Goal: Communication & Community: Answer question/provide support

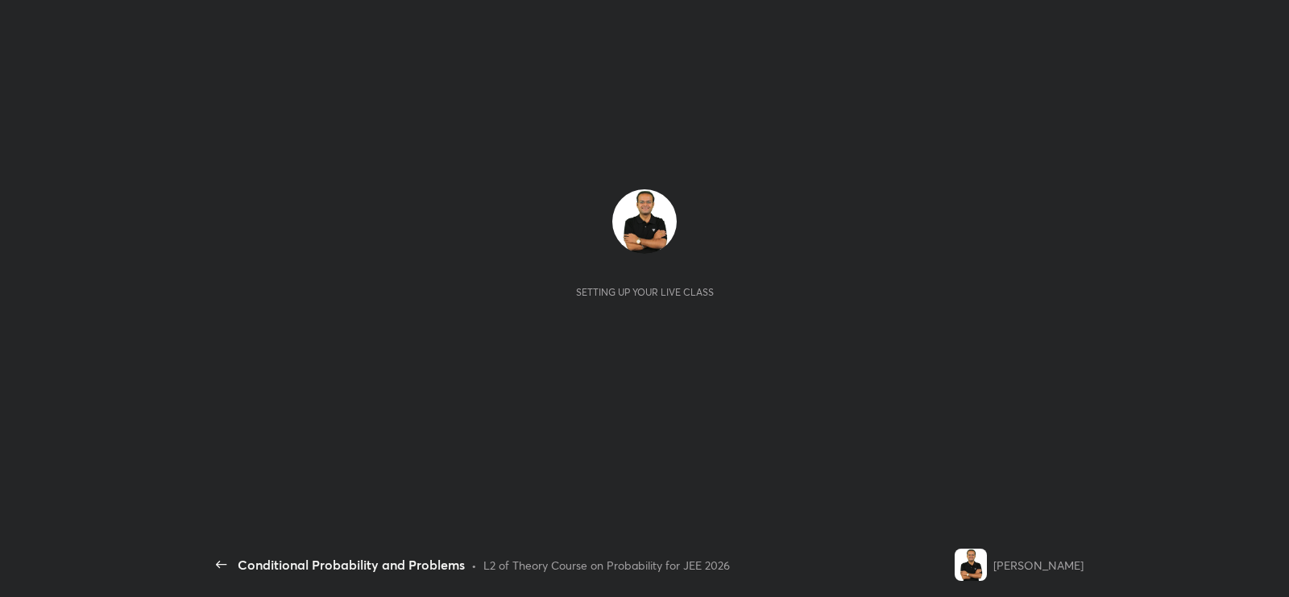
scroll to position [5, 0]
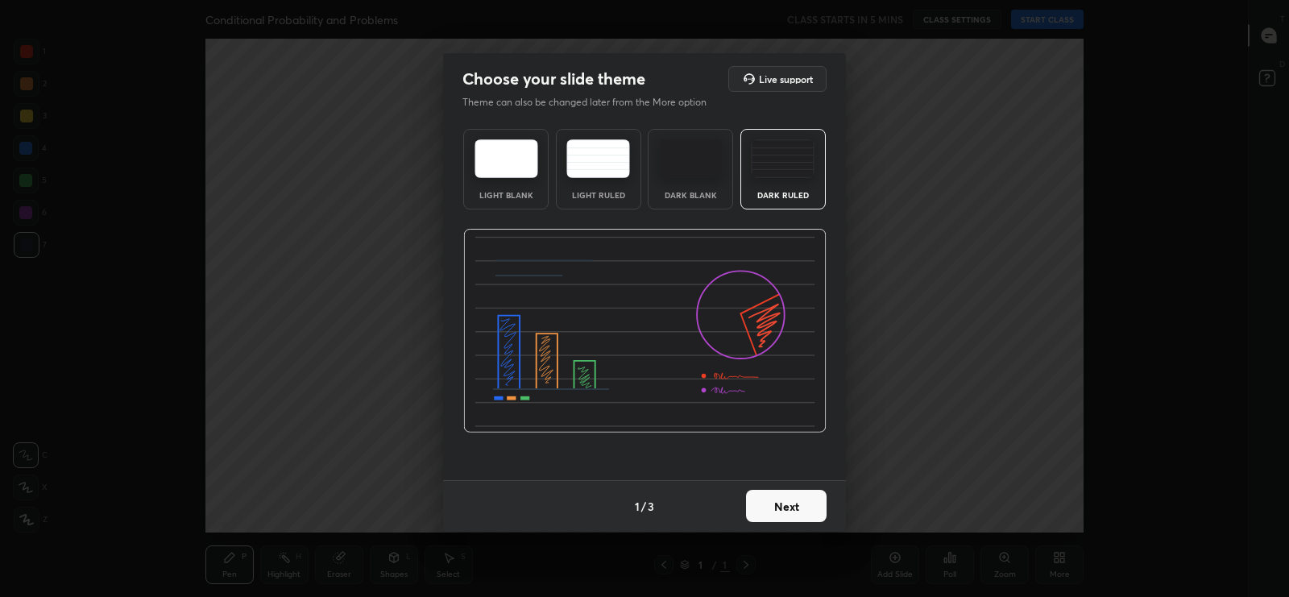
click at [779, 515] on button "Next" at bounding box center [786, 506] width 81 height 32
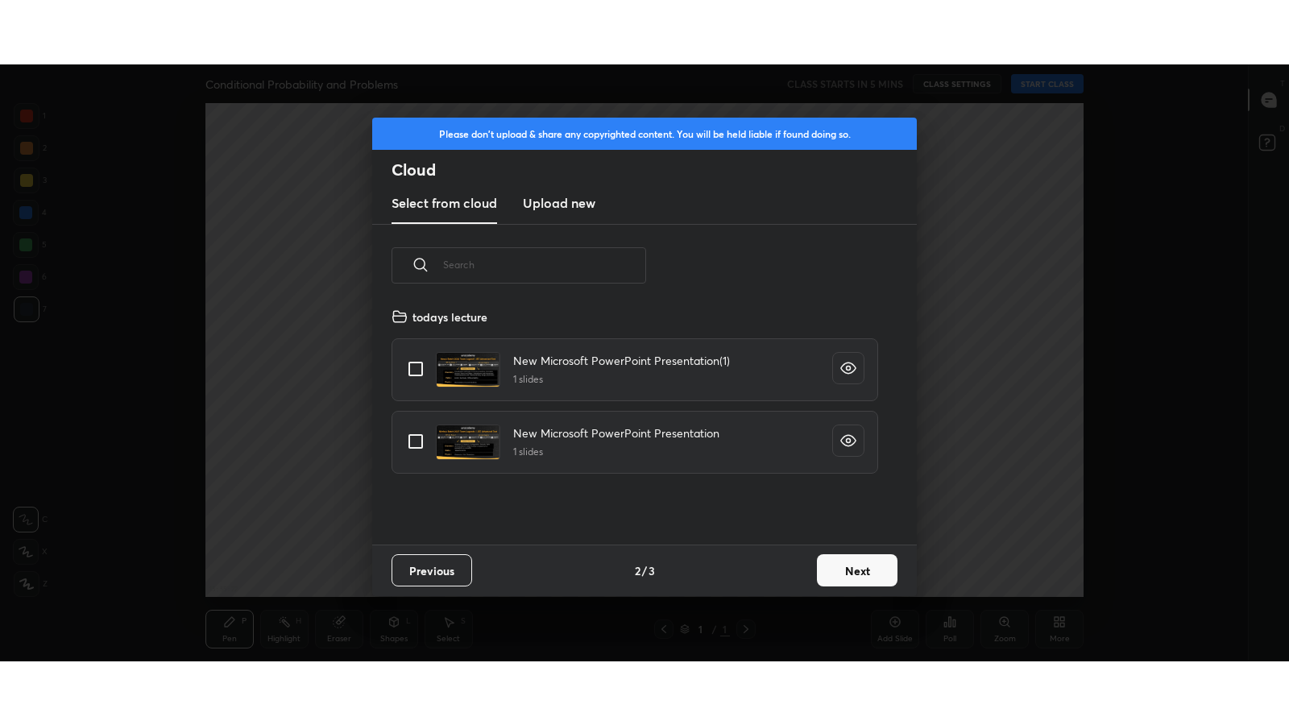
scroll to position [238, 517]
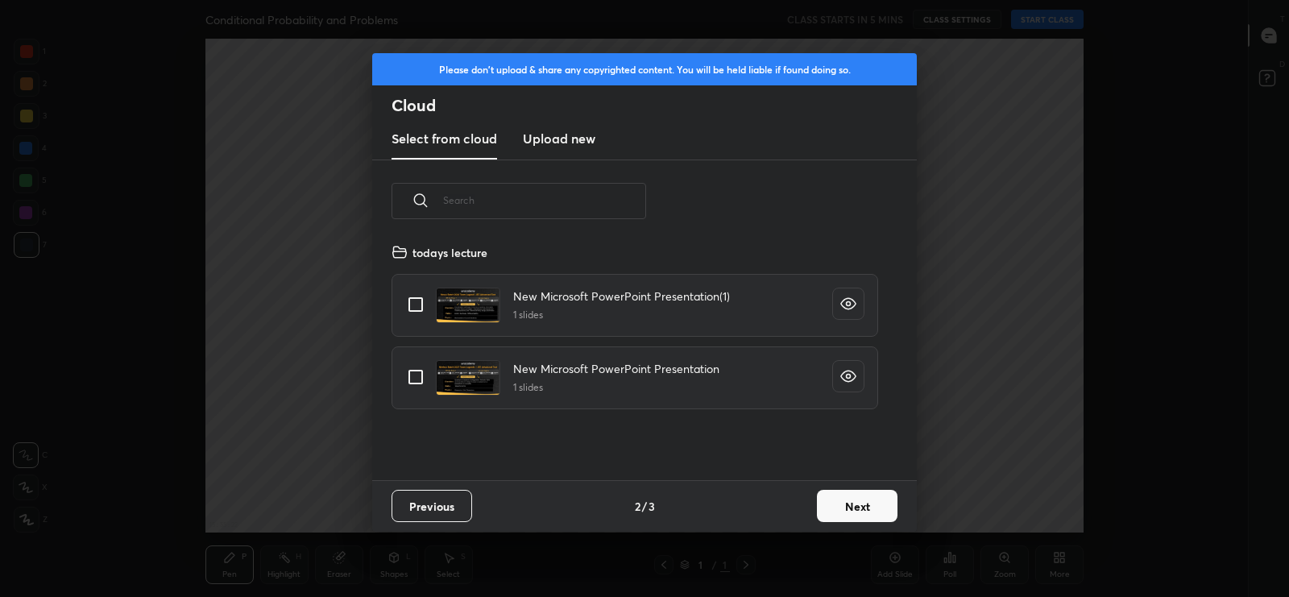
click at [562, 147] on h3 "Upload new" at bounding box center [559, 138] width 73 height 19
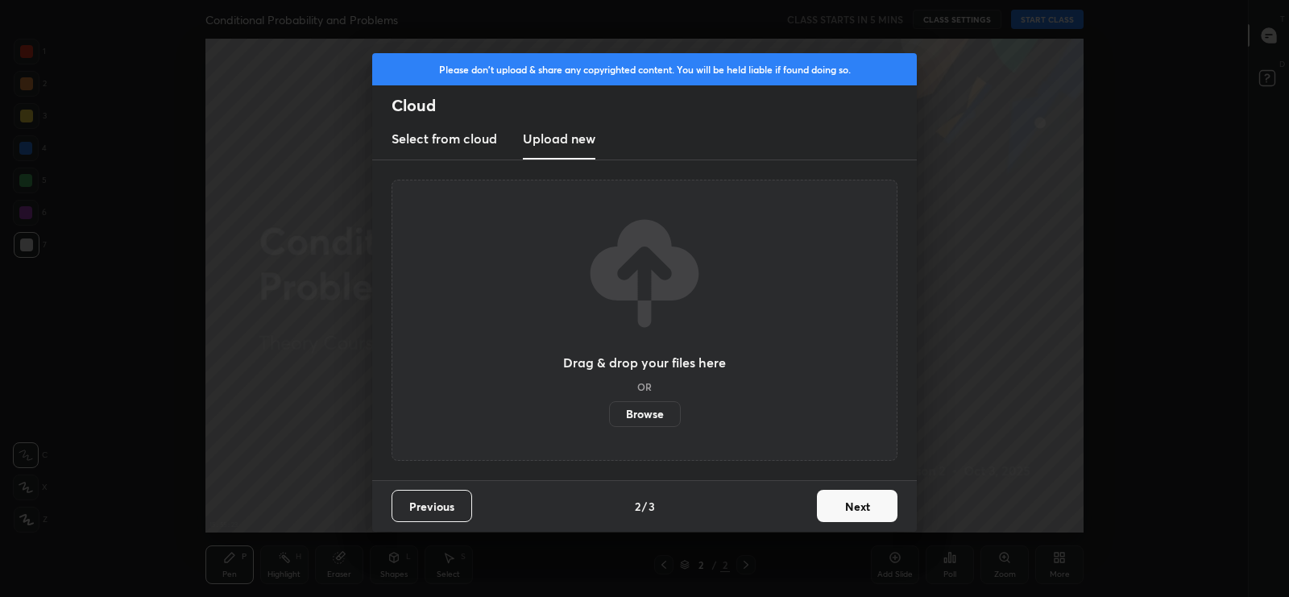
click at [643, 417] on label "Browse" at bounding box center [645, 414] width 72 height 26
click at [609, 417] on input "Browse" at bounding box center [609, 414] width 0 height 26
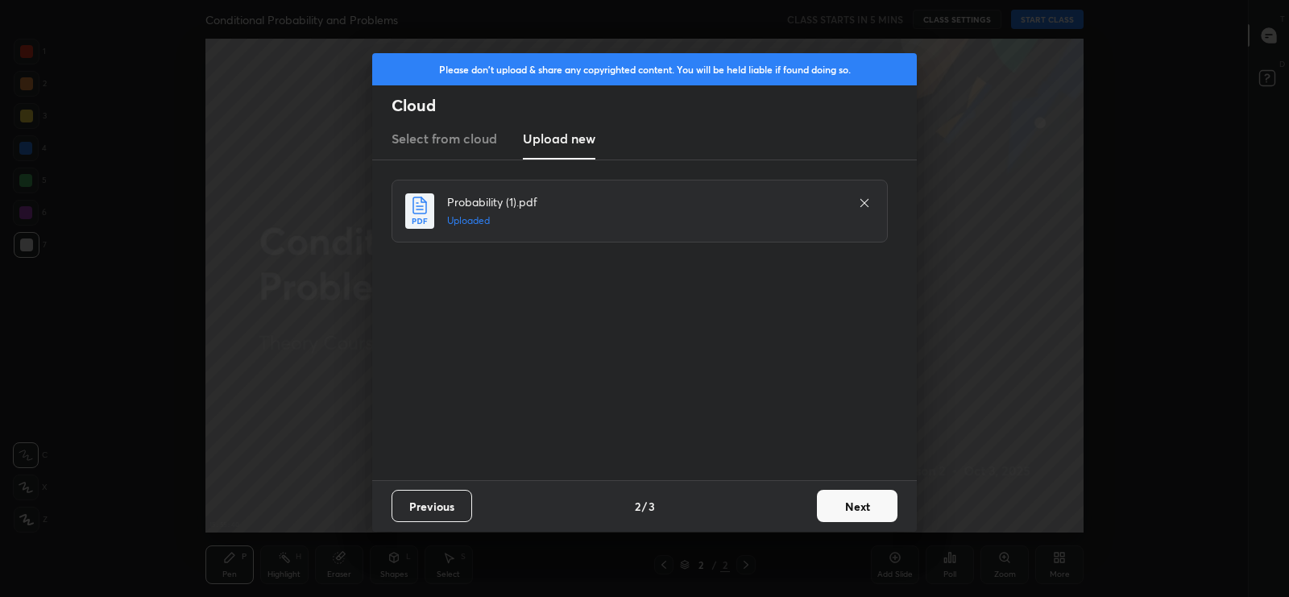
click at [852, 496] on button "Next" at bounding box center [857, 506] width 81 height 32
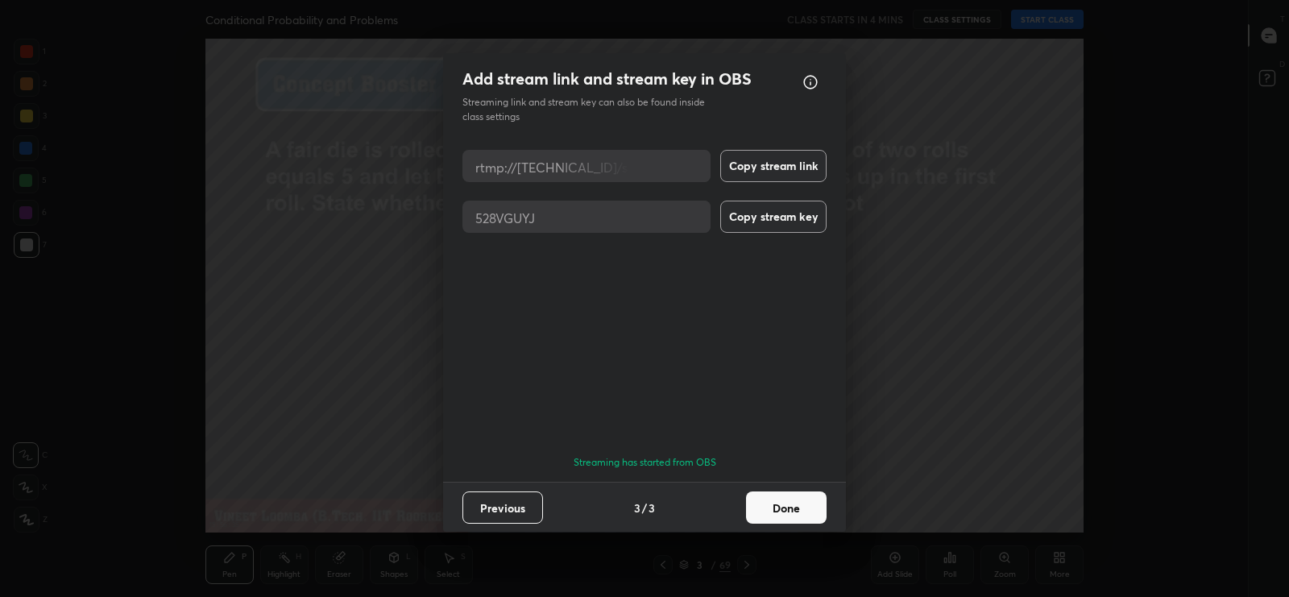
click at [770, 509] on button "Done" at bounding box center [786, 507] width 81 height 32
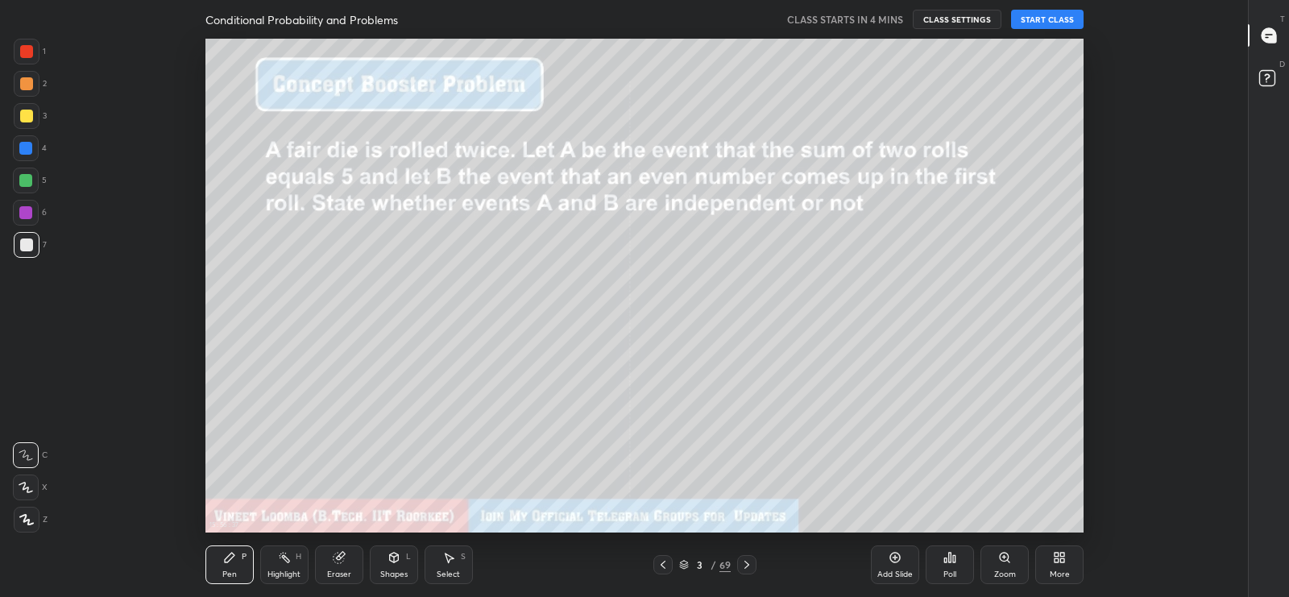
click at [1044, 16] on button "START CLASS" at bounding box center [1047, 19] width 73 height 19
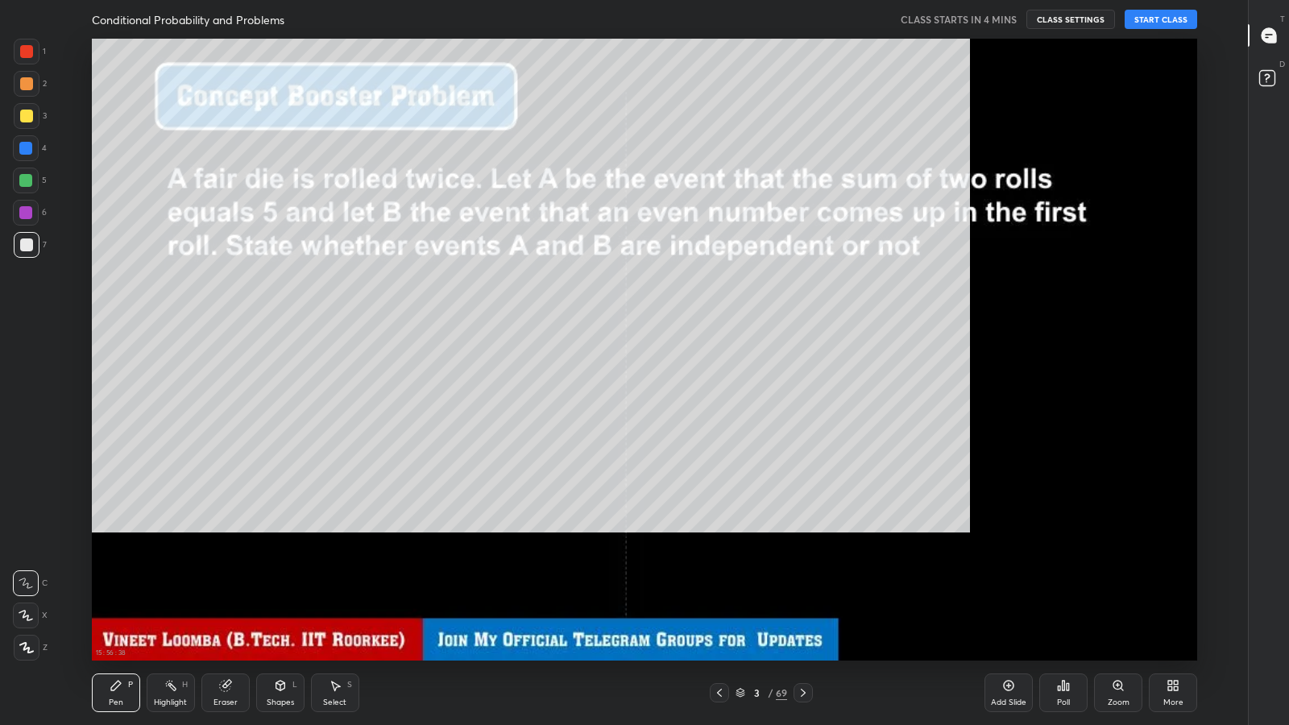
scroll to position [622, 1186]
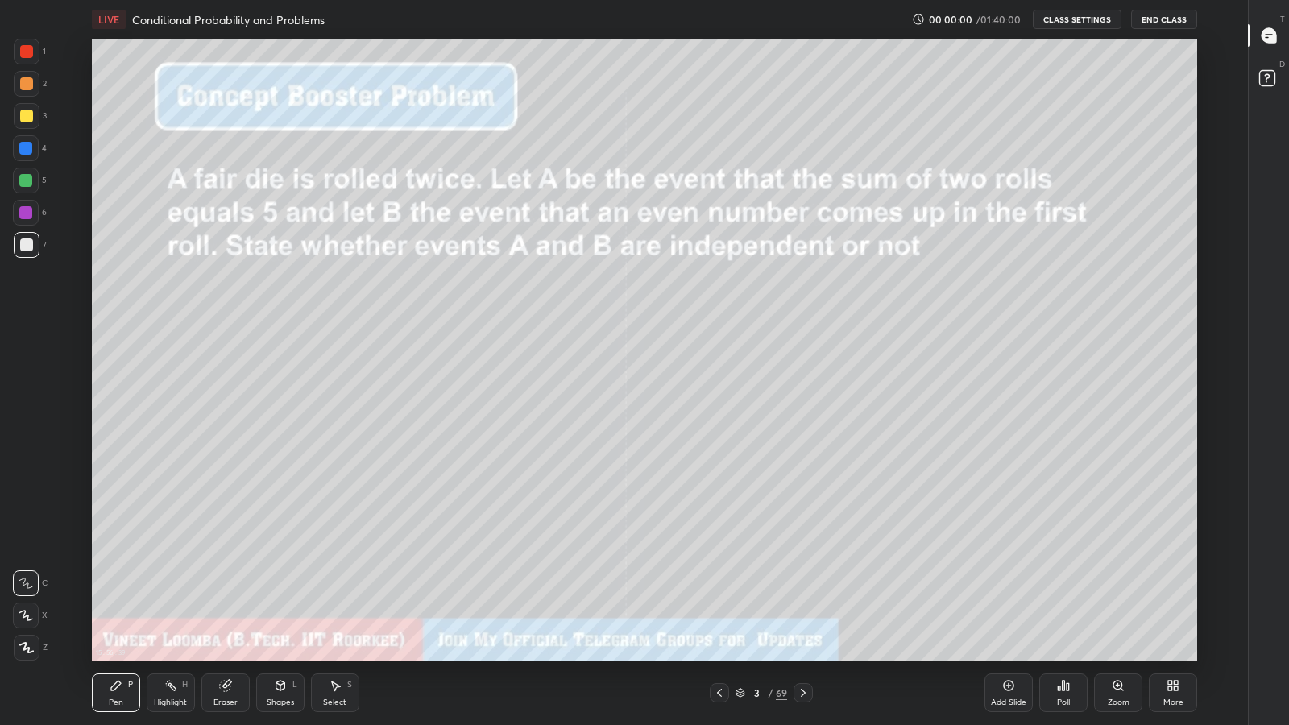
click at [1169, 596] on icon at bounding box center [1170, 683] width 4 height 4
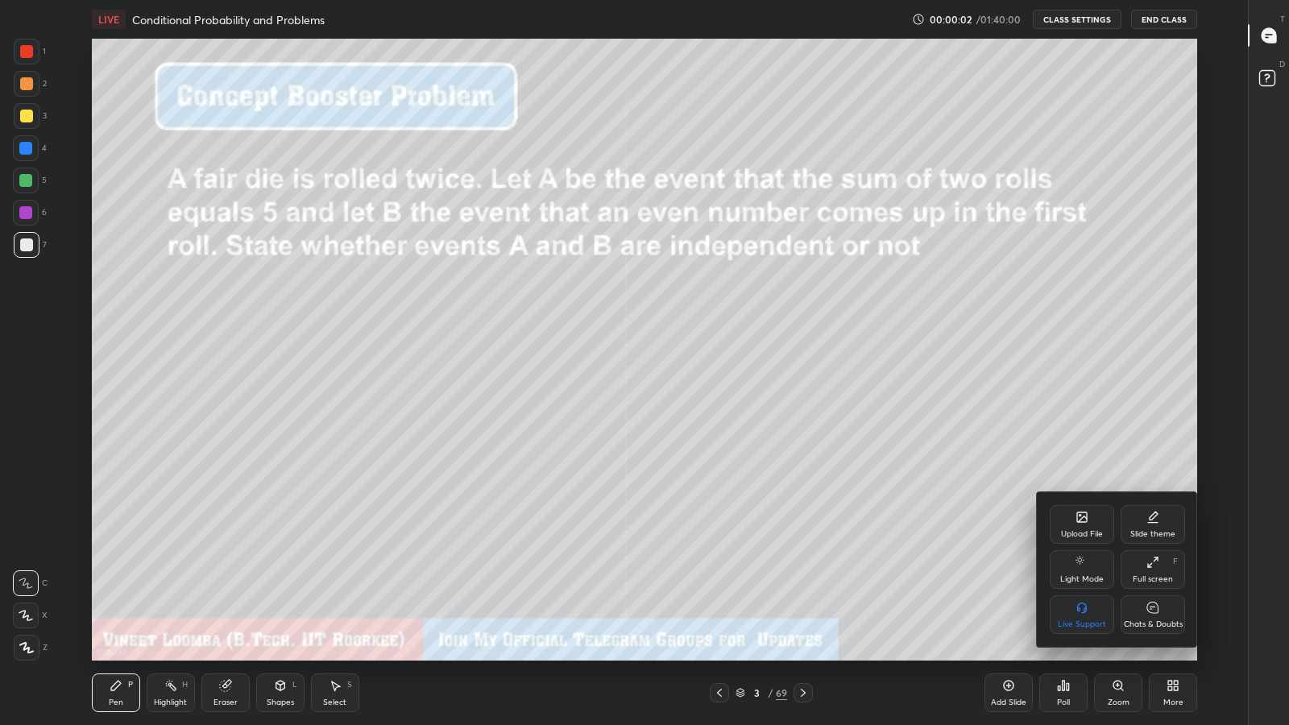
click at [1124, 330] on div at bounding box center [644, 362] width 1289 height 725
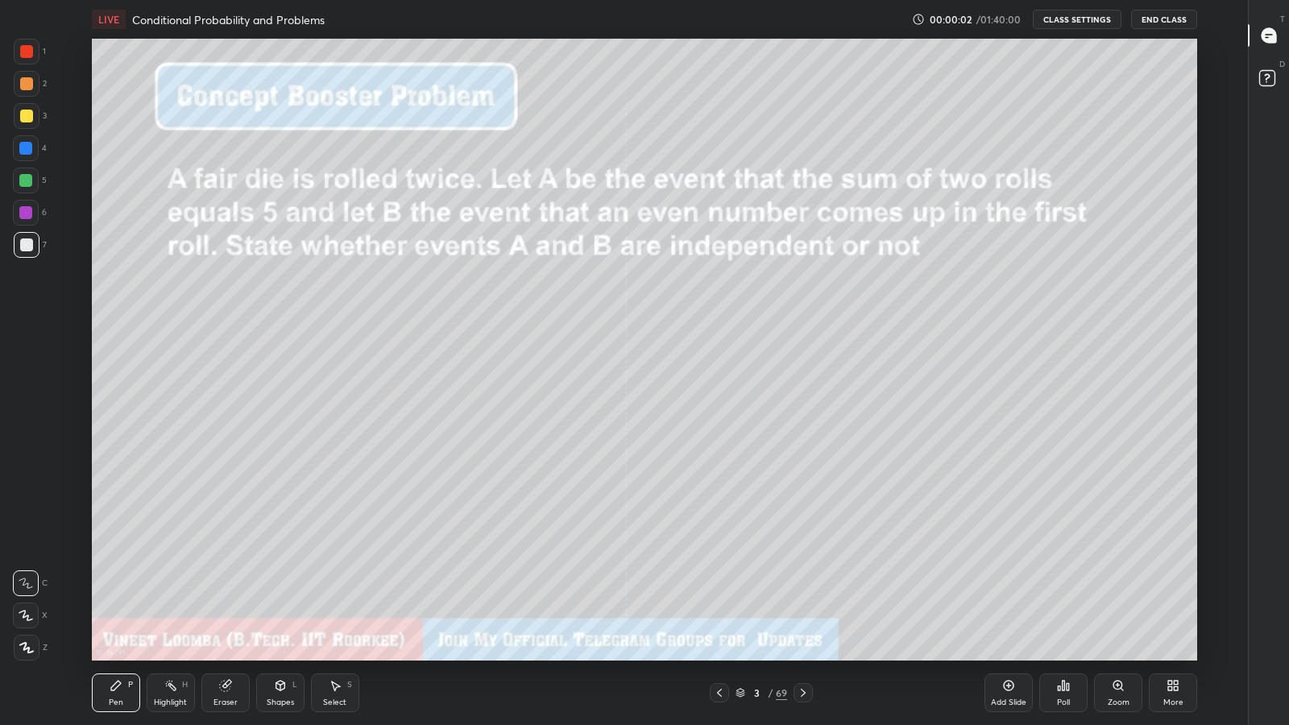
click at [1264, 40] on icon at bounding box center [1269, 35] width 15 height 15
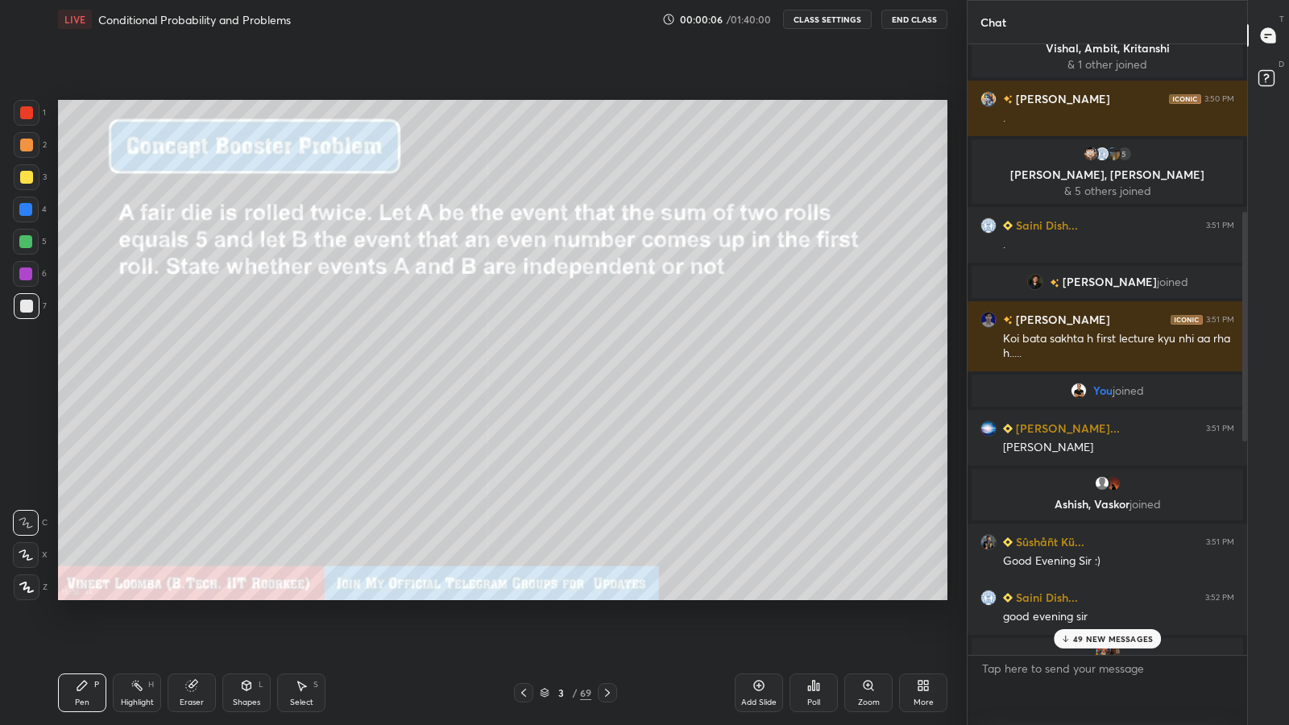
scroll to position [541, 0]
click at [1074, 596] on div "52 NEW MESSAGES" at bounding box center [1107, 638] width 107 height 19
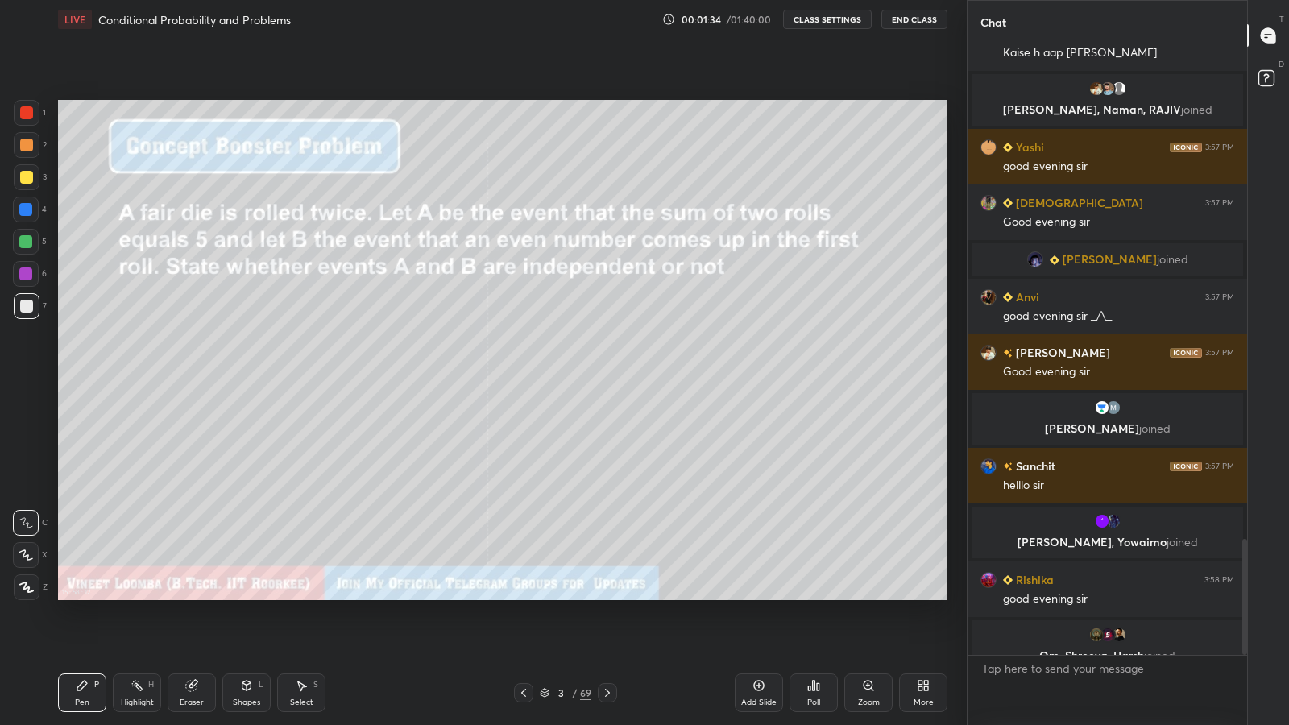
scroll to position [2526, 0]
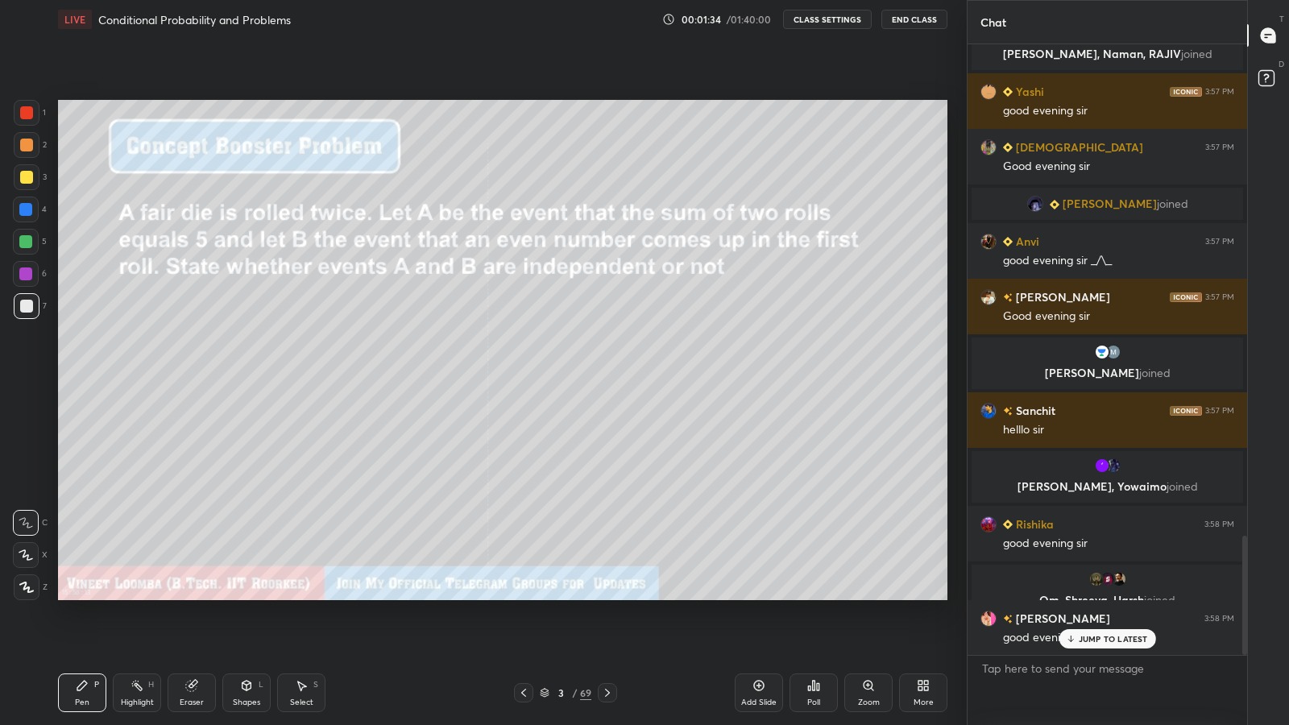
click at [524, 596] on icon at bounding box center [523, 692] width 13 height 13
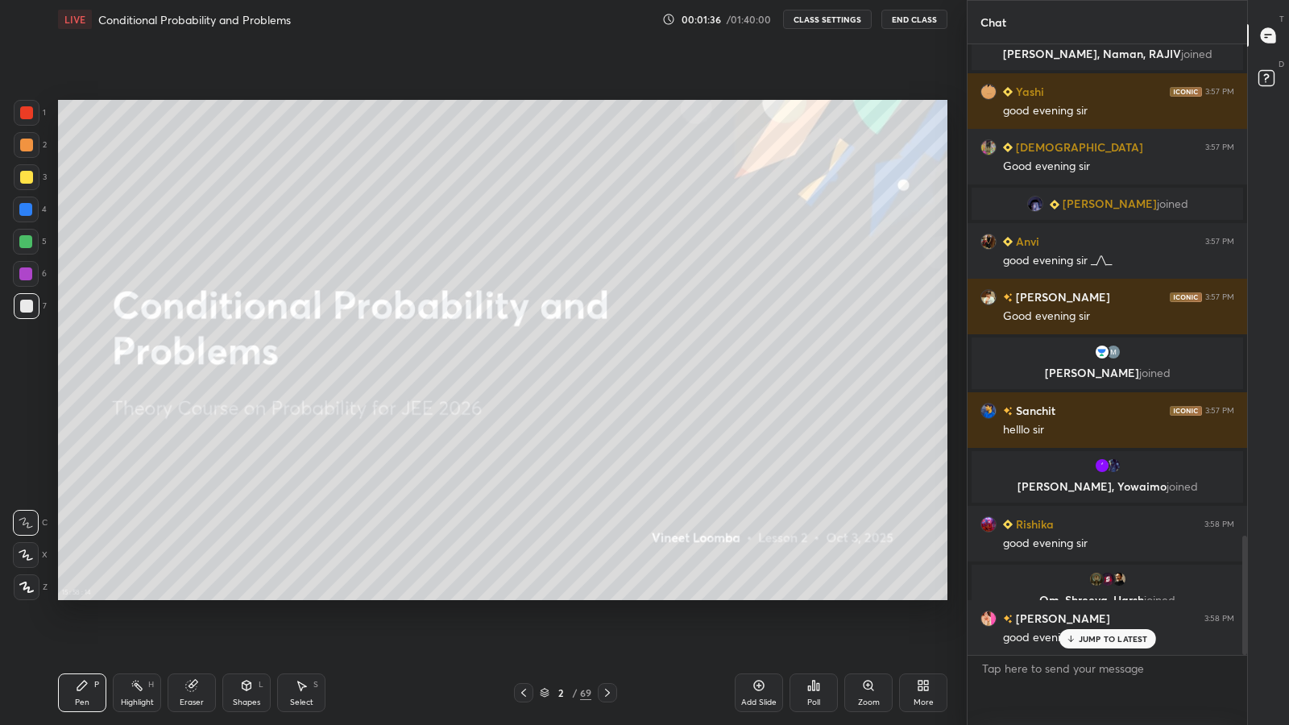
click at [28, 298] on div at bounding box center [27, 306] width 26 height 26
click at [26, 591] on icon at bounding box center [26, 587] width 15 height 11
click at [1092, 596] on div "JUMP TO LATEST" at bounding box center [1107, 638] width 97 height 19
click at [607, 596] on icon at bounding box center [607, 692] width 13 height 13
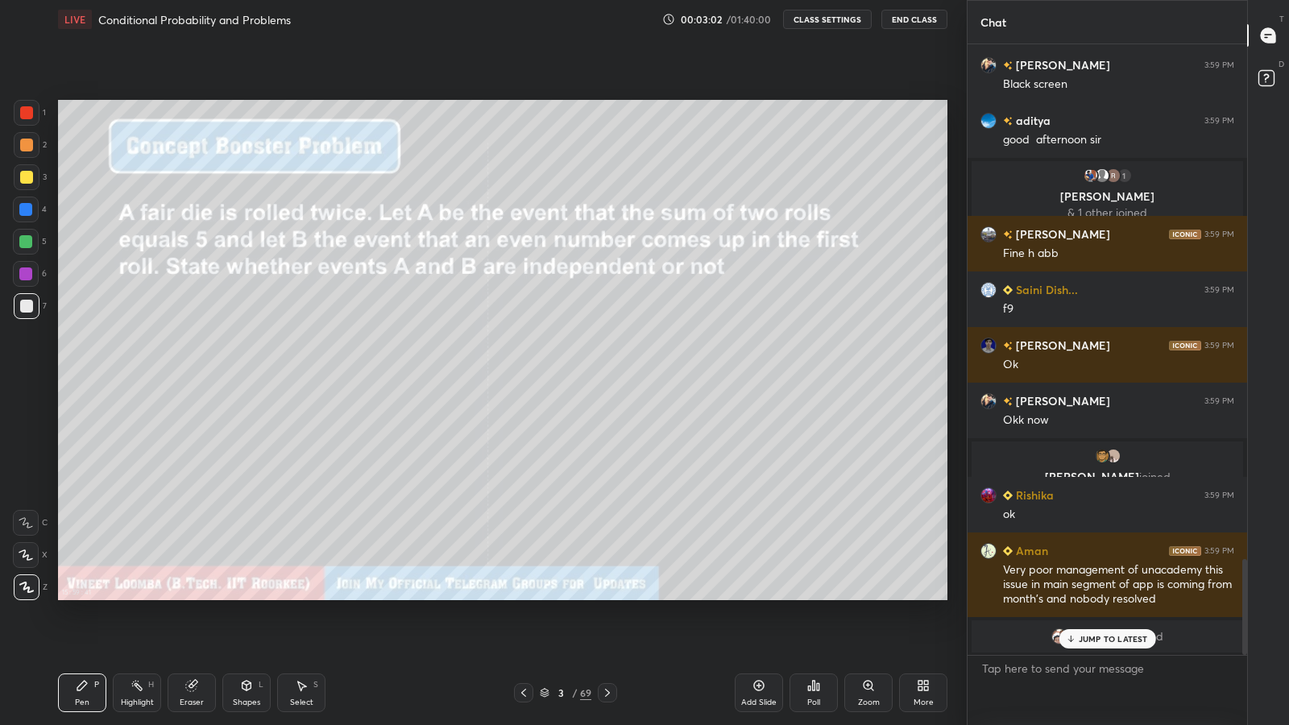
scroll to position [3287, 0]
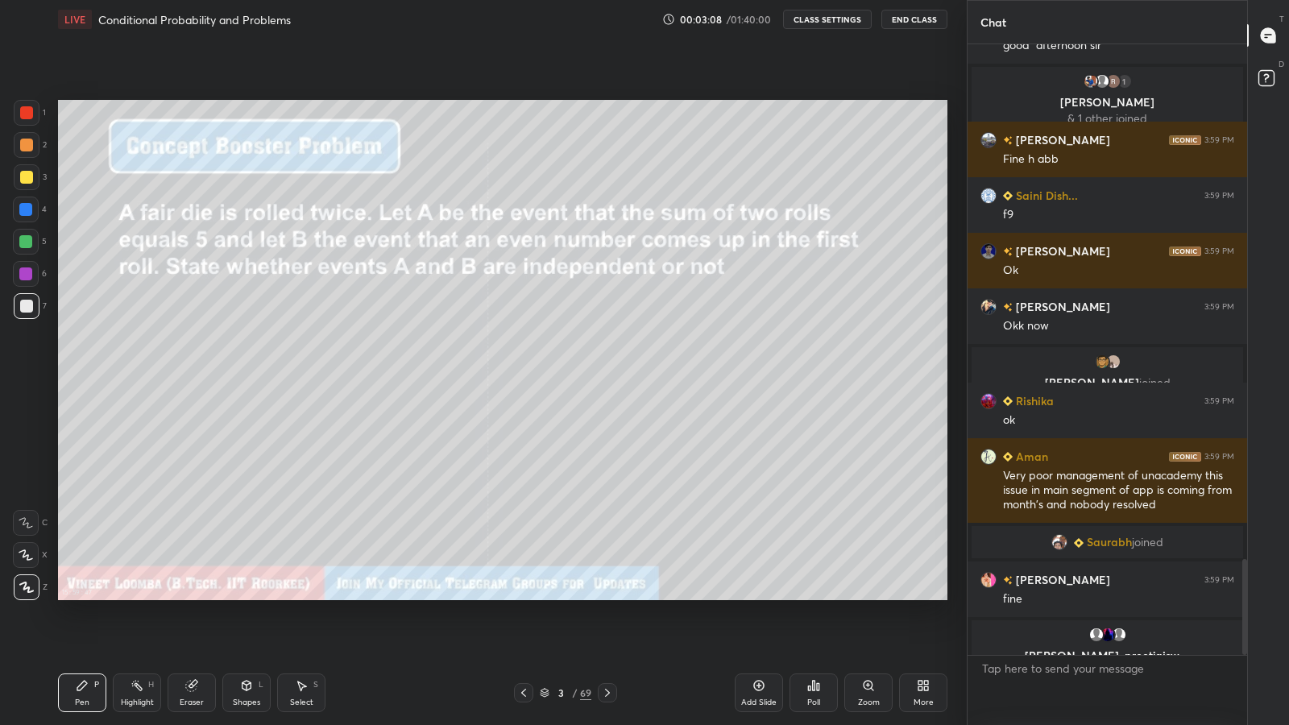
click at [524, 596] on icon at bounding box center [523, 692] width 13 height 13
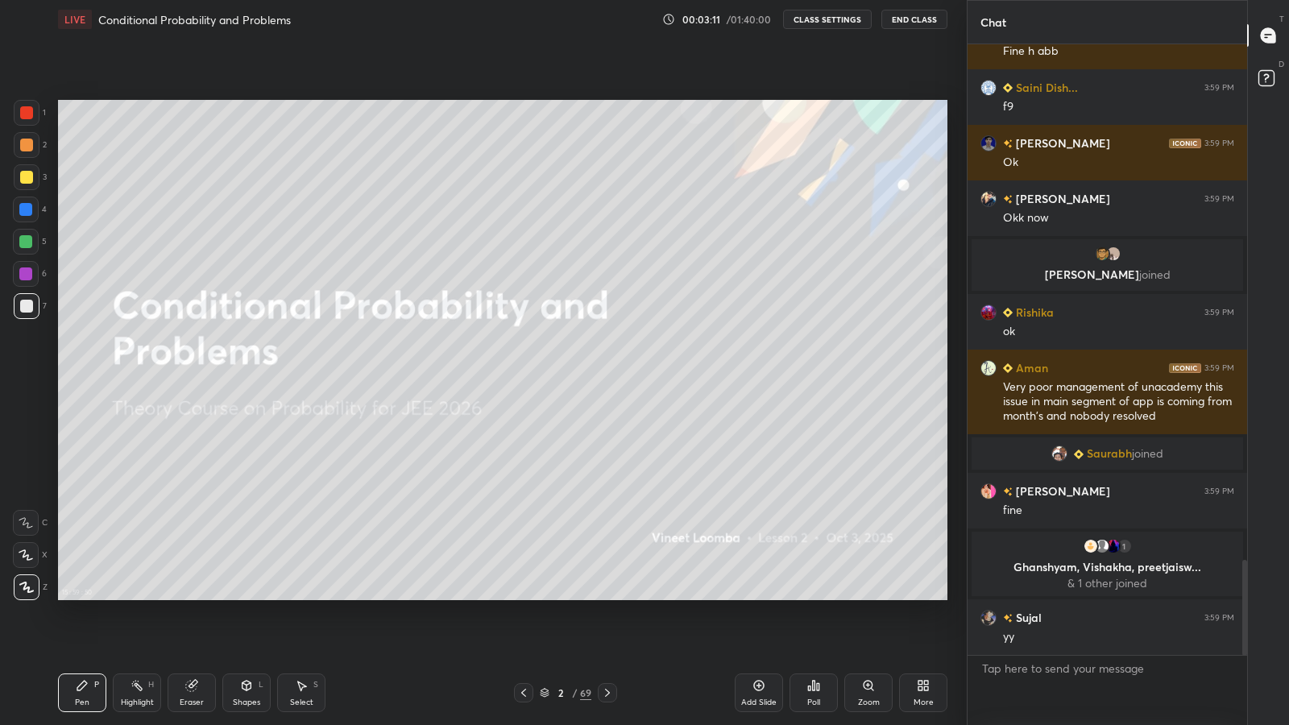
scroll to position [3299, 0]
click at [603, 596] on div at bounding box center [607, 692] width 19 height 19
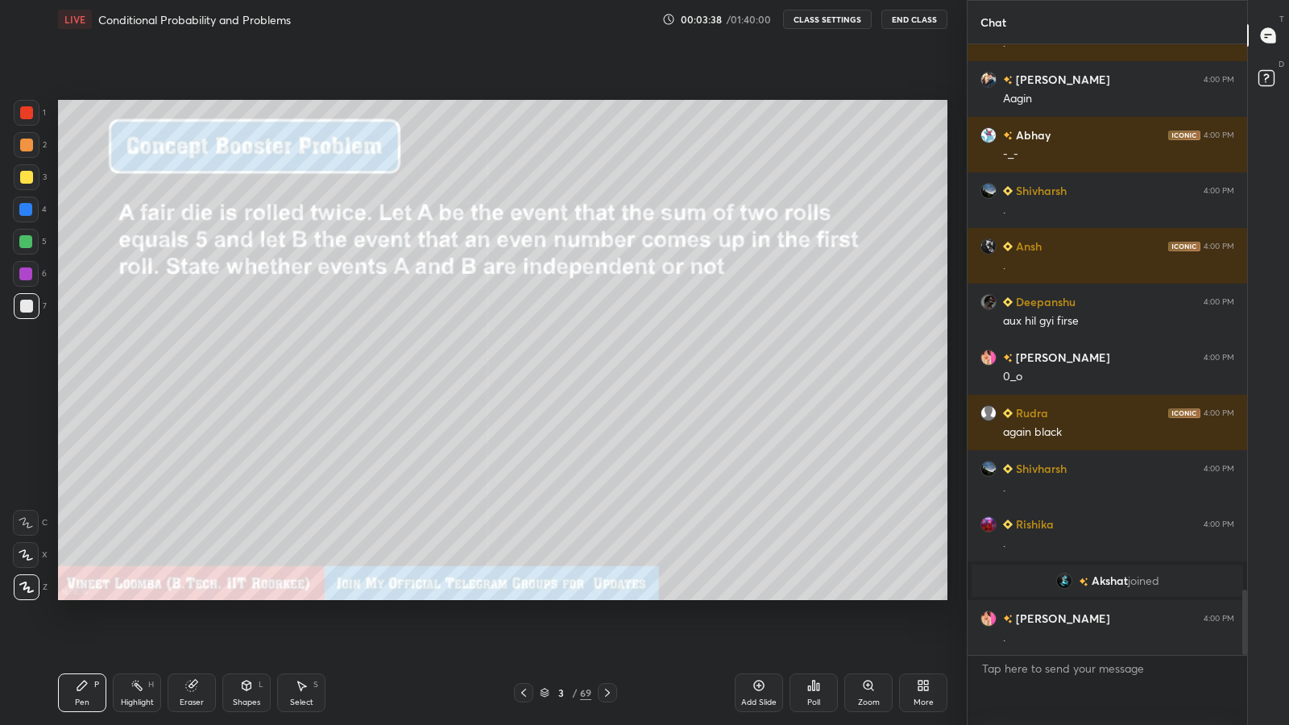
scroll to position [5099, 0]
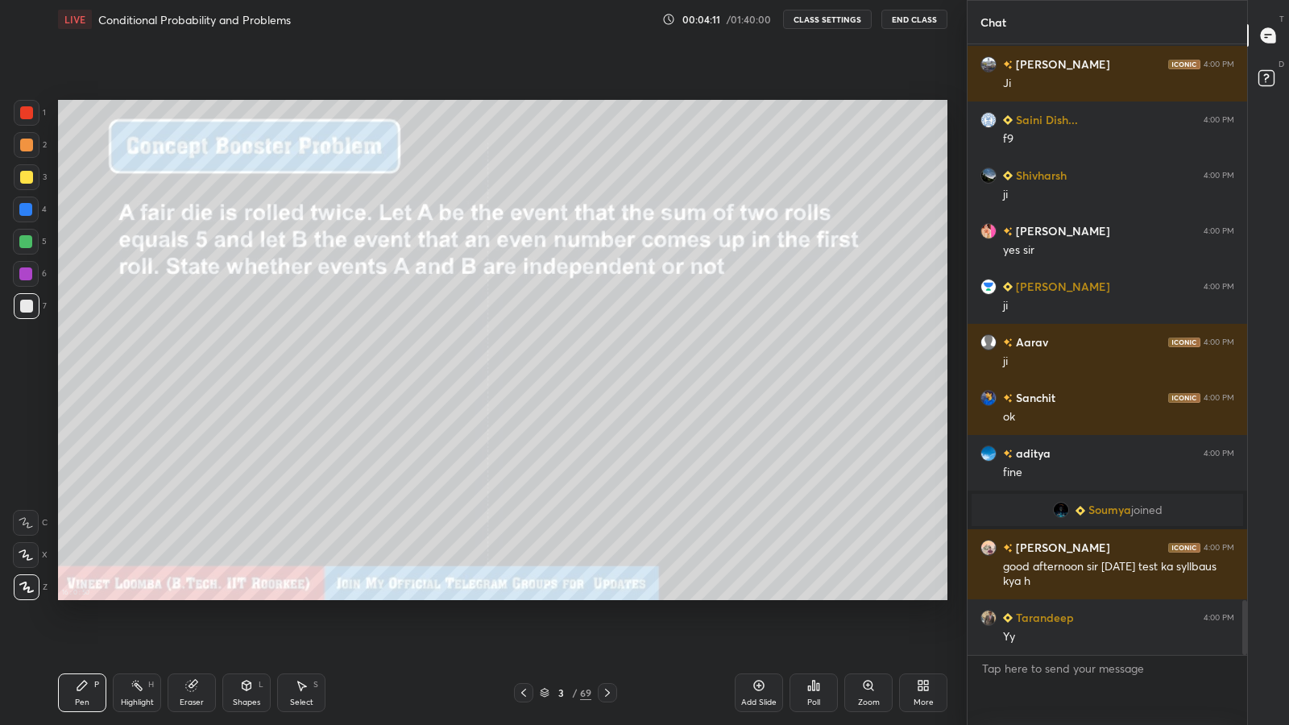
click at [524, 596] on icon at bounding box center [523, 692] width 13 height 13
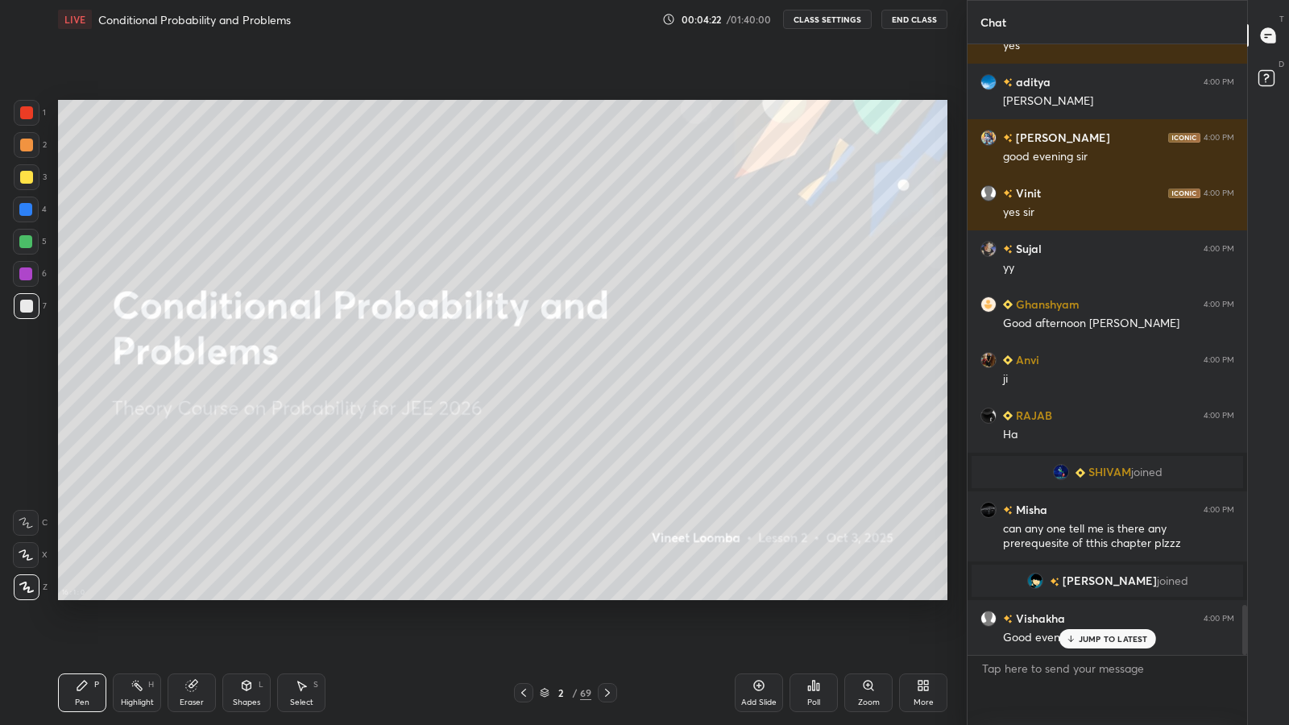
click at [554, 596] on div "2" at bounding box center [561, 693] width 16 height 10
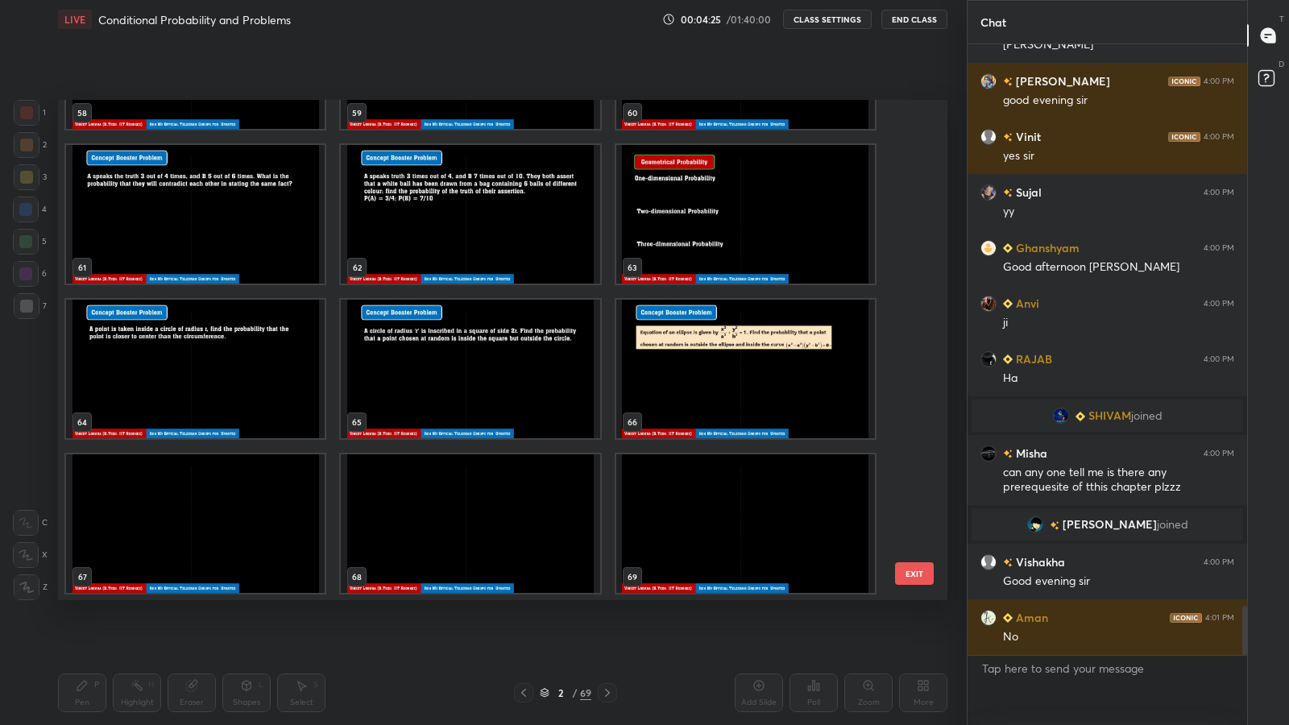
click at [723, 533] on img "grid" at bounding box center [745, 523] width 259 height 139
click at [715, 536] on img "grid" at bounding box center [745, 523] width 259 height 139
click at [714, 537] on img "grid" at bounding box center [745, 523] width 259 height 139
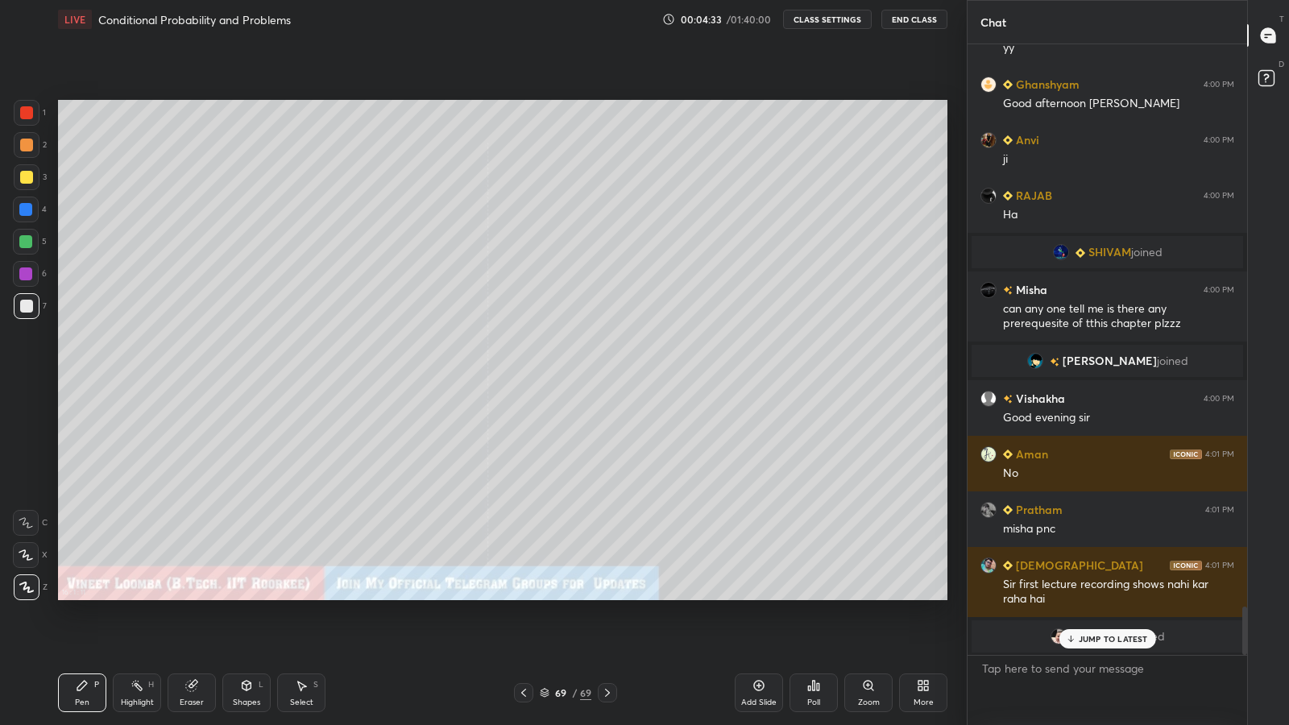
click at [524, 596] on icon at bounding box center [523, 692] width 13 height 13
click at [525, 596] on icon at bounding box center [523, 692] width 13 height 13
click at [524, 596] on icon at bounding box center [523, 693] width 5 height 8
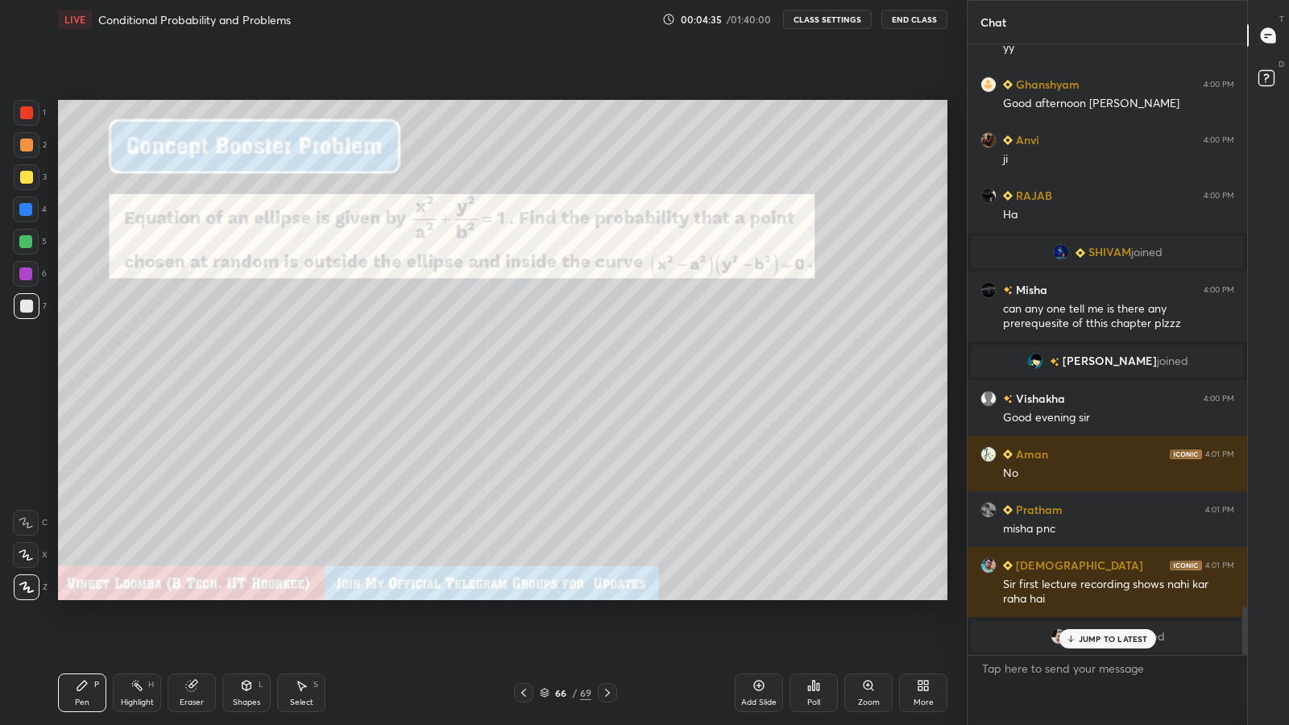
click at [545, 596] on icon at bounding box center [545, 694] width 8 height 2
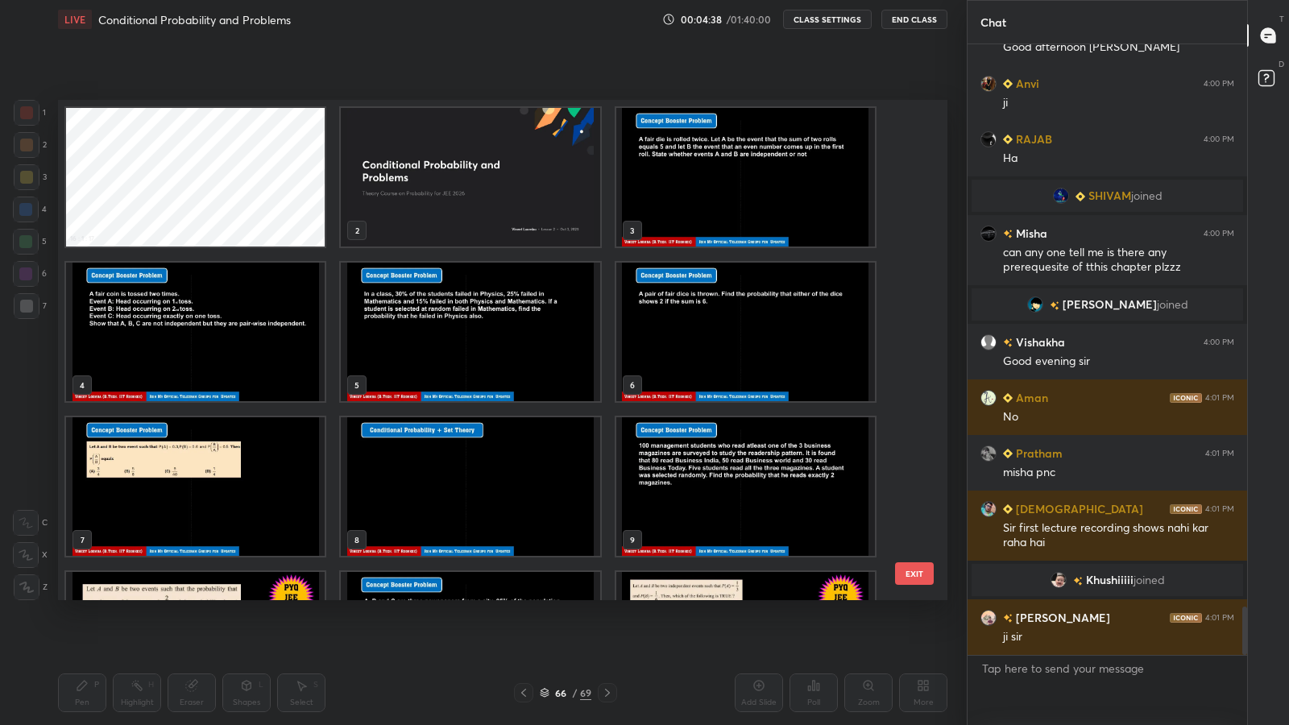
click at [655, 208] on img "grid" at bounding box center [745, 177] width 259 height 139
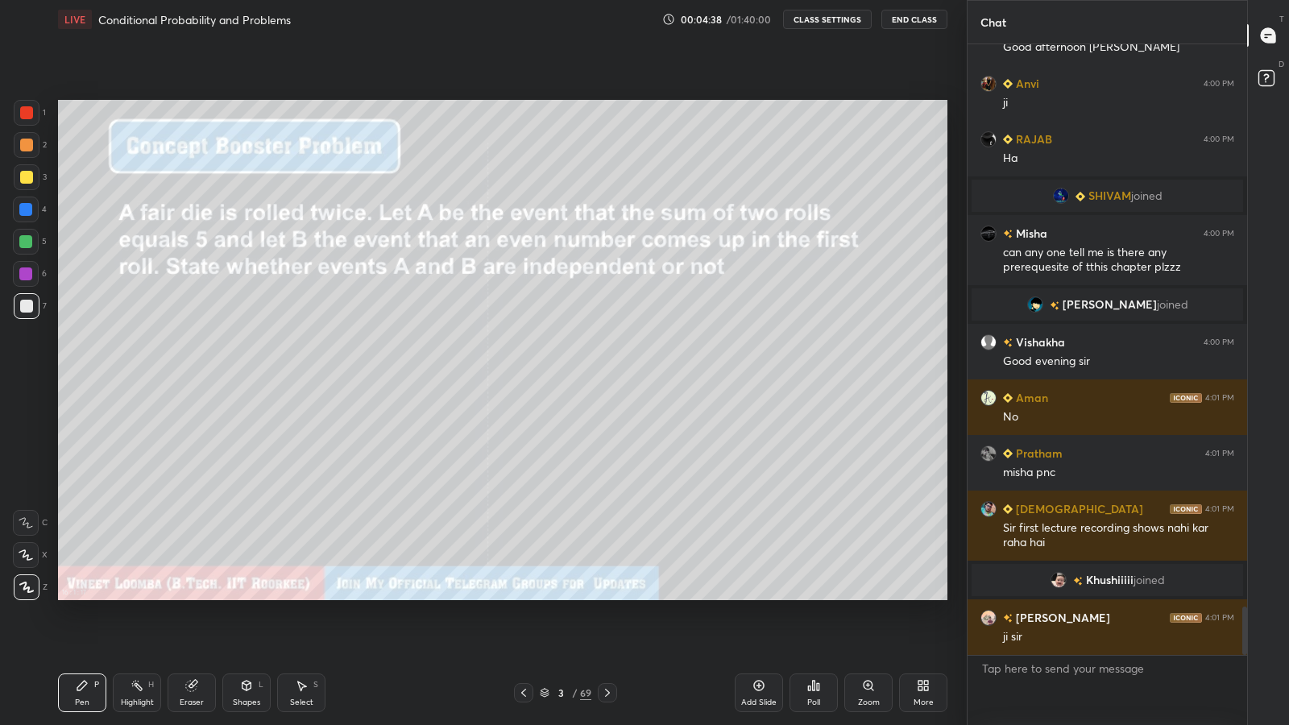
click at [657, 204] on img "grid" at bounding box center [745, 177] width 259 height 139
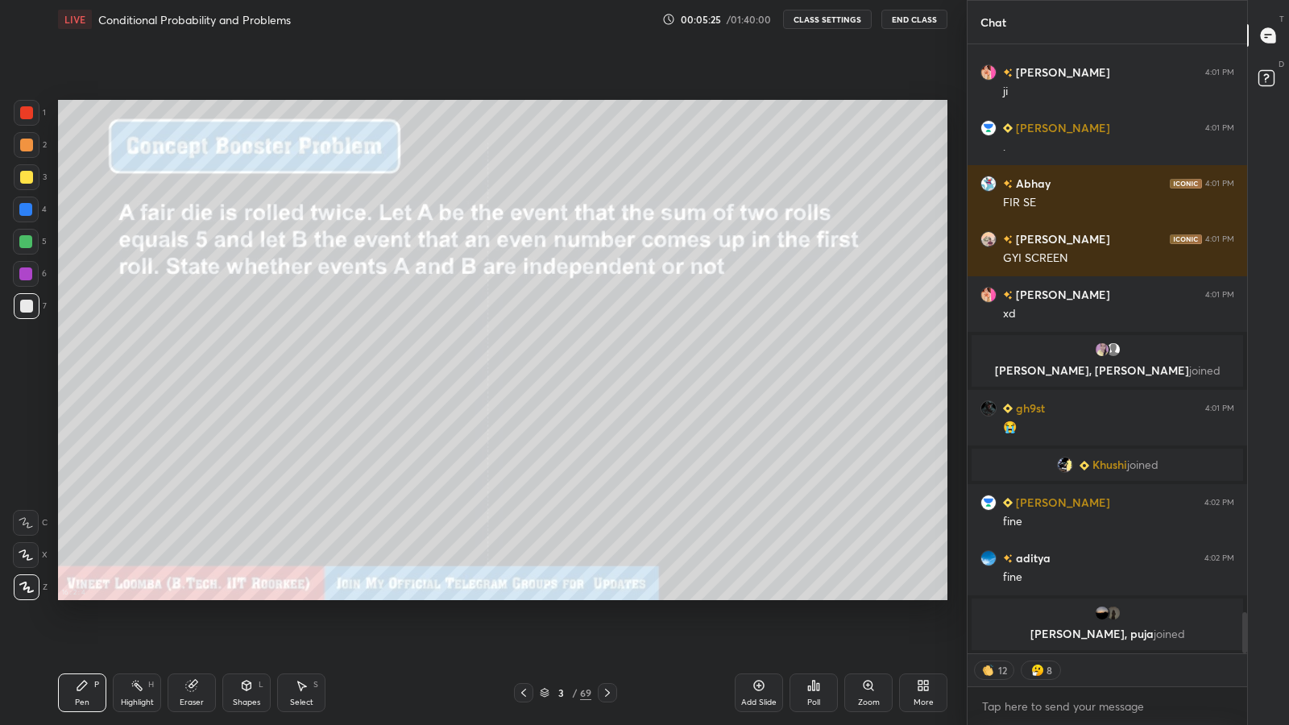
type textarea "x"
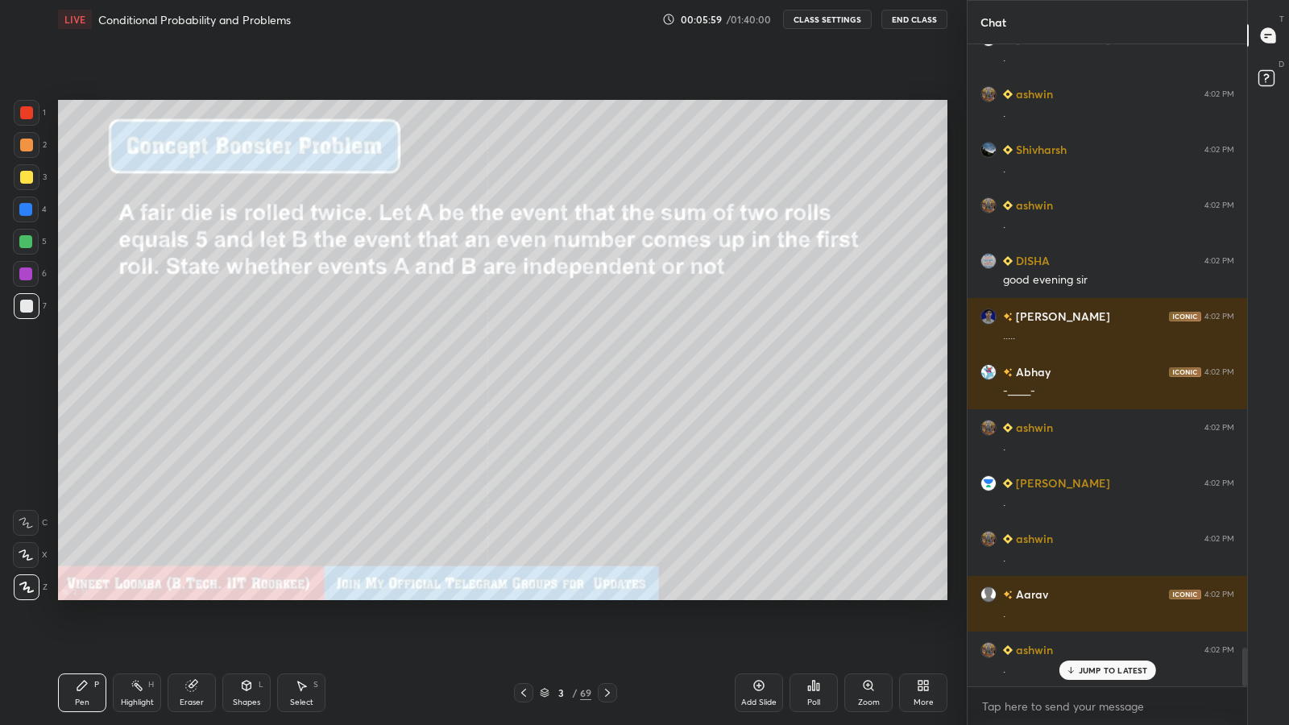
click at [915, 596] on div "More" at bounding box center [923, 693] width 48 height 39
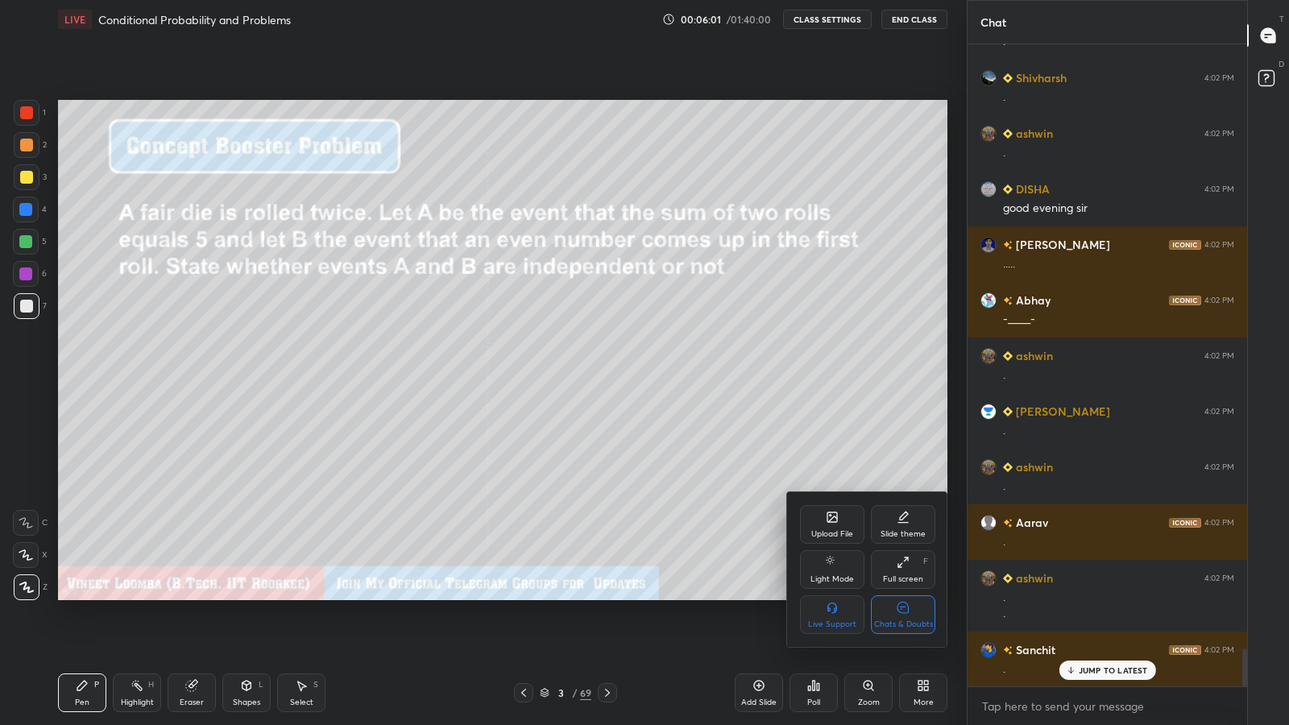
click at [835, 516] on icon at bounding box center [832, 517] width 10 height 10
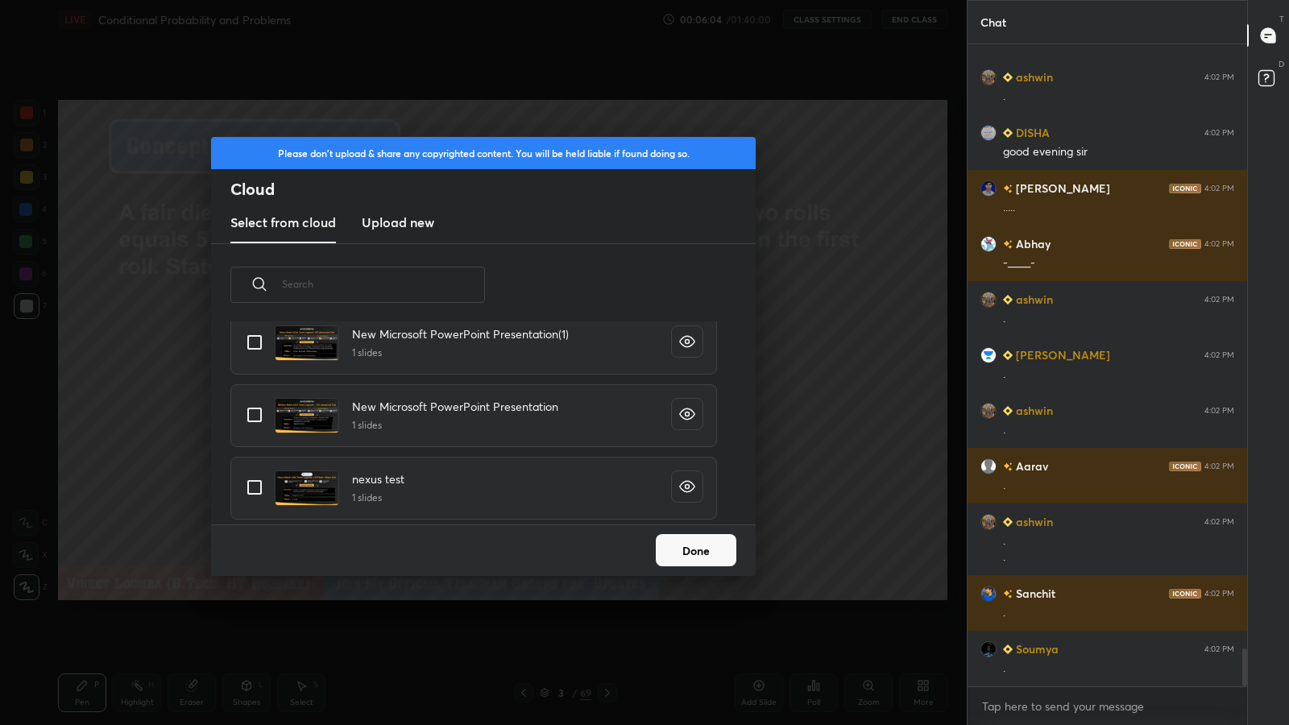
click at [375, 479] on h4 "nexus test" at bounding box center [378, 479] width 52 height 17
click at [263, 489] on input "grid" at bounding box center [255, 488] width 34 height 34
checkbox input "true"
click at [679, 547] on button "Done" at bounding box center [696, 550] width 81 height 32
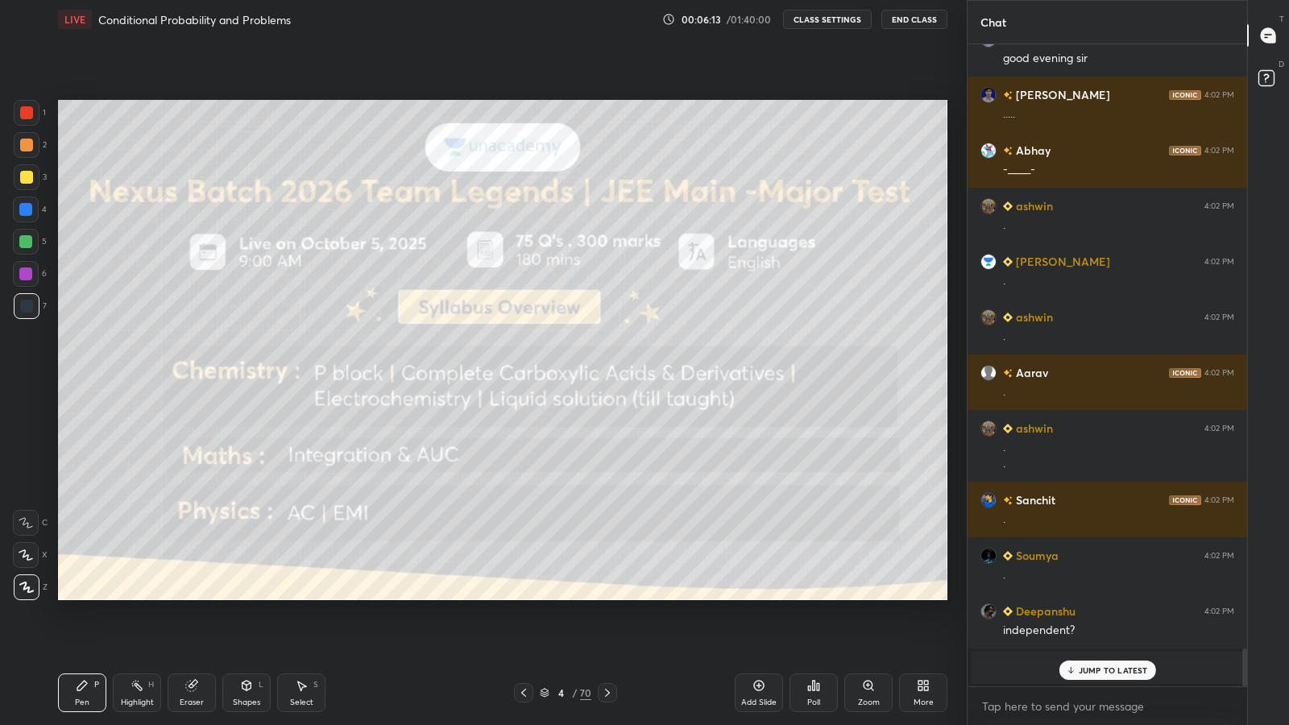
click at [30, 276] on div at bounding box center [25, 274] width 13 height 13
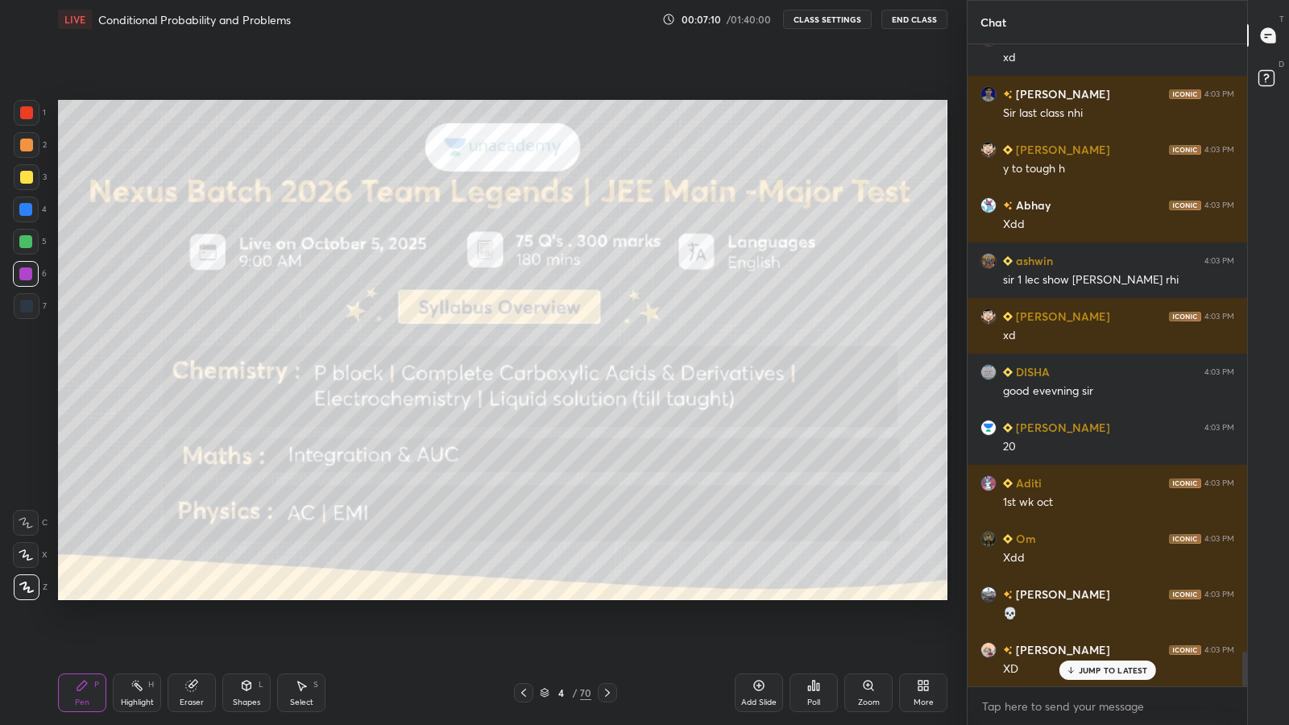
scroll to position [11219, 0]
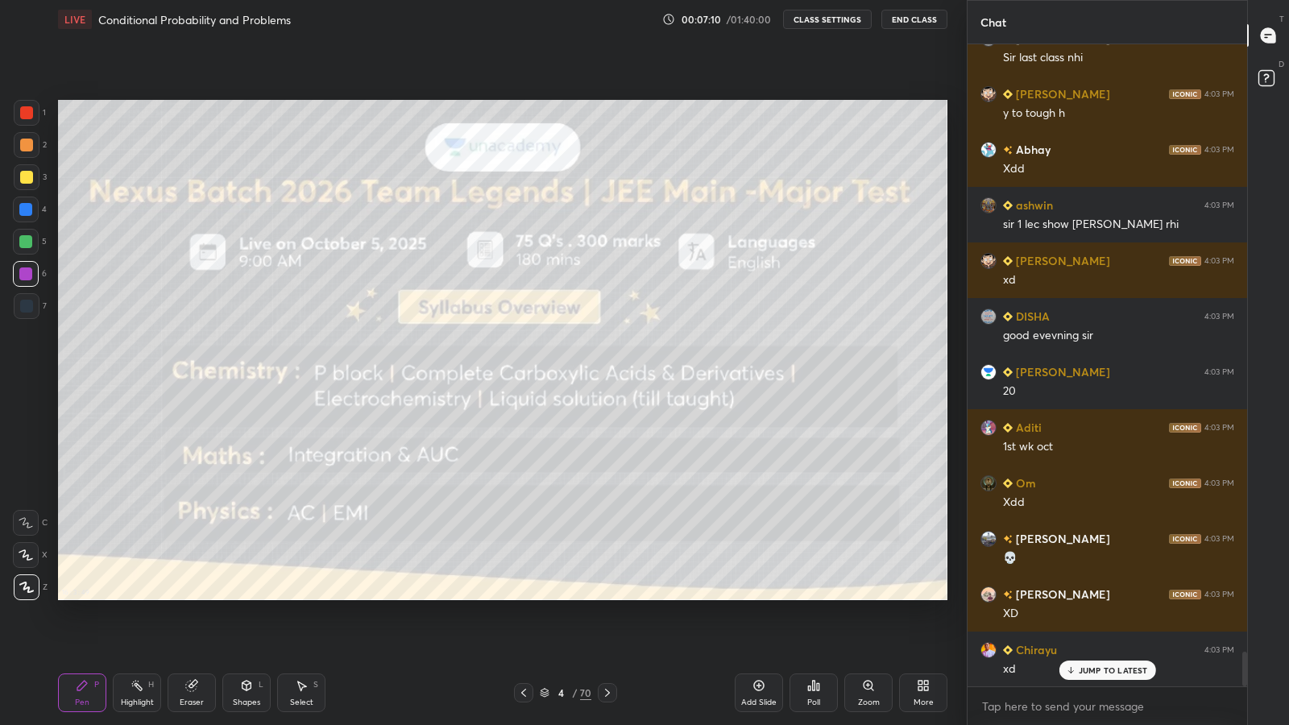
click at [545, 596] on icon at bounding box center [545, 693] width 10 height 10
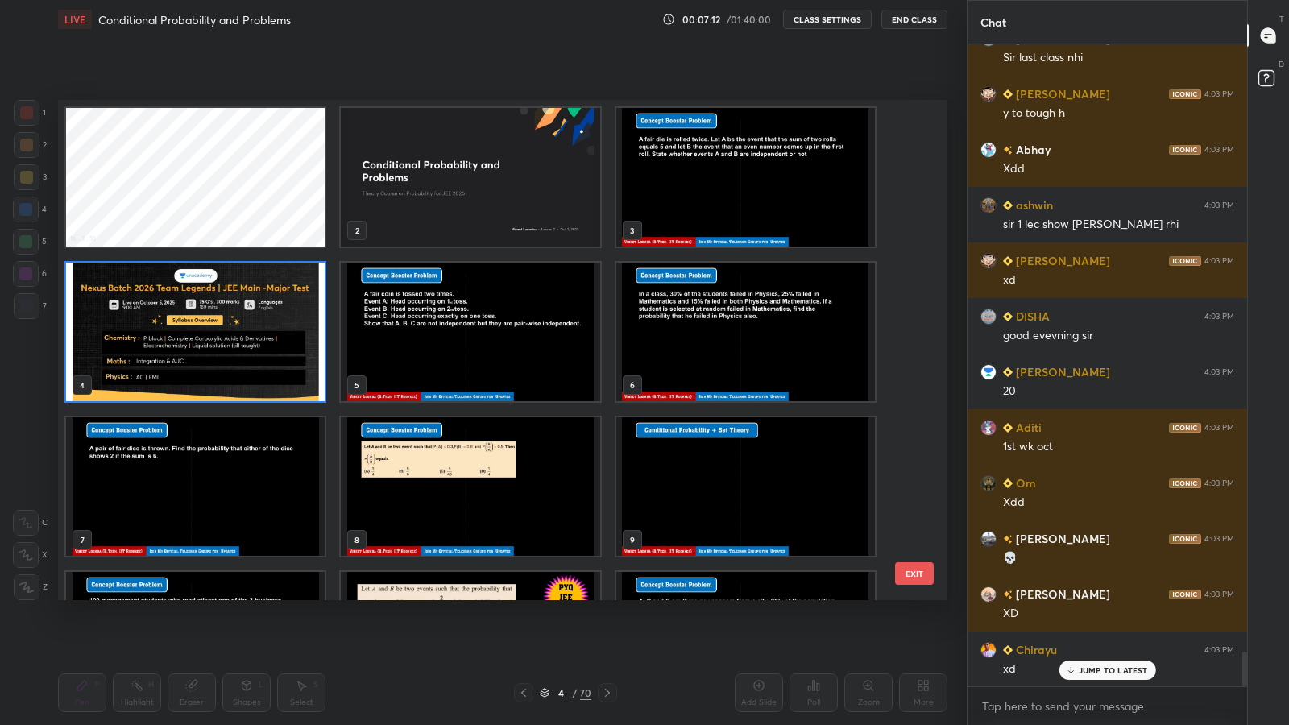
scroll to position [11275, 0]
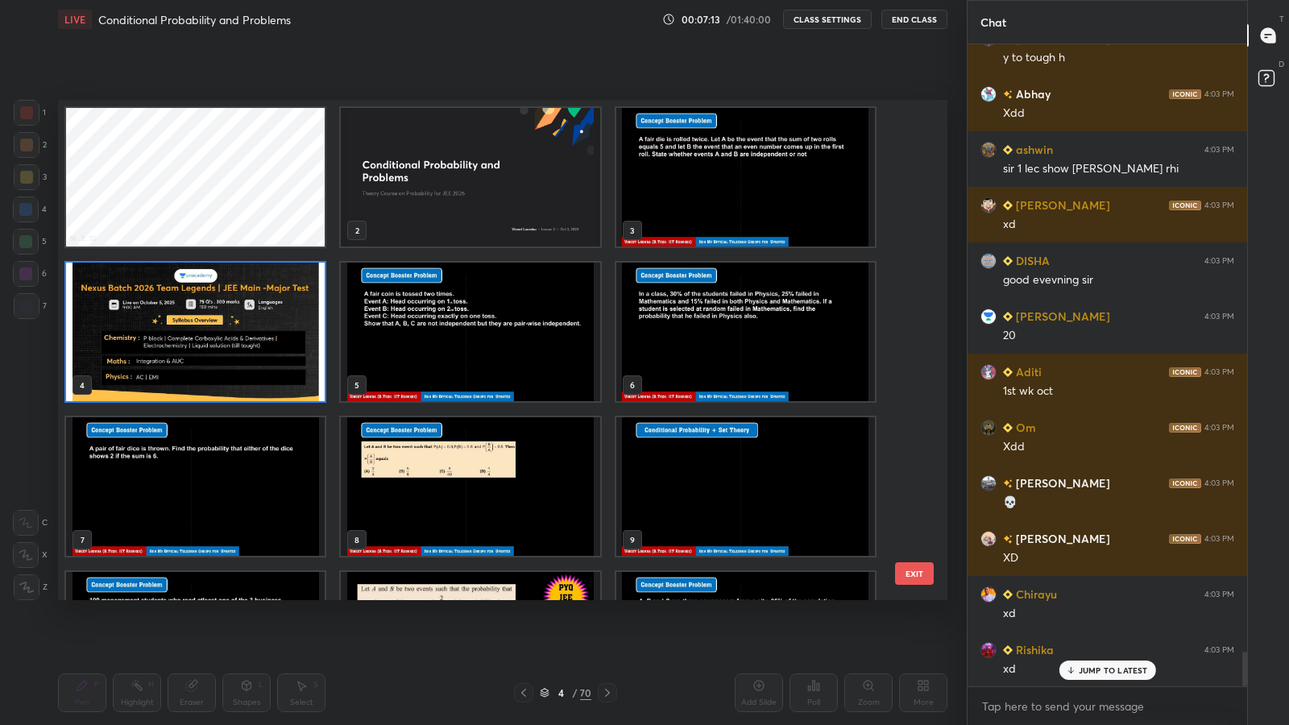
click at [655, 202] on img "grid" at bounding box center [745, 177] width 259 height 139
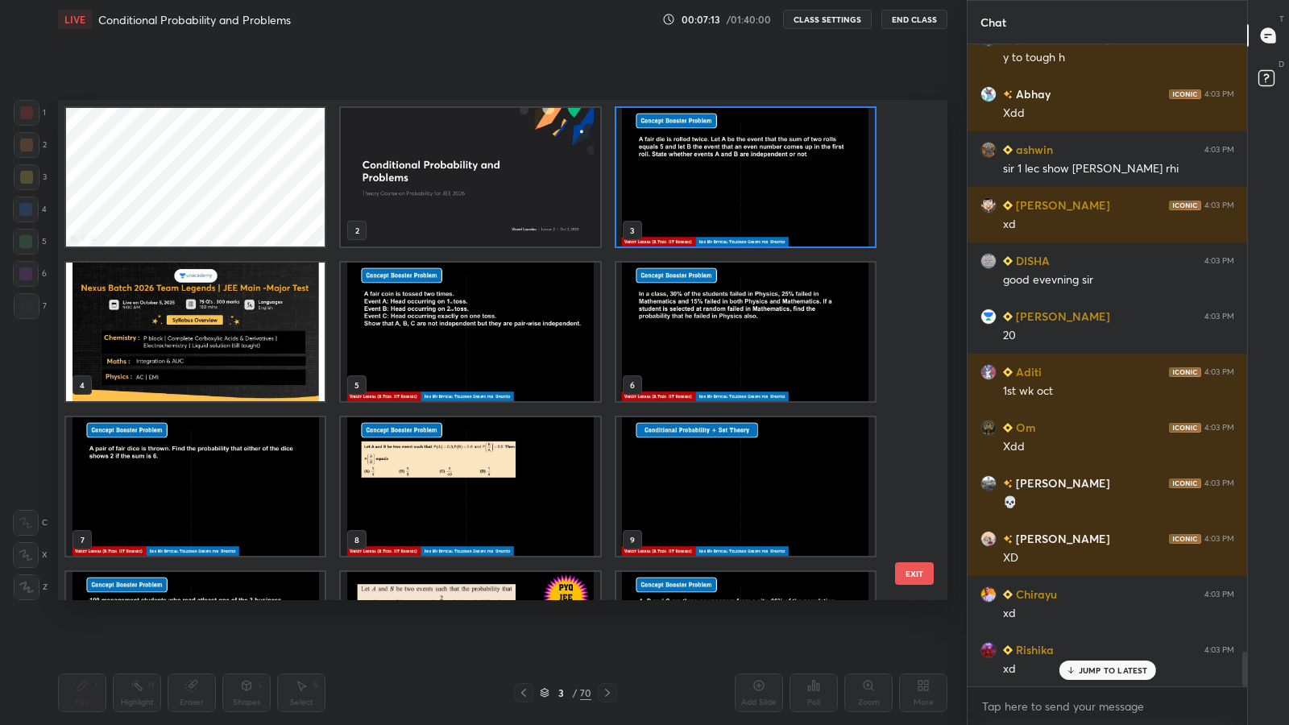
click at [655, 202] on img "grid" at bounding box center [745, 177] width 259 height 139
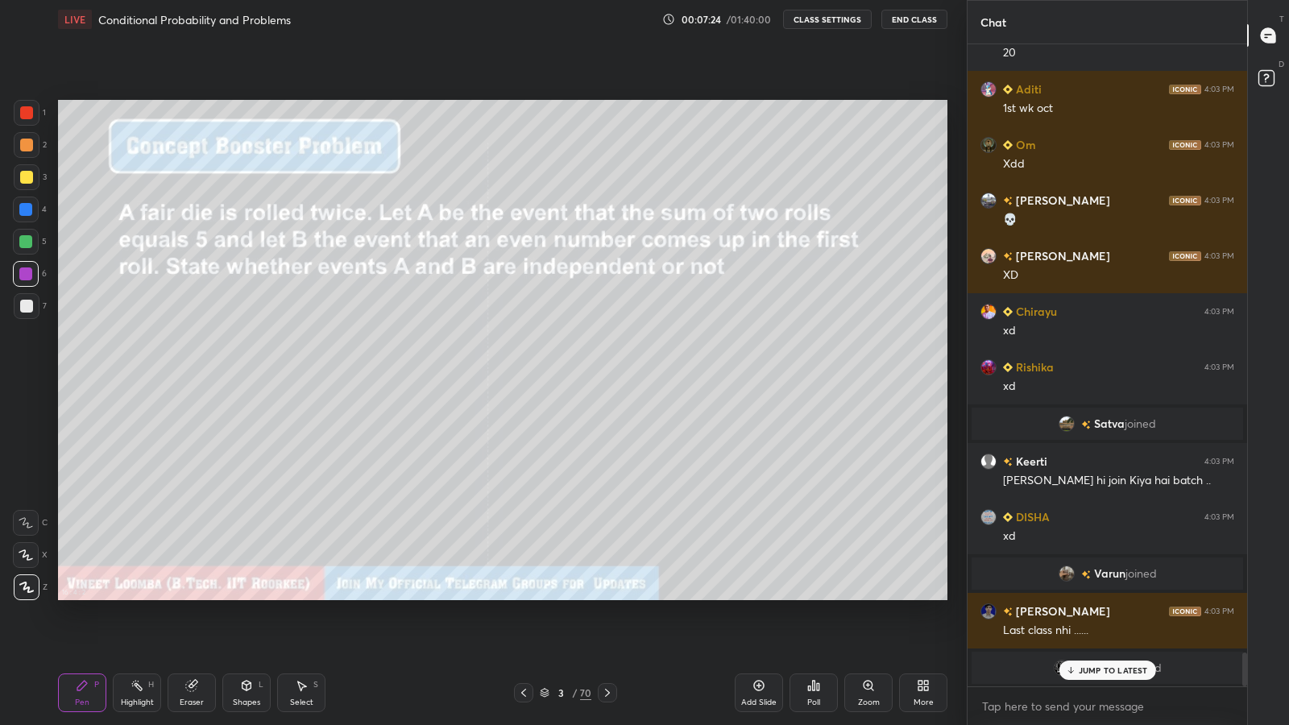
scroll to position [11236, 0]
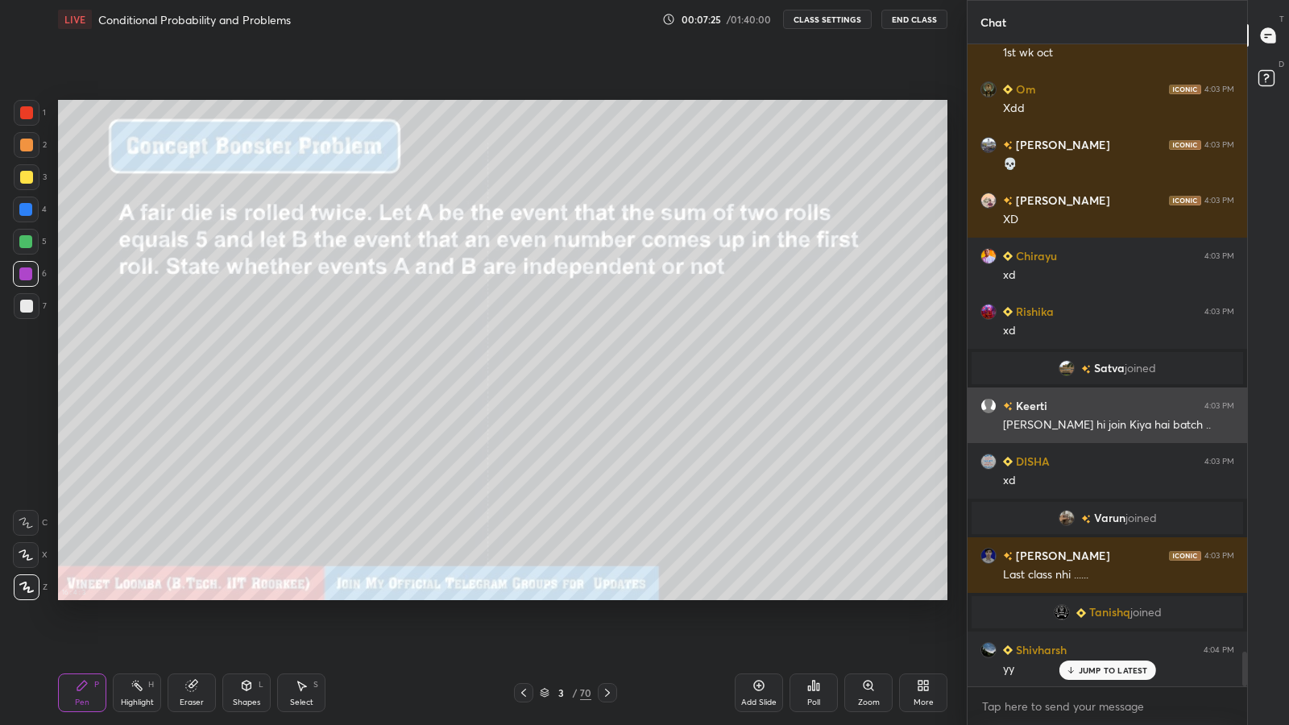
click at [1014, 417] on div "[PERSON_NAME] hi join Kiya hai batch .." at bounding box center [1118, 425] width 231 height 16
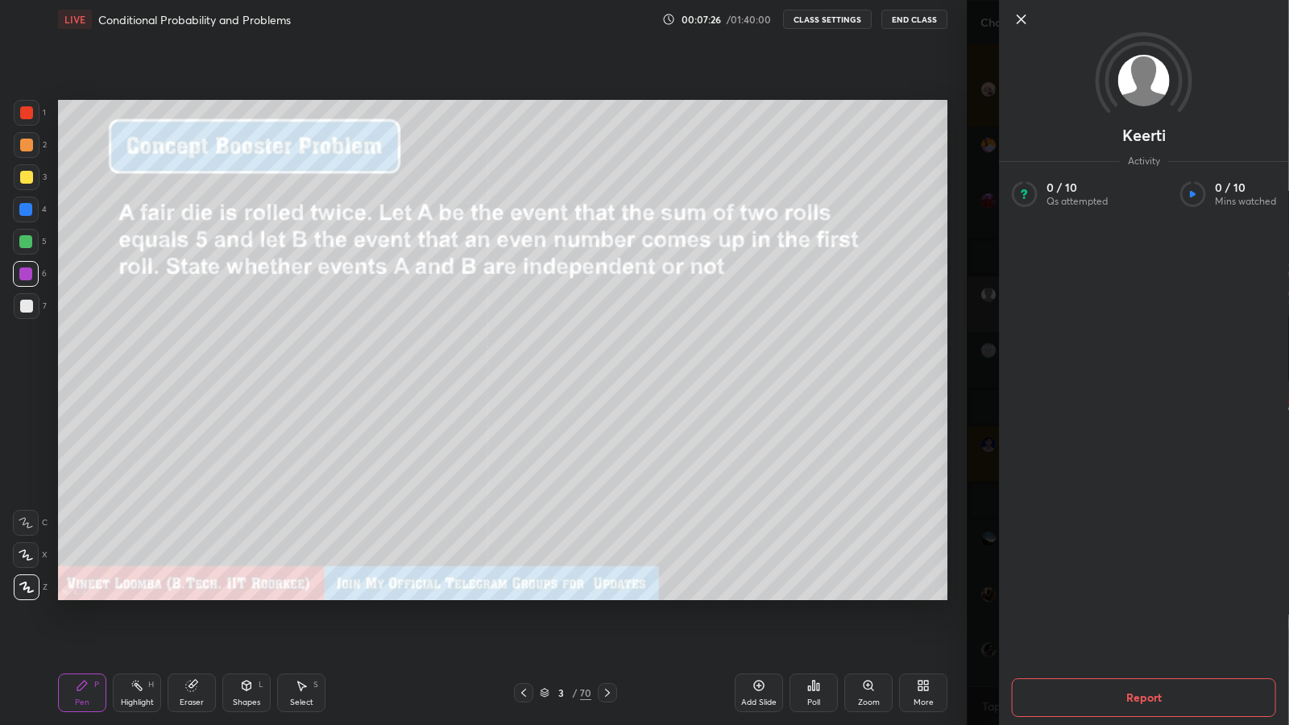
scroll to position [11417, 0]
click at [968, 400] on div "[PERSON_NAME] Activity 0 / 10 Qs attempted 0 / 10 Mins watched Report" at bounding box center [1128, 362] width 322 height 725
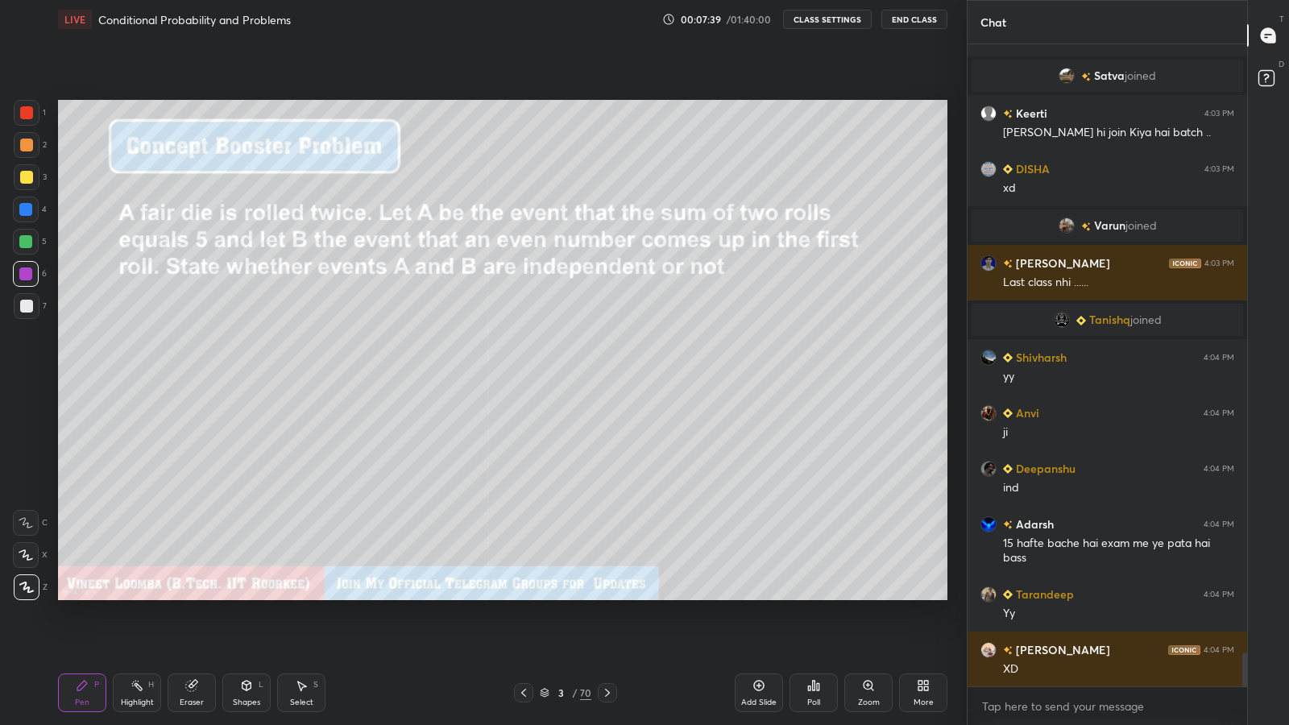
scroll to position [11568, 0]
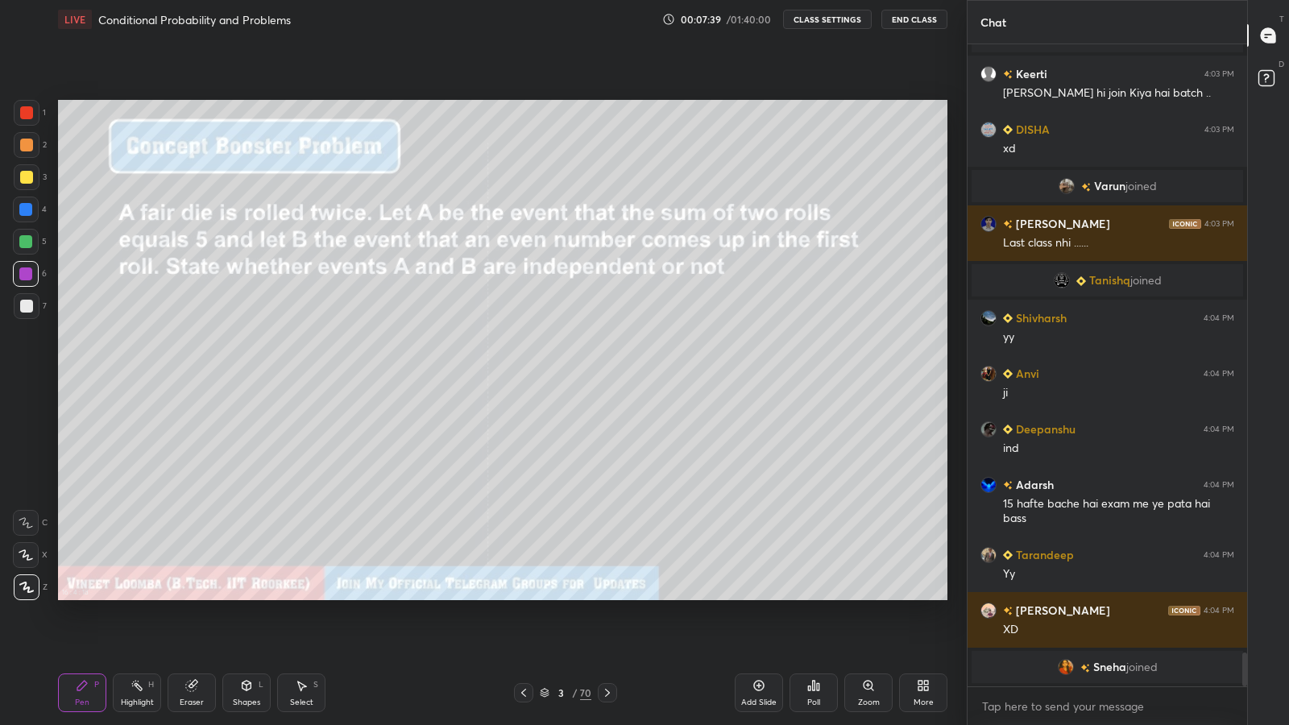
click at [604, 596] on icon at bounding box center [607, 692] width 13 height 13
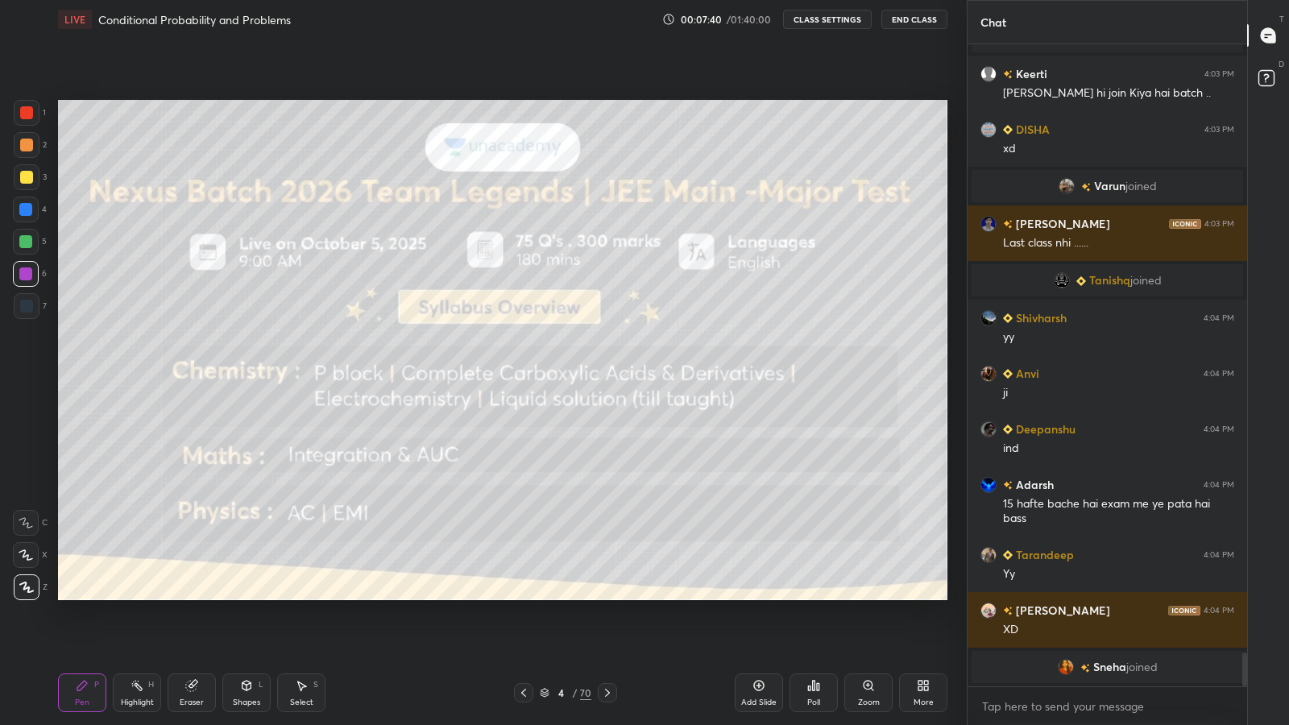
click at [610, 596] on icon at bounding box center [607, 692] width 13 height 13
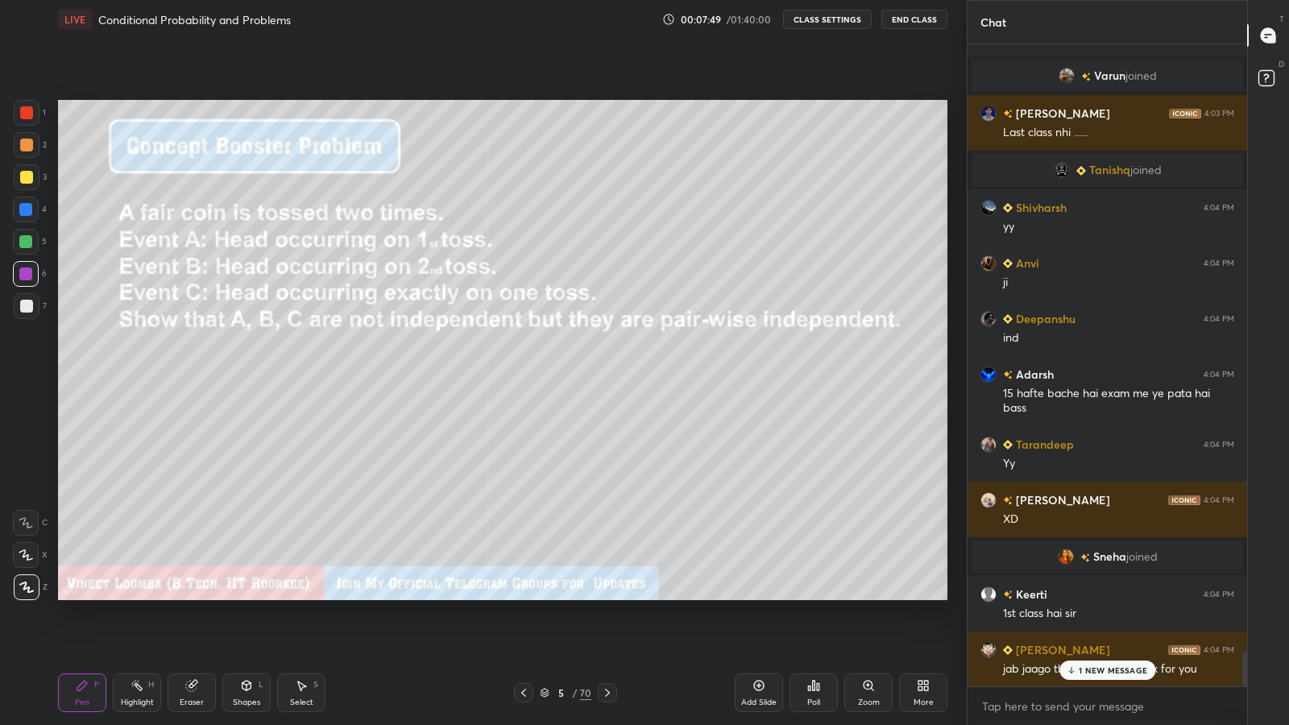
scroll to position [11734, 0]
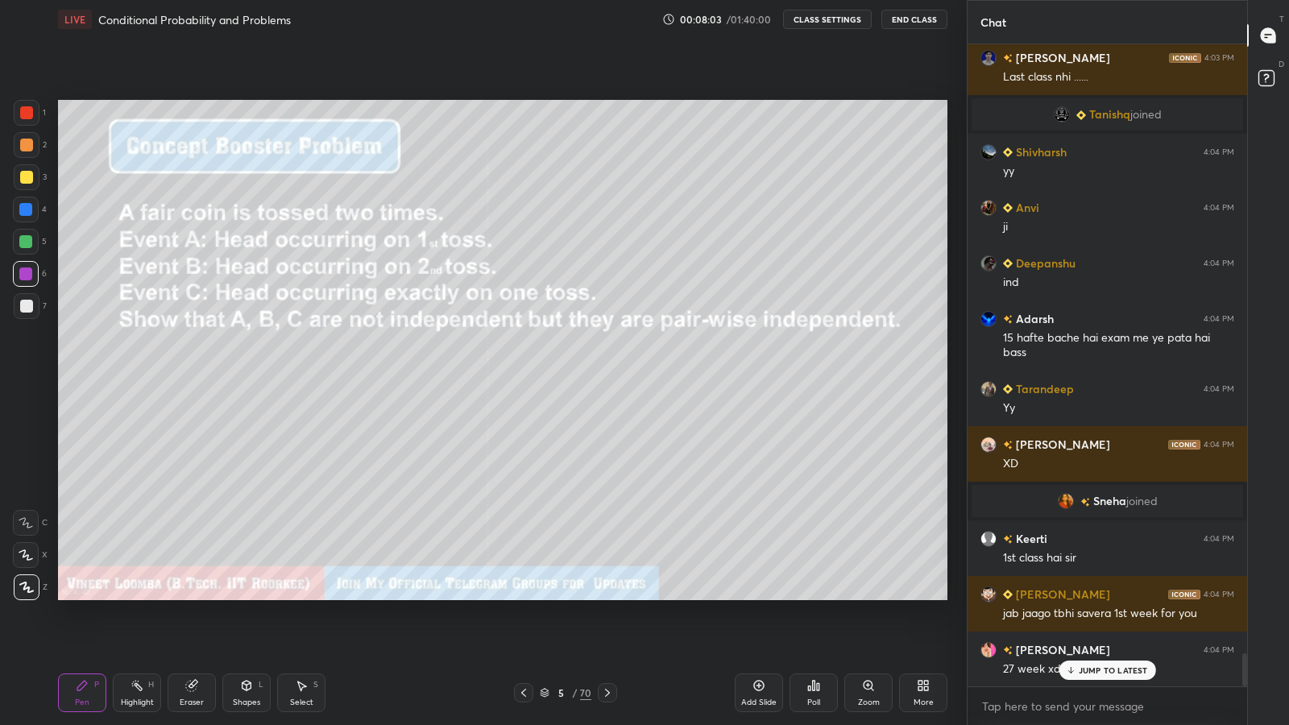
click at [1080, 596] on p "JUMP TO LATEST" at bounding box center [1113, 671] width 69 height 10
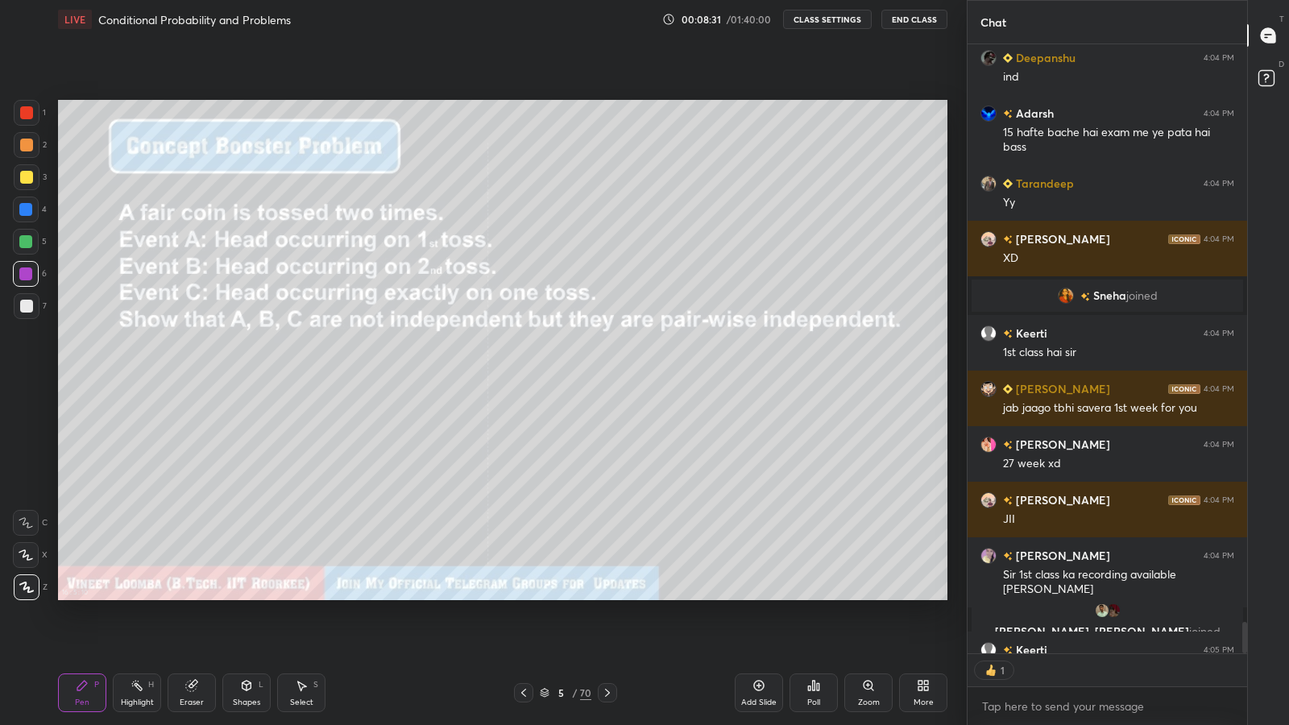
scroll to position [11816, 0]
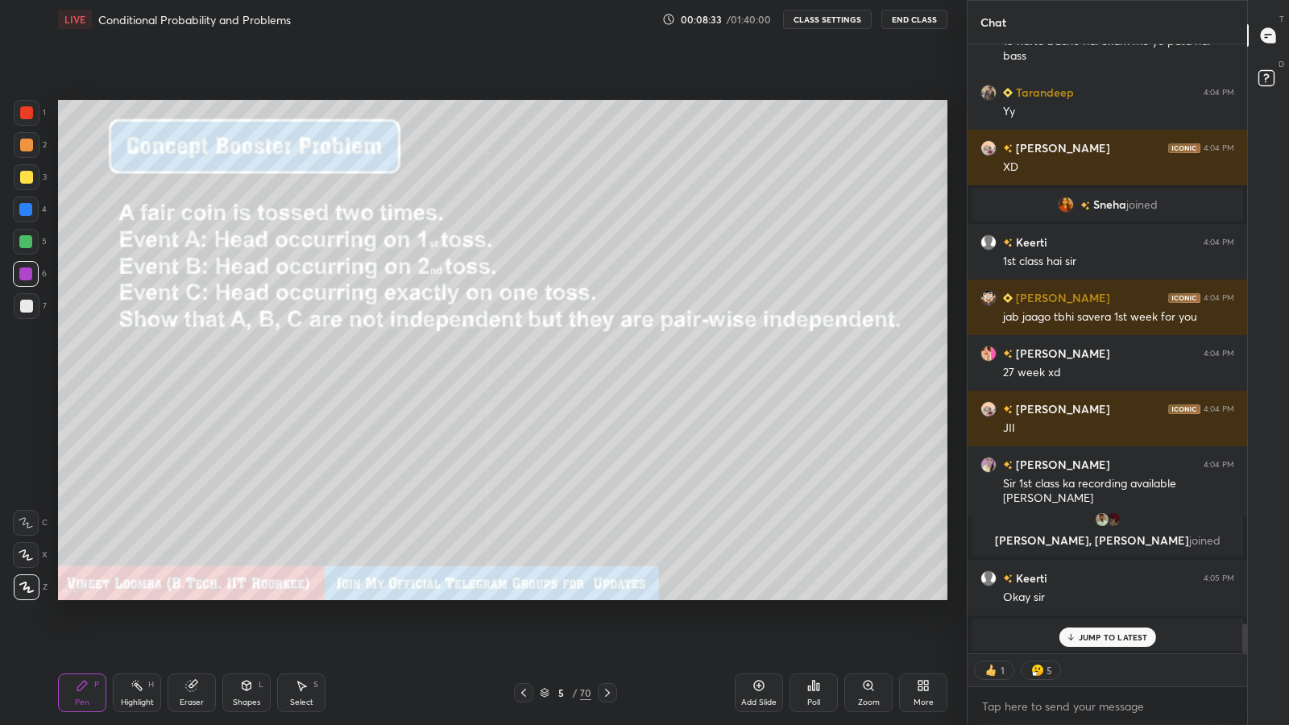
click at [30, 308] on div at bounding box center [26, 306] width 13 height 13
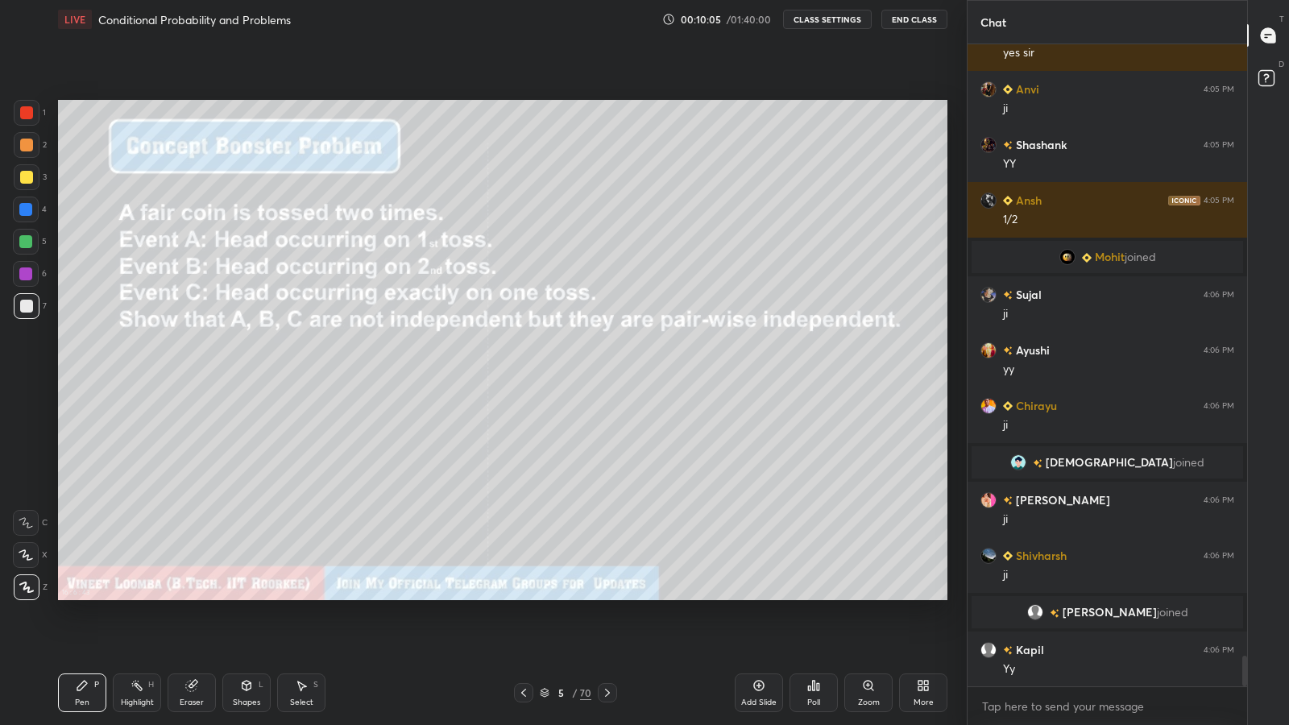
scroll to position [12742, 0]
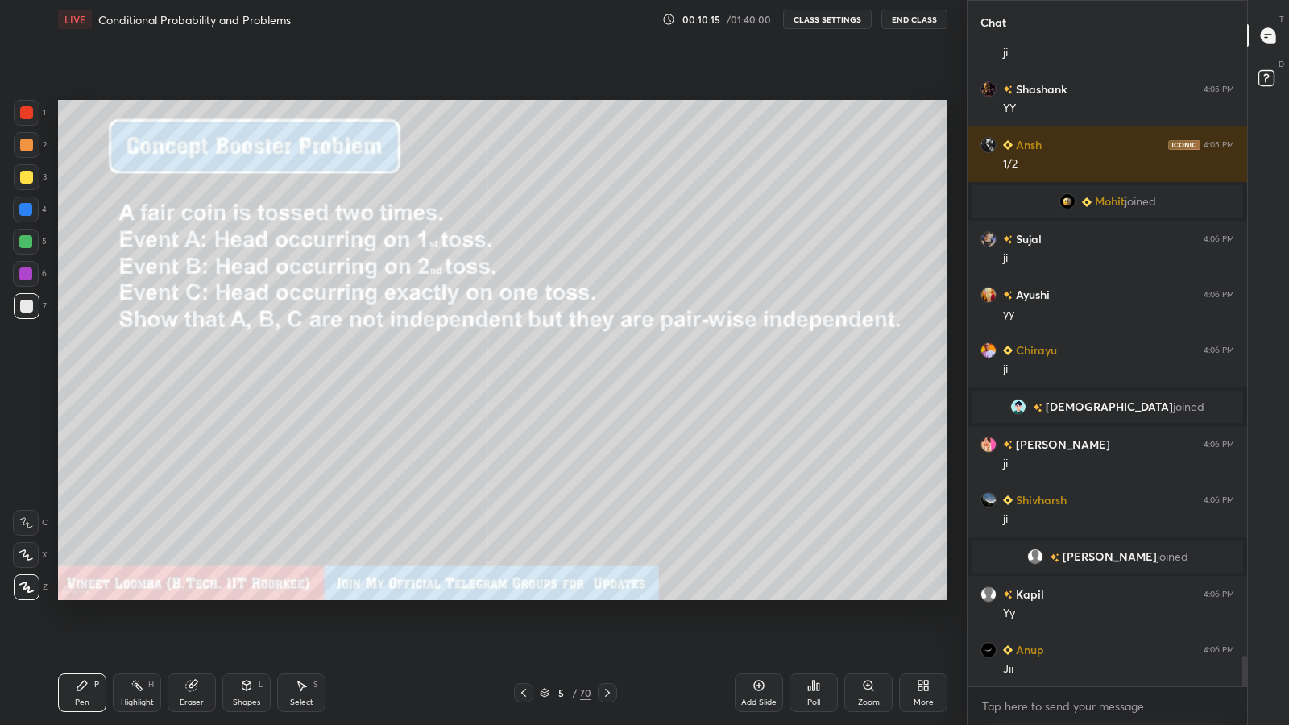
click at [31, 168] on div at bounding box center [27, 177] width 26 height 26
click at [826, 23] on button "CLASS SETTINGS" at bounding box center [827, 19] width 89 height 19
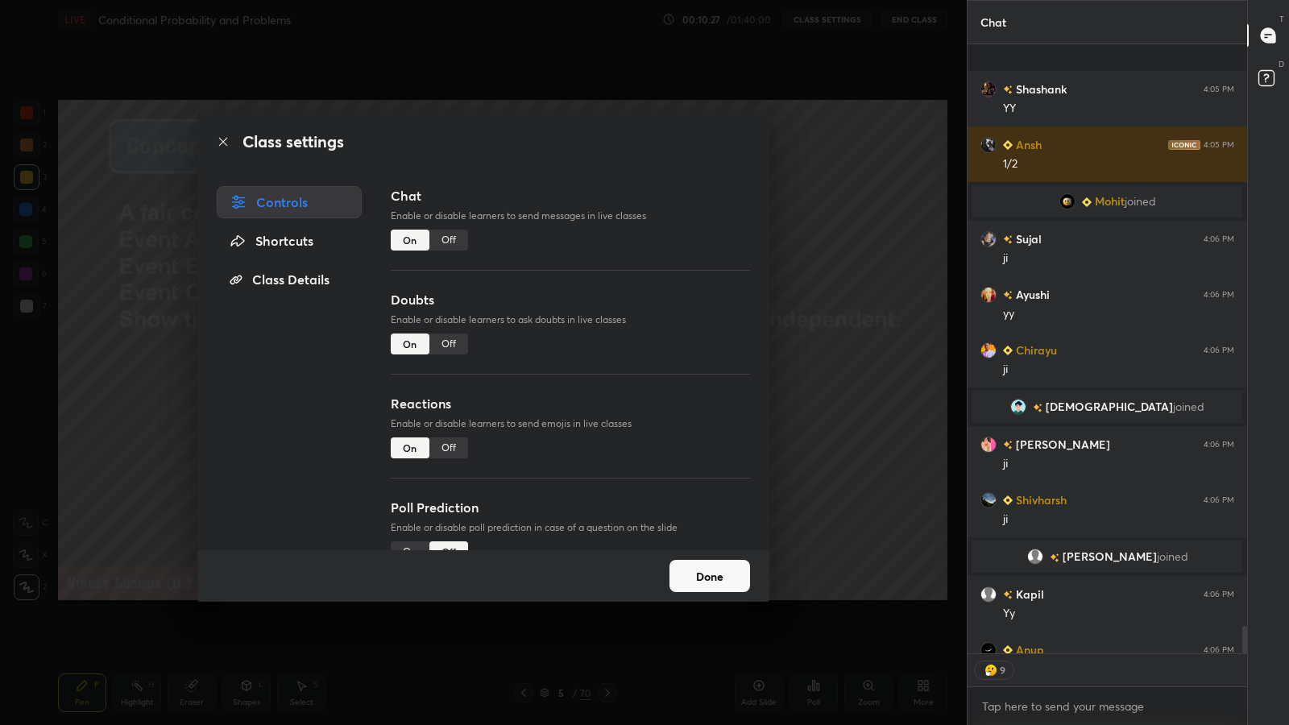
scroll to position [12831, 0]
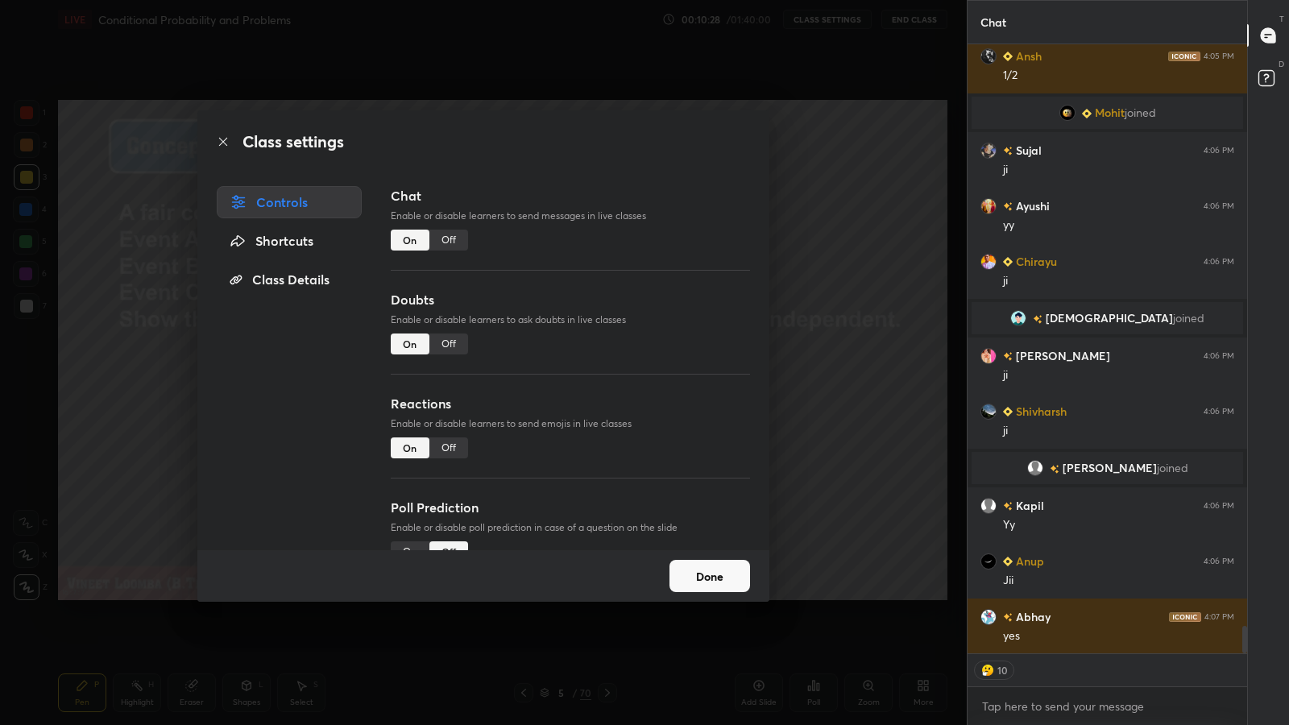
click at [445, 446] on div "Off" at bounding box center [448, 448] width 39 height 21
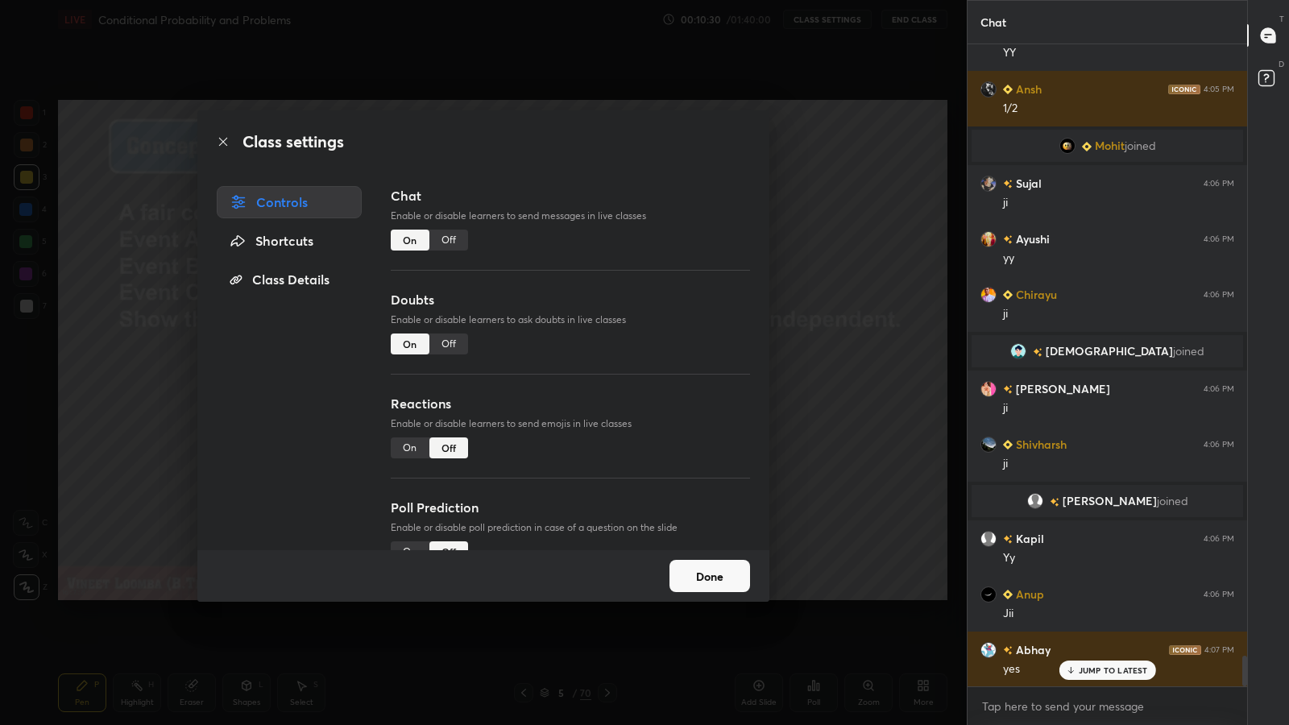
click at [689, 566] on button "Done" at bounding box center [710, 576] width 81 height 32
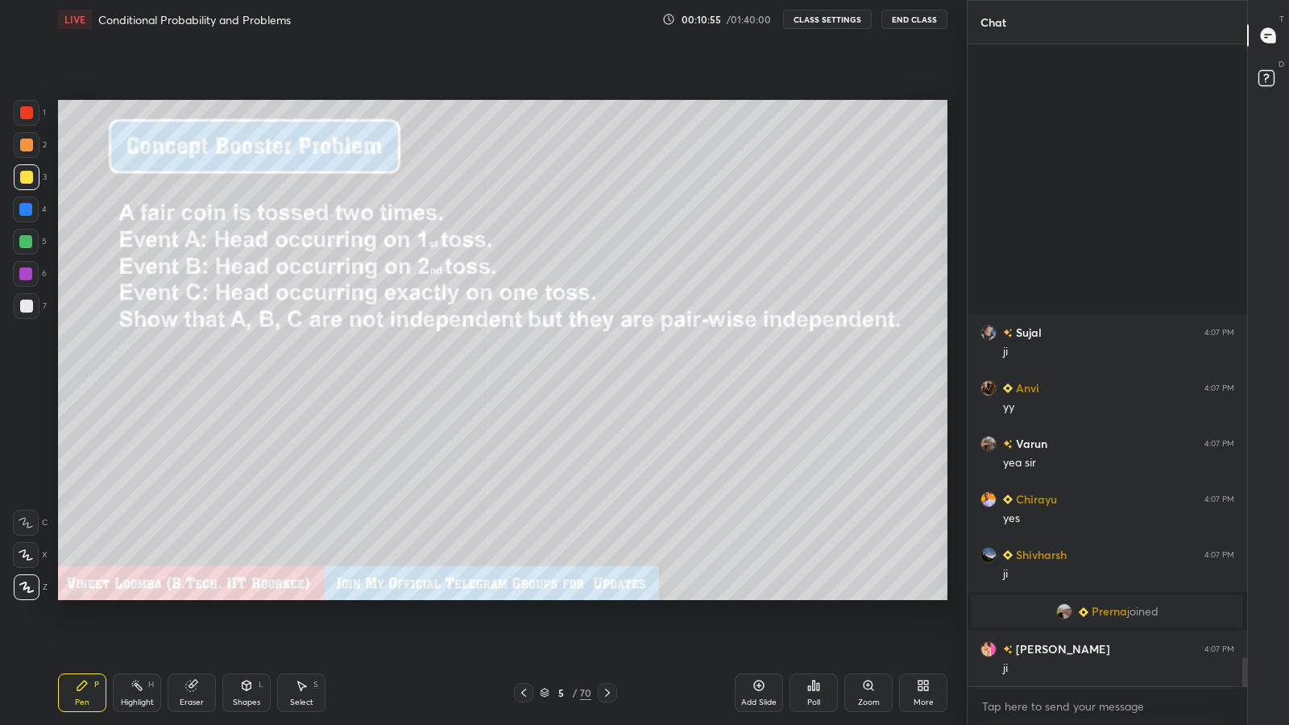
scroll to position [13176, 0]
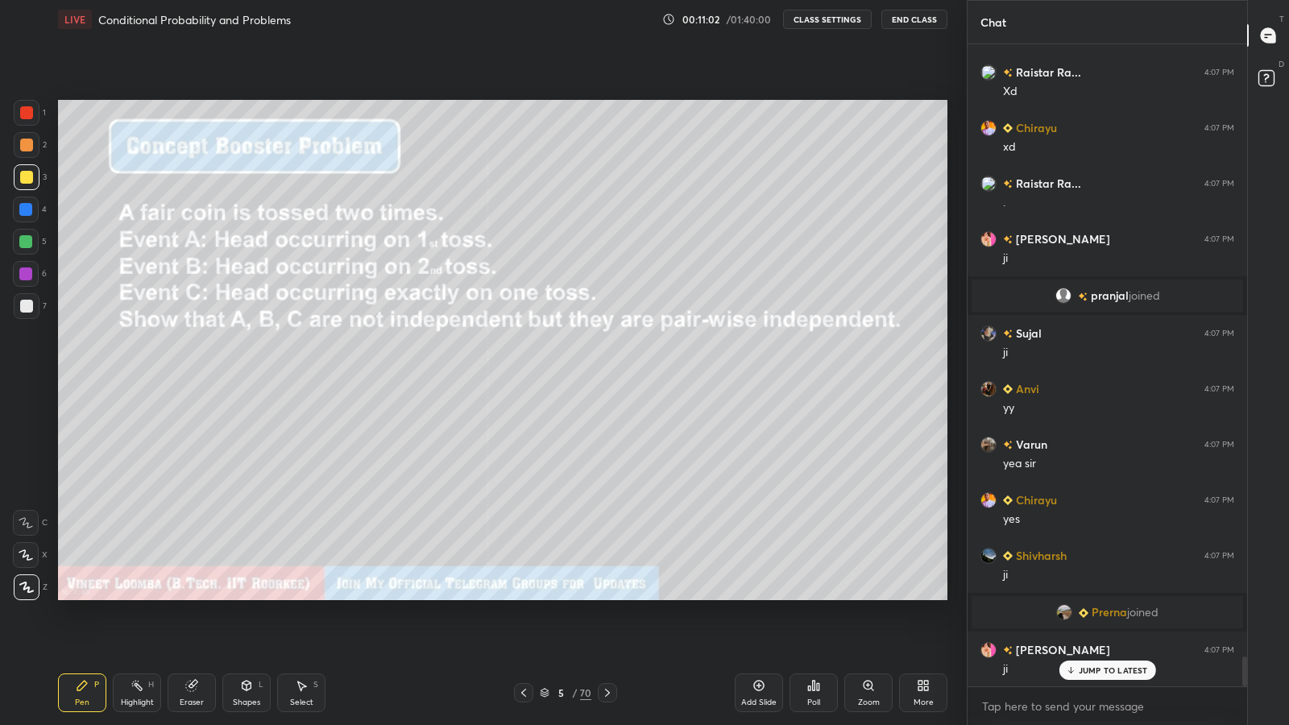
click at [1064, 596] on img "grid" at bounding box center [1064, 612] width 16 height 16
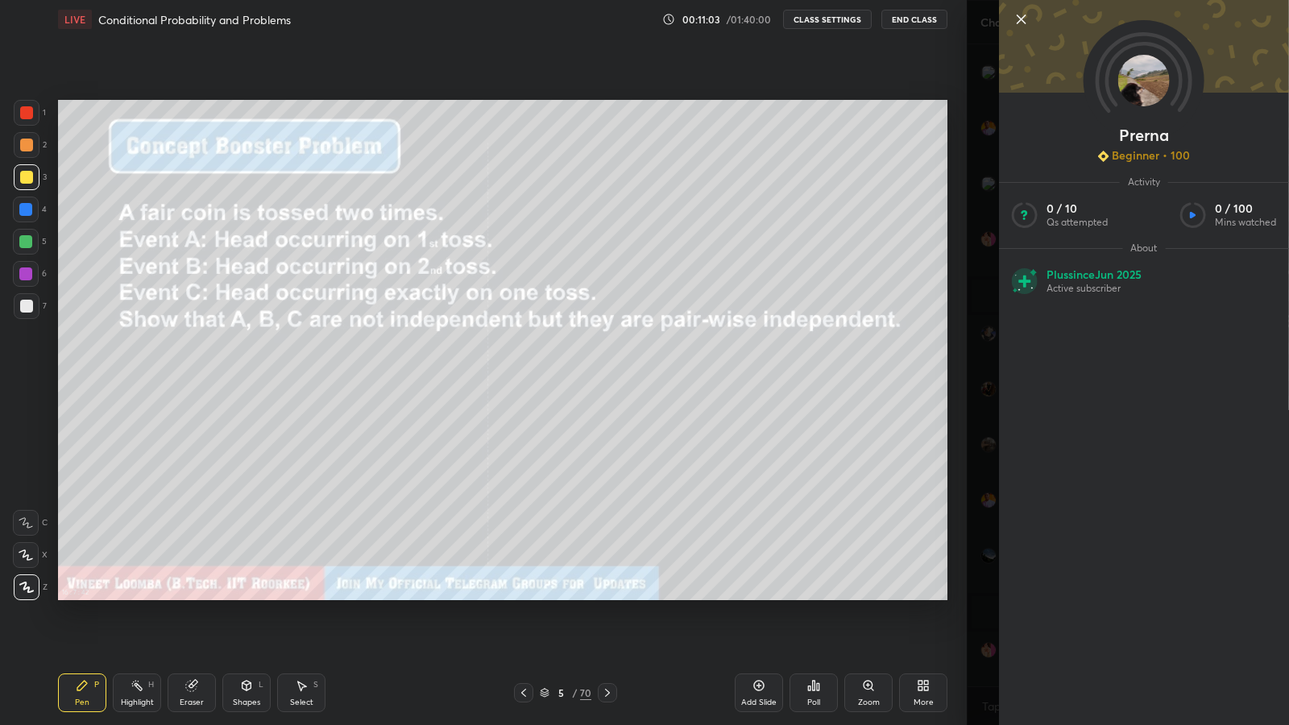
scroll to position [13216, 0]
click at [982, 451] on div "[PERSON_NAME] Beginner • 100 Activity 0 / 10 Qs attempted 0 / 100 Mins watched …" at bounding box center [1128, 362] width 322 height 725
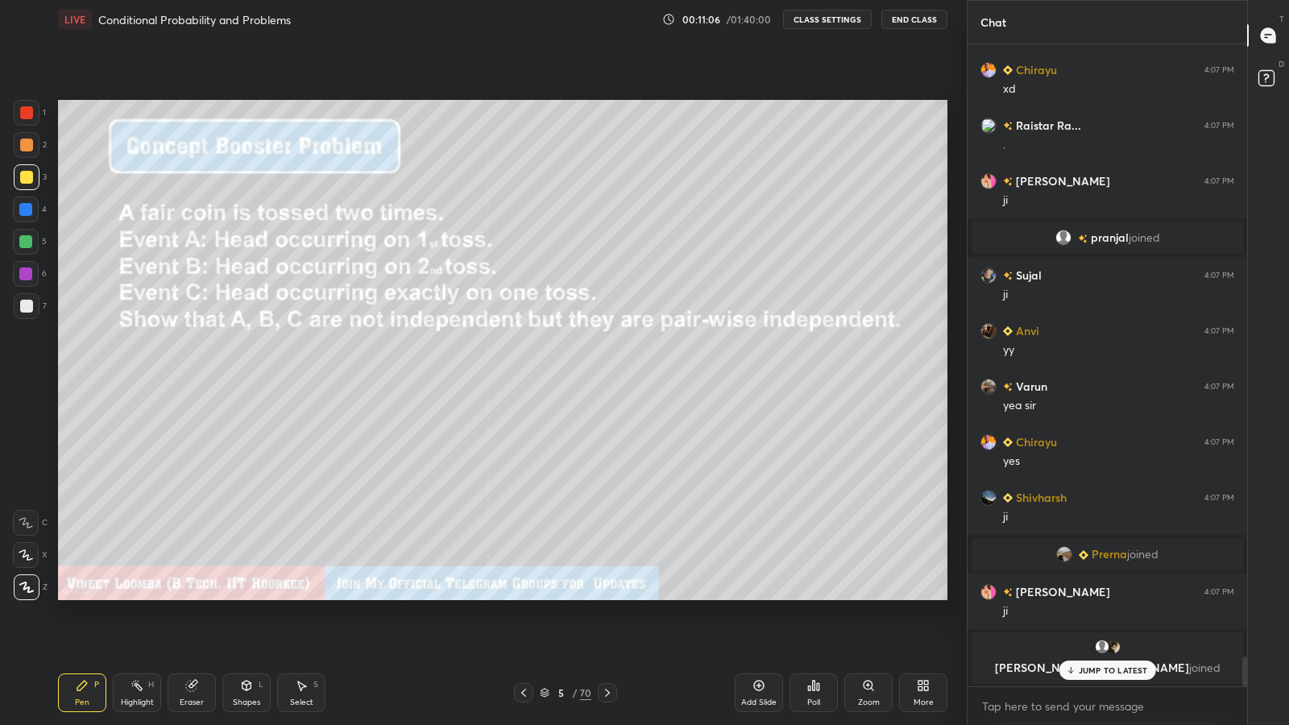
scroll to position [13276, 0]
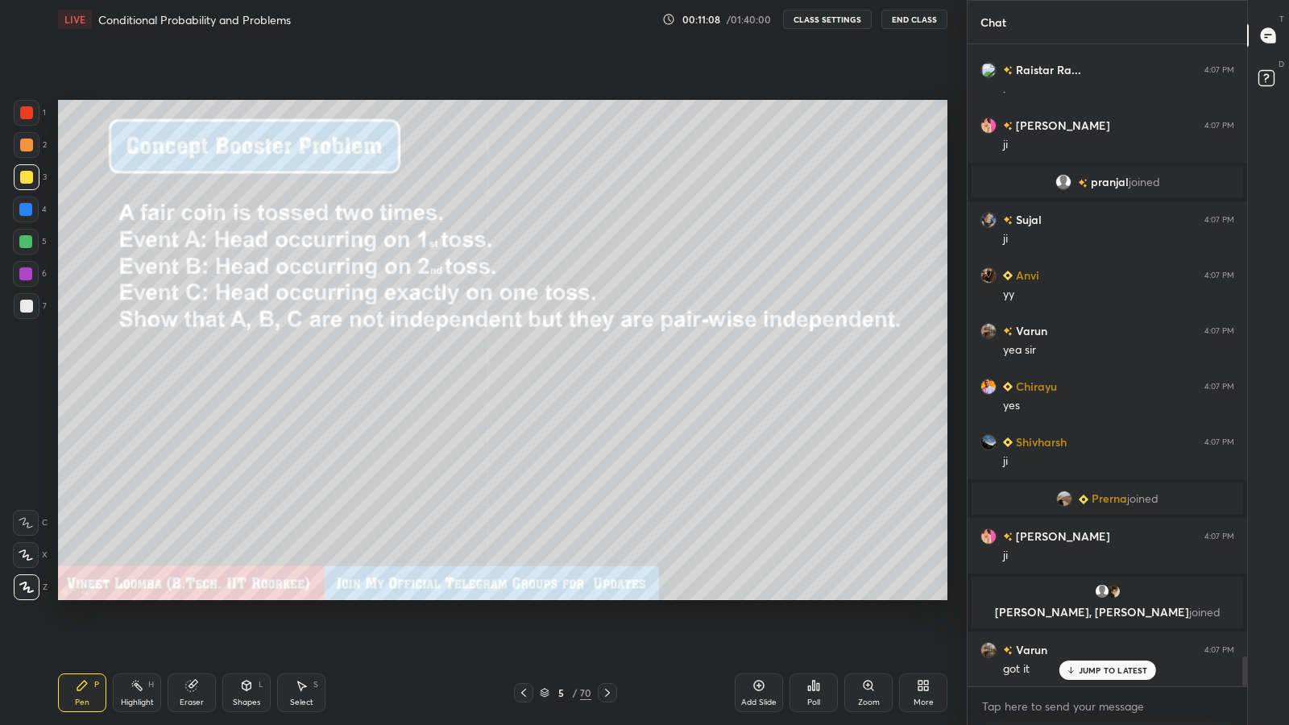
click at [607, 596] on icon at bounding box center [607, 692] width 13 height 13
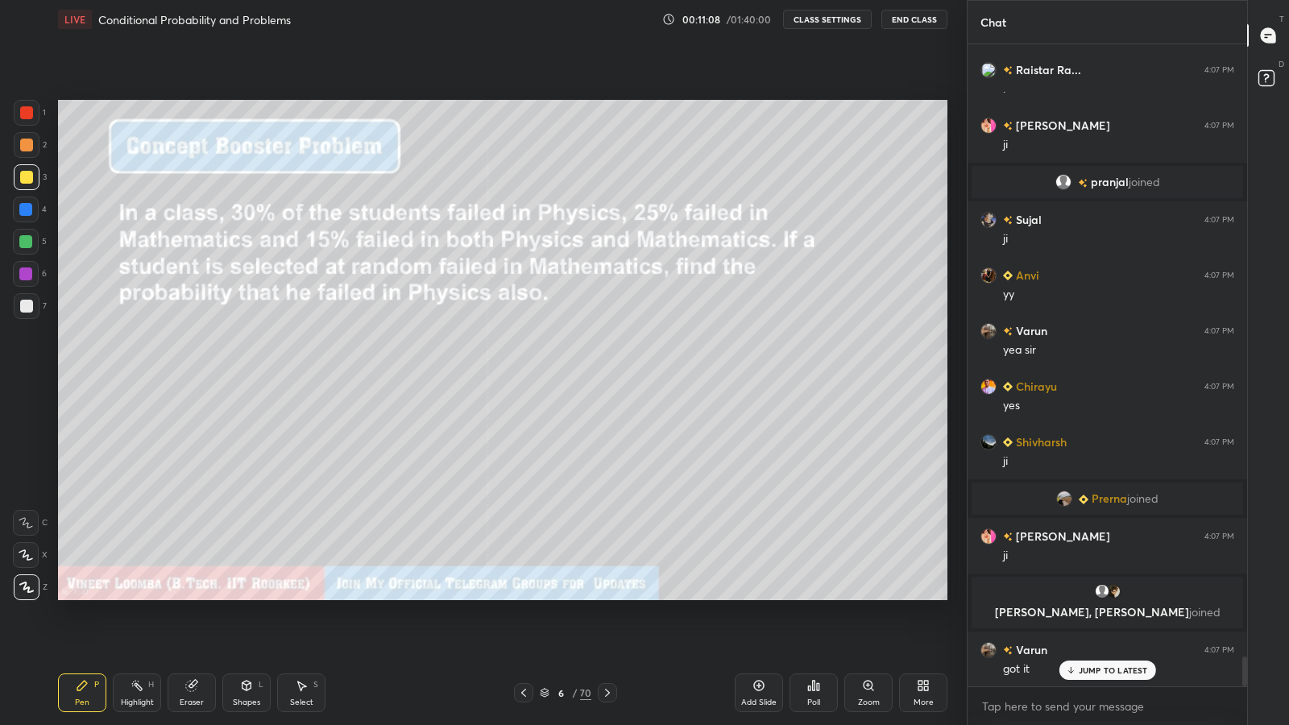
click at [607, 596] on icon at bounding box center [607, 693] width 5 height 8
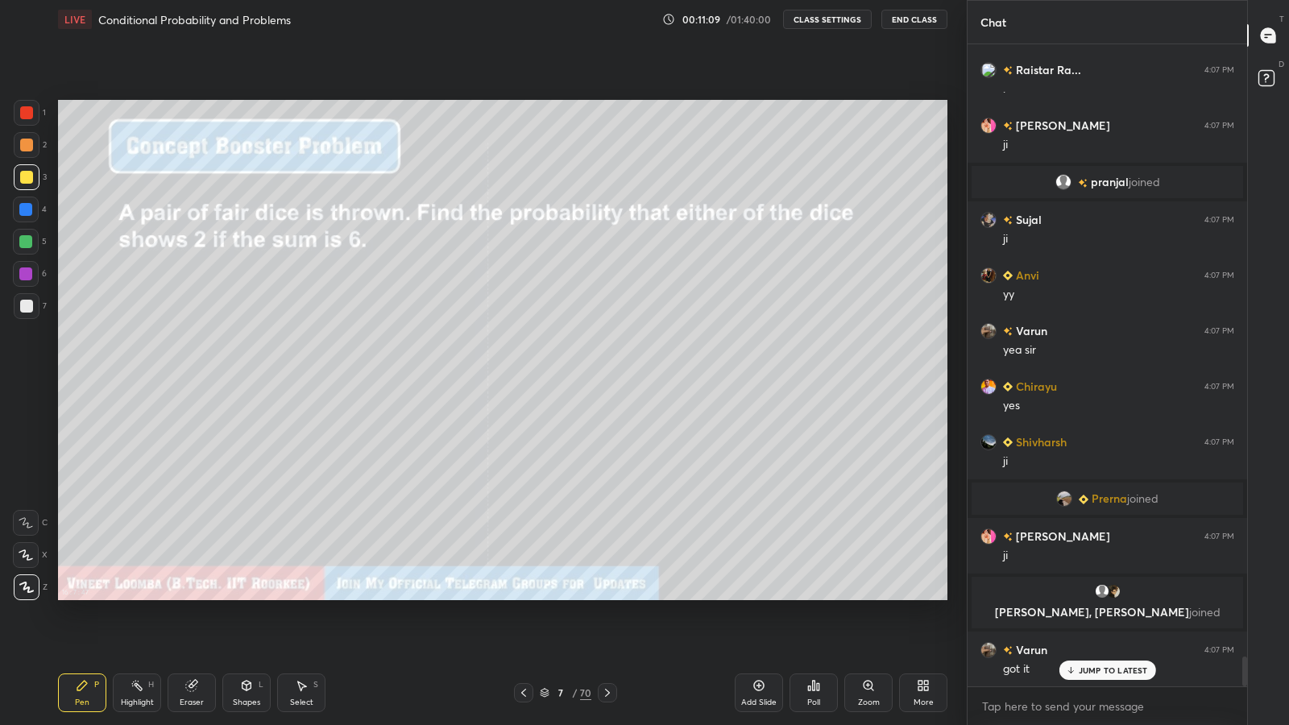
scroll to position [13315, 0]
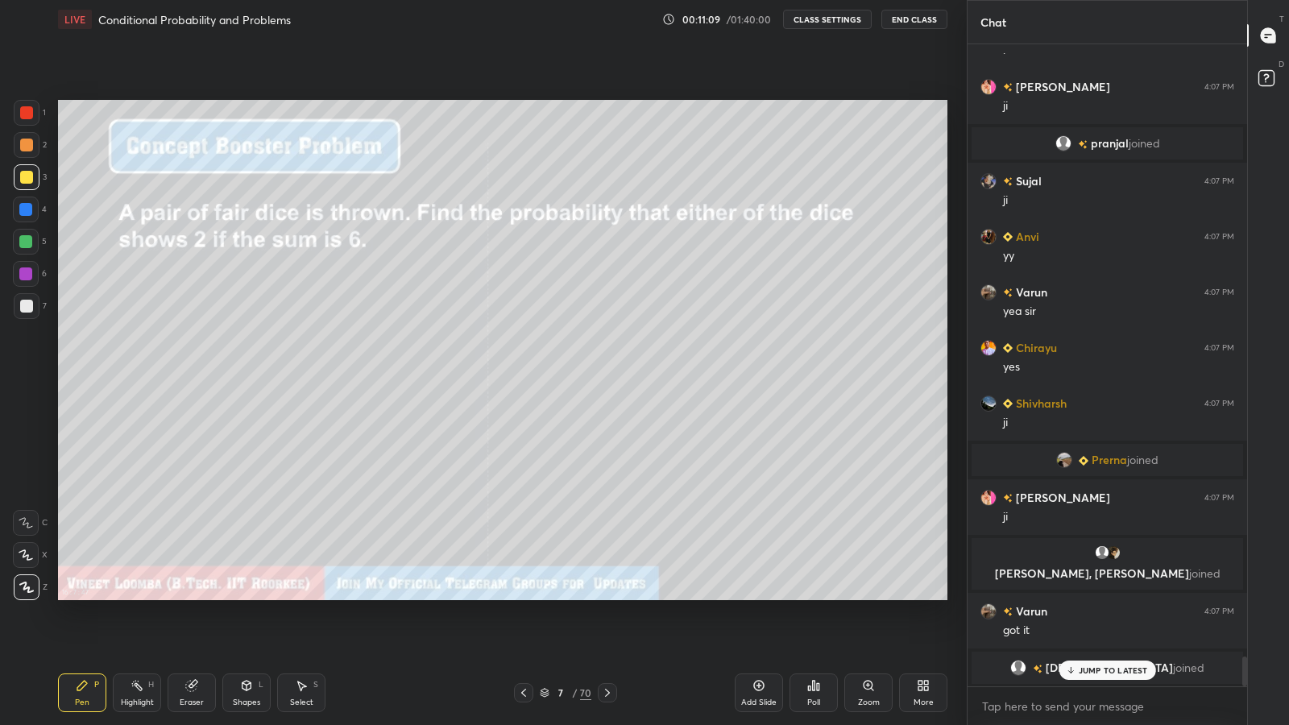
click at [524, 596] on icon at bounding box center [523, 692] width 13 height 13
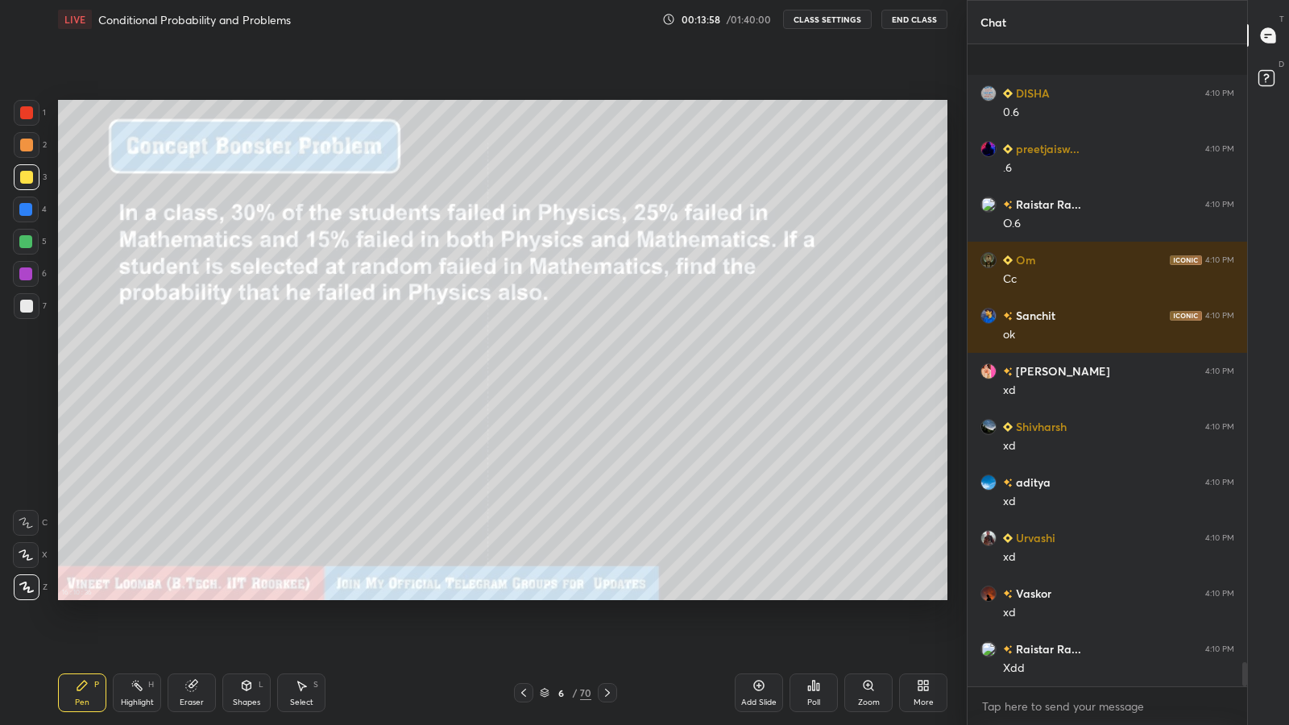
scroll to position [16751, 0]
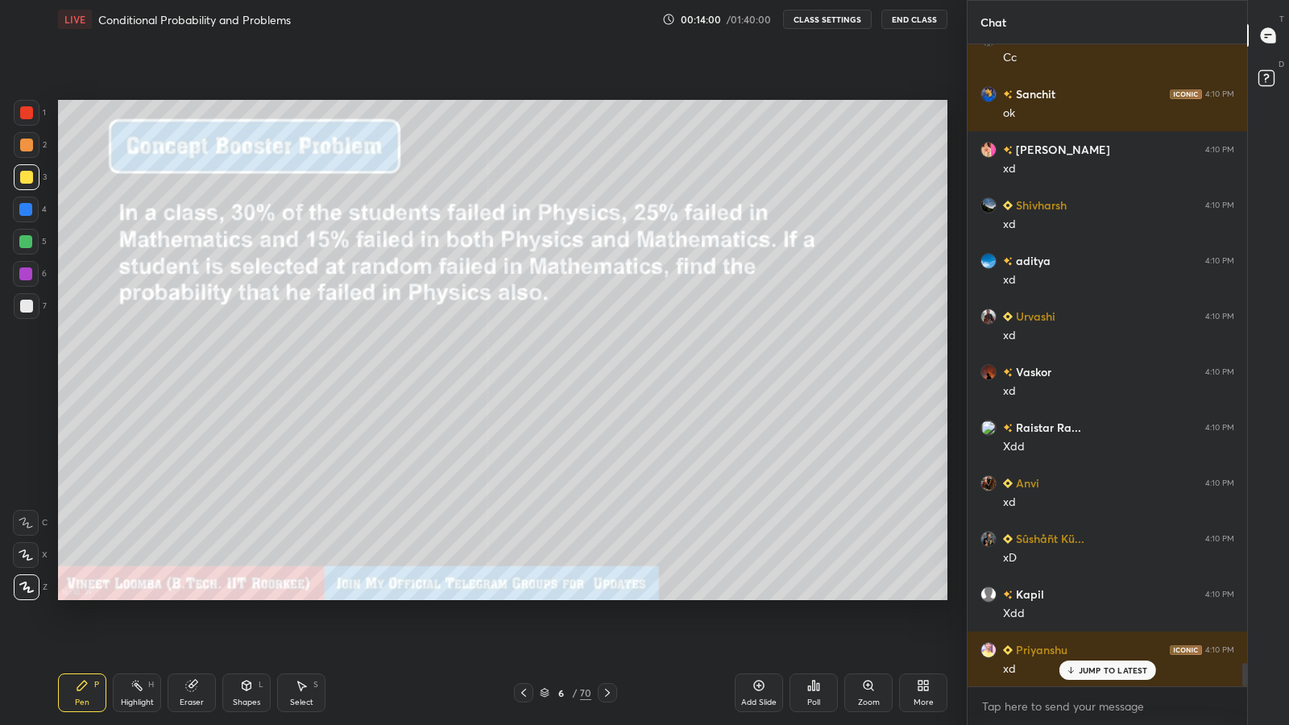
click at [607, 596] on icon at bounding box center [607, 692] width 13 height 13
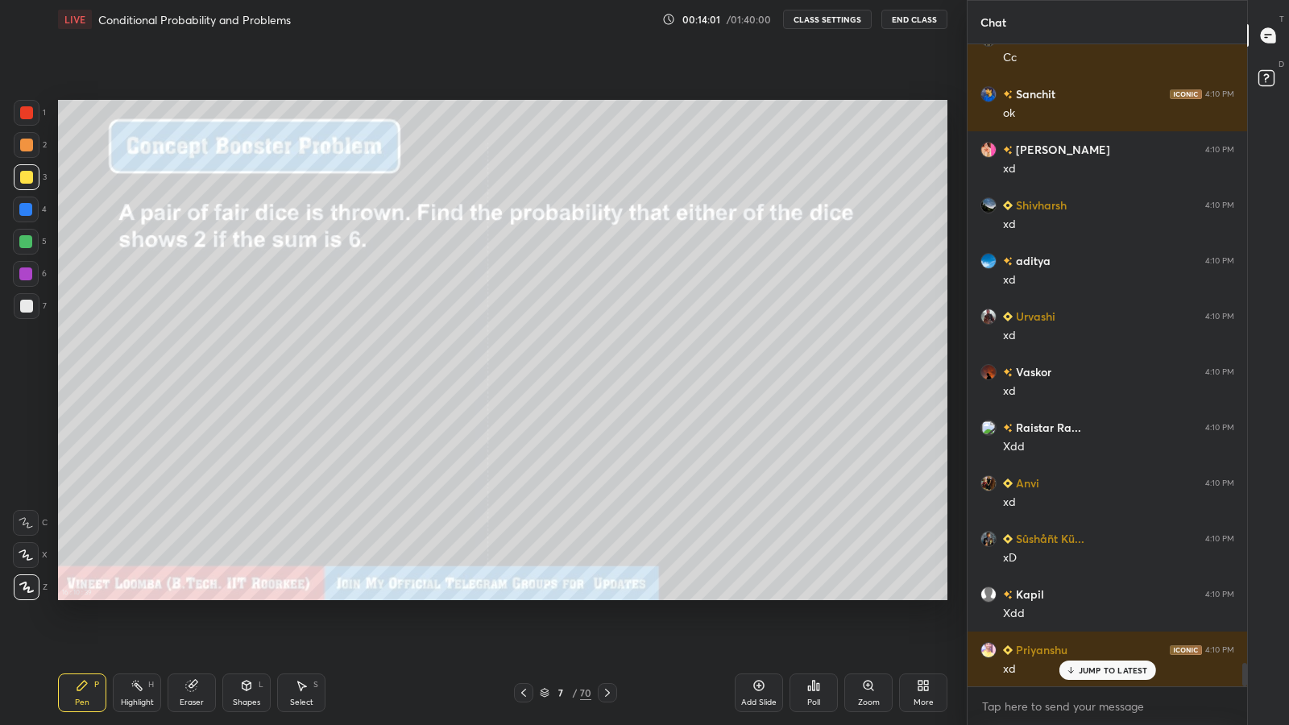
click at [607, 596] on icon at bounding box center [607, 692] width 13 height 13
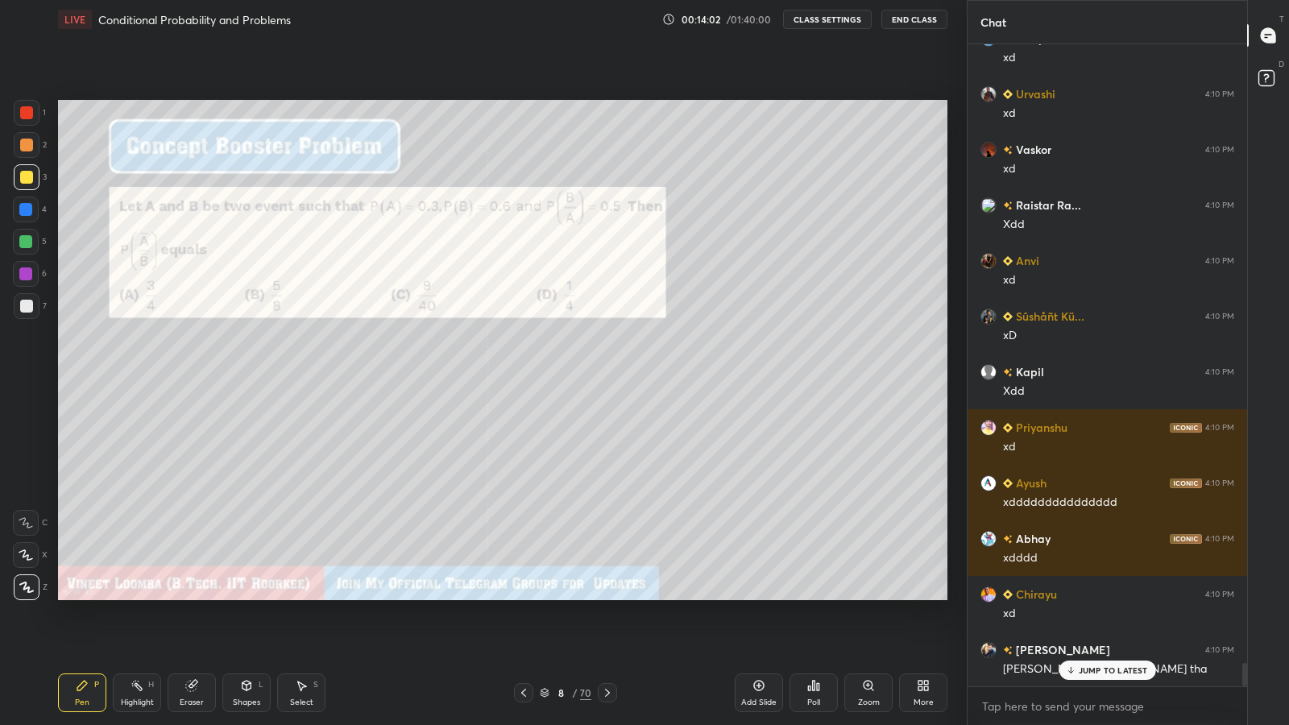
click at [527, 596] on icon at bounding box center [523, 692] width 13 height 13
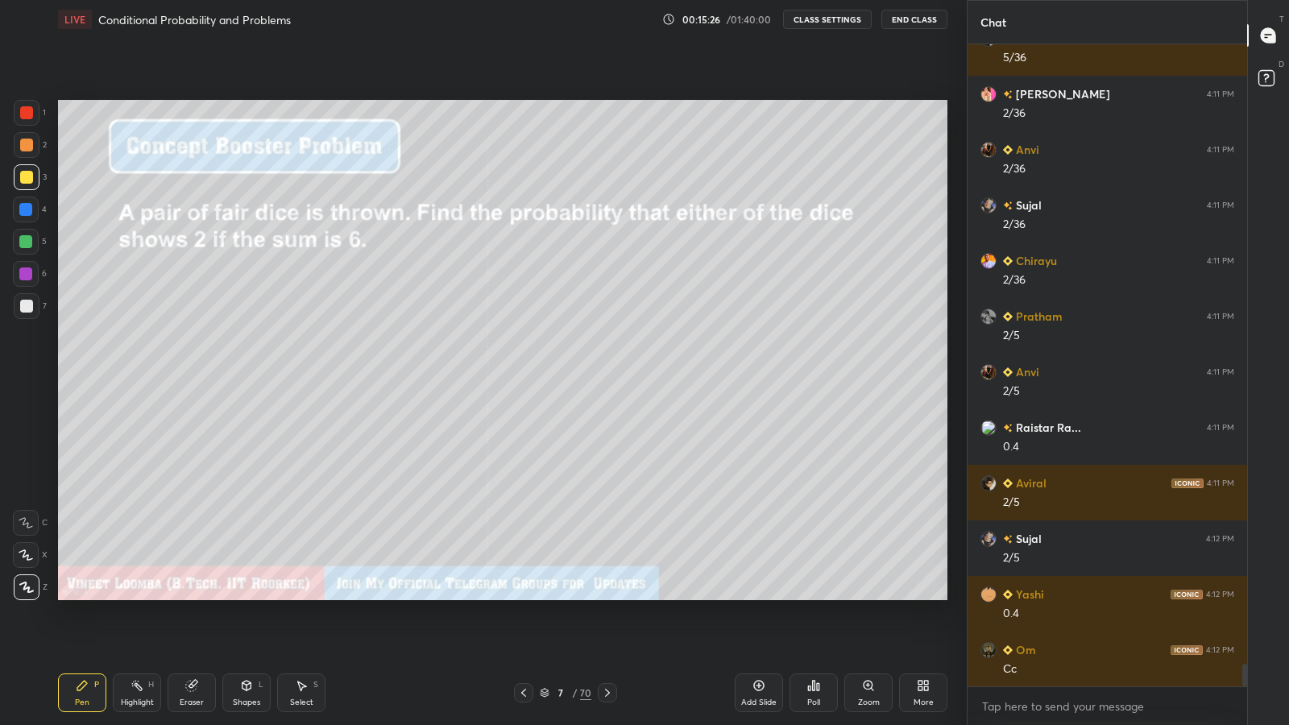
scroll to position [17478, 0]
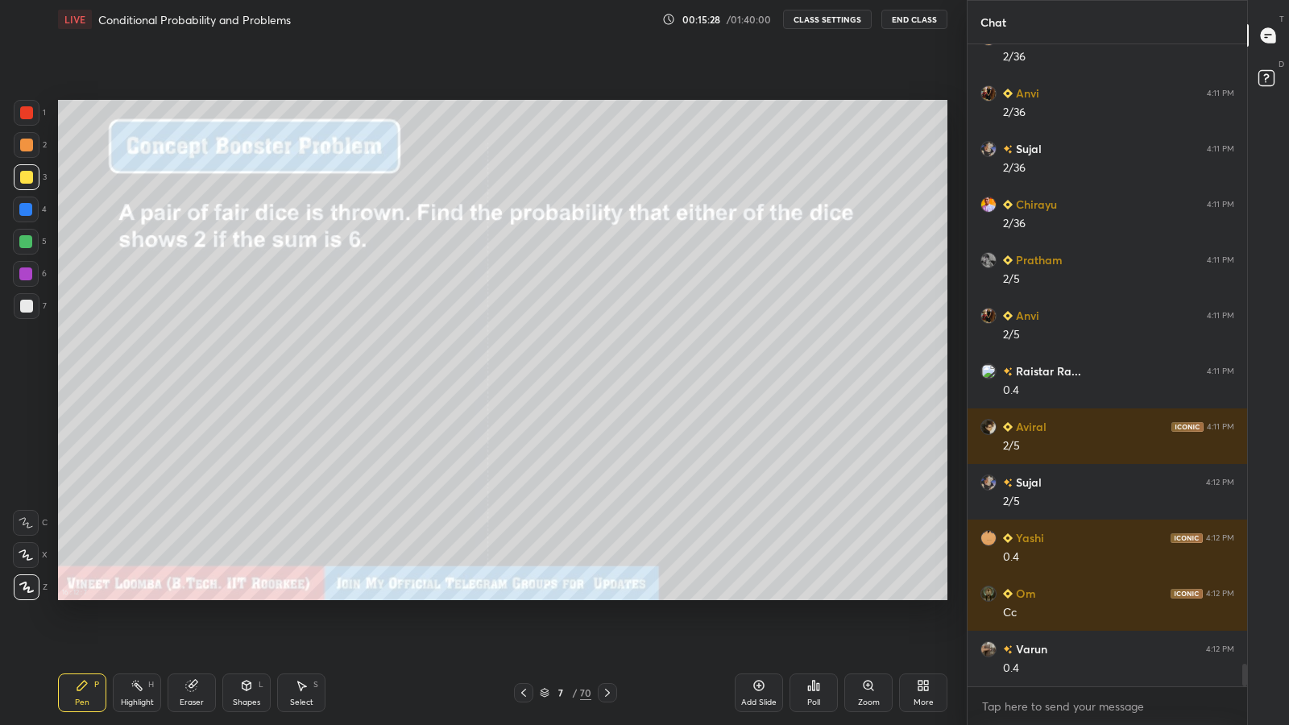
click at [607, 596] on icon at bounding box center [607, 692] width 13 height 13
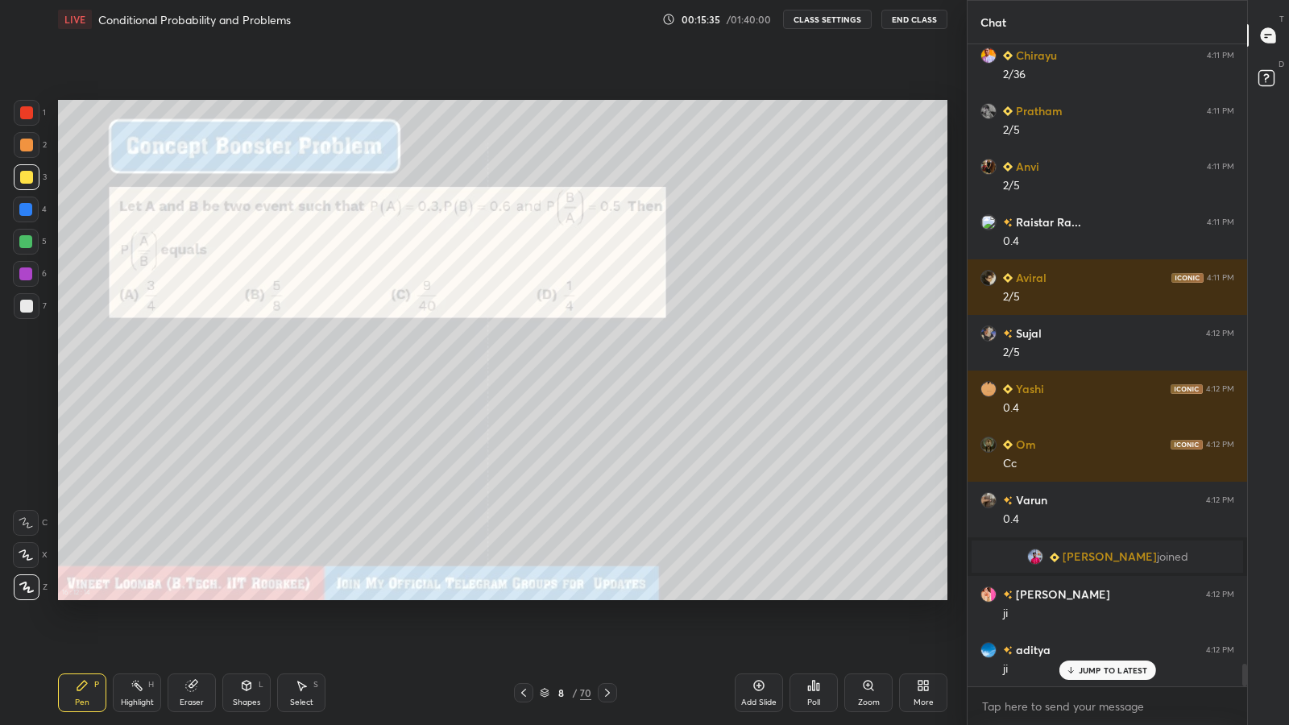
scroll to position [17438, 0]
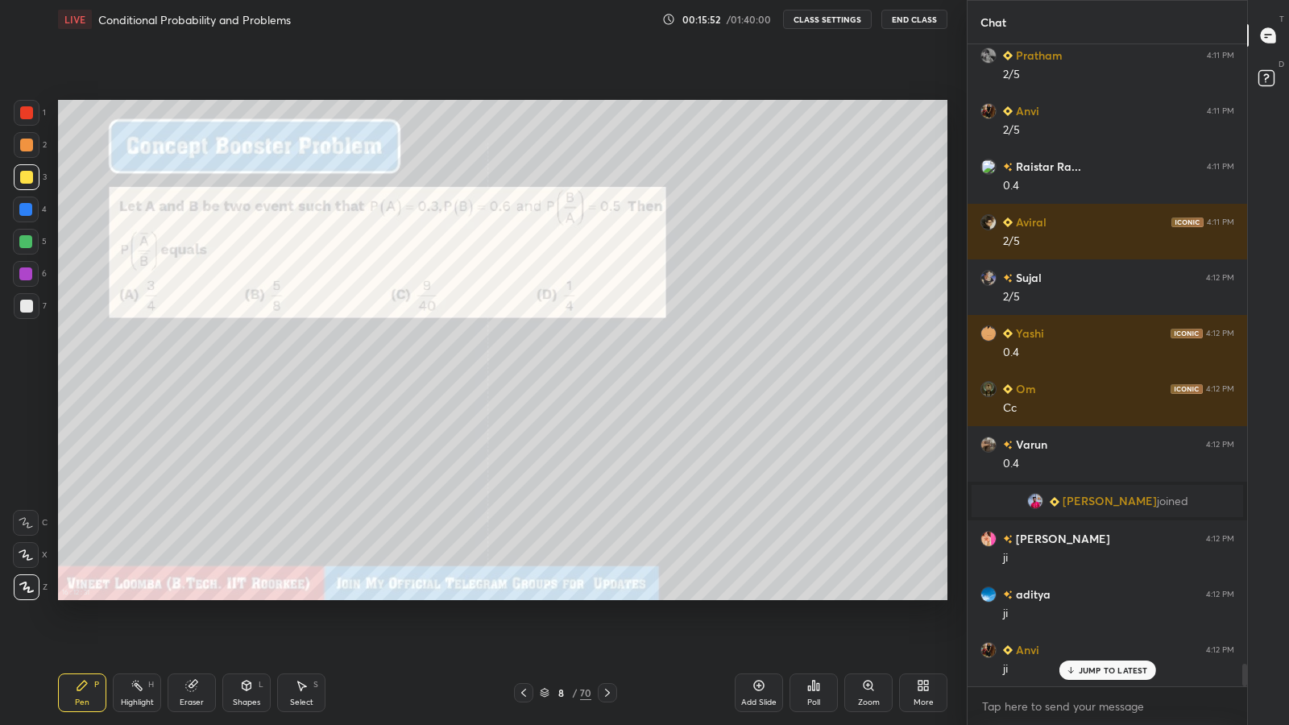
click at [30, 301] on div at bounding box center [26, 306] width 13 height 13
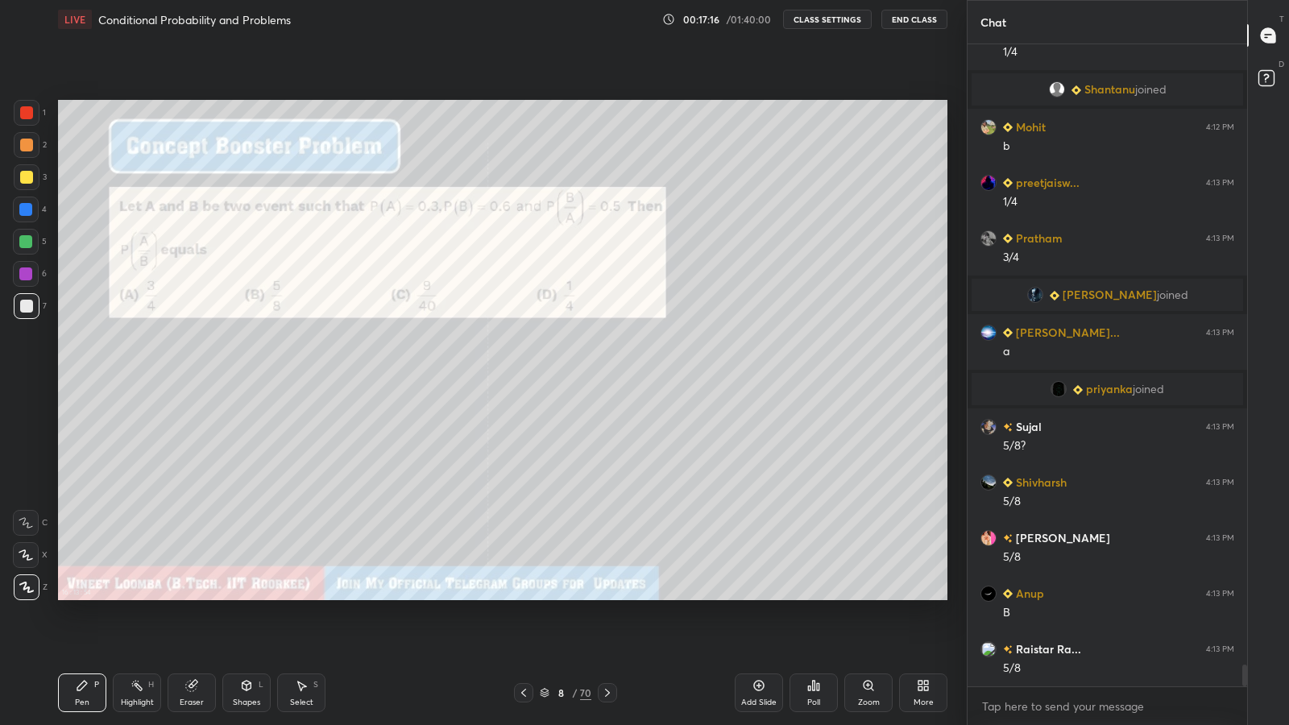
scroll to position [18040, 0]
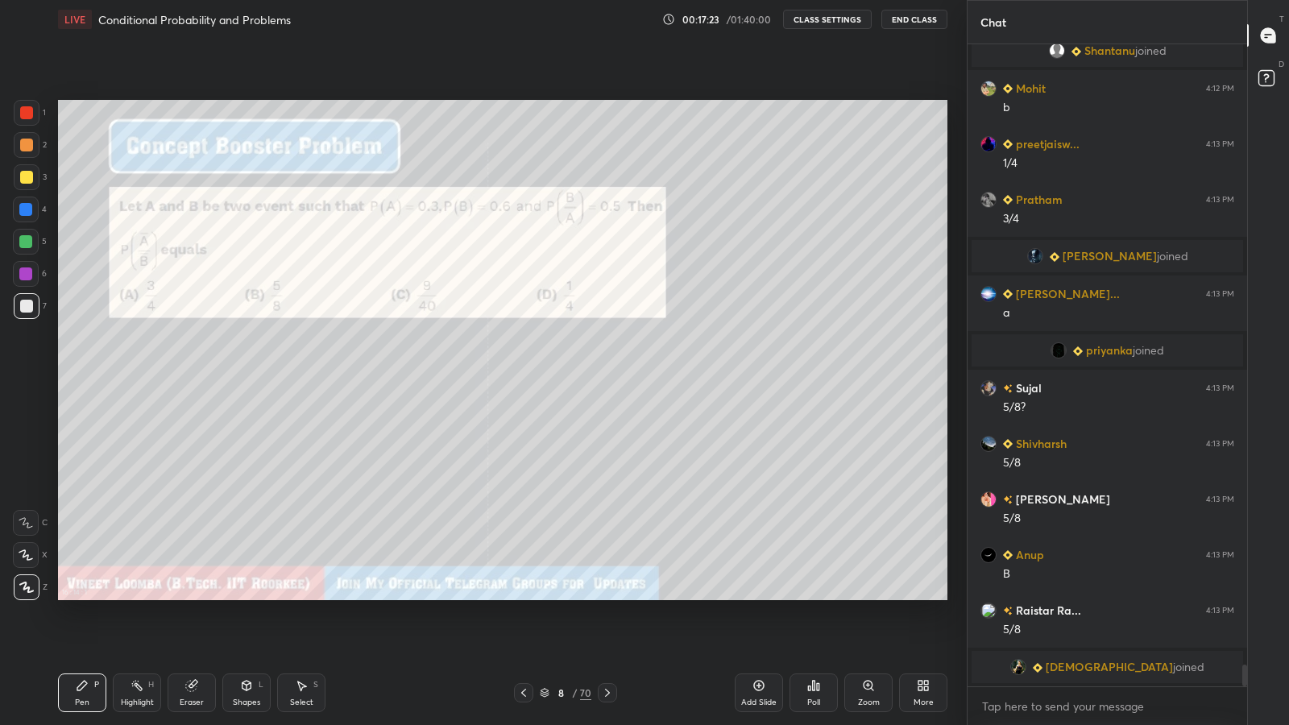
click at [13, 271] on div at bounding box center [26, 274] width 26 height 26
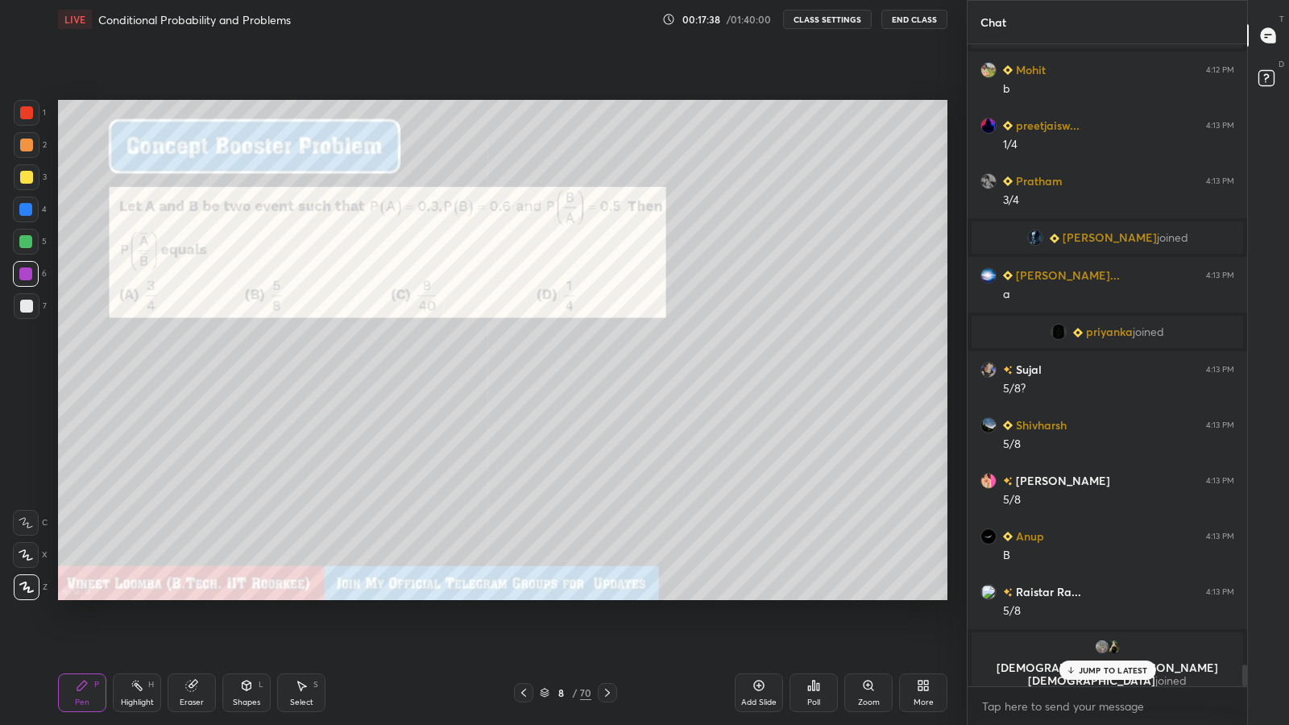
click at [607, 596] on icon at bounding box center [607, 692] width 13 height 13
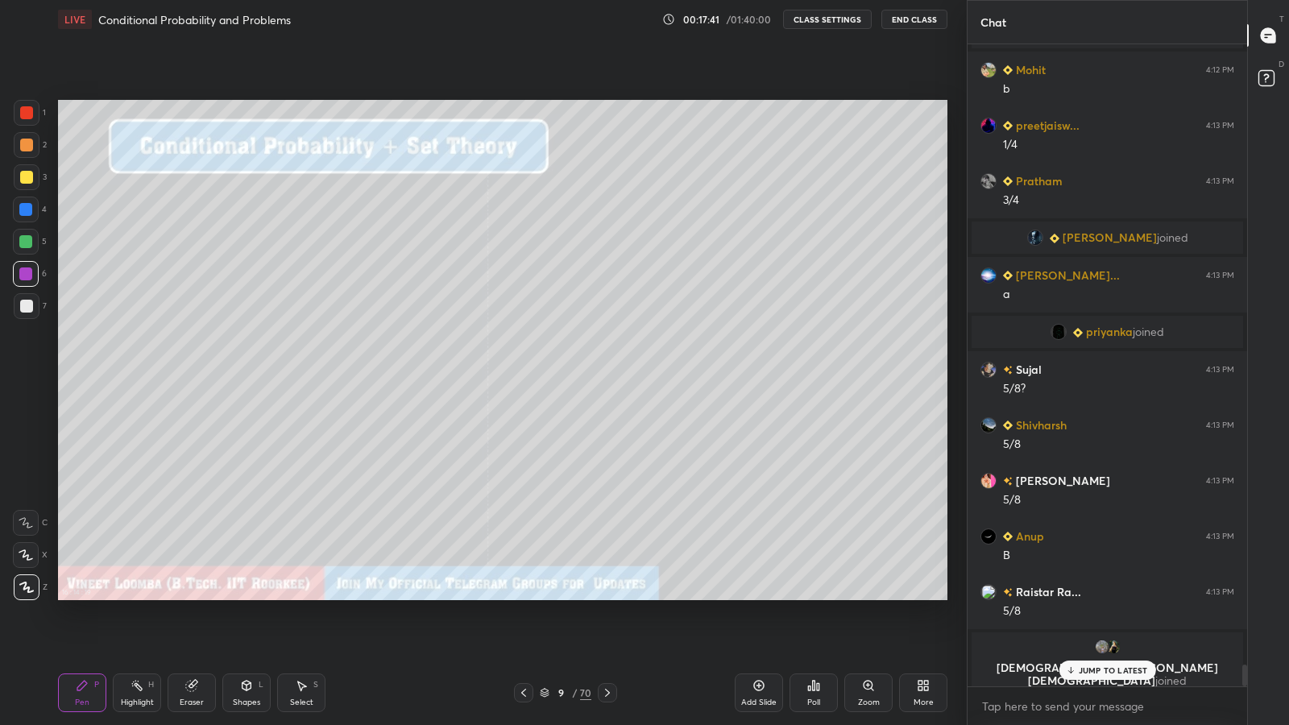
click at [519, 596] on icon at bounding box center [523, 692] width 13 height 13
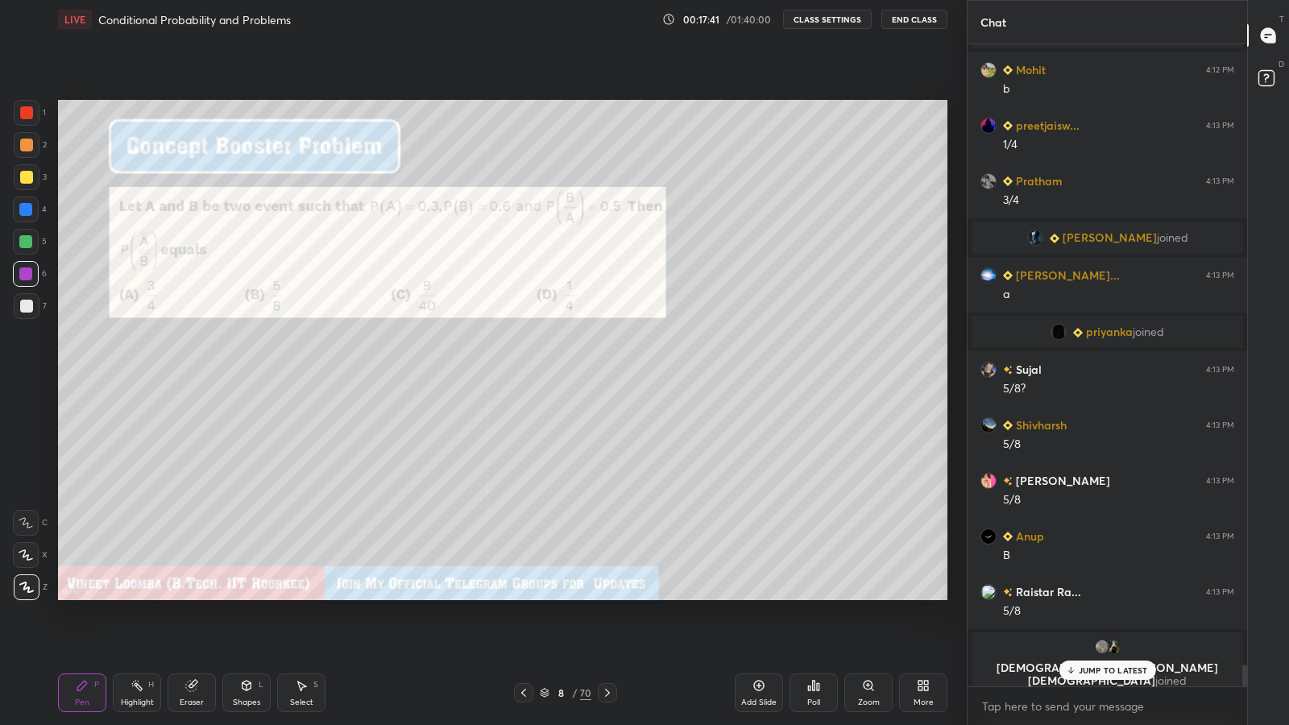
scroll to position [17992, 0]
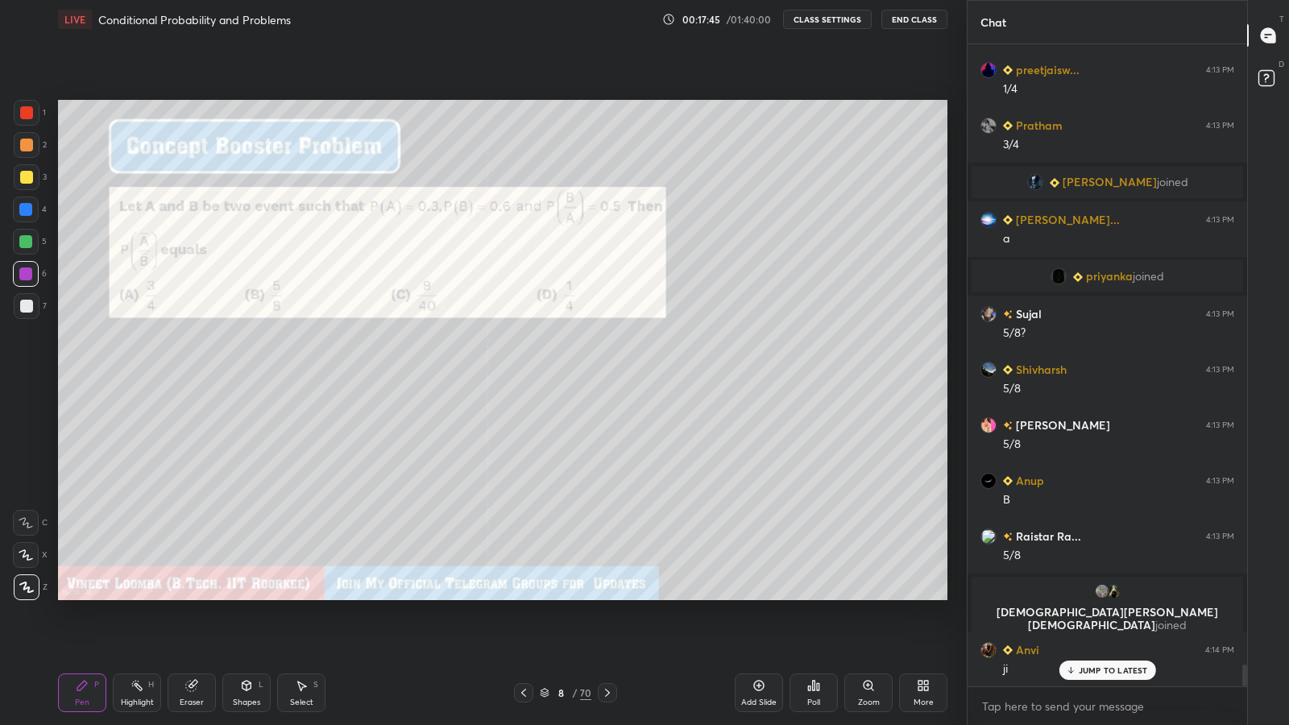
click at [606, 596] on icon at bounding box center [607, 692] width 13 height 13
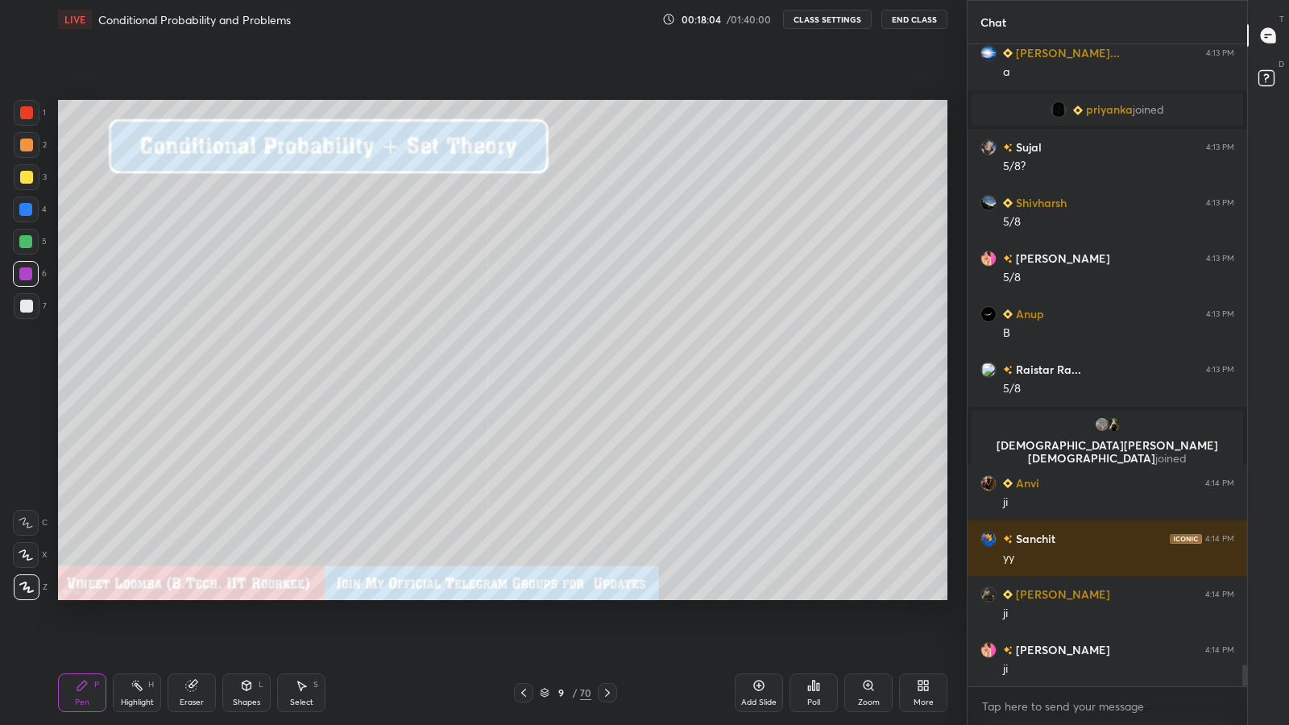
scroll to position [18215, 0]
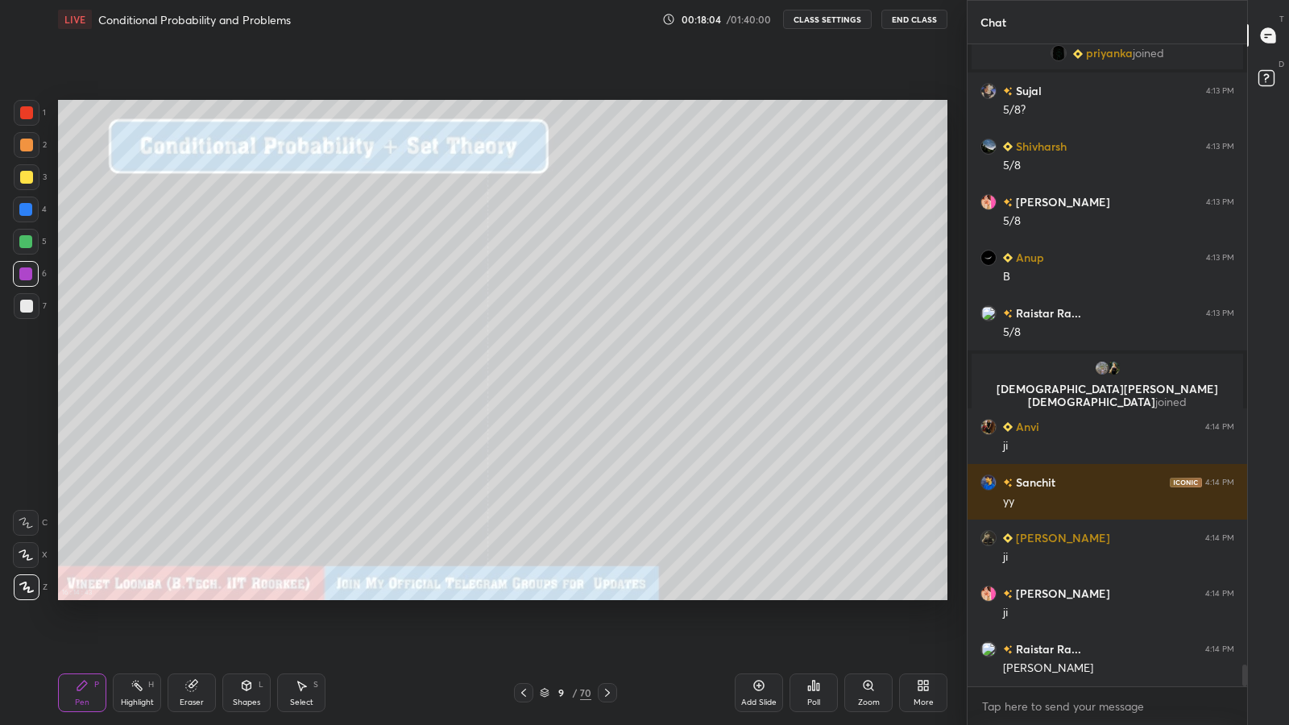
click at [525, 596] on icon at bounding box center [523, 692] width 13 height 13
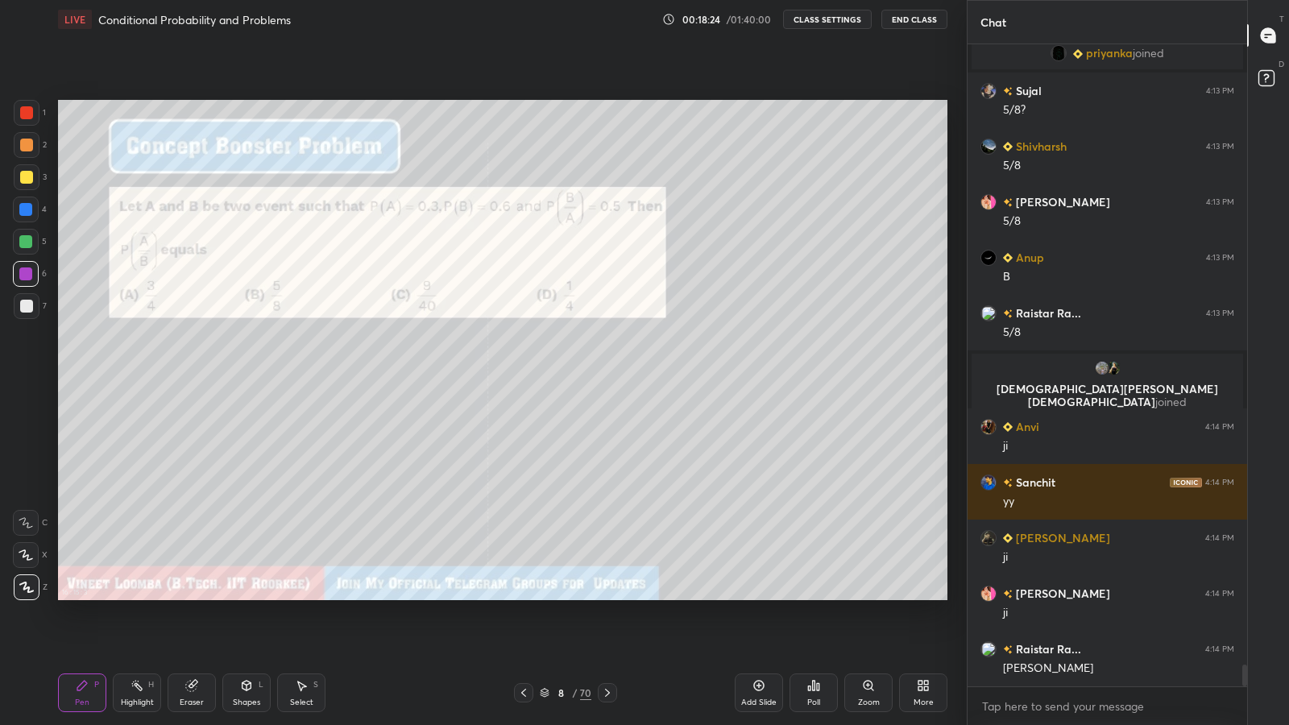
click at [607, 596] on icon at bounding box center [607, 692] width 13 height 13
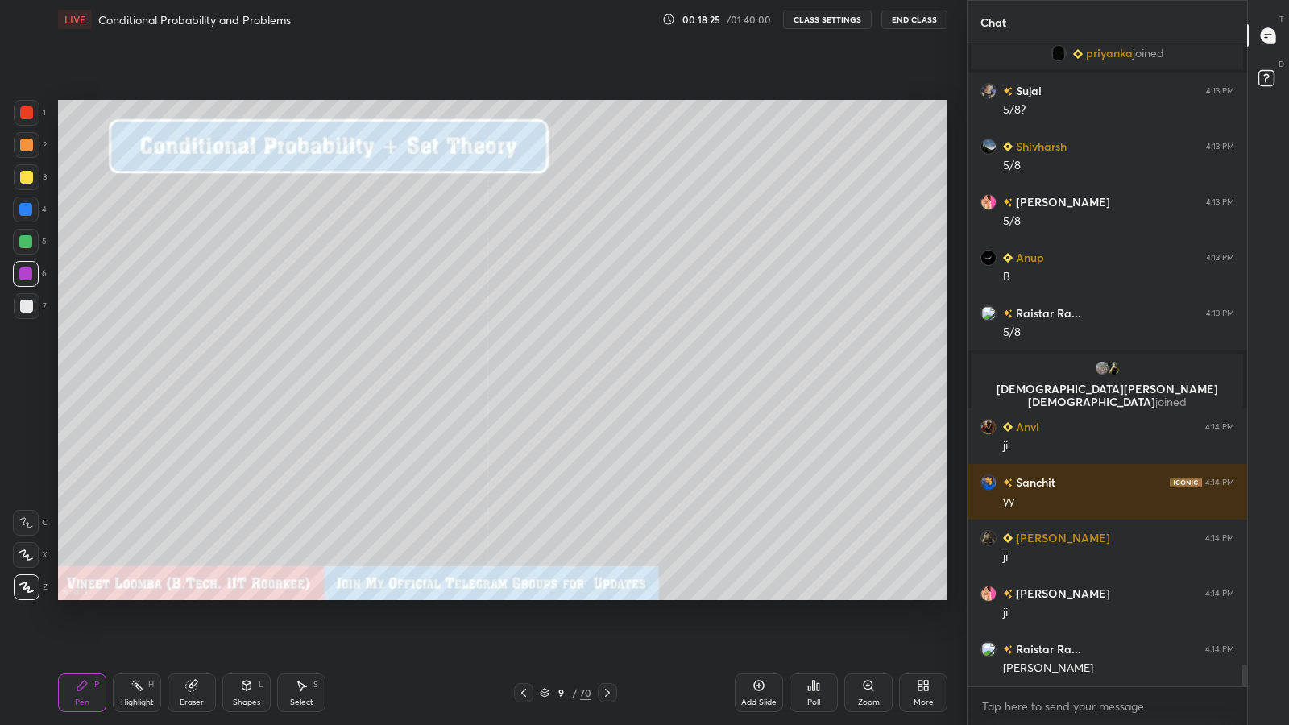
click at [605, 596] on icon at bounding box center [607, 693] width 5 height 8
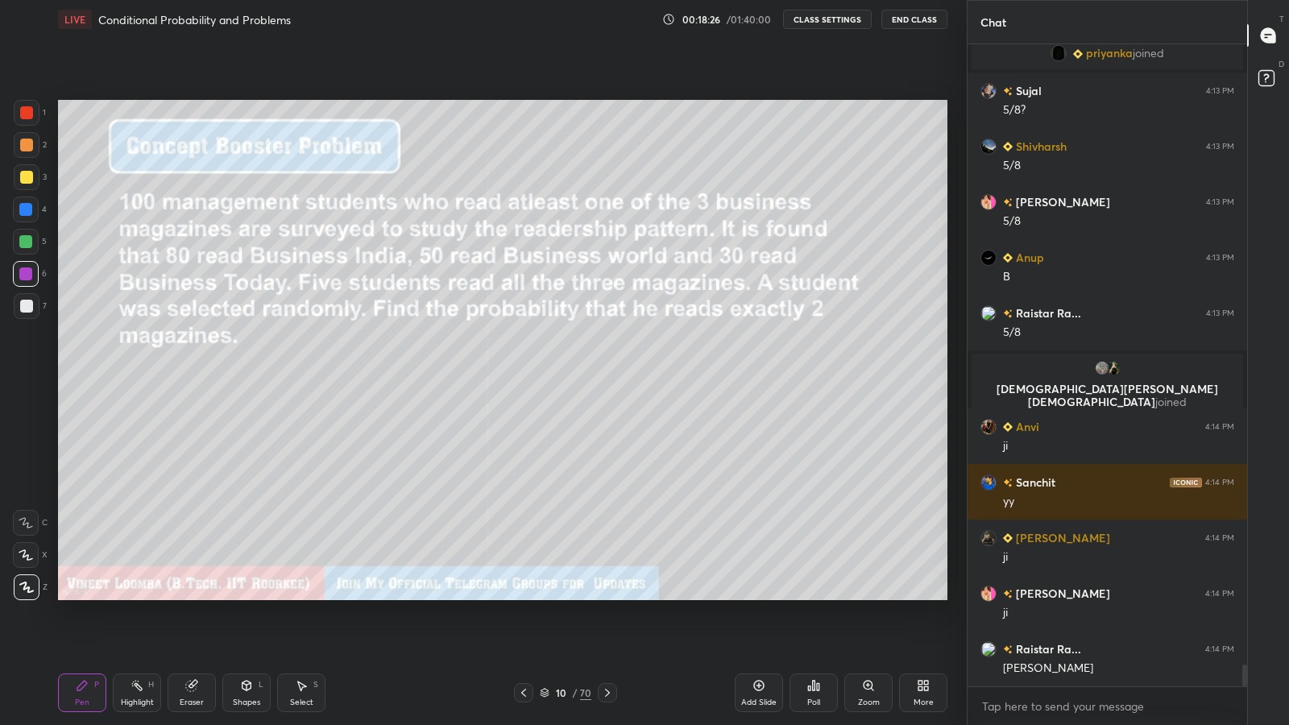
click at [524, 596] on icon at bounding box center [523, 692] width 13 height 13
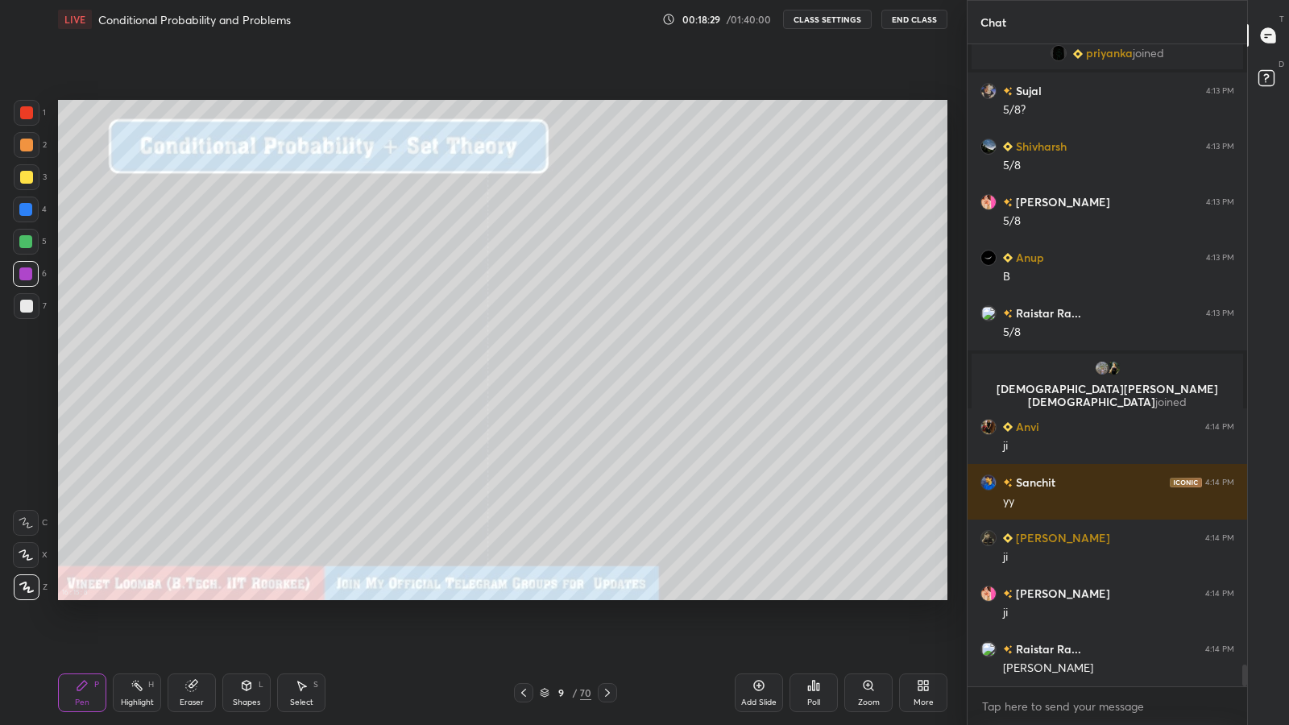
click at [26, 307] on div at bounding box center [26, 306] width 13 height 13
click at [143, 596] on div "Highlight H" at bounding box center [137, 693] width 48 height 39
click at [195, 596] on div "Eraser" at bounding box center [192, 703] width 24 height 8
click at [22, 550] on icon at bounding box center [23, 551] width 2 height 2
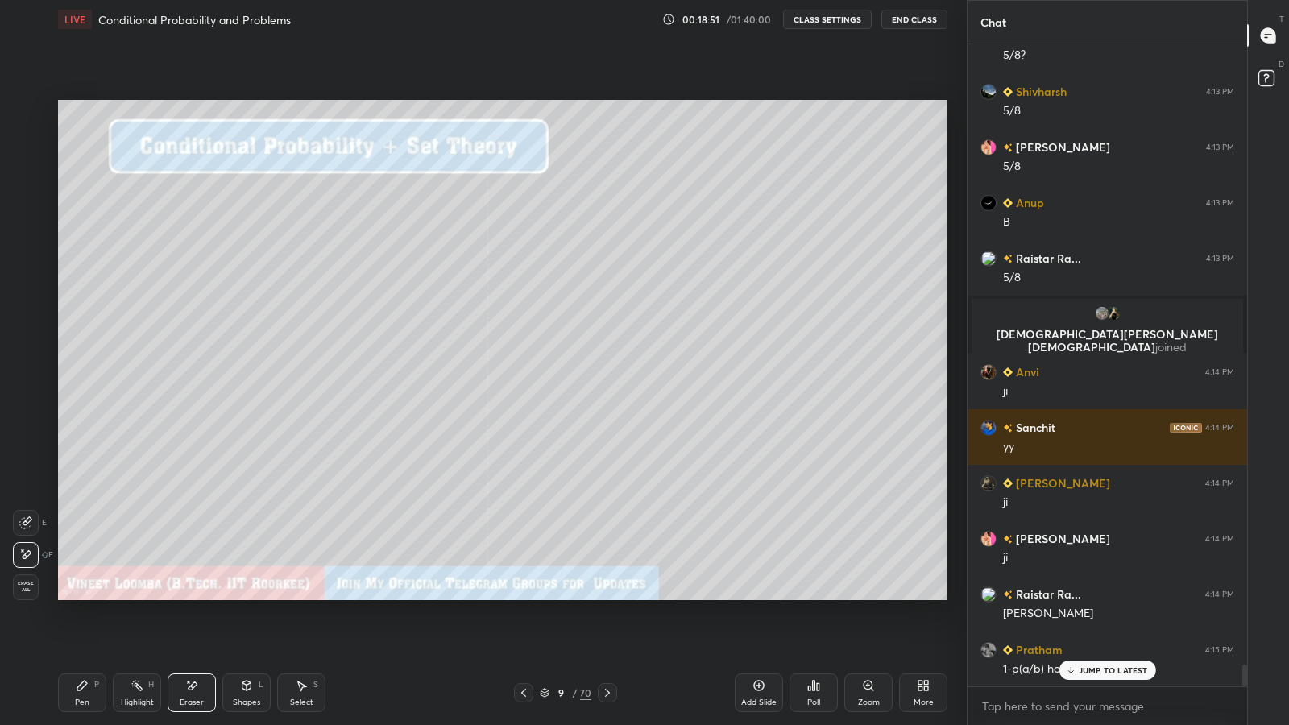
click at [524, 596] on icon at bounding box center [523, 692] width 13 height 13
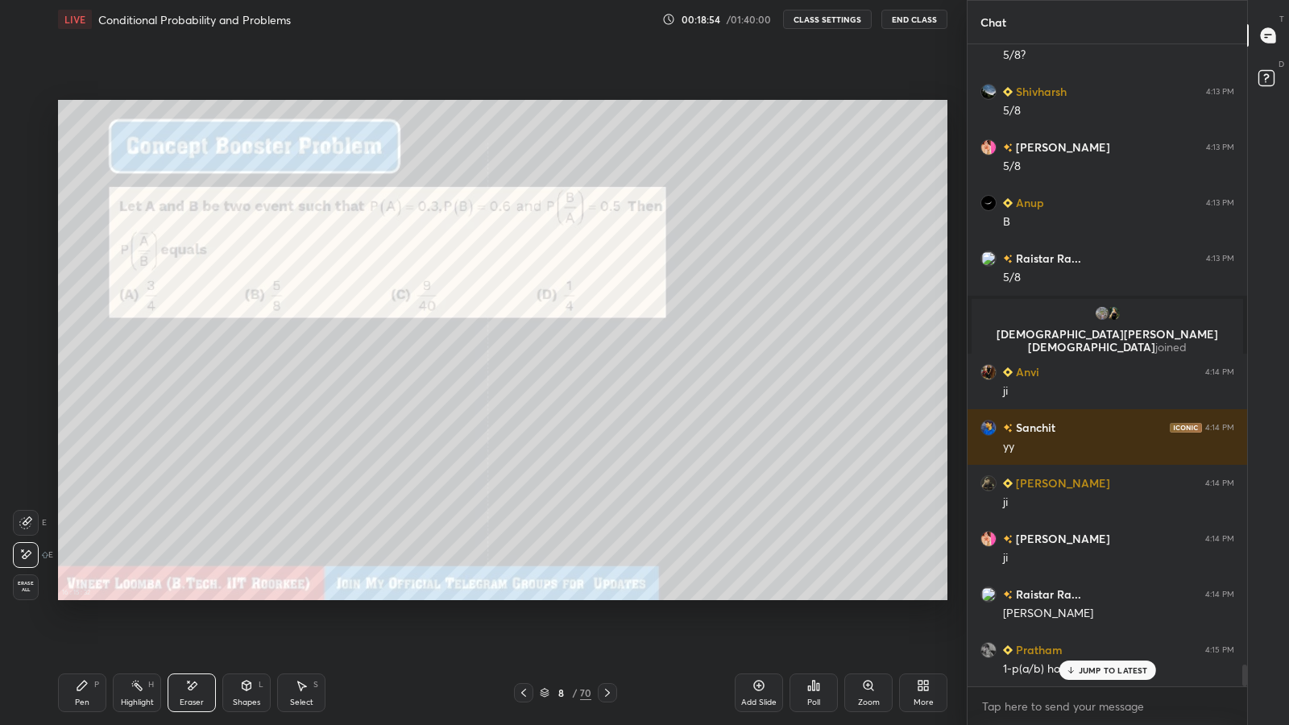
click at [84, 596] on div "Pen P" at bounding box center [82, 693] width 48 height 39
click at [1073, 596] on icon at bounding box center [1070, 671] width 10 height 10
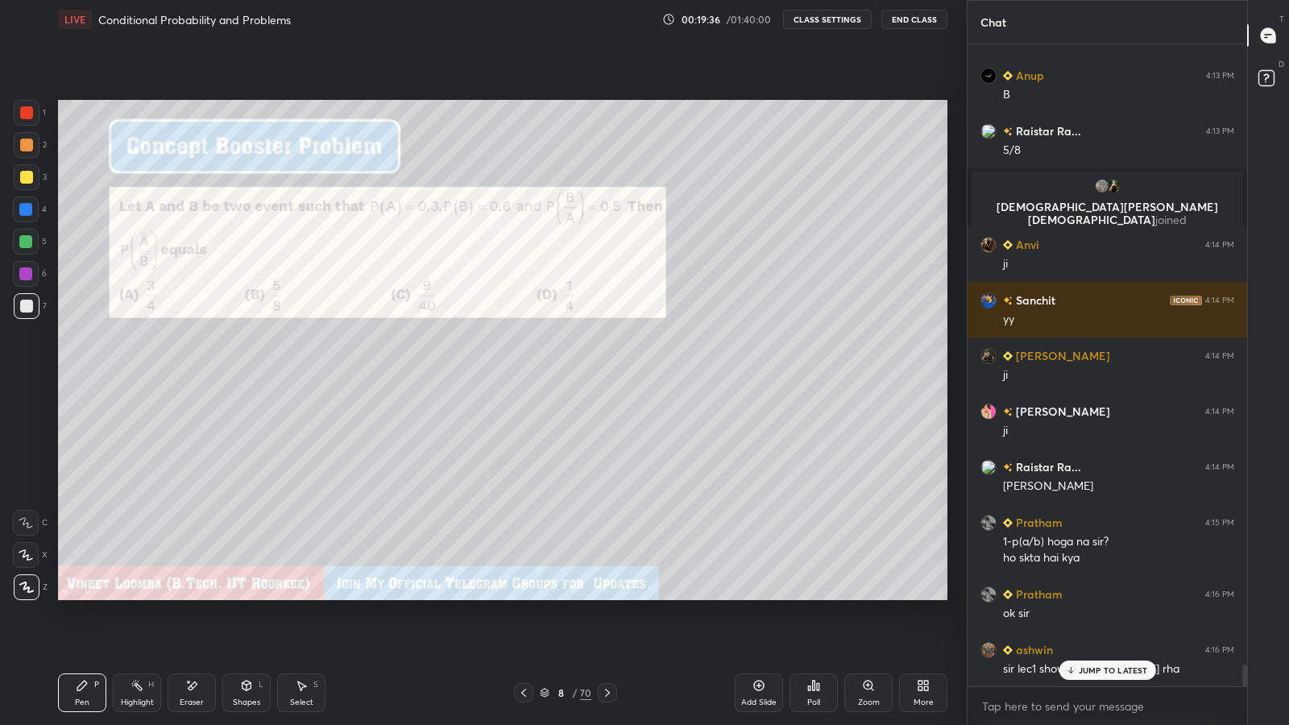
scroll to position [18453, 0]
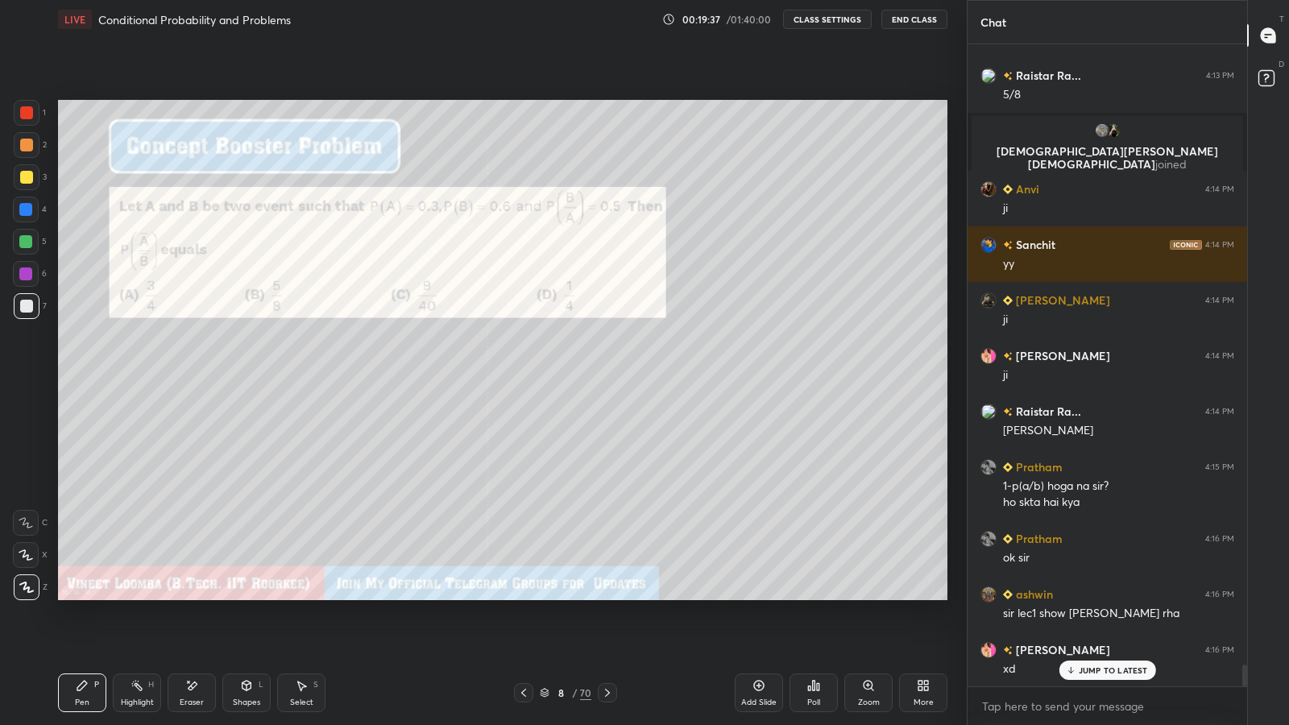
click at [1076, 596] on icon at bounding box center [1070, 671] width 10 height 10
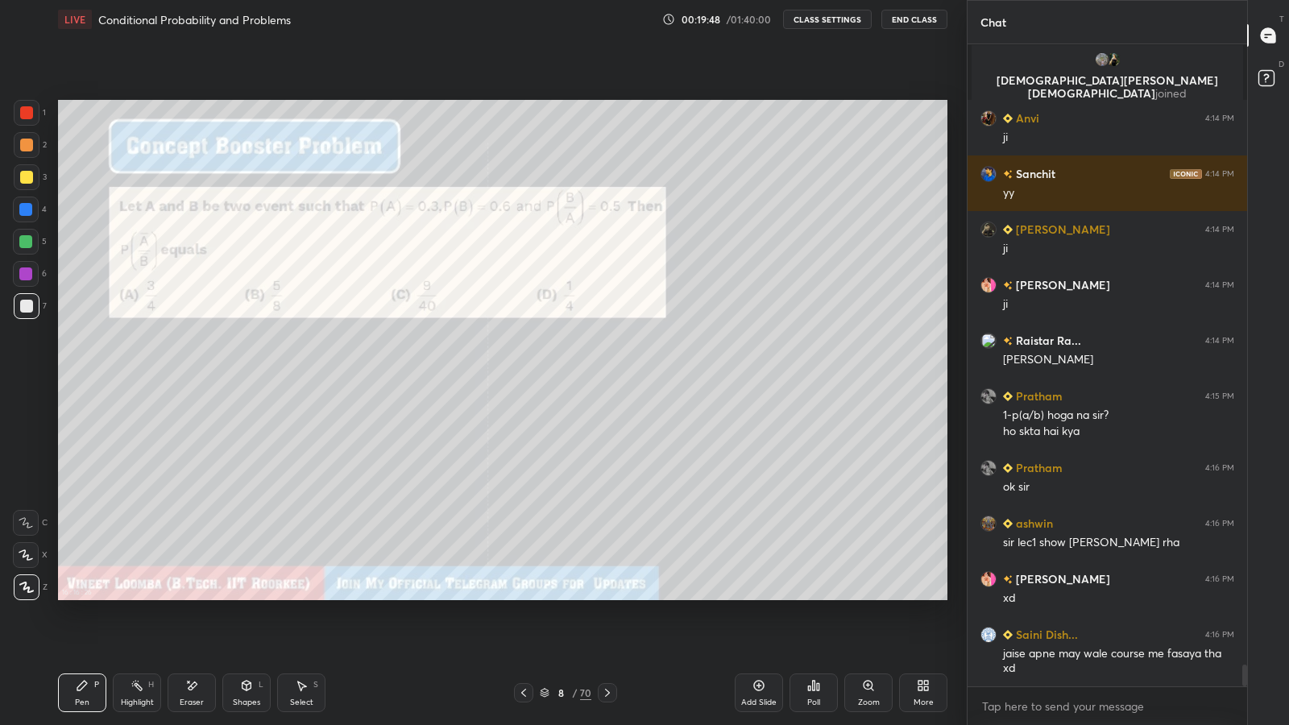
click at [609, 596] on icon at bounding box center [607, 692] width 13 height 13
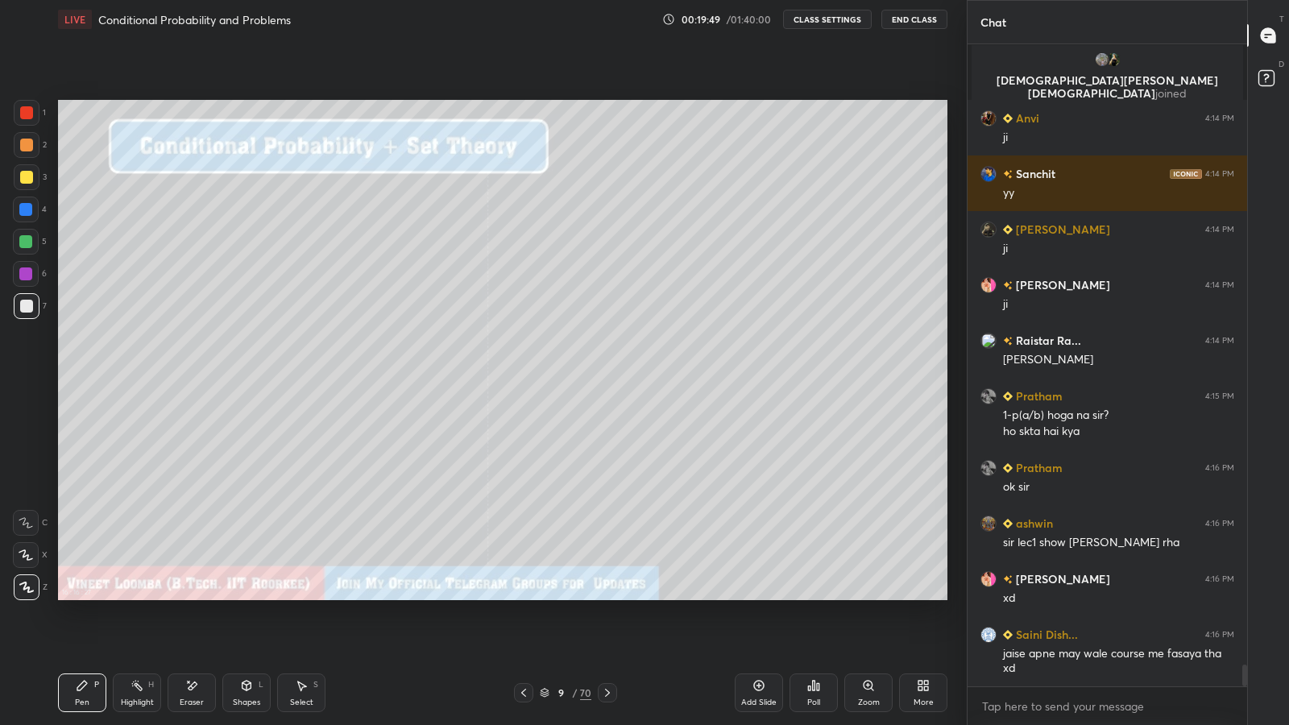
click at [607, 596] on icon at bounding box center [607, 692] width 13 height 13
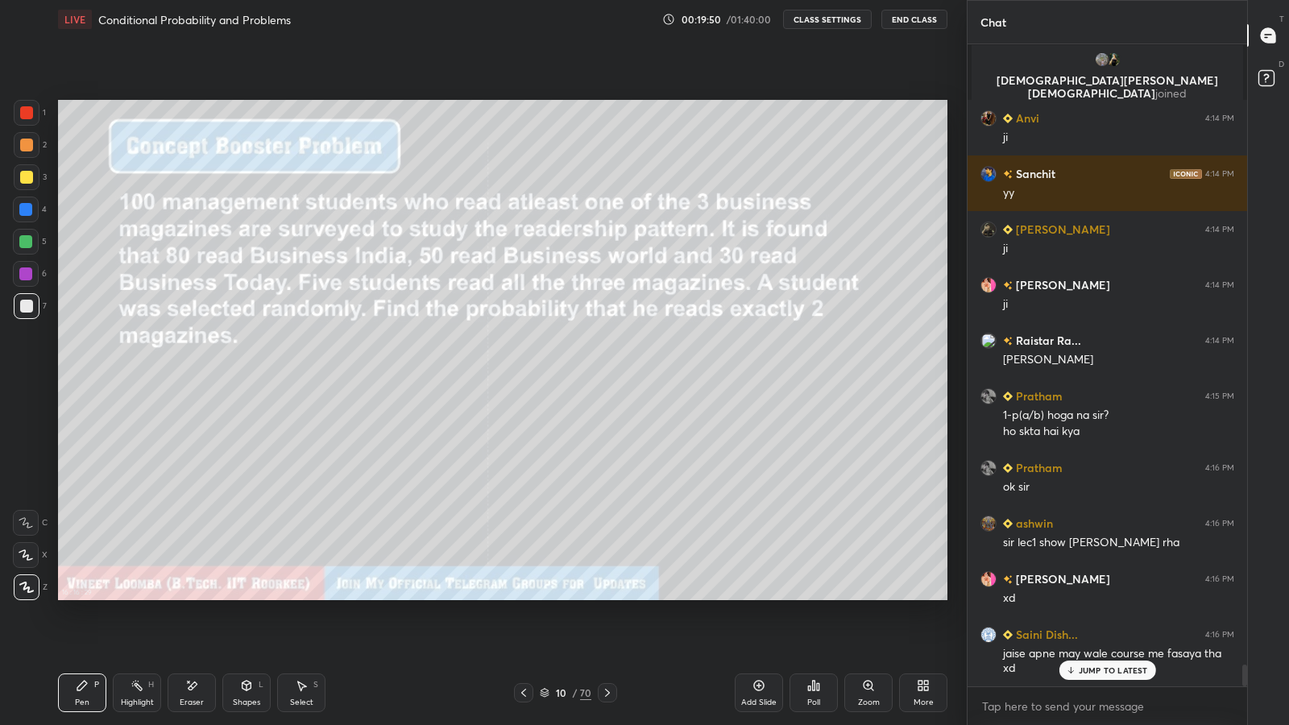
scroll to position [18562, 0]
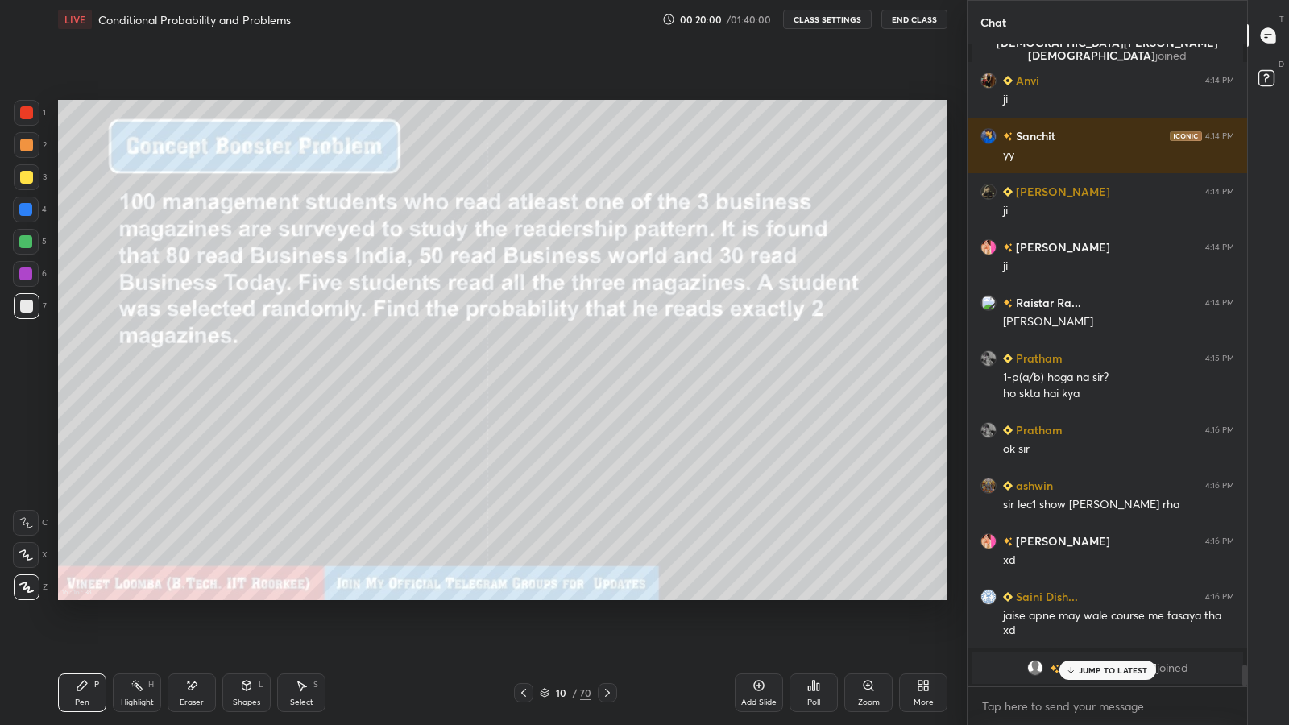
click at [31, 177] on div at bounding box center [26, 177] width 13 height 13
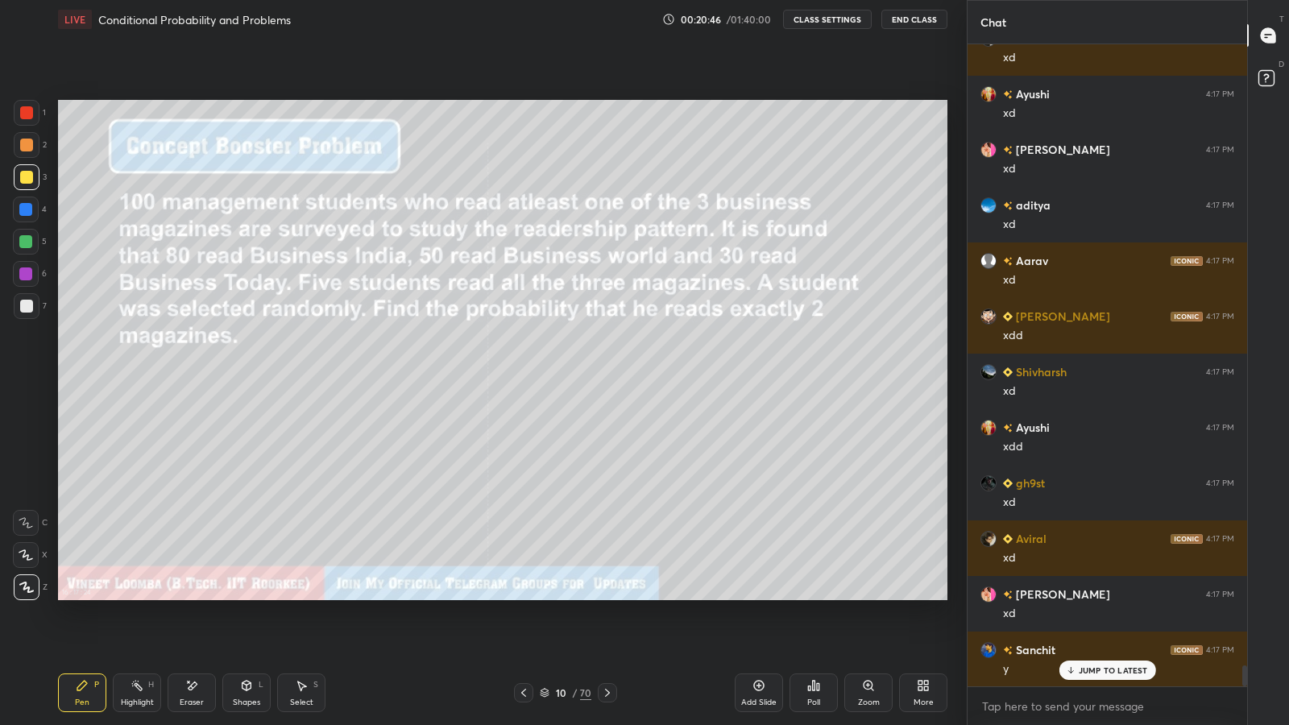
scroll to position [19171, 0]
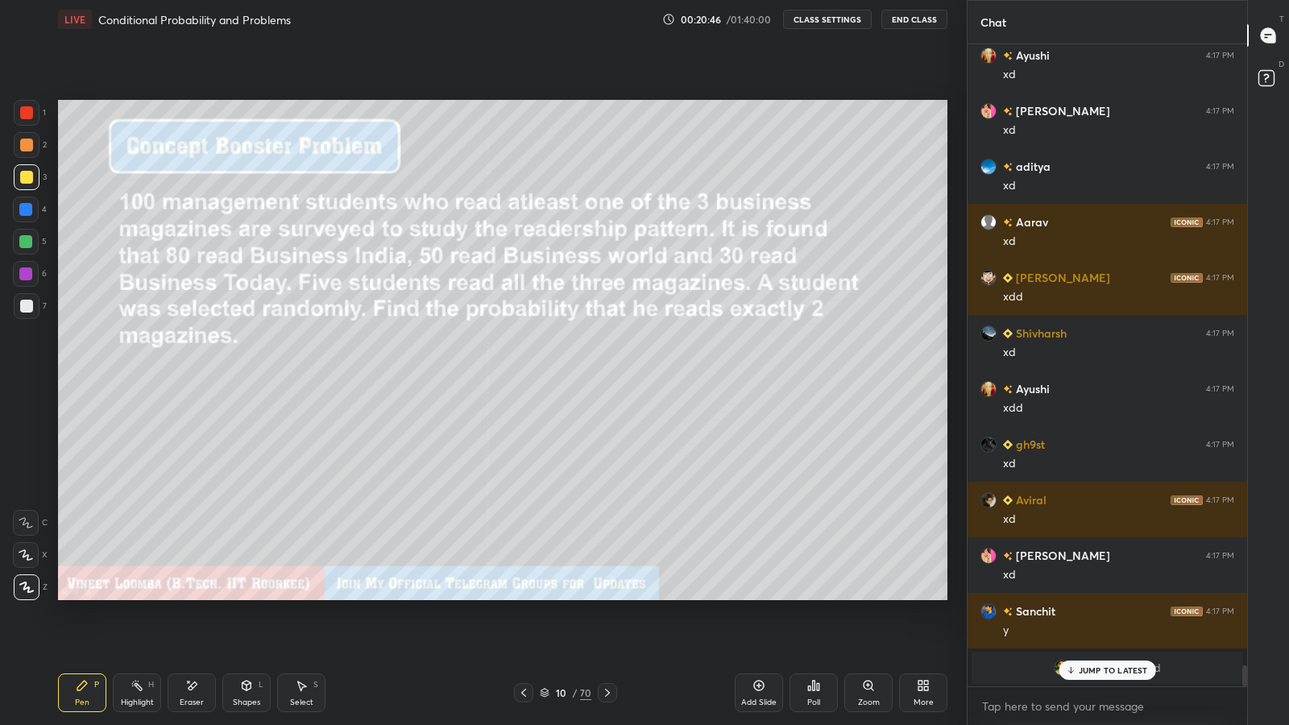
click at [200, 596] on div "Eraser" at bounding box center [192, 693] width 48 height 39
click at [68, 596] on div "Pen P" at bounding box center [82, 693] width 48 height 39
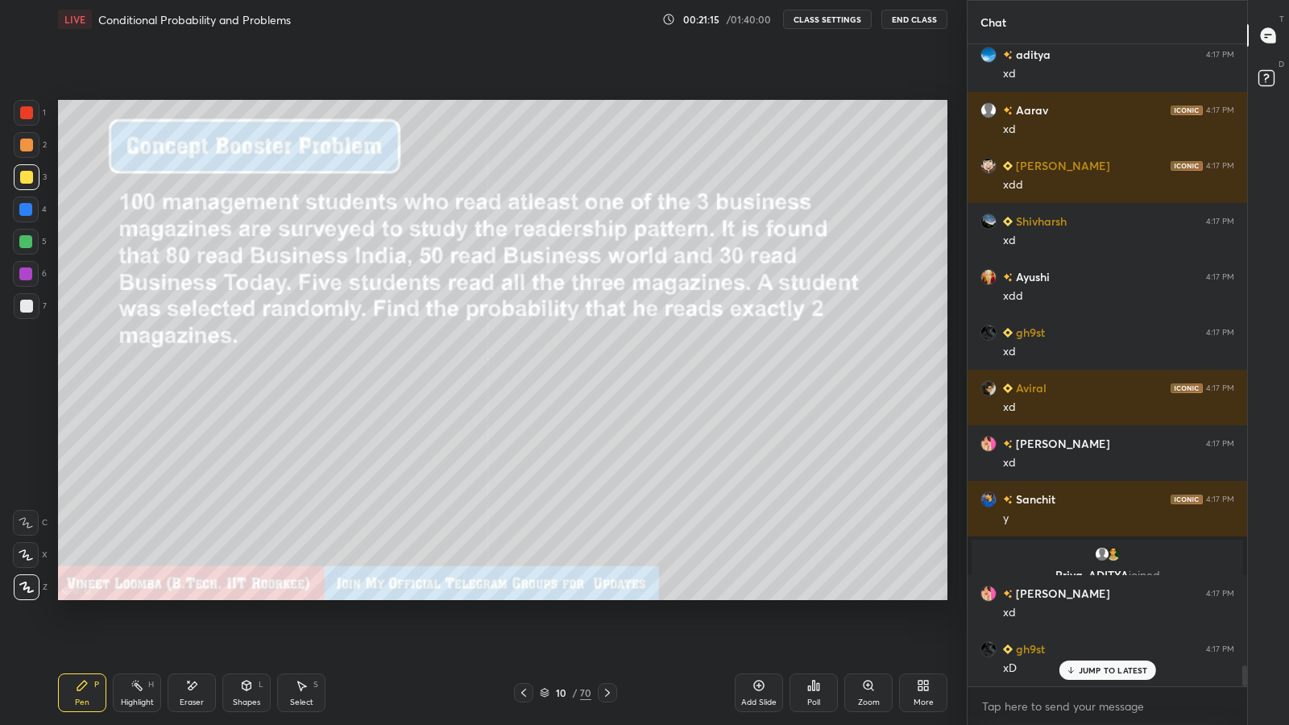
scroll to position [19338, 0]
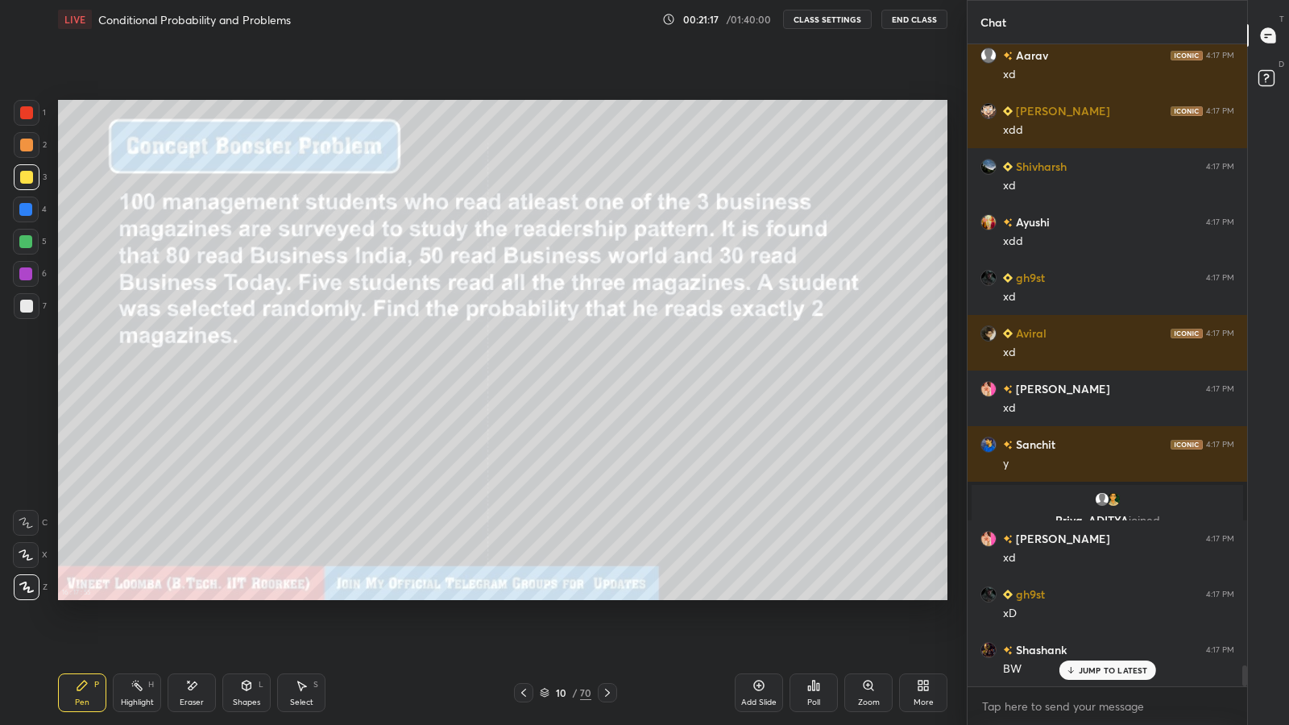
click at [191, 596] on div "Eraser" at bounding box center [192, 693] width 48 height 39
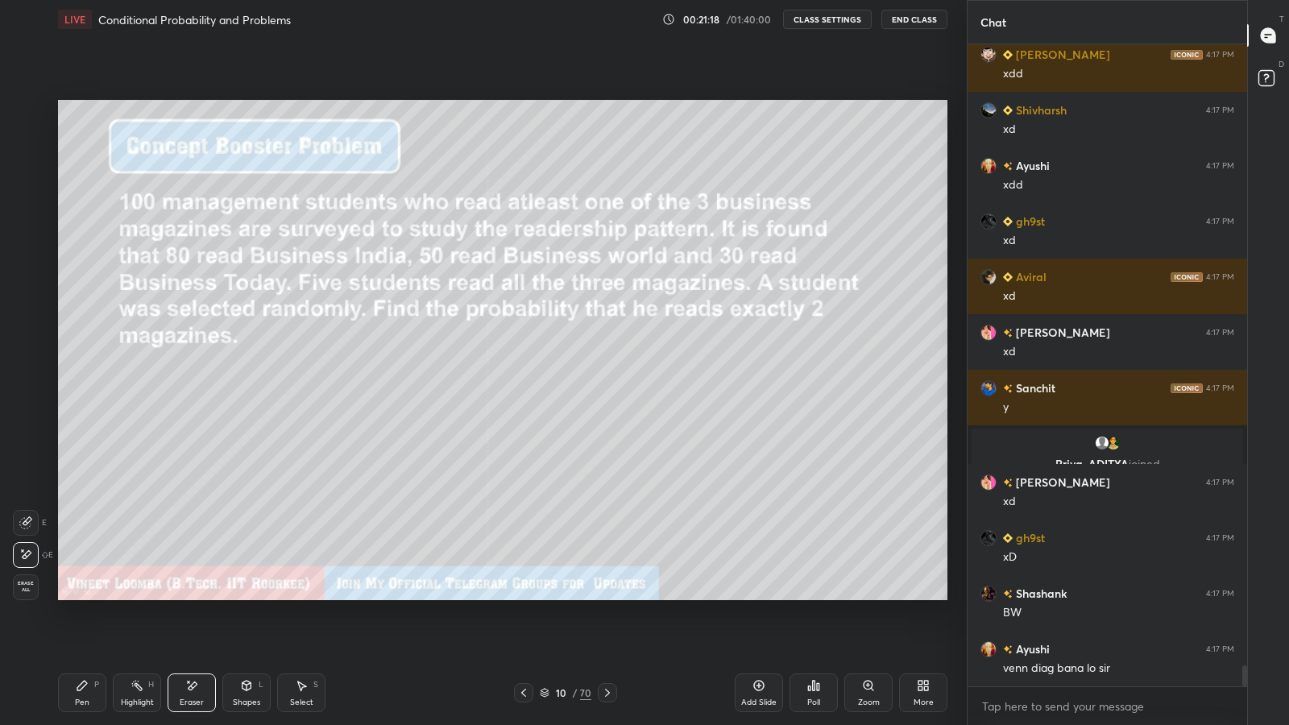
click at [81, 596] on div "Pen" at bounding box center [82, 703] width 15 height 8
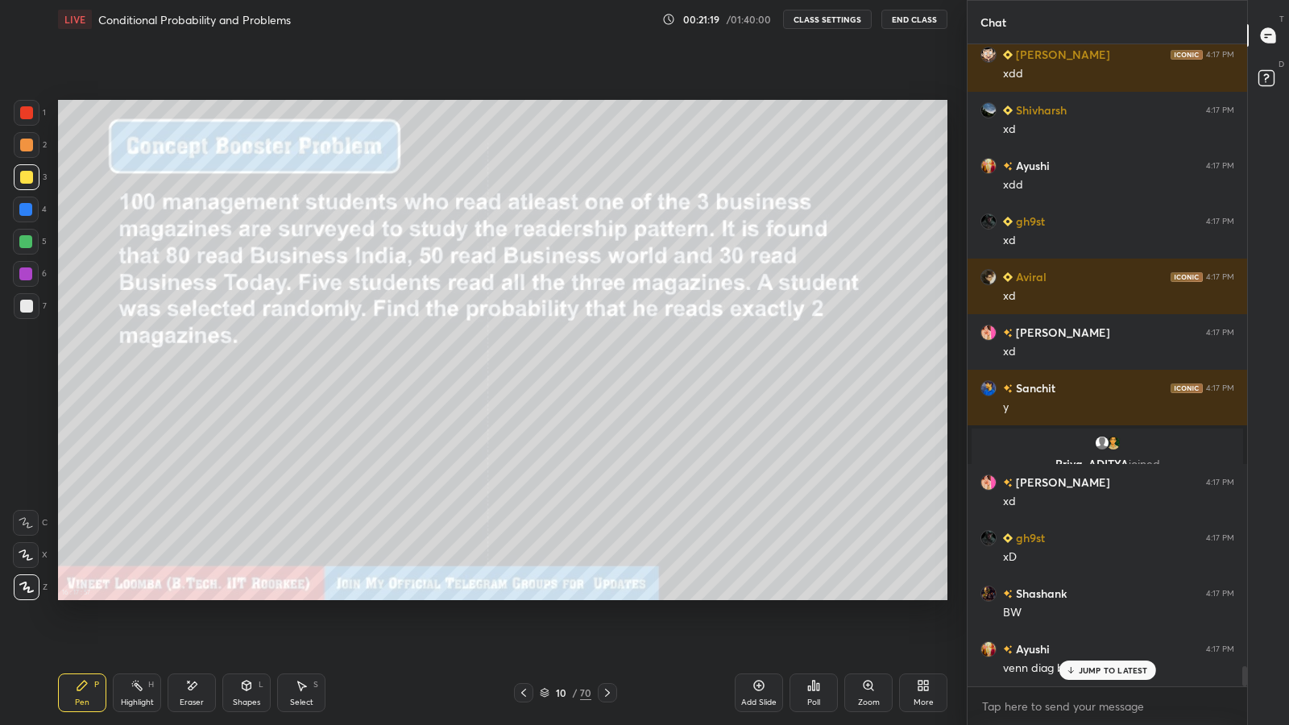
scroll to position [19449, 0]
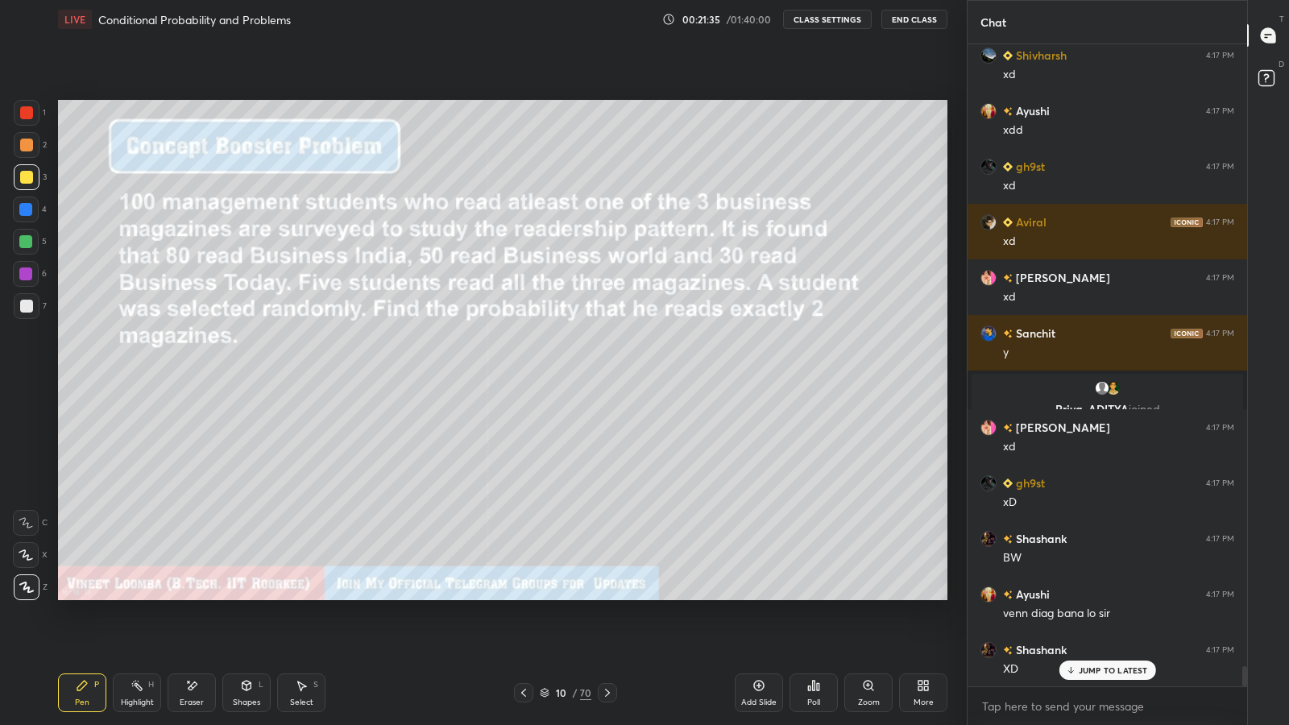
click at [200, 596] on div "Eraser" at bounding box center [192, 693] width 48 height 39
click at [76, 596] on div "Pen" at bounding box center [82, 703] width 15 height 8
click at [35, 313] on div at bounding box center [27, 306] width 26 height 26
click at [16, 306] on div at bounding box center [27, 306] width 26 height 26
click at [73, 596] on div "Pen P" at bounding box center [82, 693] width 48 height 39
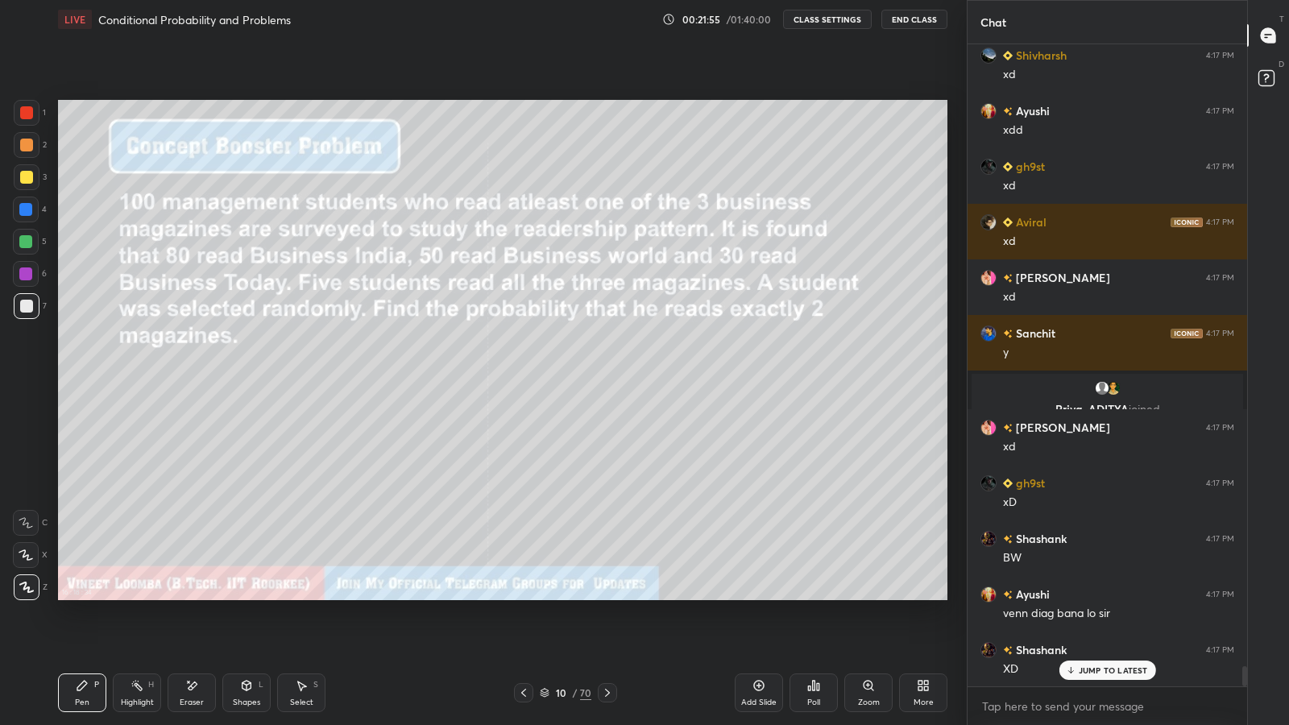
click at [29, 305] on div at bounding box center [26, 306] width 13 height 13
click at [607, 596] on icon at bounding box center [607, 692] width 13 height 13
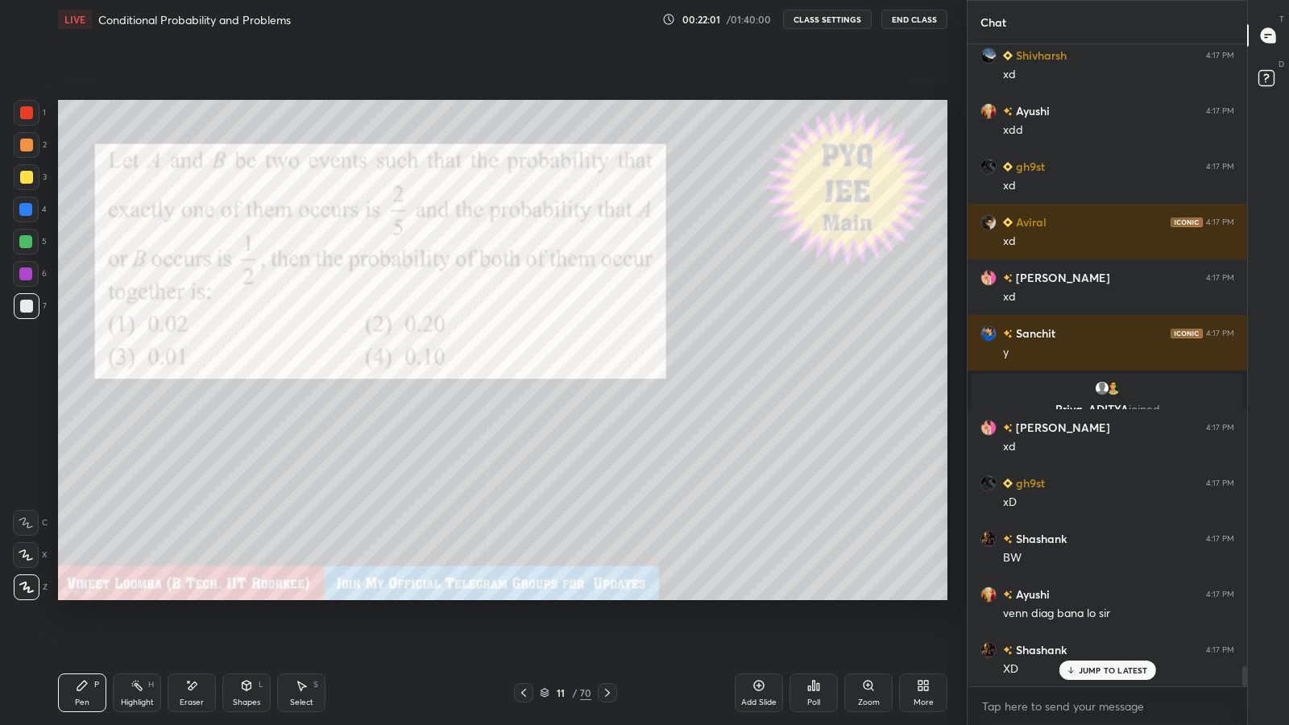
click at [526, 596] on icon at bounding box center [523, 692] width 13 height 13
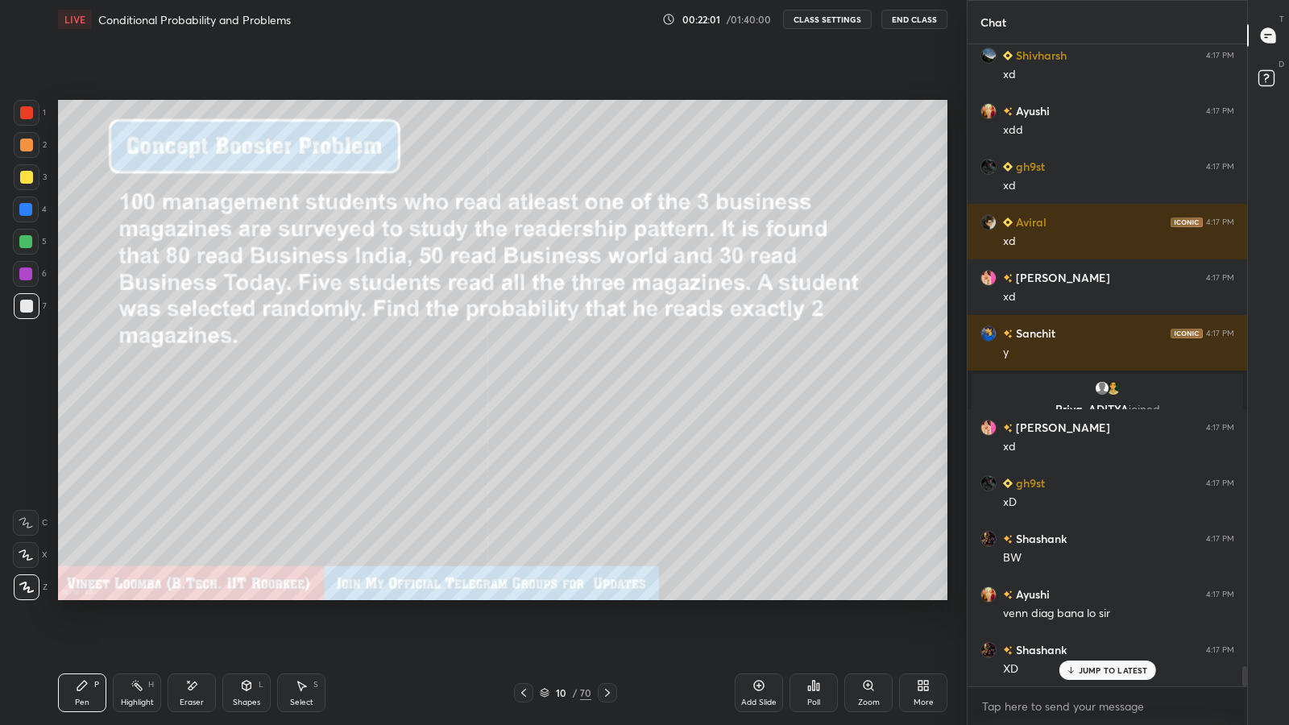
click at [762, 596] on icon at bounding box center [759, 685] width 13 height 13
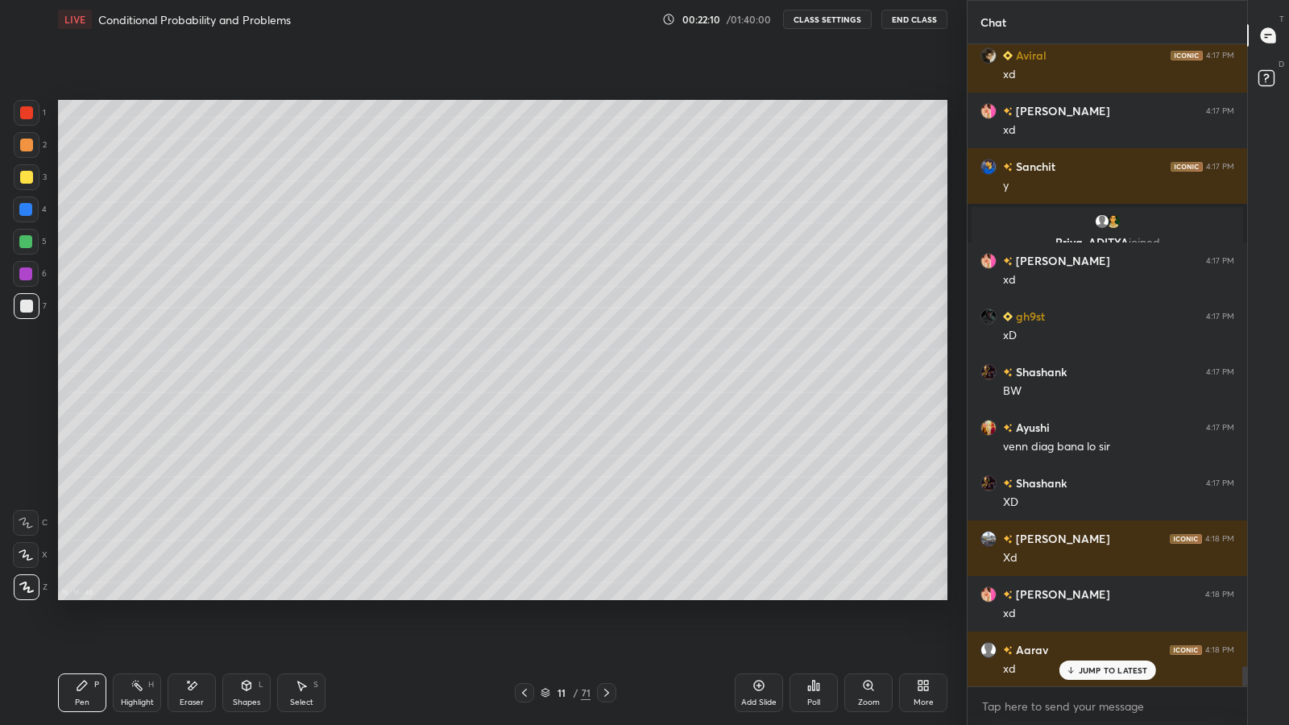
scroll to position [19672, 0]
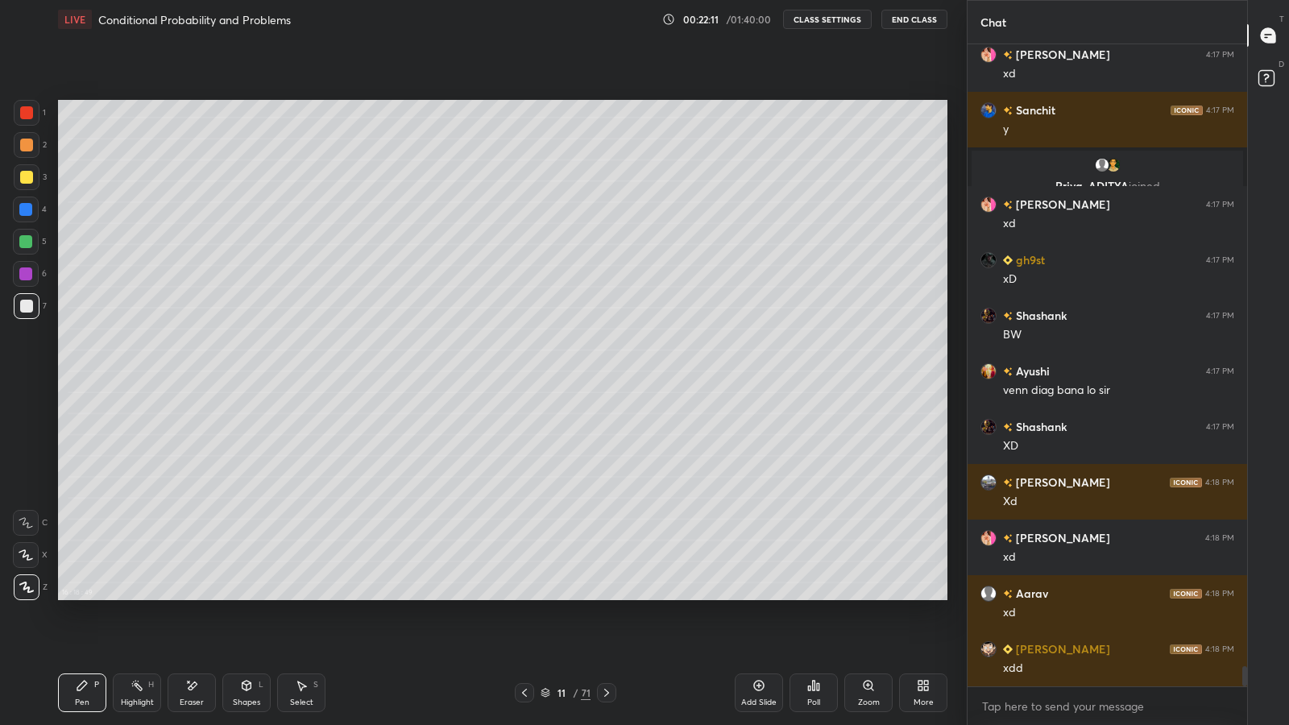
click at [515, 596] on div at bounding box center [524, 692] width 19 height 19
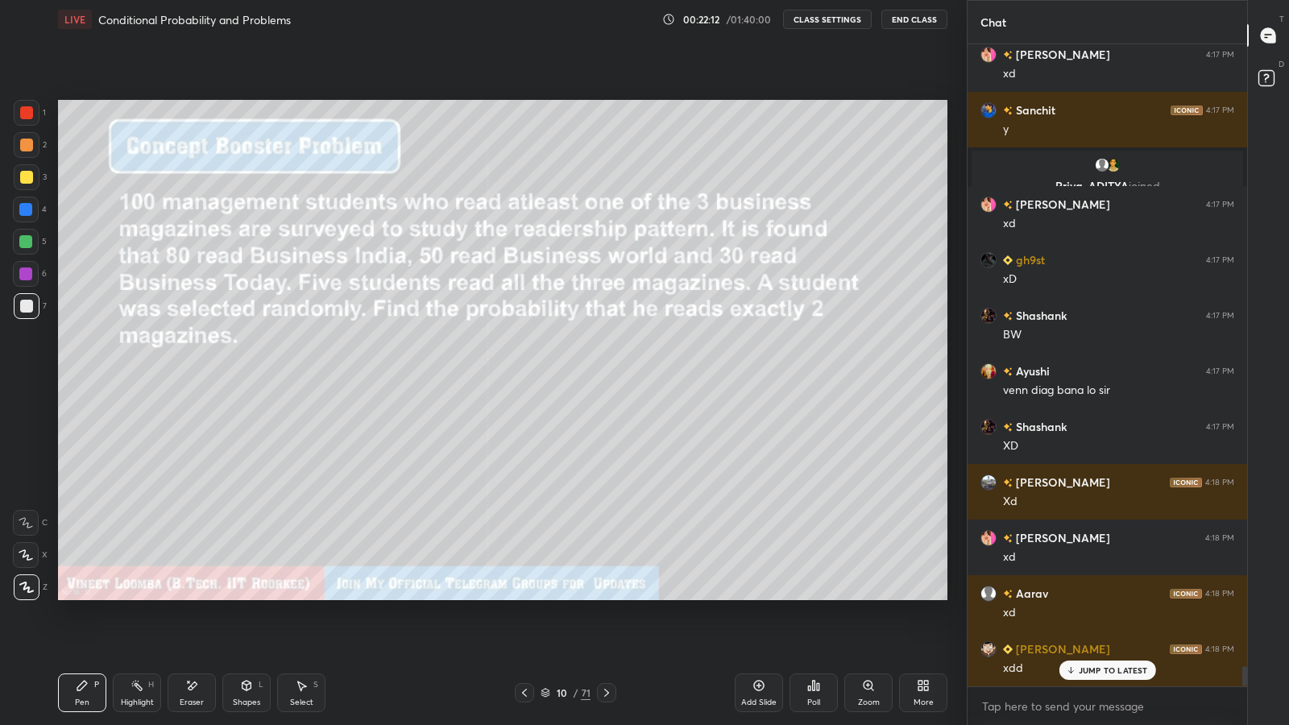
scroll to position [19727, 0]
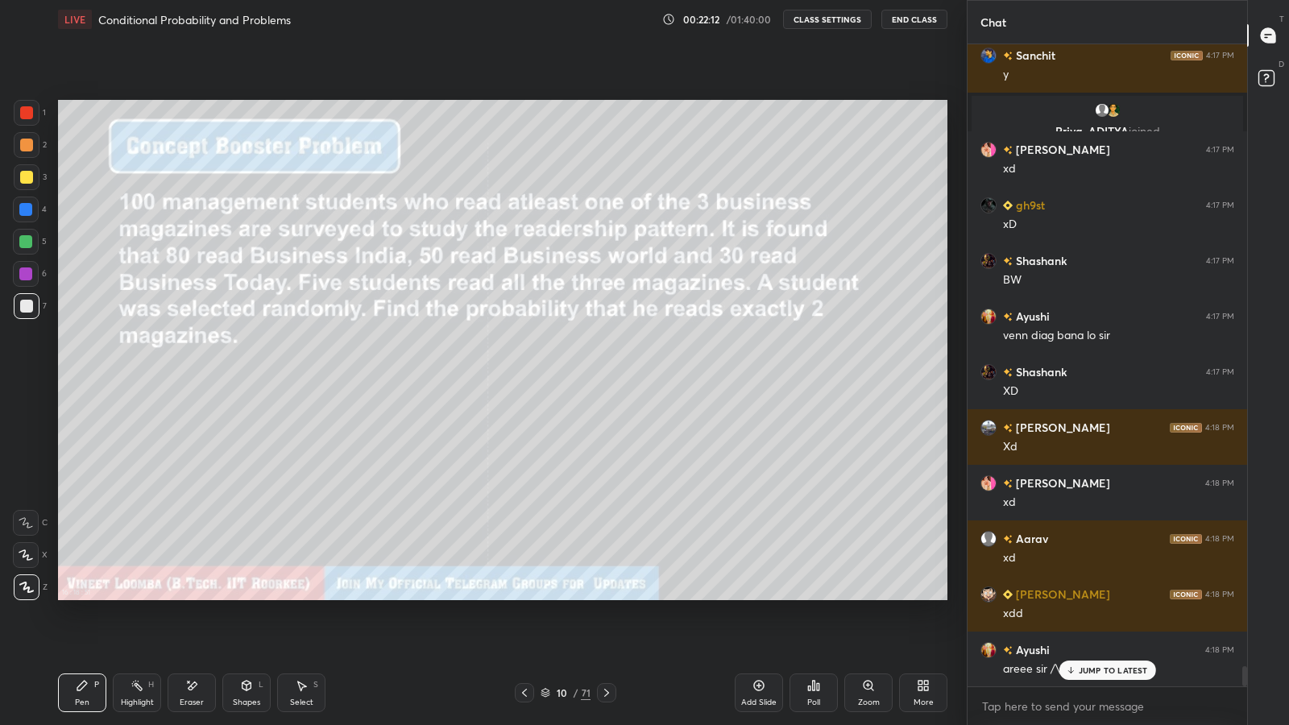
click at [606, 596] on icon at bounding box center [606, 692] width 13 height 13
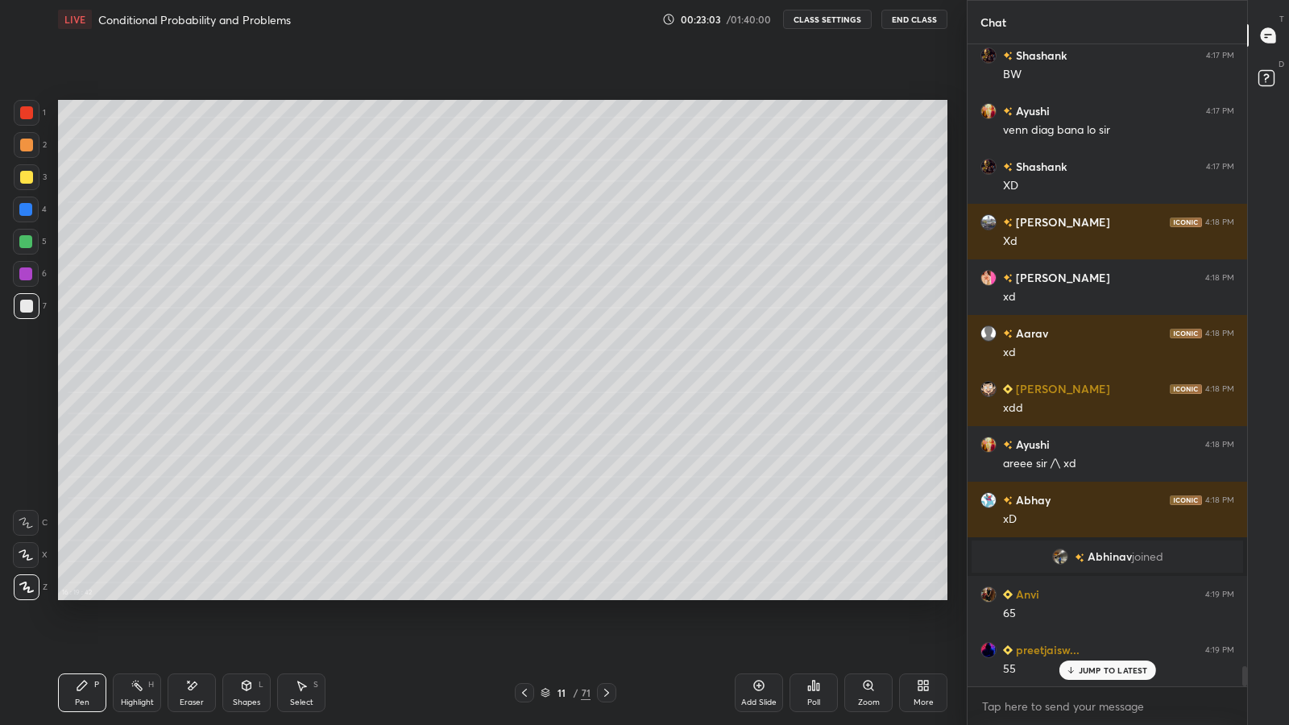
scroll to position [19972, 0]
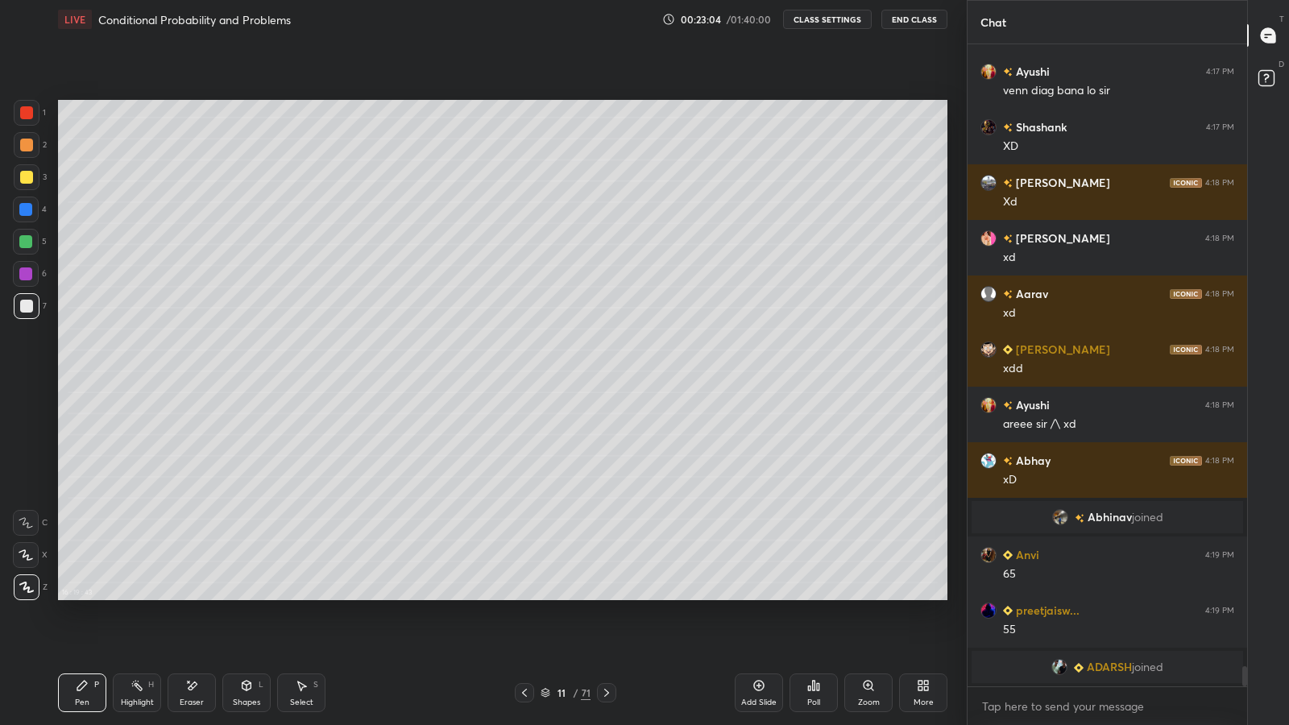
click at [524, 596] on icon at bounding box center [524, 692] width 13 height 13
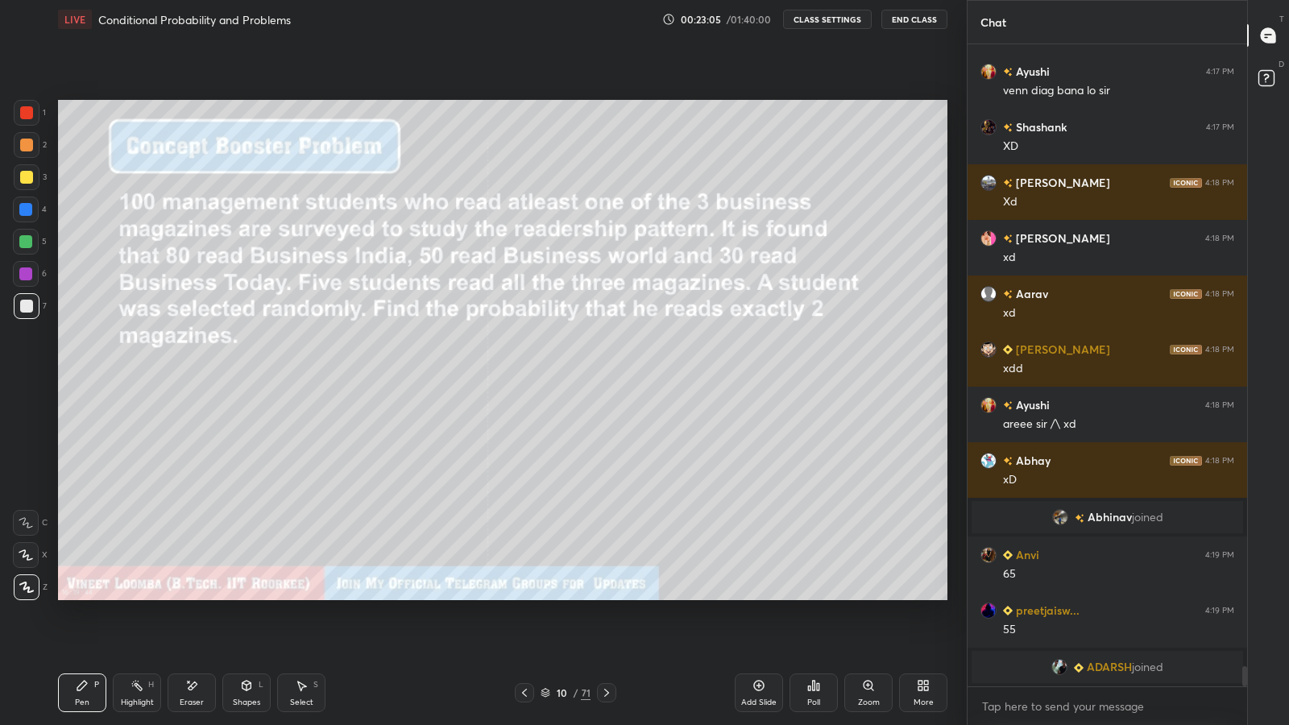
click at [127, 596] on div "Highlight H" at bounding box center [137, 693] width 48 height 39
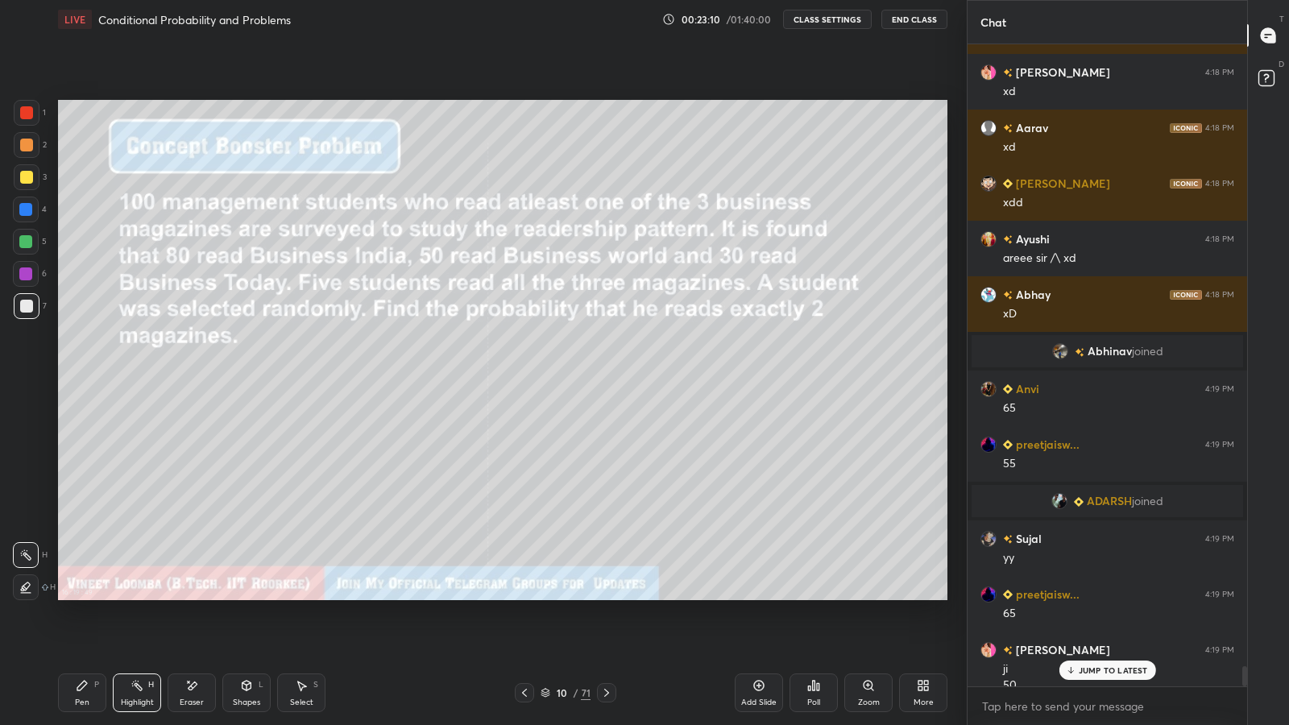
scroll to position [20154, 0]
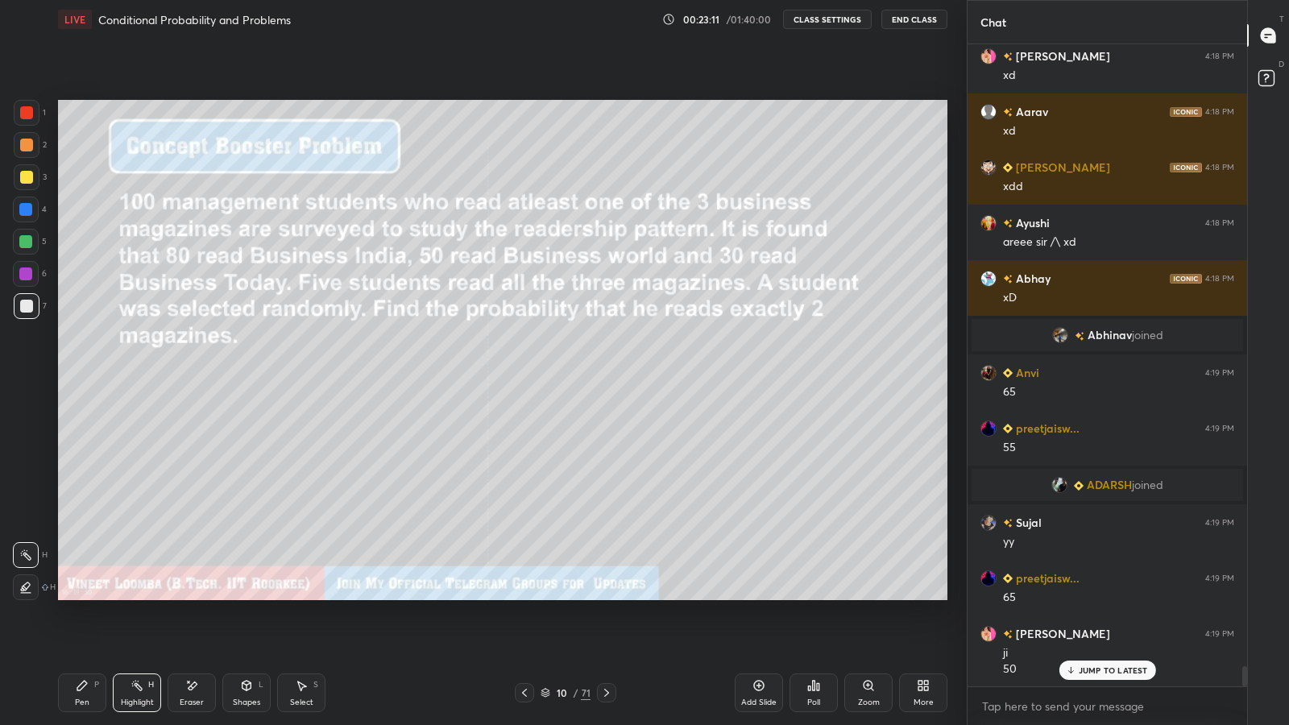
click at [606, 596] on icon at bounding box center [606, 692] width 13 height 13
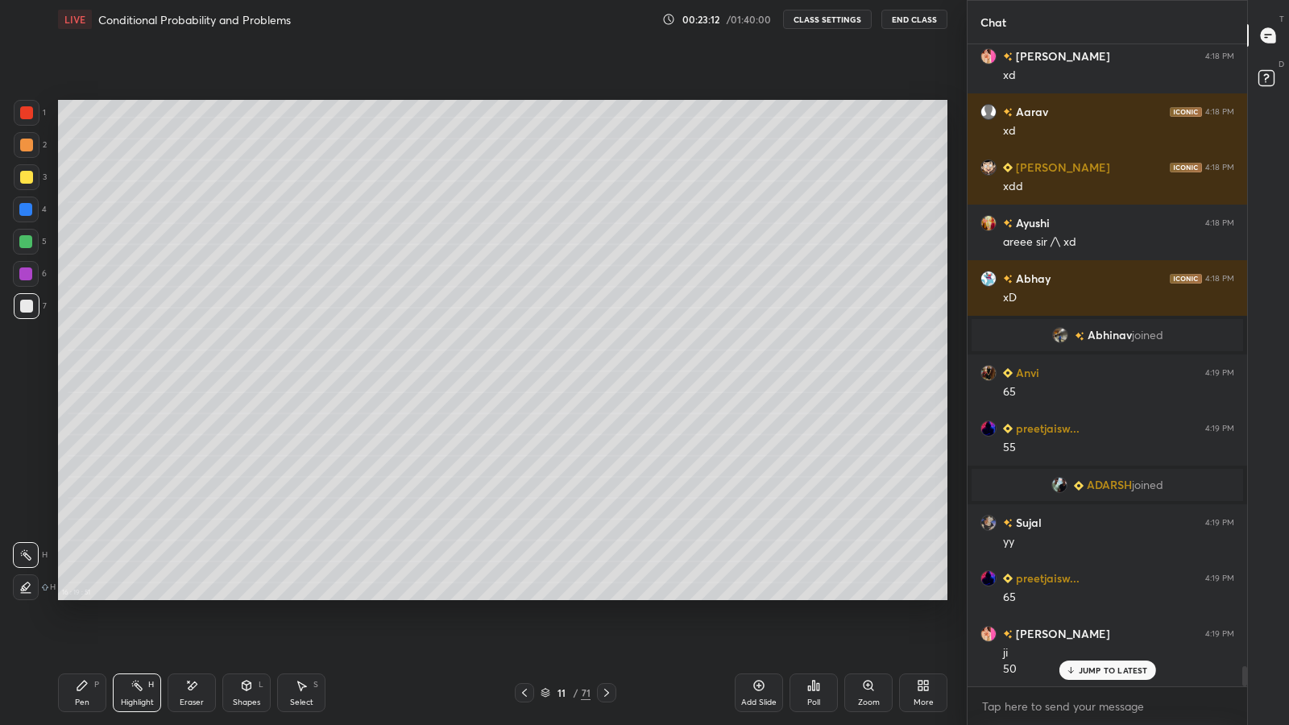
click at [72, 596] on div "Pen P" at bounding box center [82, 693] width 48 height 39
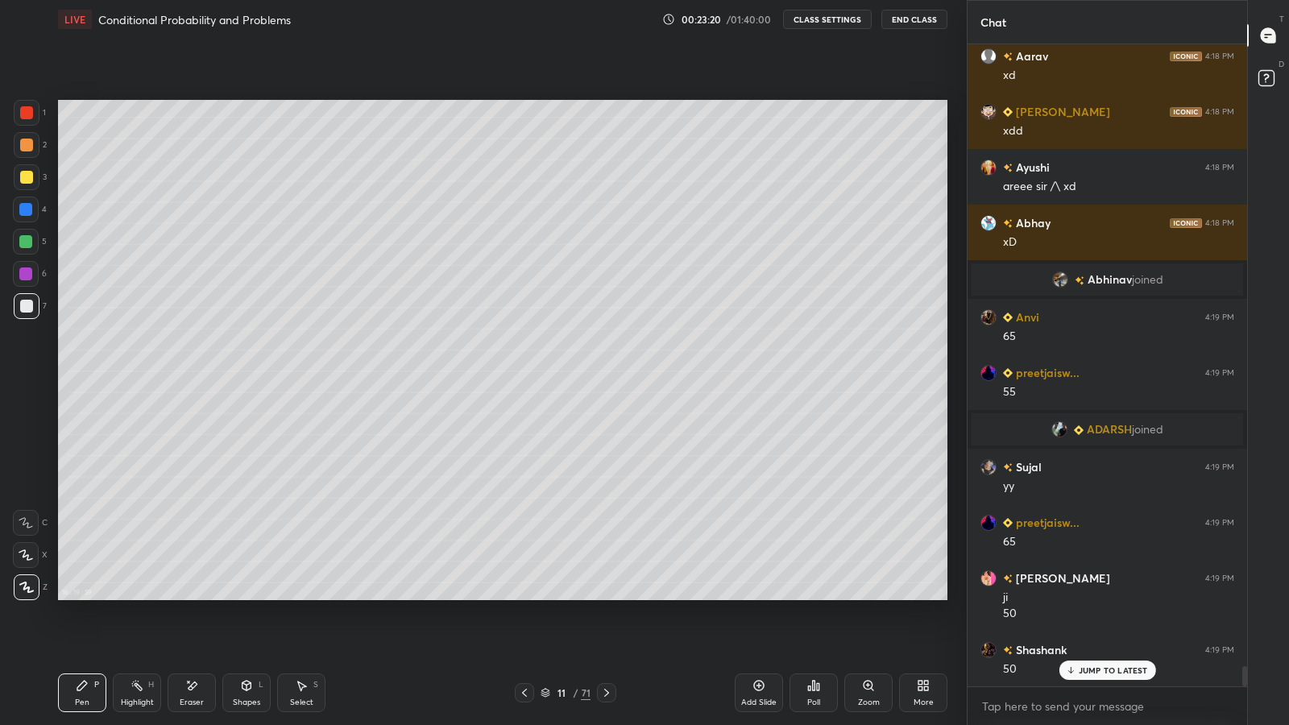
click at [521, 596] on icon at bounding box center [524, 692] width 13 height 13
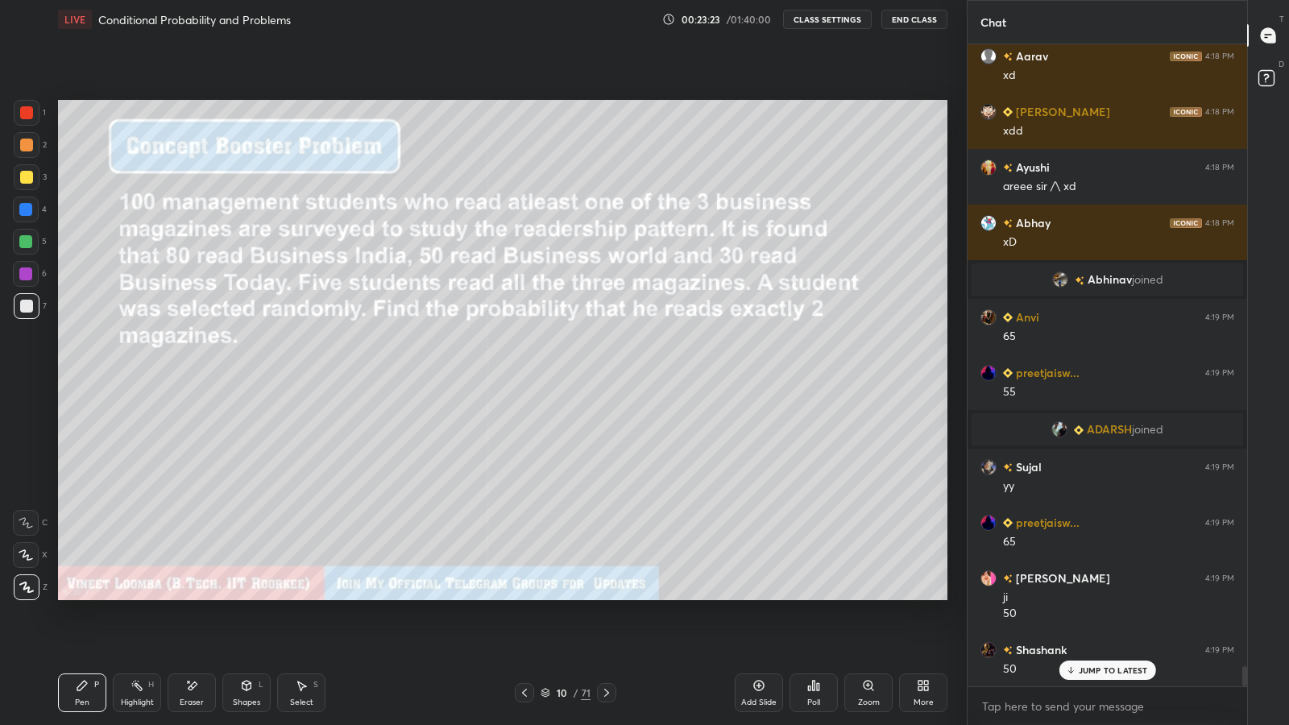
click at [75, 596] on div "Pen" at bounding box center [82, 703] width 15 height 8
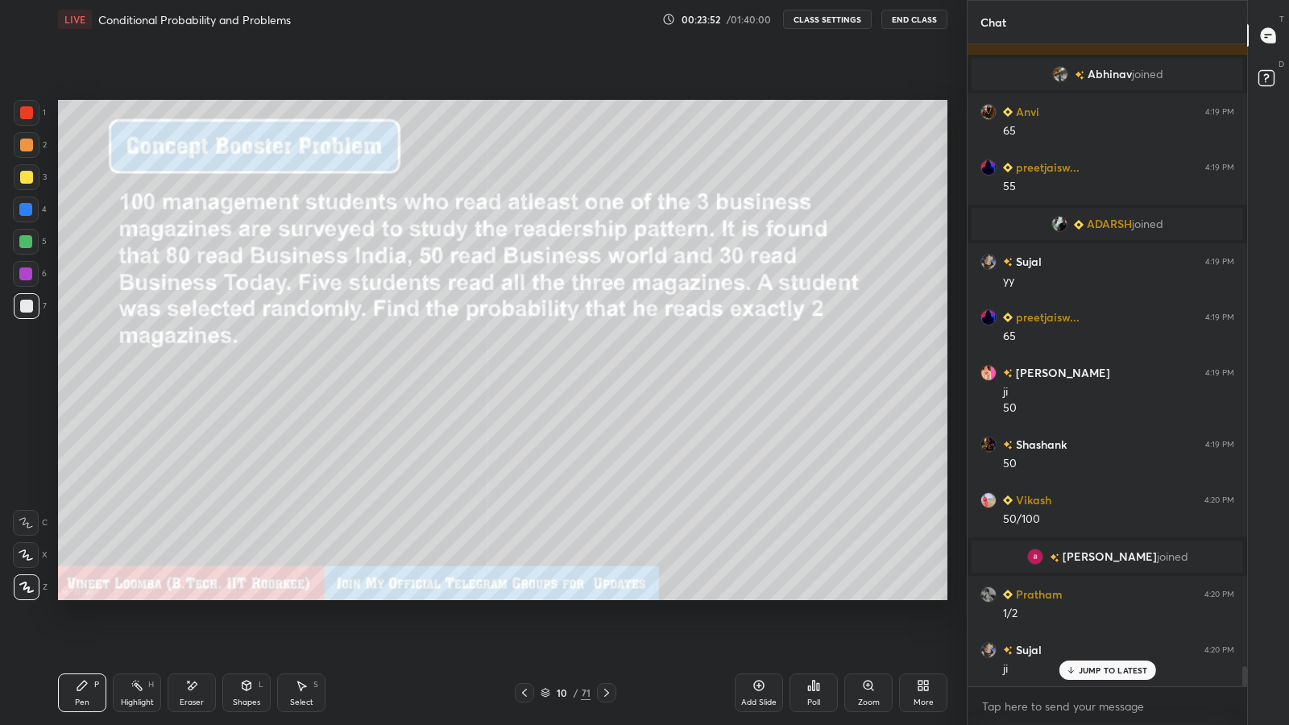
scroll to position [19988, 0]
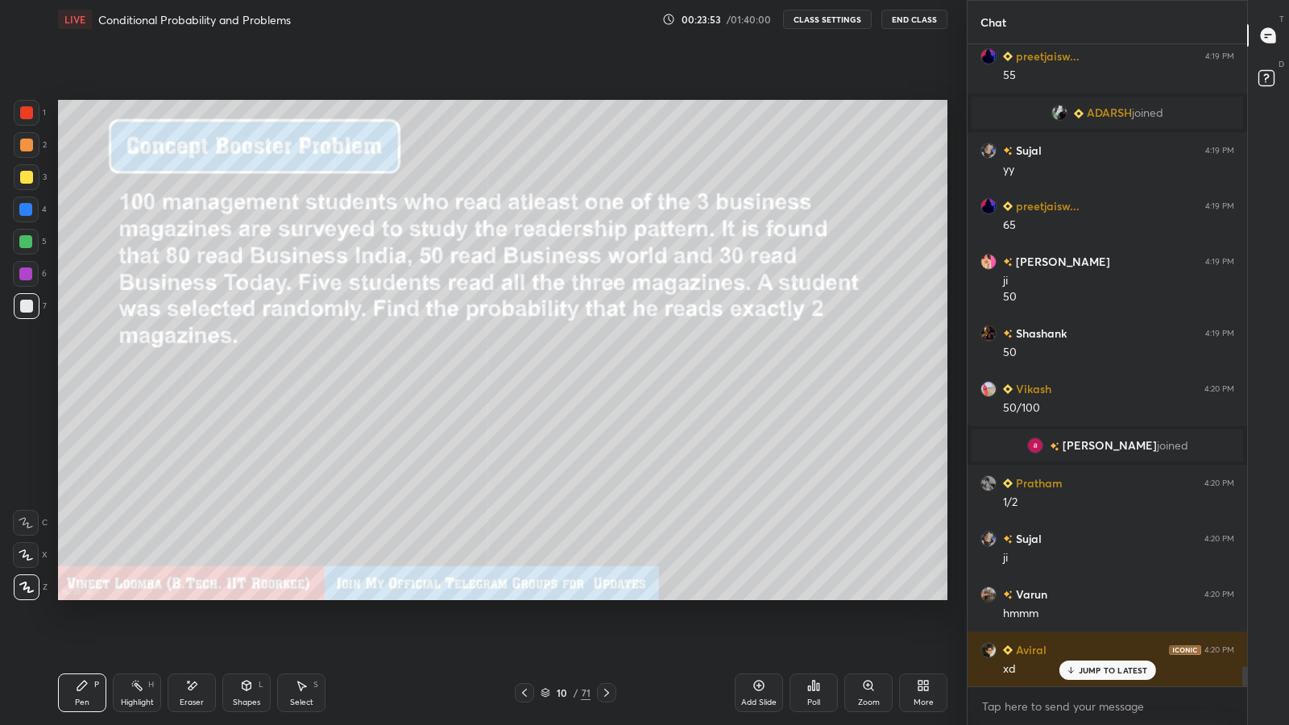
click at [606, 596] on icon at bounding box center [606, 692] width 13 height 13
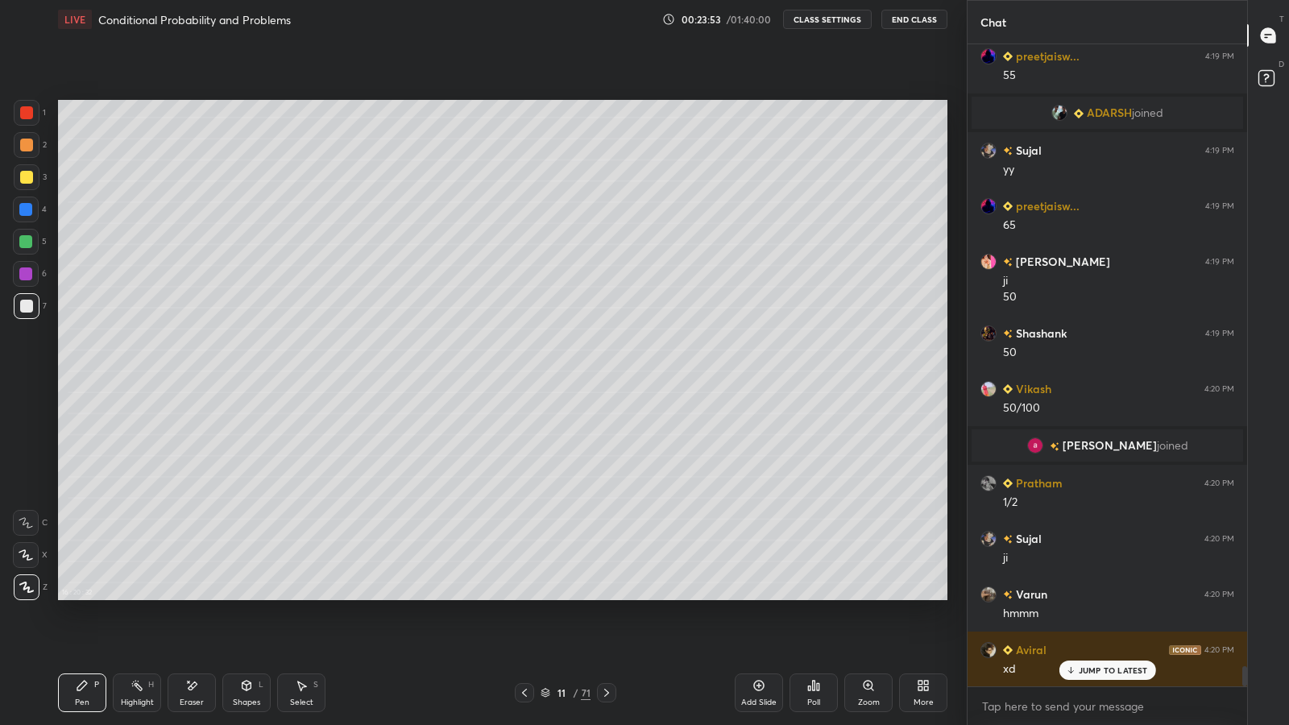
scroll to position [20098, 0]
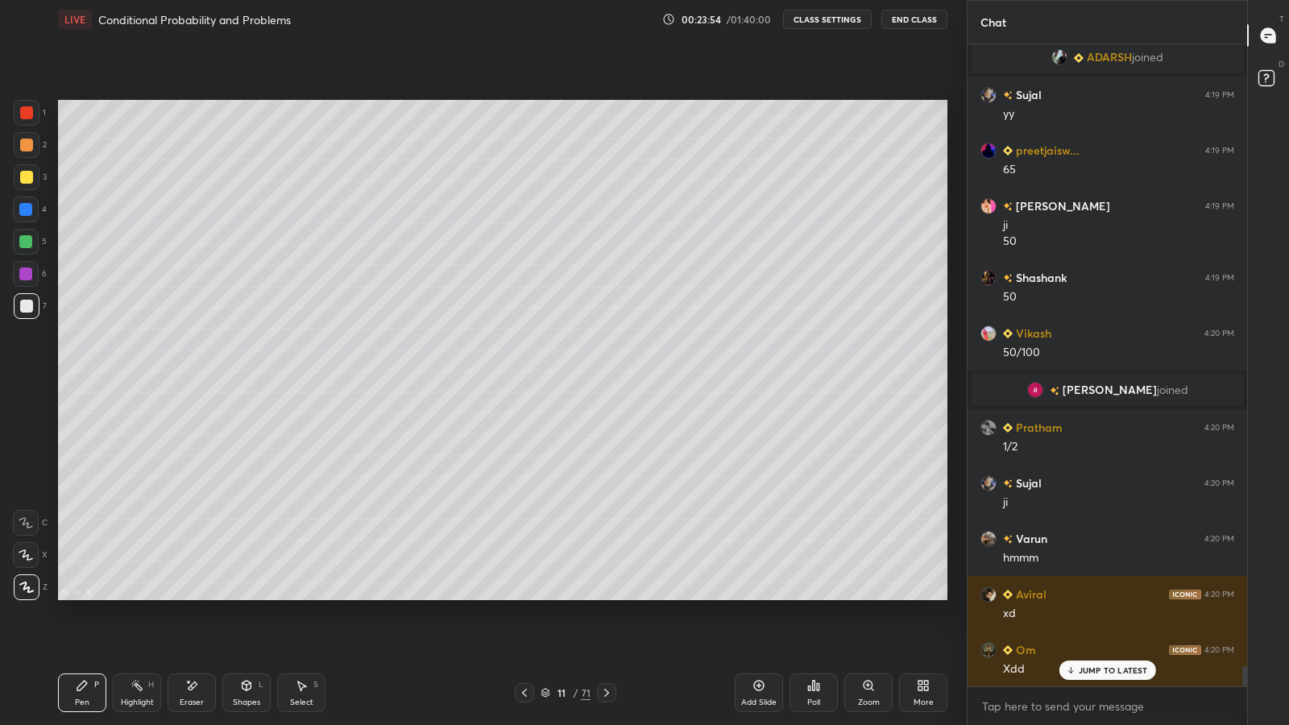
click at [606, 596] on icon at bounding box center [606, 692] width 13 height 13
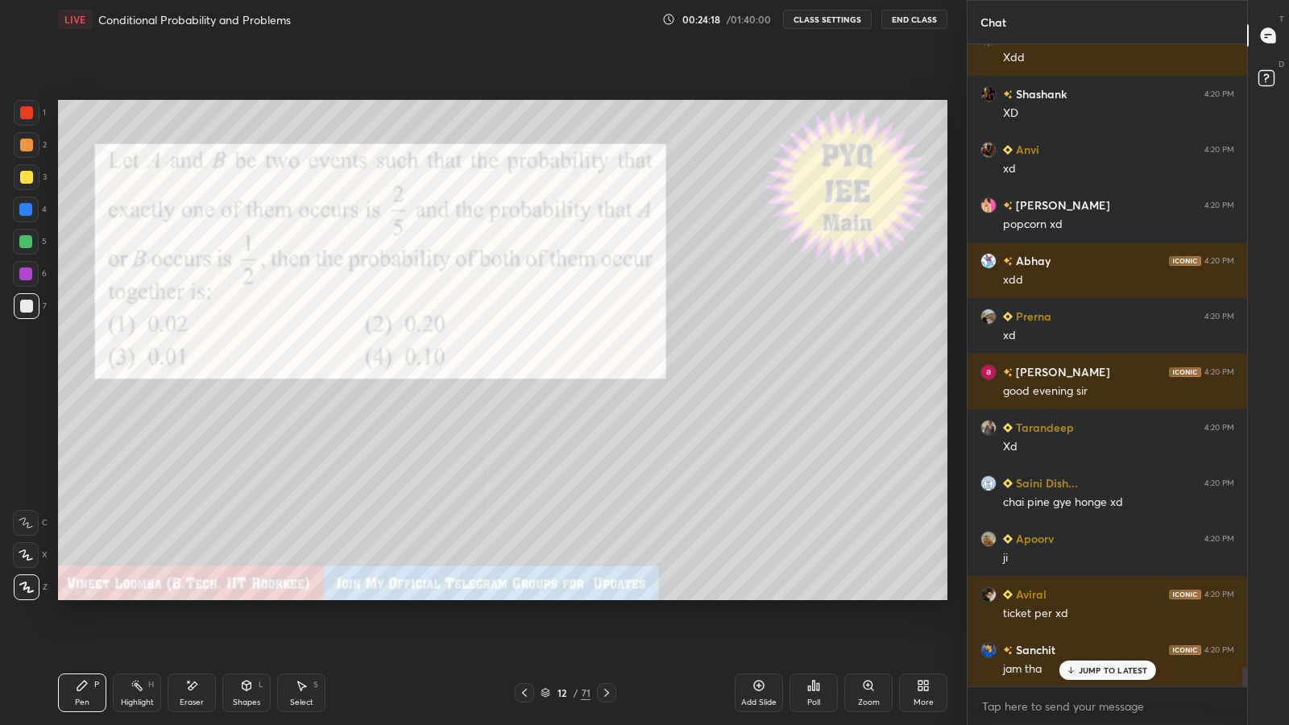
scroll to position [20765, 0]
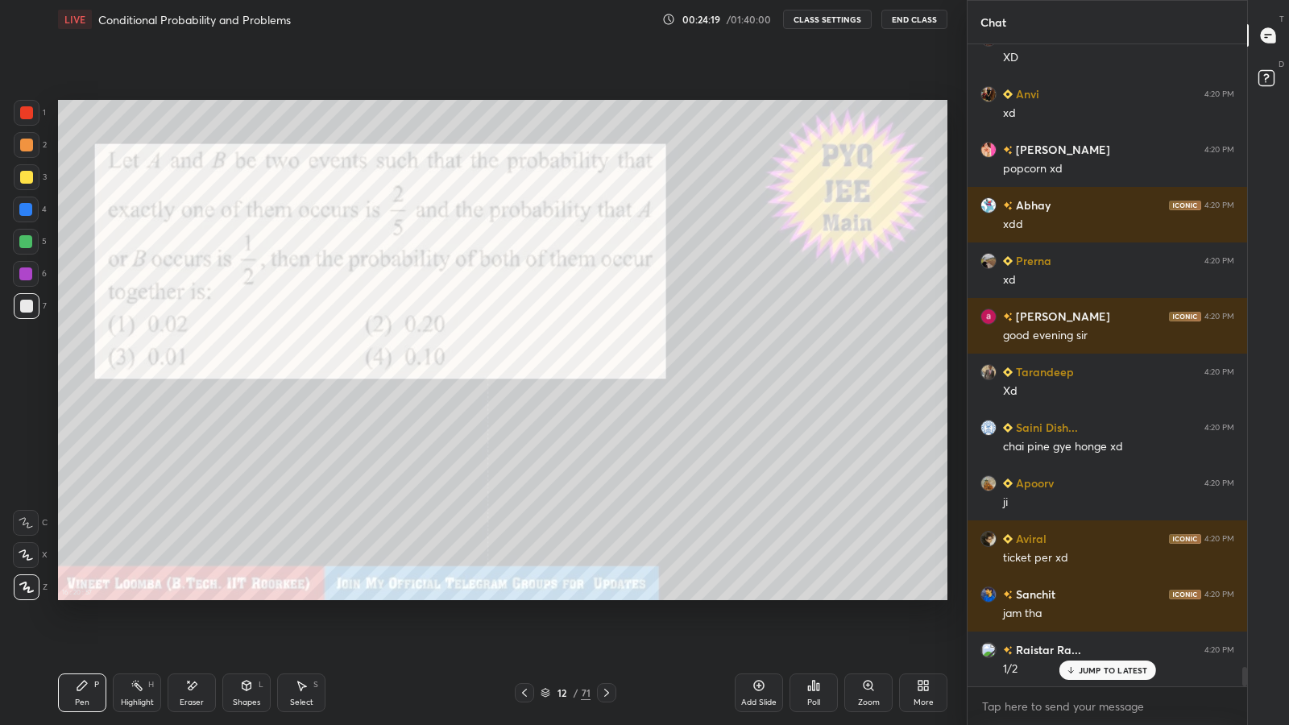
click at [136, 596] on div "Highlight" at bounding box center [137, 703] width 33 height 8
click at [89, 596] on div "Pen P" at bounding box center [82, 693] width 48 height 39
click at [193, 596] on icon at bounding box center [191, 686] width 13 height 14
click at [89, 596] on div "Pen" at bounding box center [82, 703] width 15 height 8
click at [23, 179] on div at bounding box center [26, 177] width 13 height 13
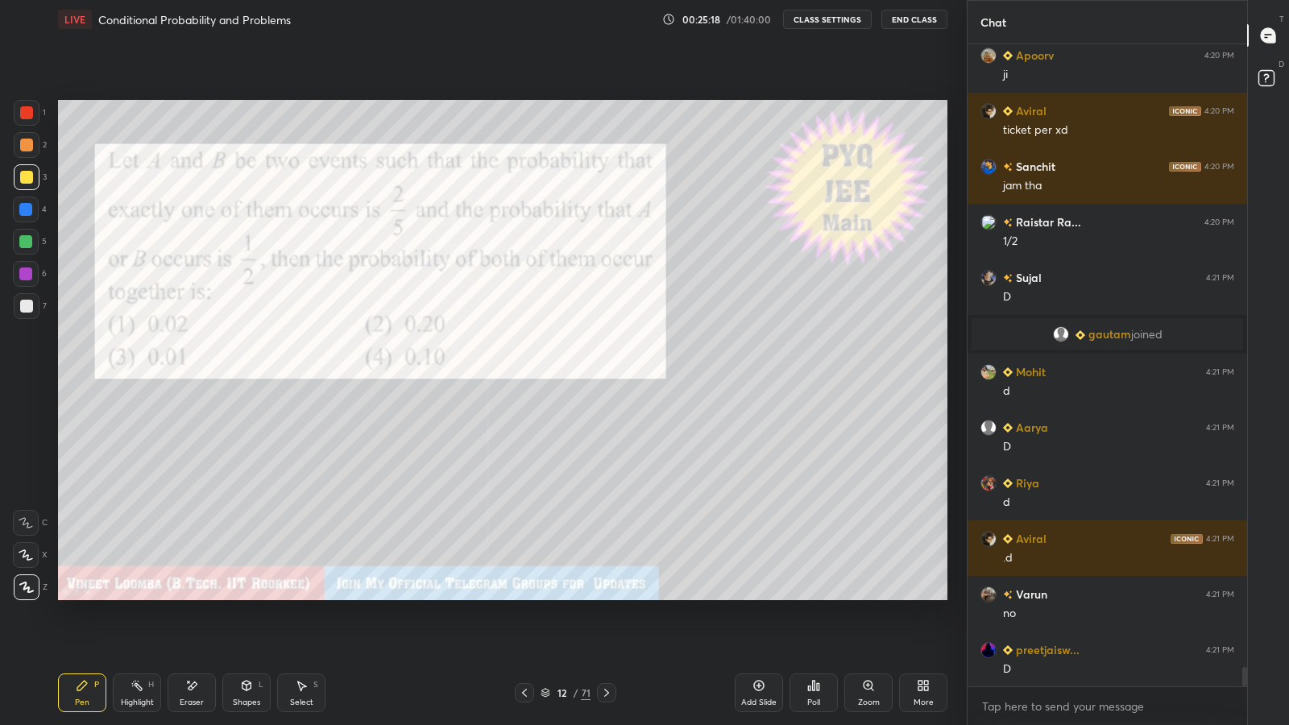
scroll to position [20959, 0]
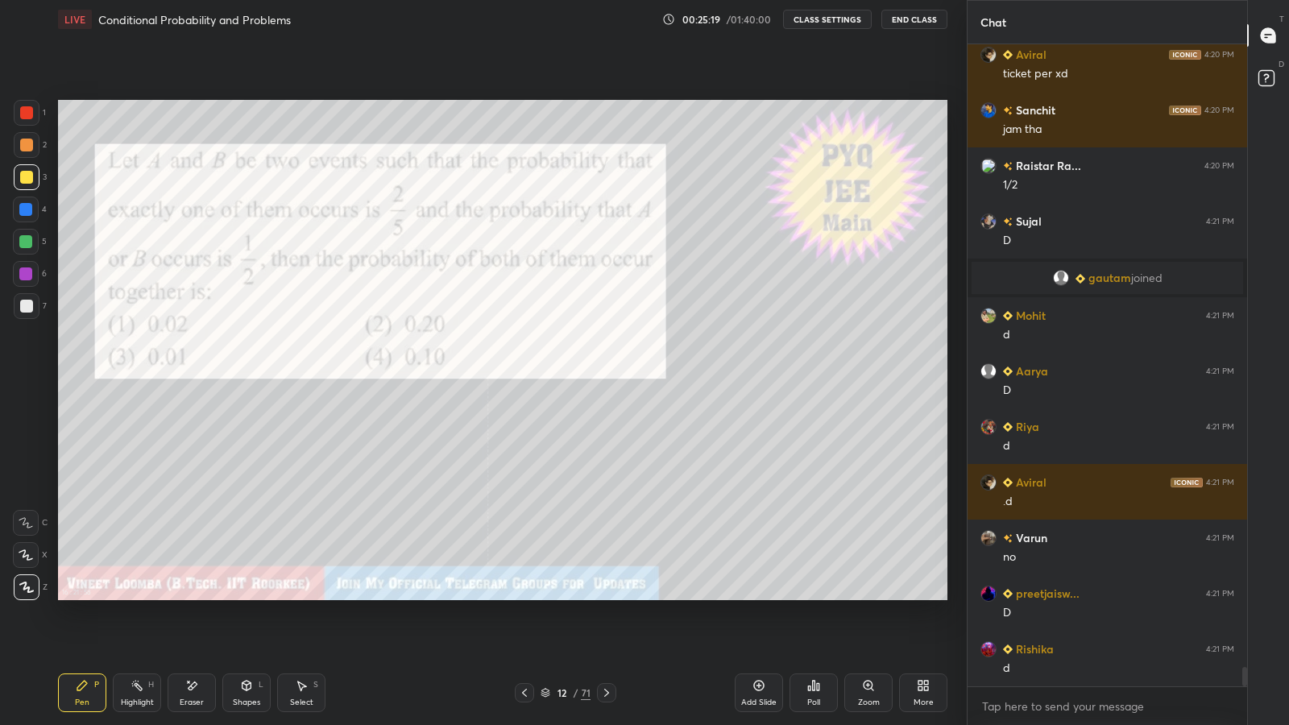
click at [23, 204] on div at bounding box center [25, 209] width 13 height 13
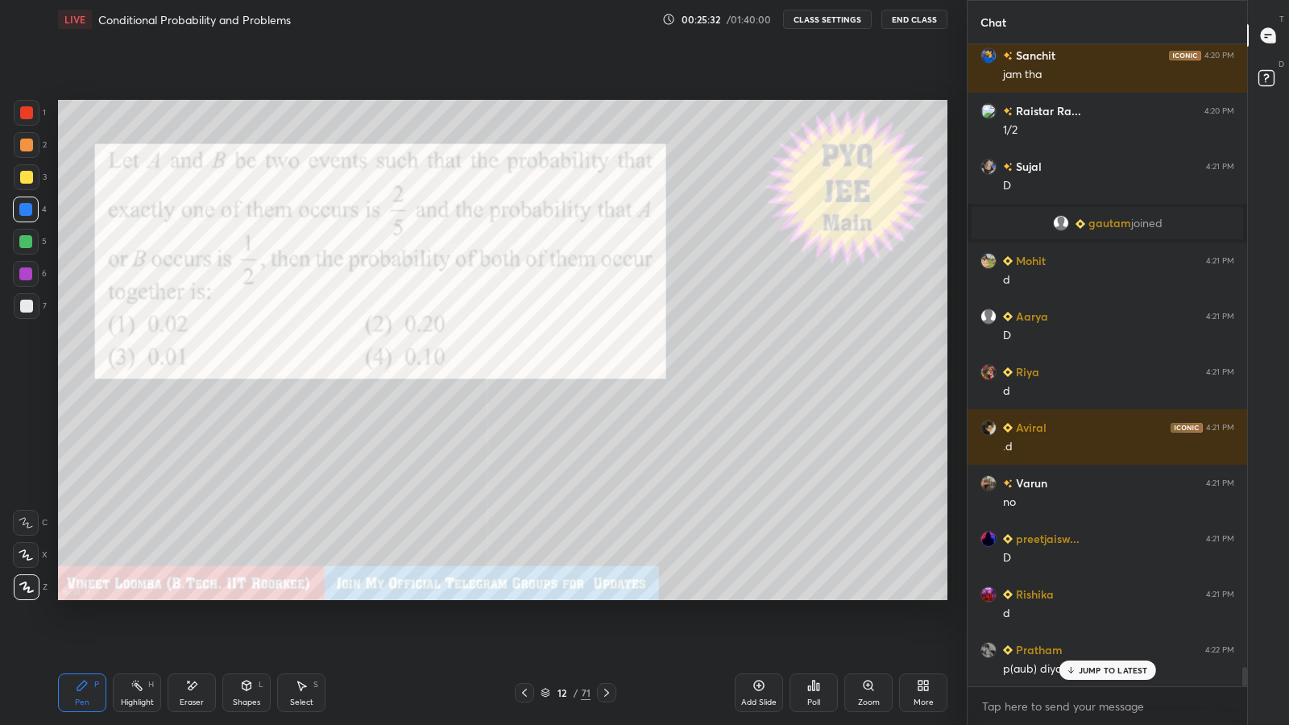
scroll to position [21069, 0]
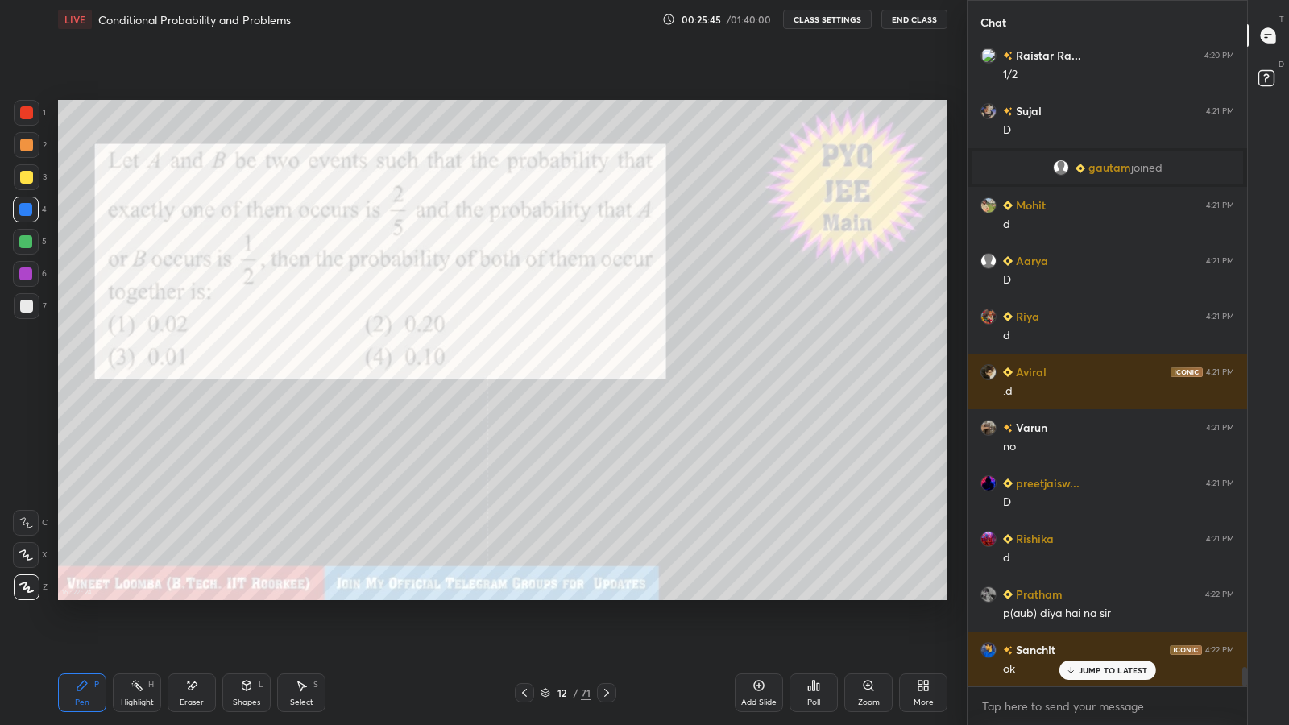
click at [603, 596] on icon at bounding box center [606, 692] width 13 height 13
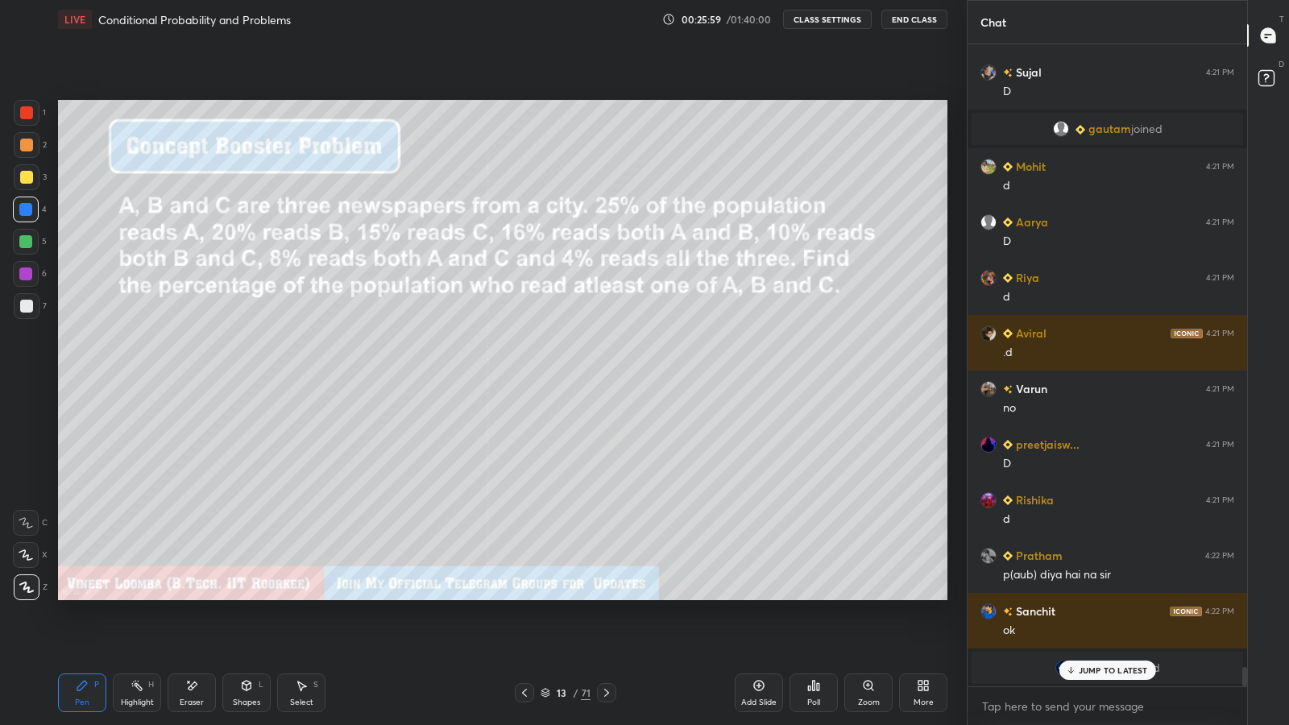
scroll to position [21164, 0]
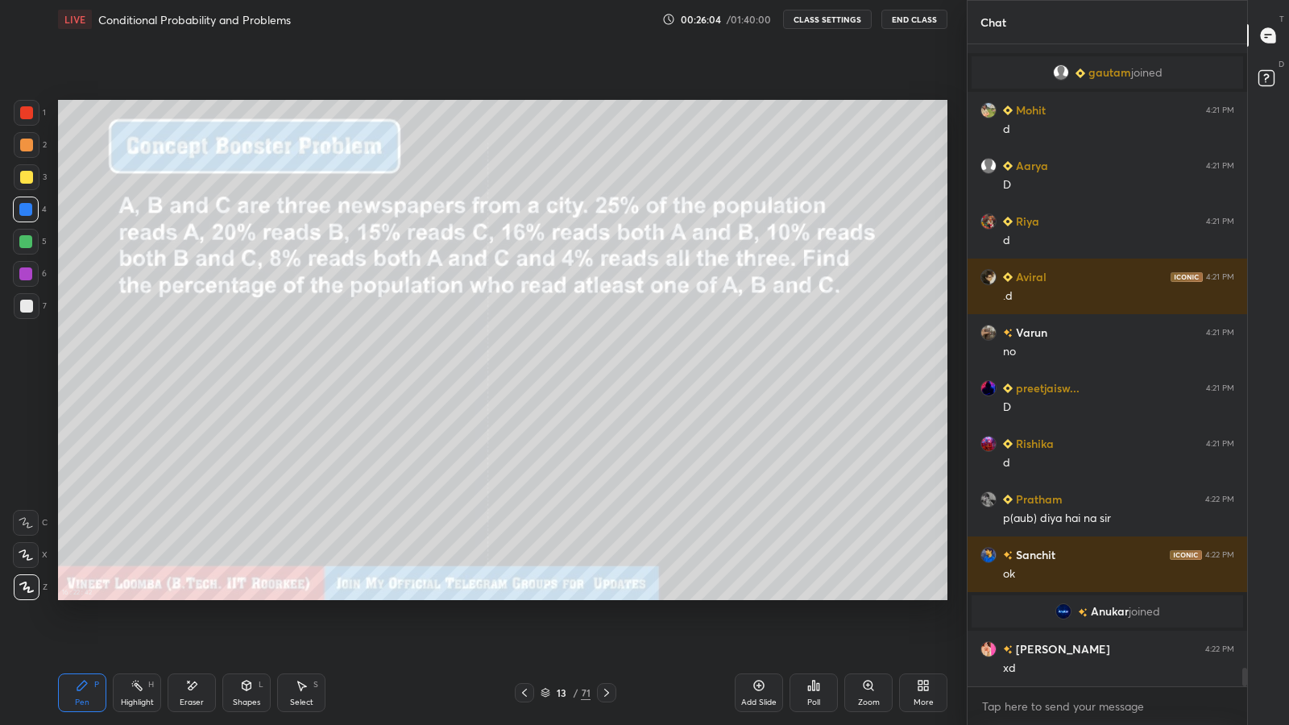
click at [587, 596] on div "71" at bounding box center [586, 693] width 10 height 15
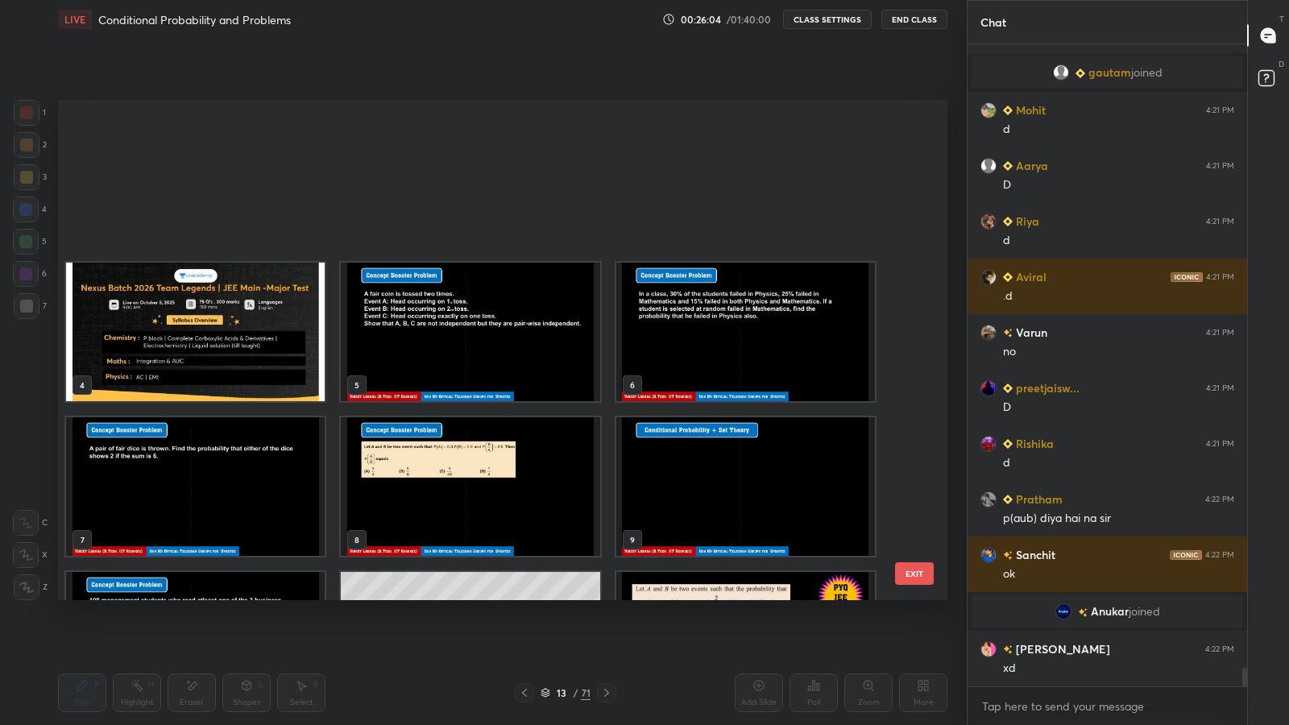
scroll to position [496, 881]
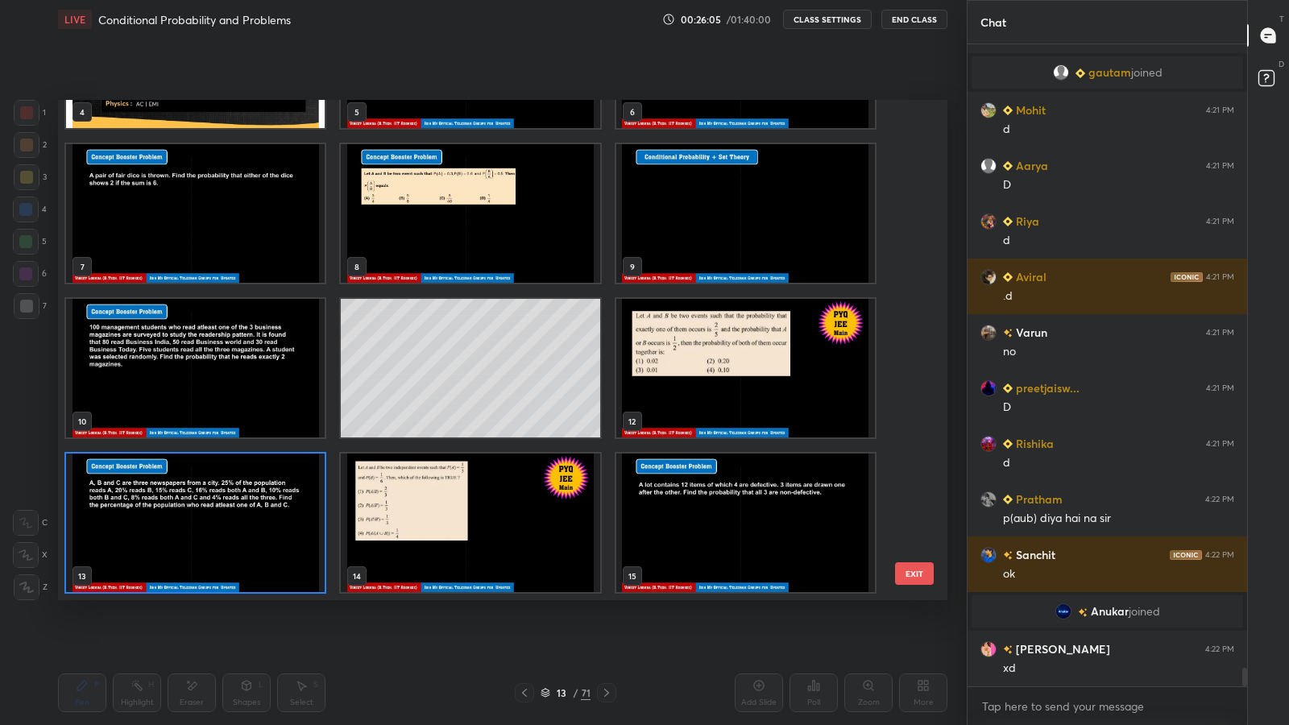
click at [581, 596] on div "71" at bounding box center [586, 693] width 10 height 15
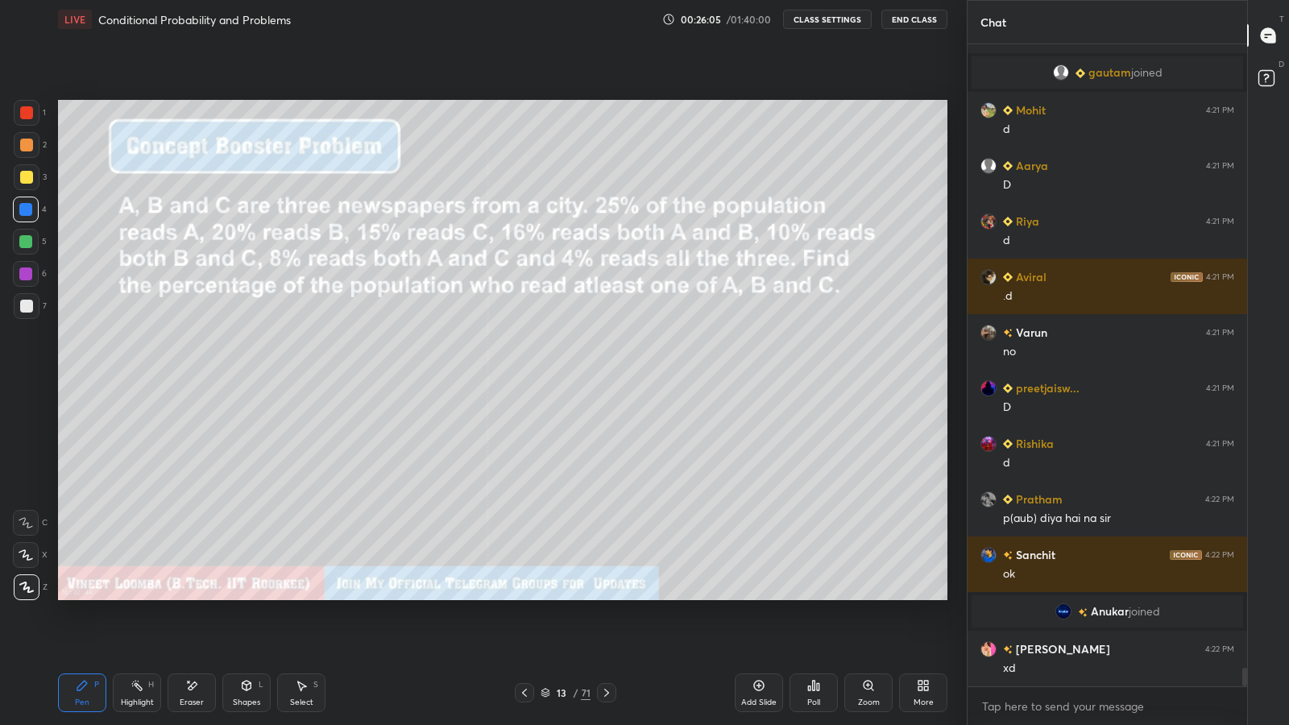
click at [606, 596] on icon at bounding box center [606, 692] width 13 height 13
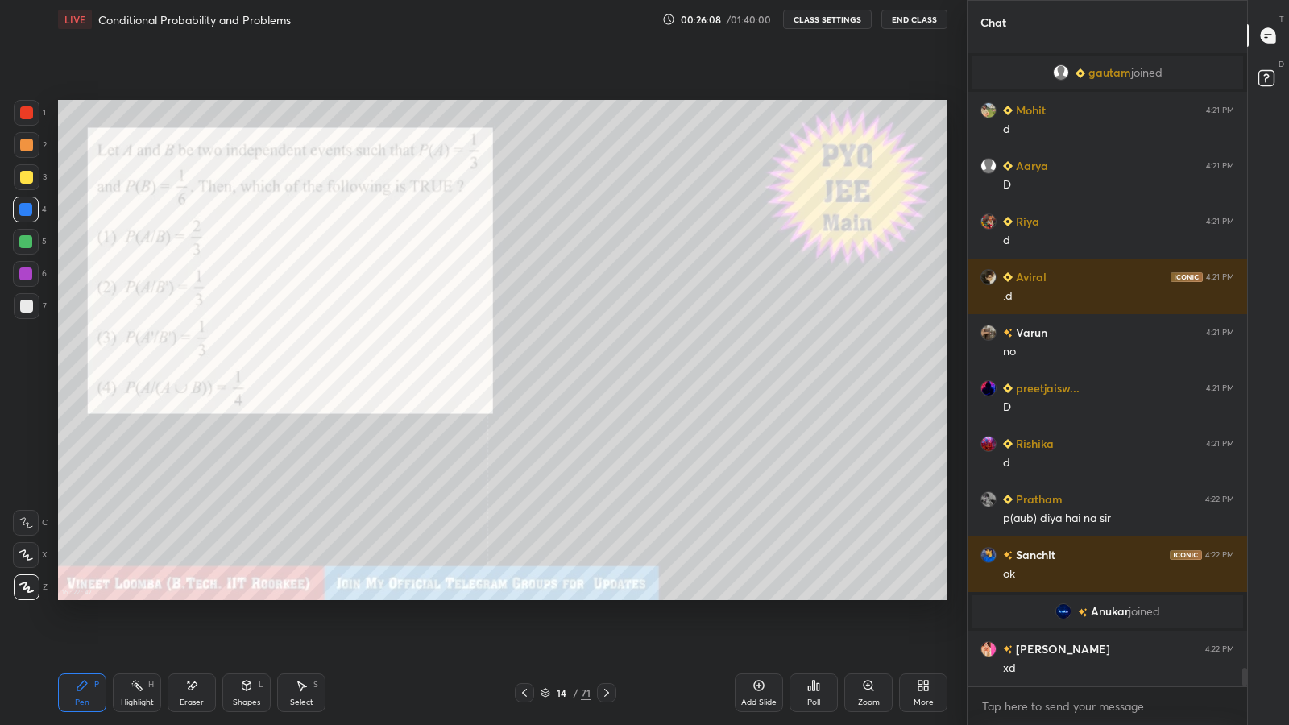
click at [26, 310] on div at bounding box center [26, 306] width 13 height 13
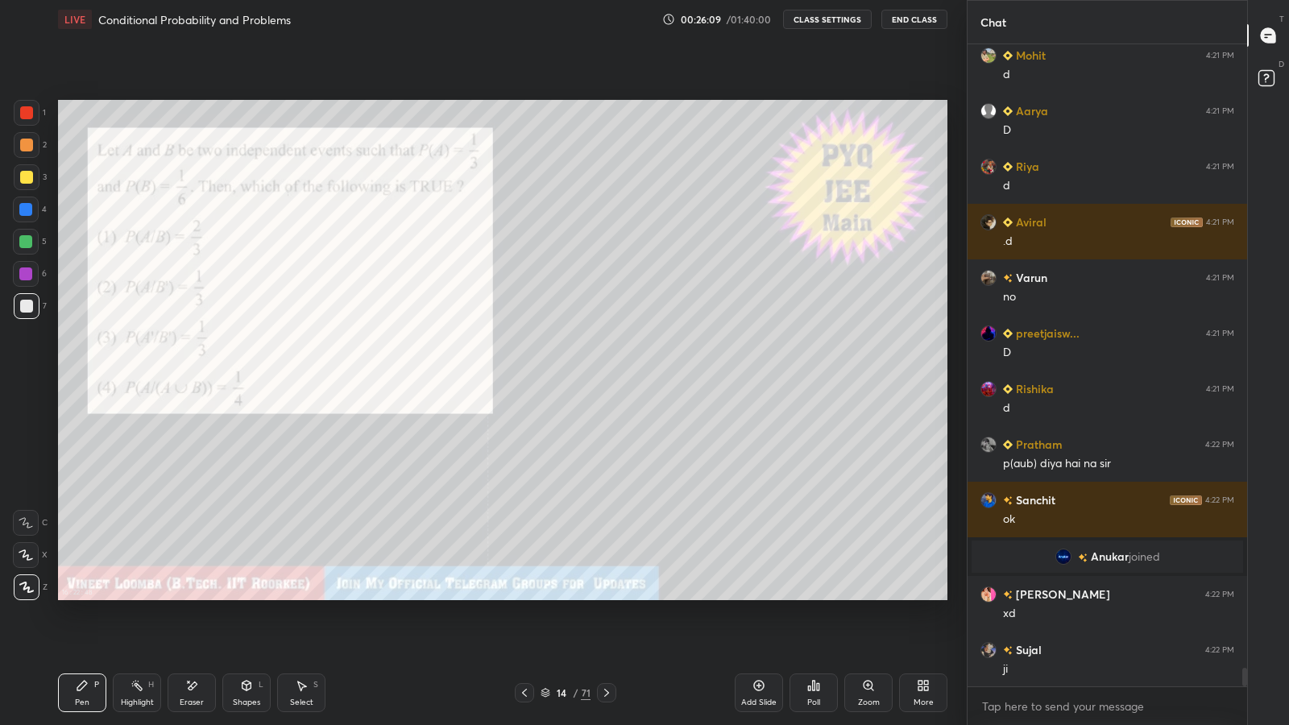
click at [30, 114] on div at bounding box center [26, 112] width 13 height 13
click at [27, 171] on div at bounding box center [26, 177] width 13 height 13
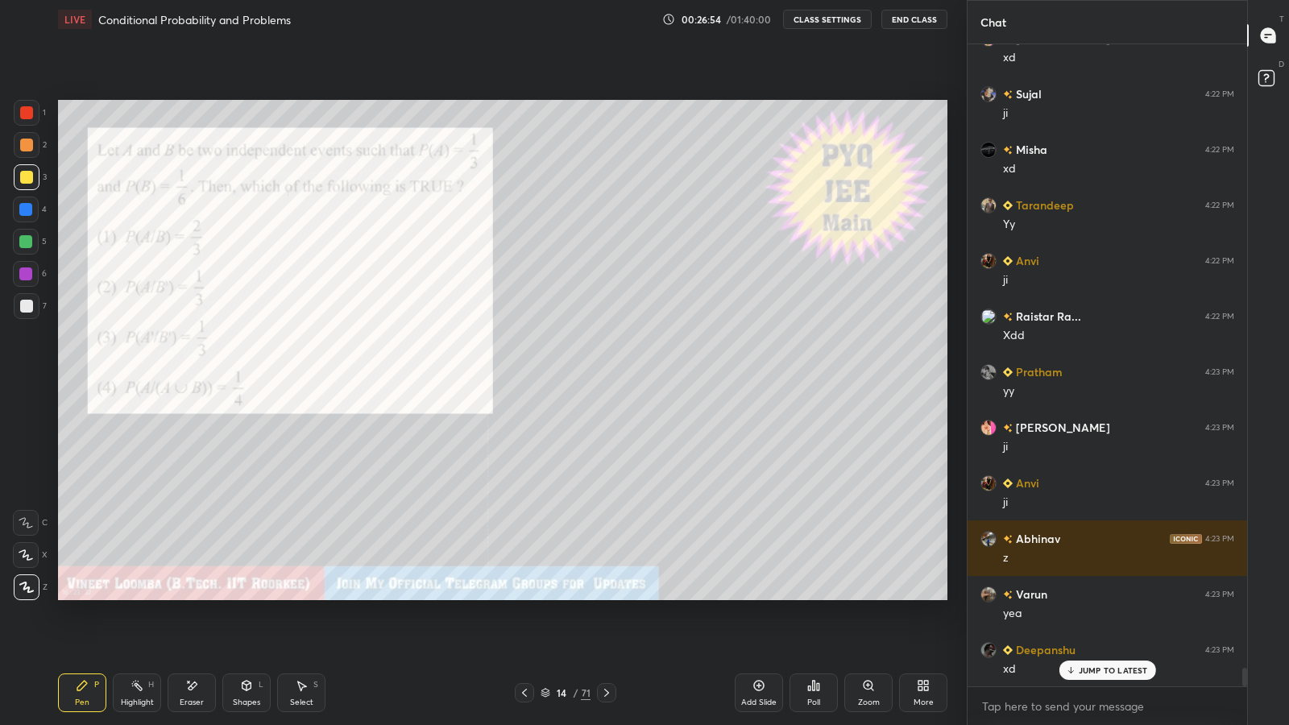
scroll to position [21831, 0]
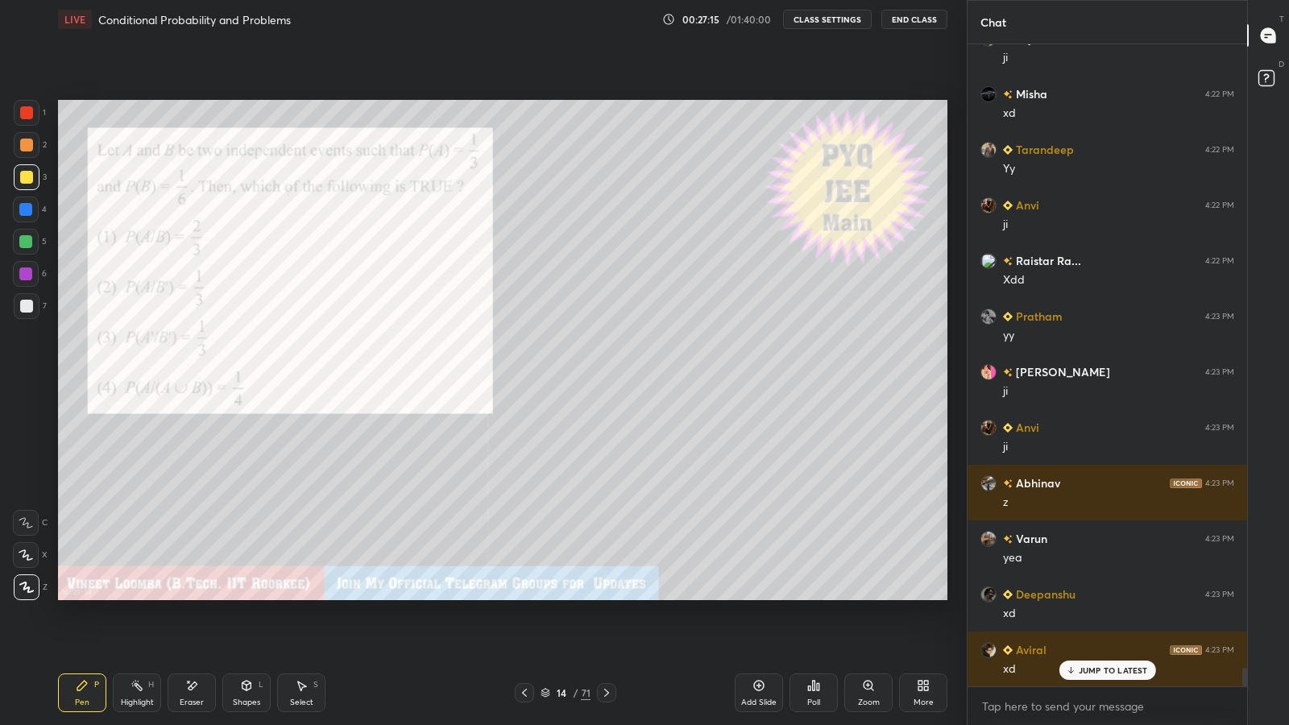
click at [29, 241] on div at bounding box center [25, 241] width 13 height 13
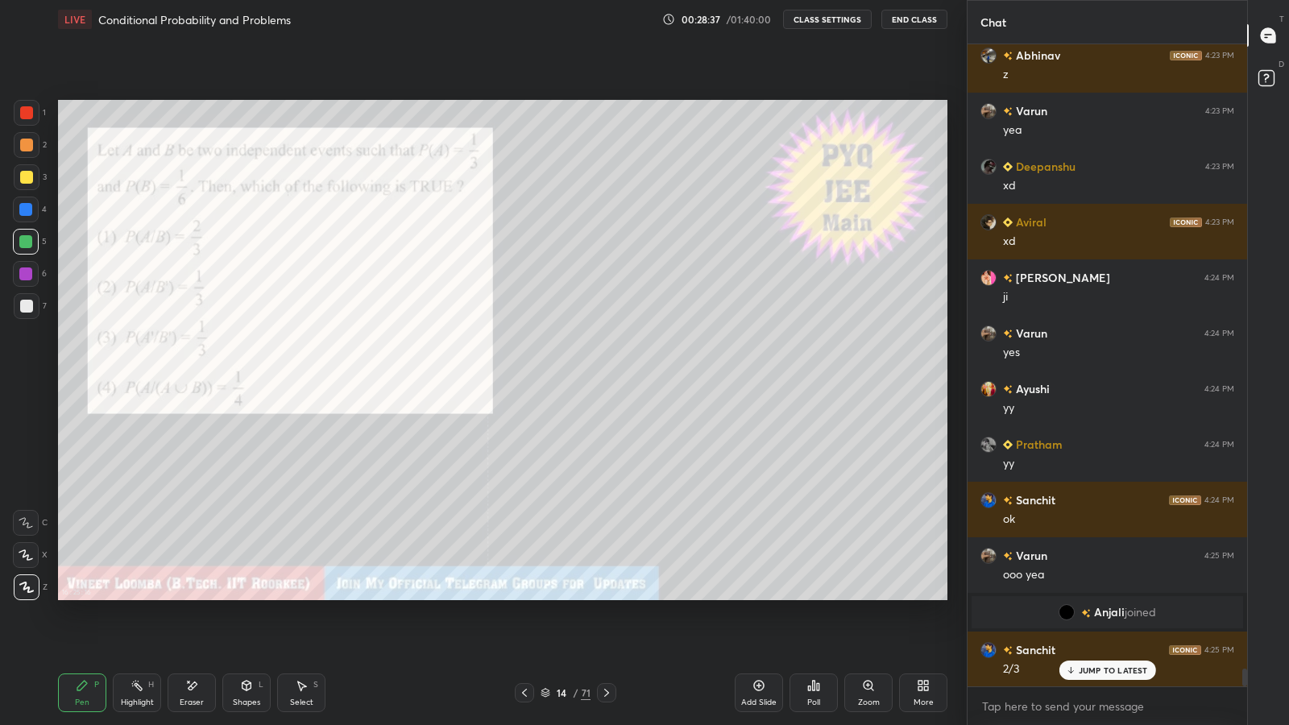
scroll to position [22314, 0]
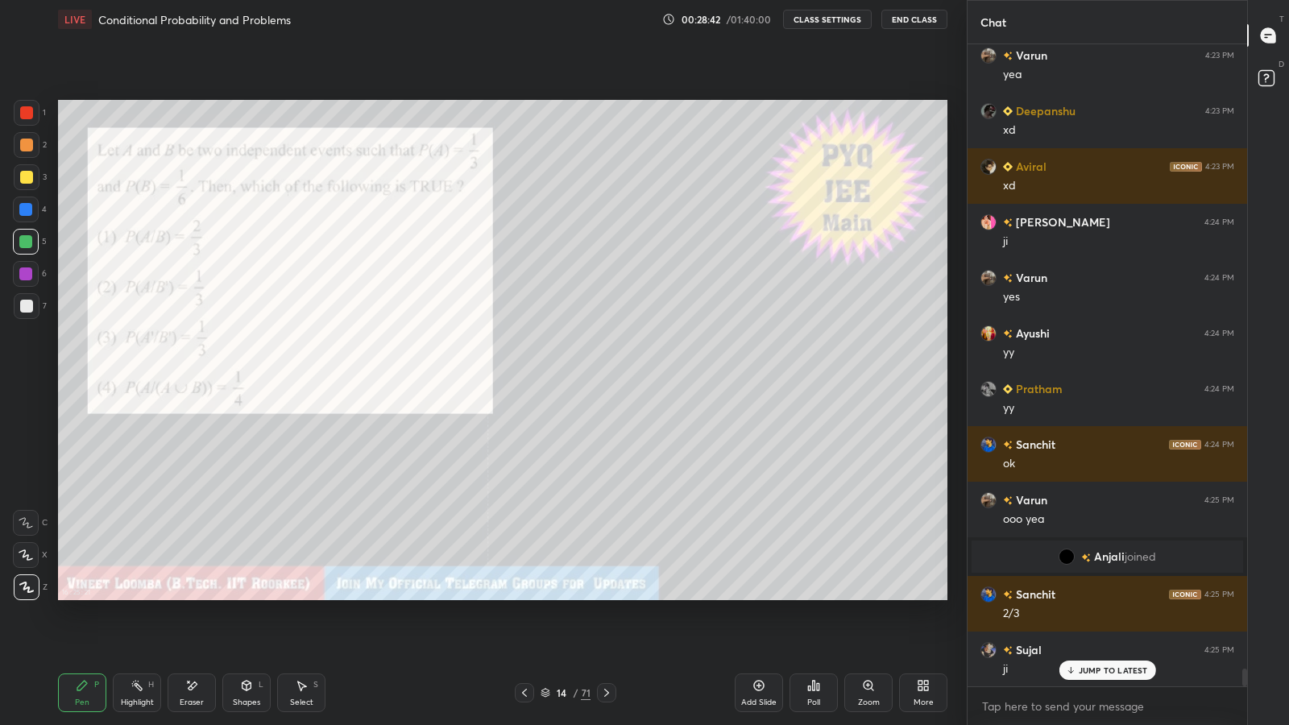
click at [24, 176] on div at bounding box center [26, 177] width 13 height 13
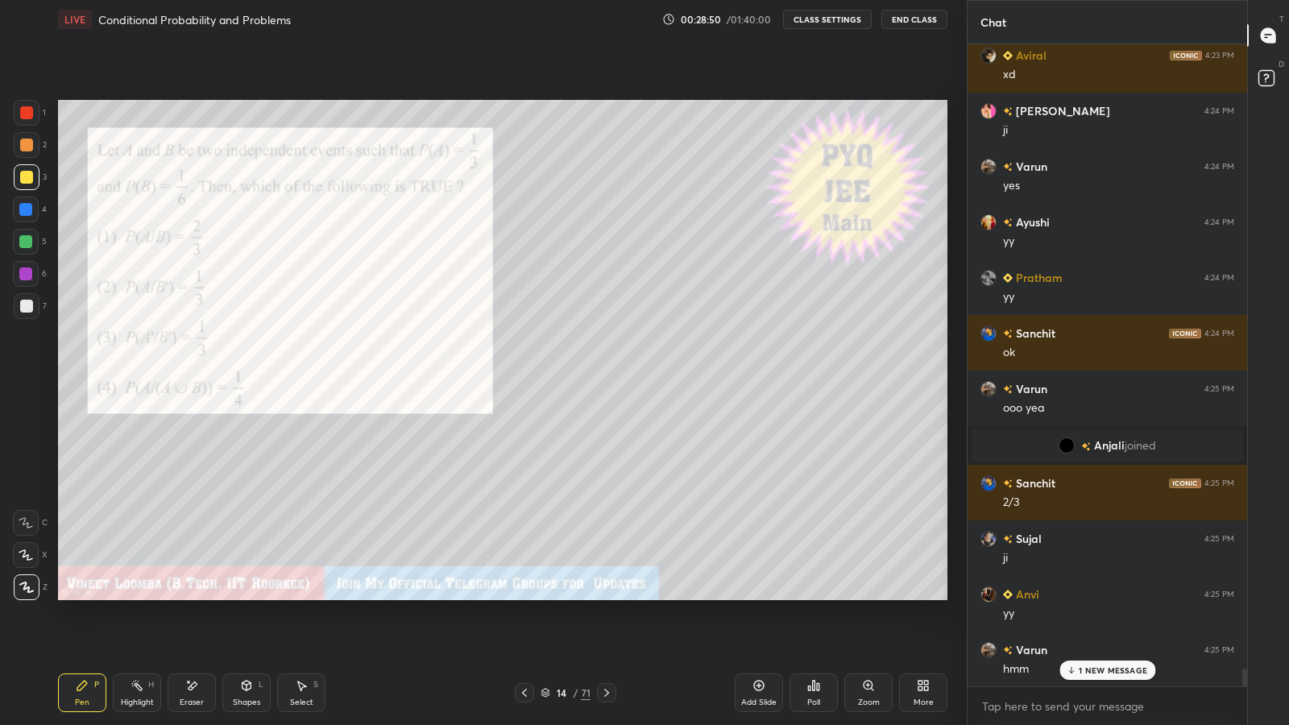
scroll to position [22482, 0]
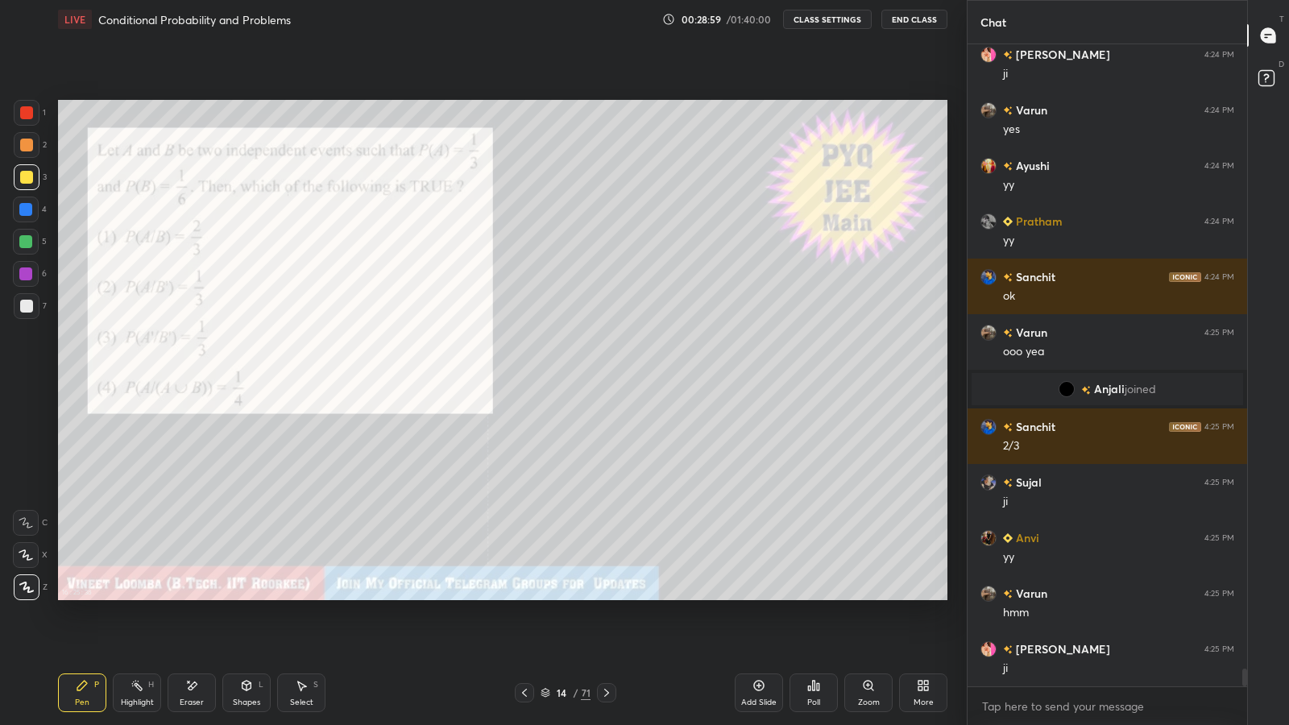
click at [604, 596] on icon at bounding box center [606, 692] width 13 height 13
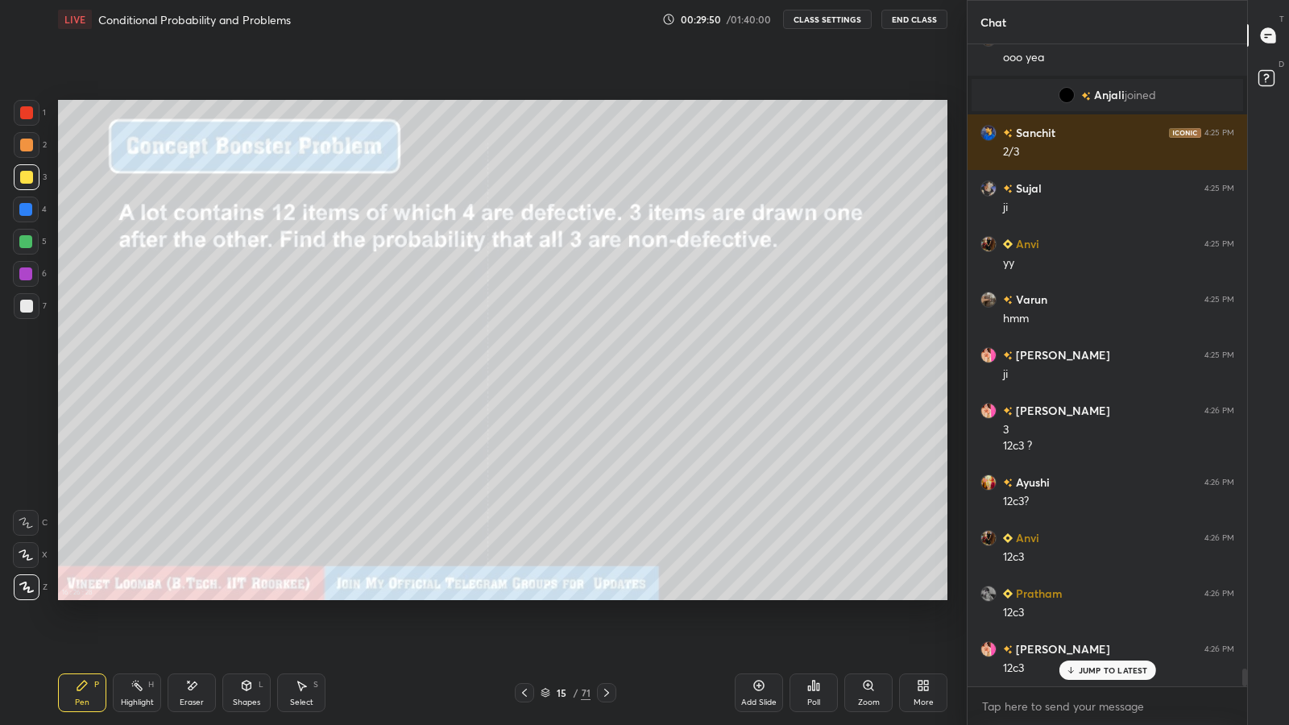
scroll to position [22830, 0]
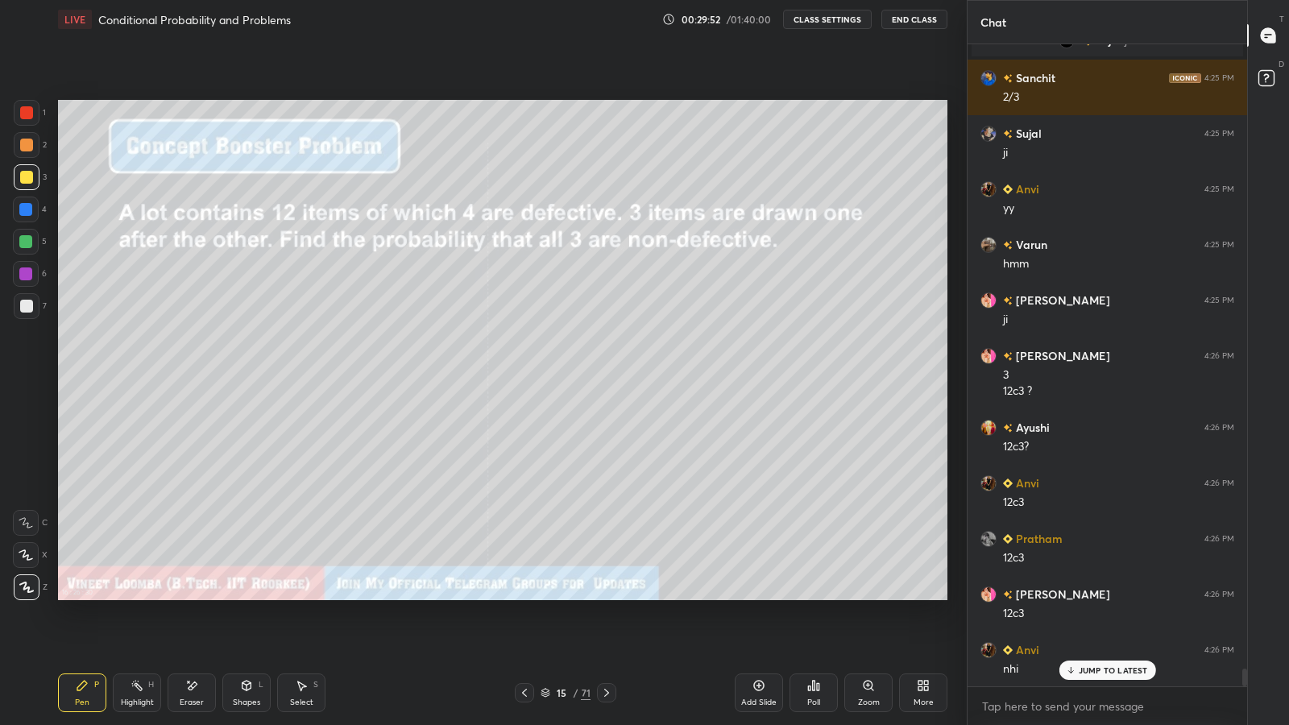
click at [205, 596] on div "Eraser" at bounding box center [192, 693] width 48 height 39
click at [78, 596] on icon at bounding box center [82, 685] width 13 height 13
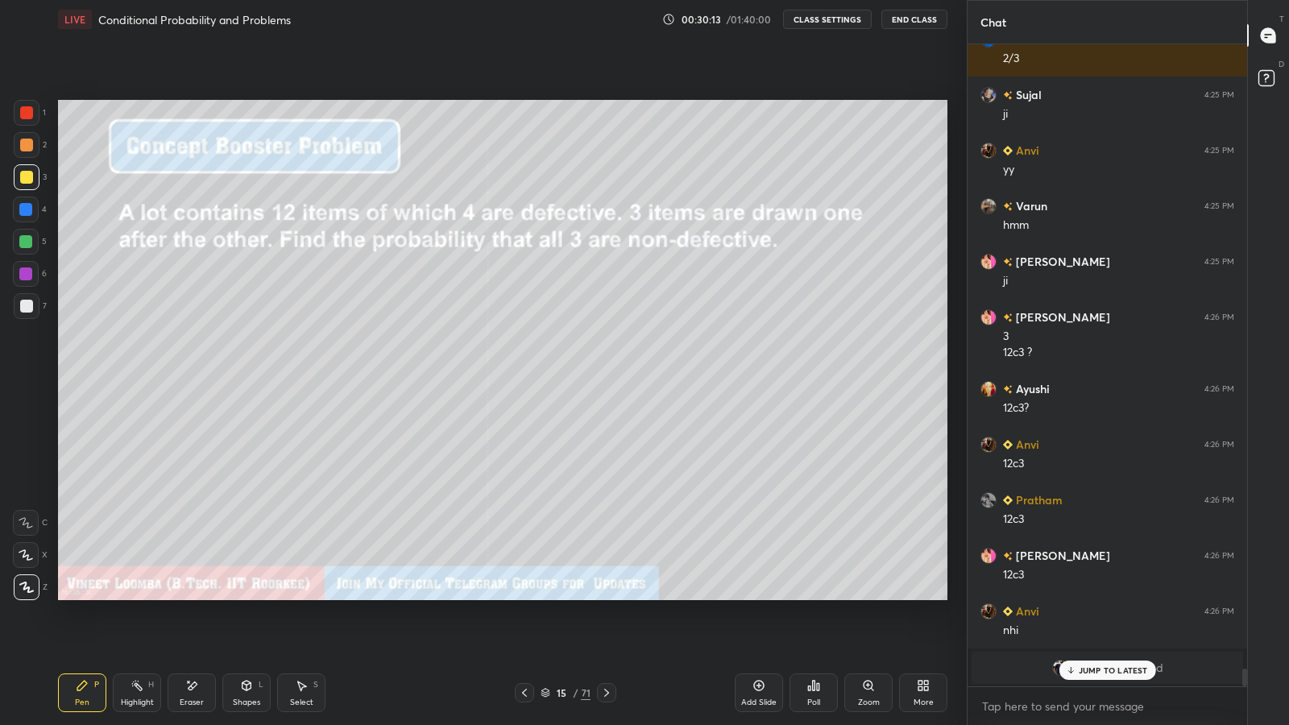
click at [606, 596] on icon at bounding box center [606, 692] width 13 height 13
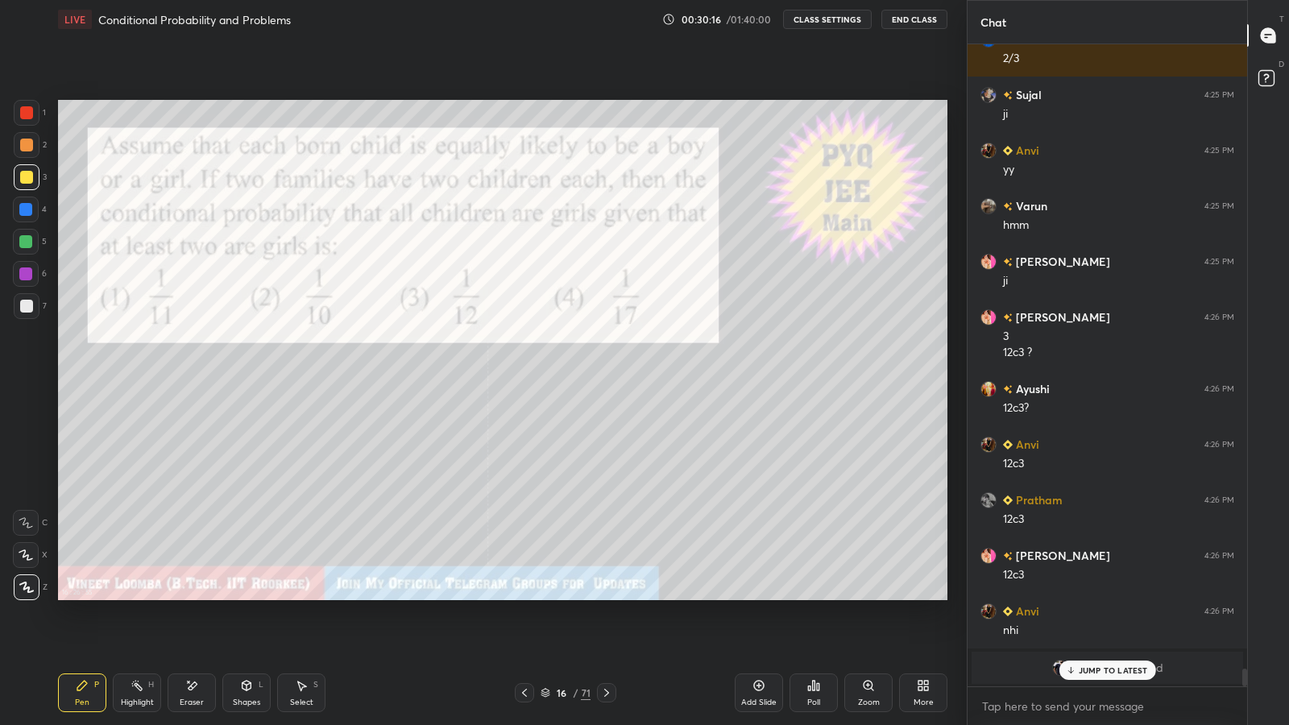
scroll to position [22925, 0]
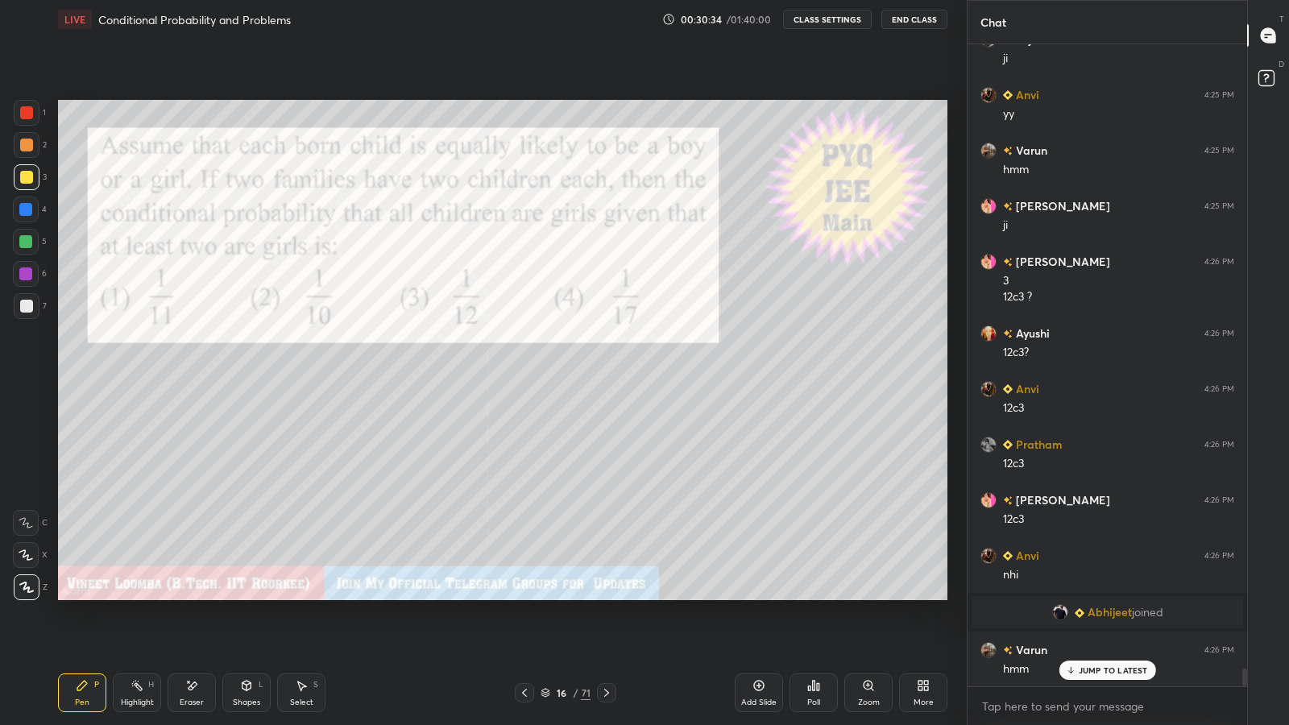
click at [23, 305] on div at bounding box center [26, 306] width 13 height 13
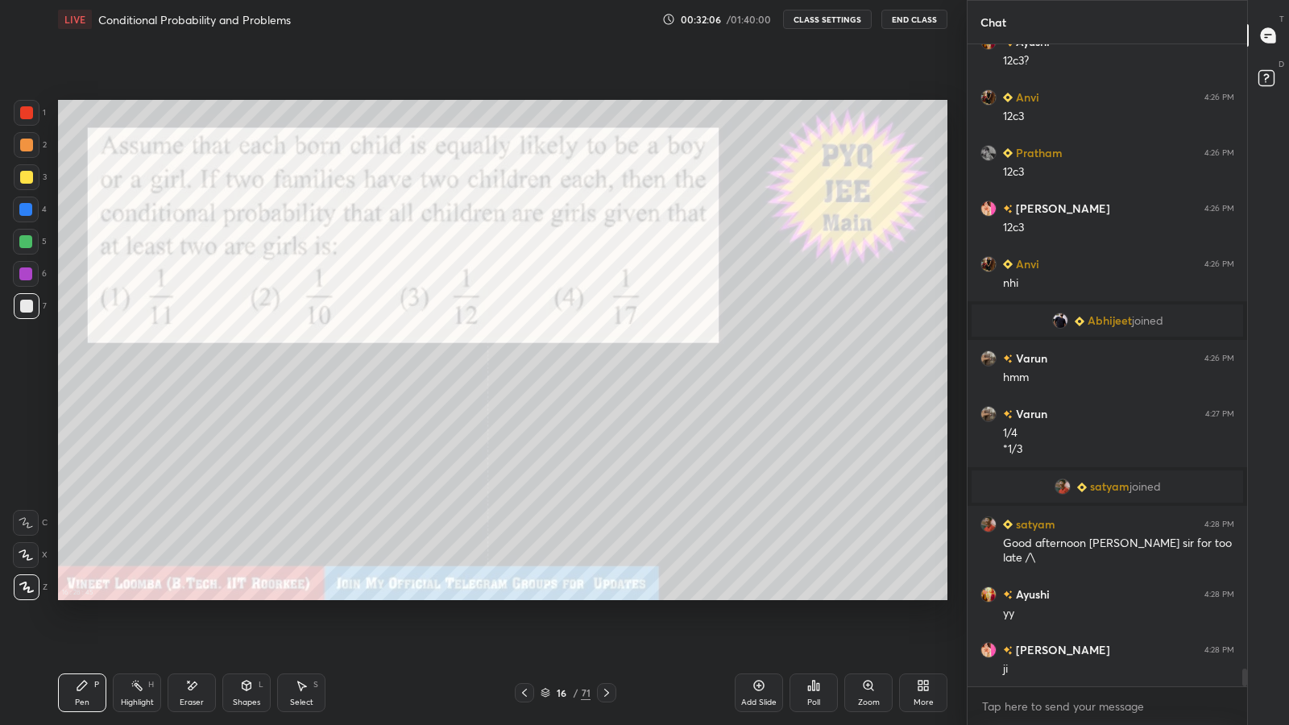
scroll to position [22635, 0]
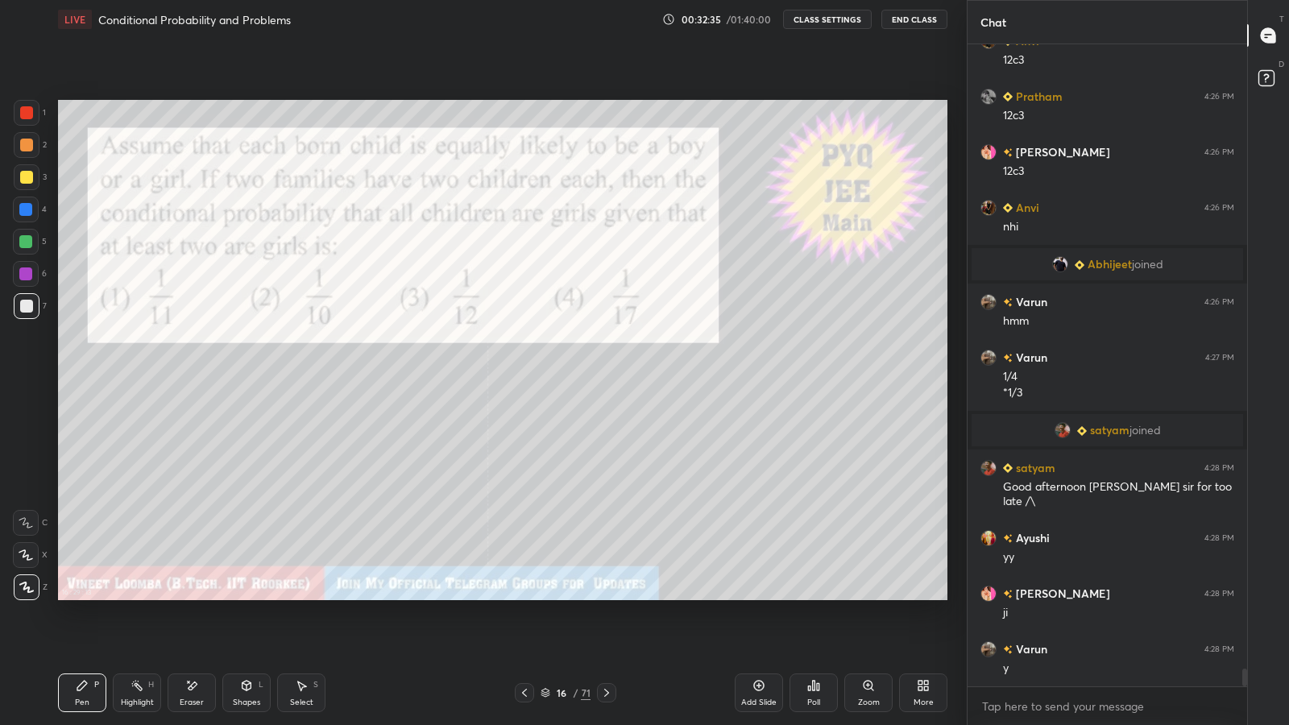
click at [24, 276] on div at bounding box center [25, 274] width 13 height 13
click at [608, 596] on icon at bounding box center [606, 692] width 13 height 13
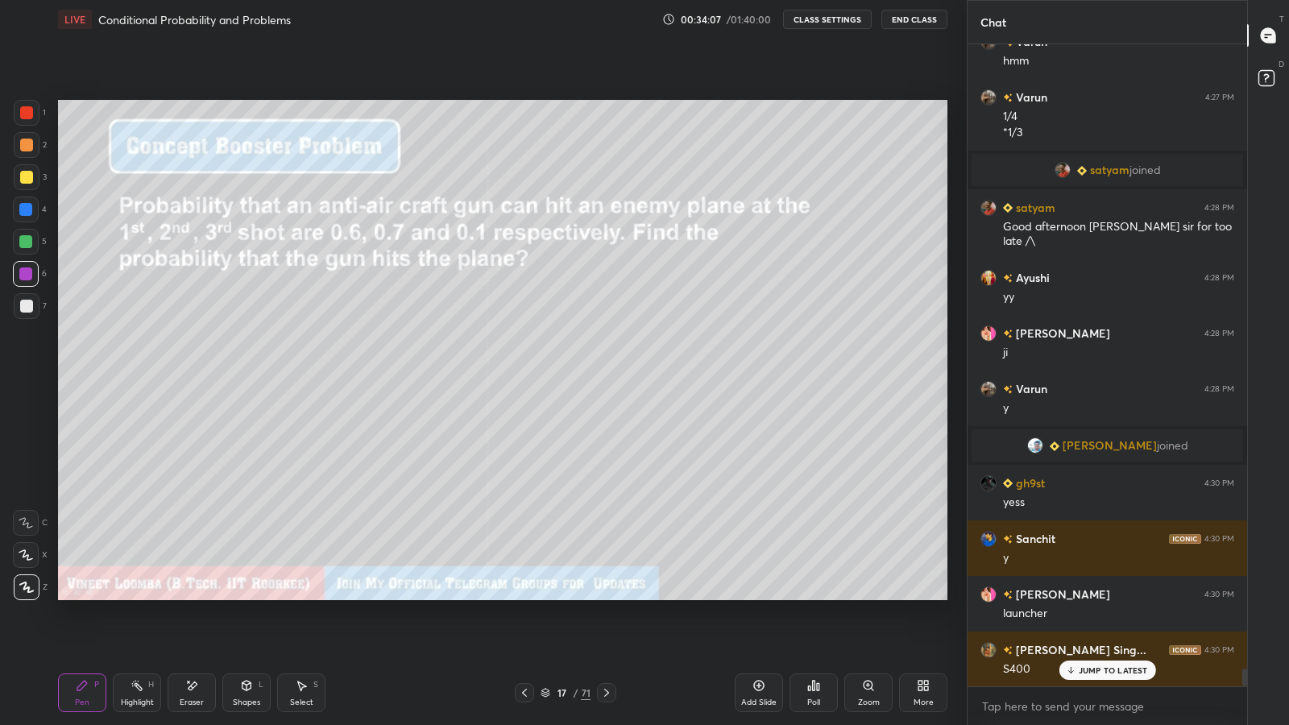
scroll to position [22874, 0]
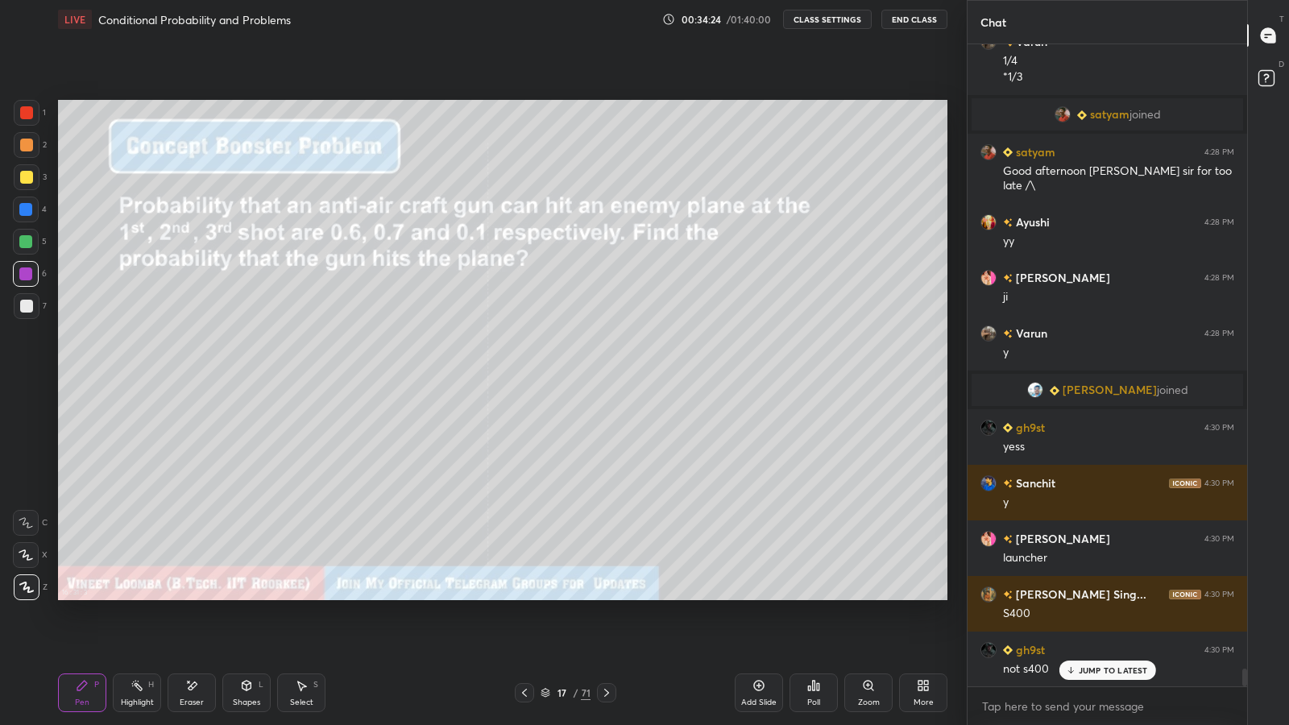
click at [25, 308] on div at bounding box center [26, 306] width 13 height 13
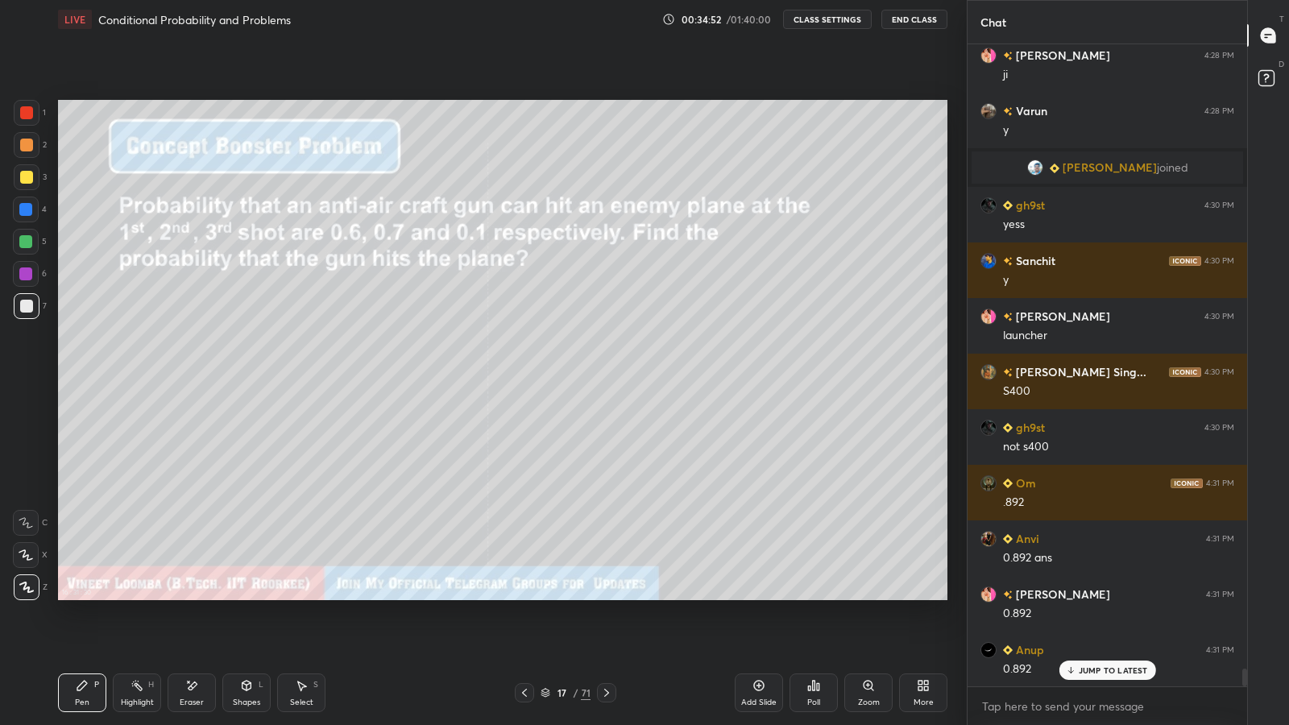
scroll to position [23152, 0]
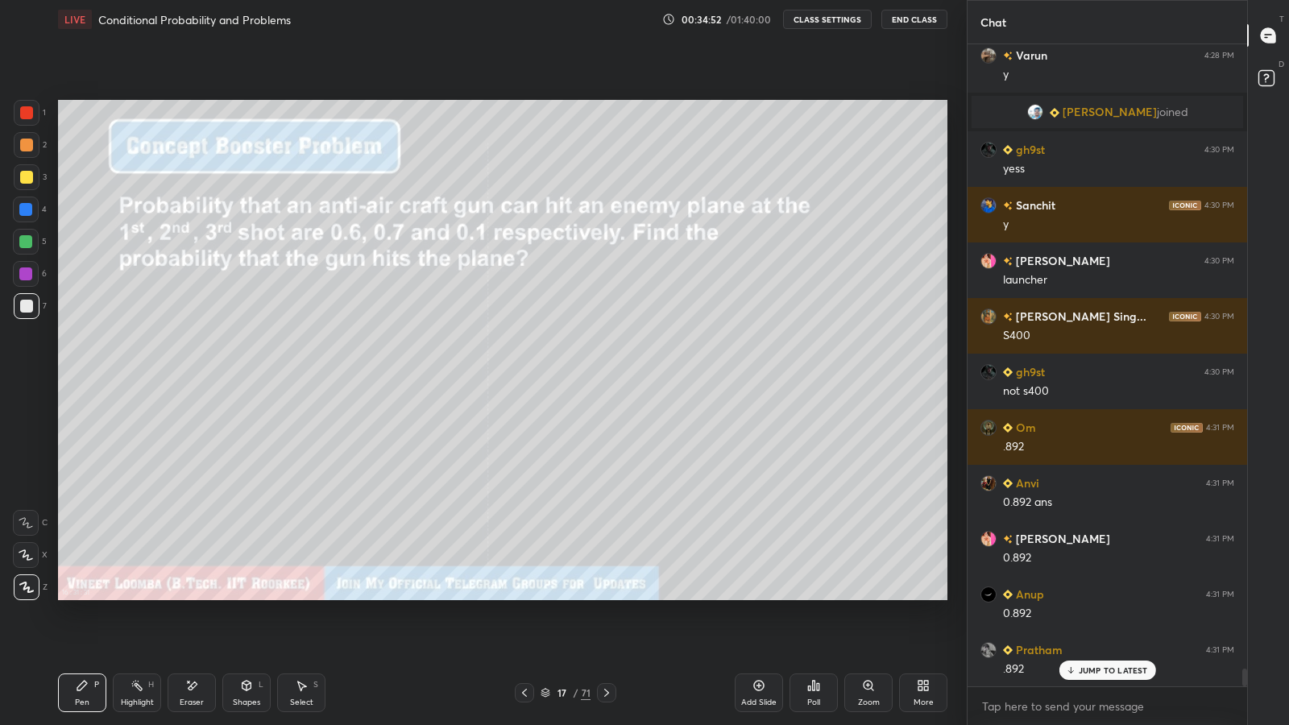
click at [605, 596] on icon at bounding box center [606, 693] width 5 height 8
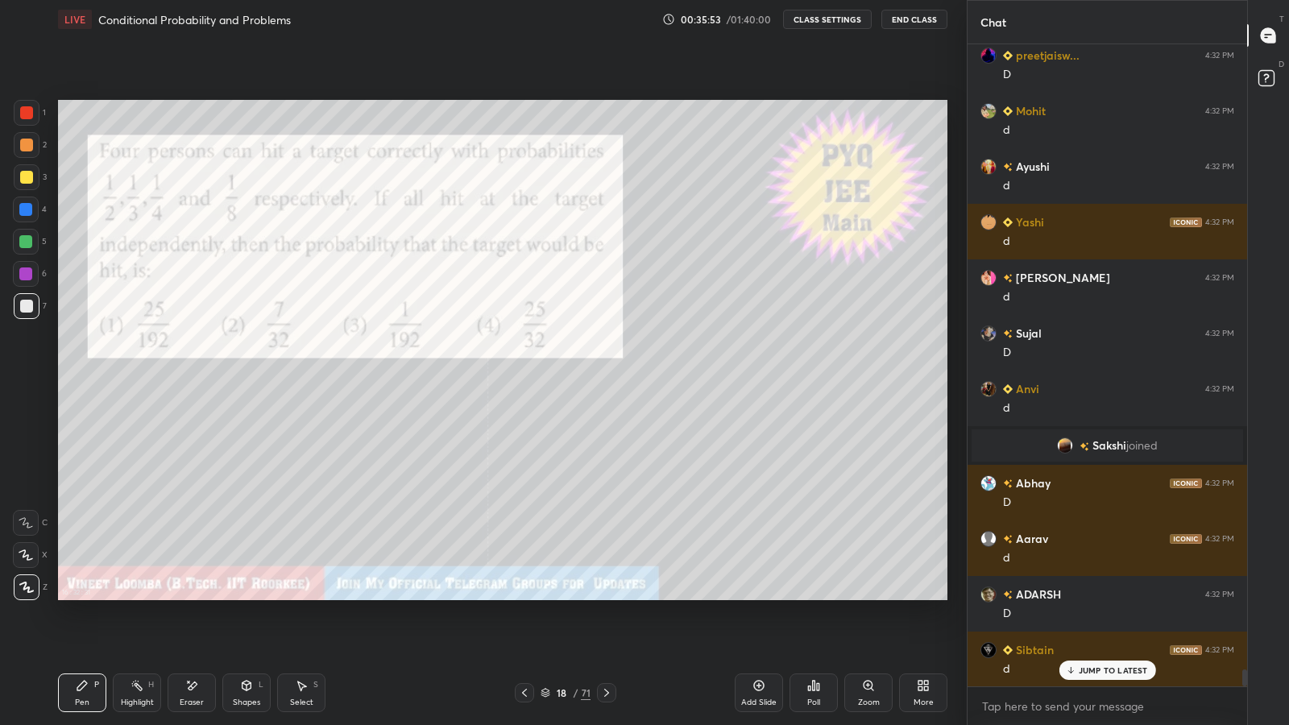
scroll to position [24174, 0]
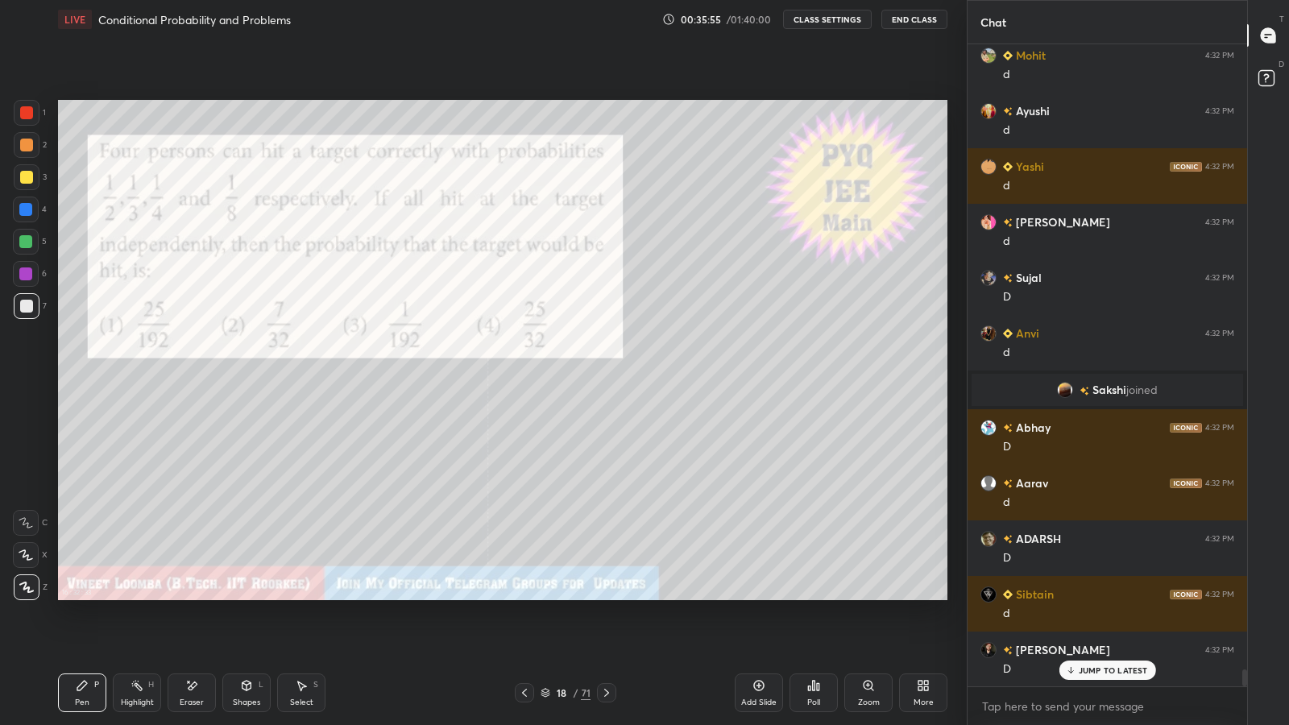
click at [27, 274] on div at bounding box center [25, 274] width 13 height 13
click at [27, 300] on div at bounding box center [26, 306] width 13 height 13
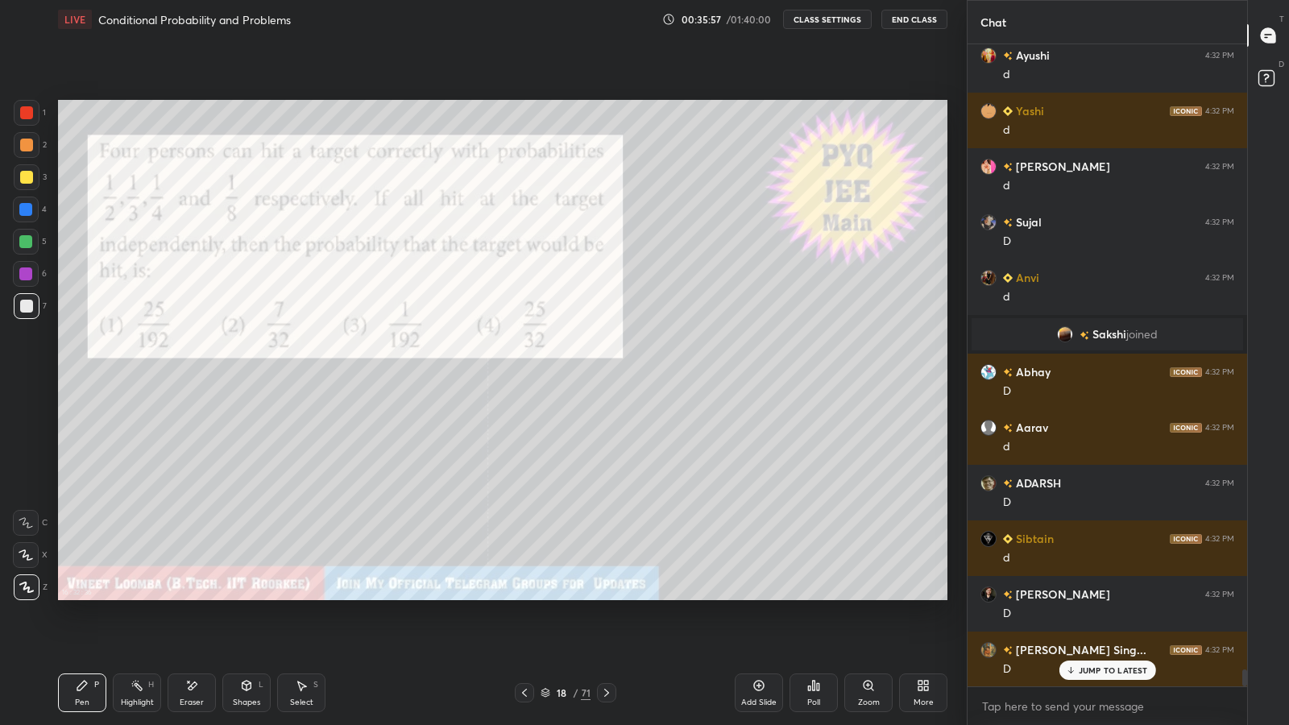
click at [606, 596] on icon at bounding box center [606, 692] width 13 height 13
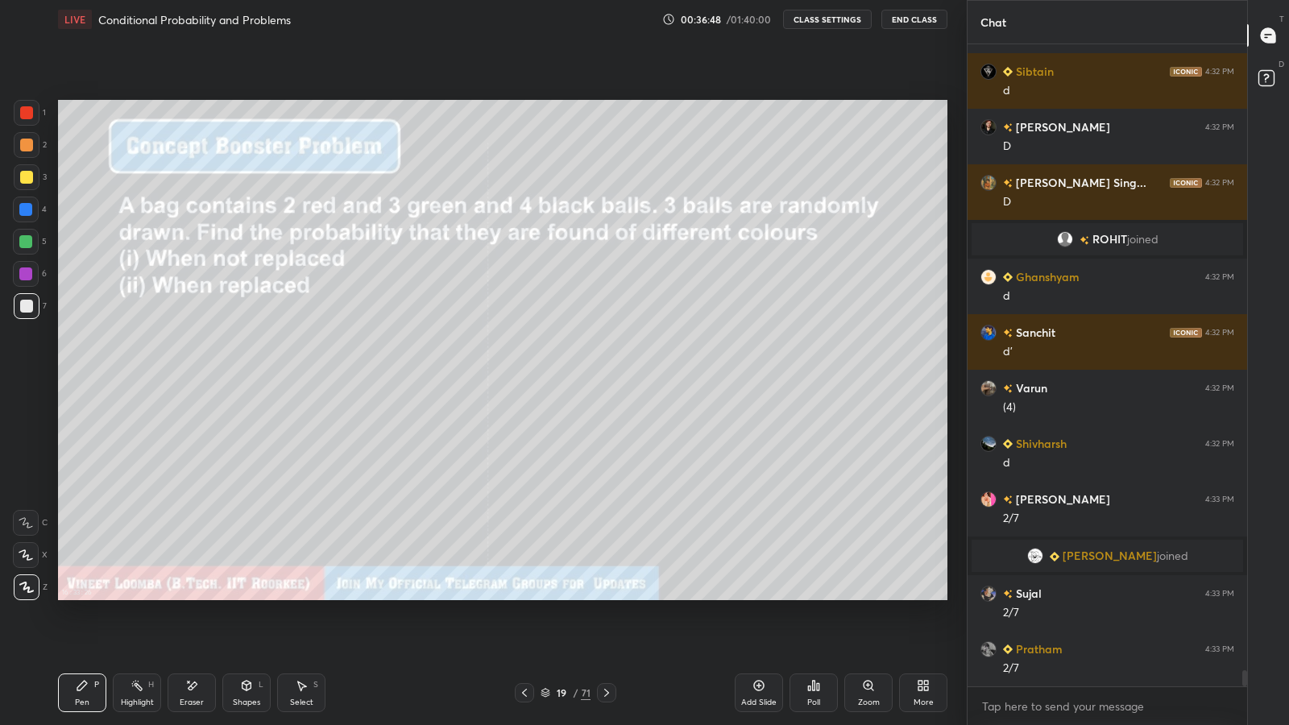
scroll to position [24752, 0]
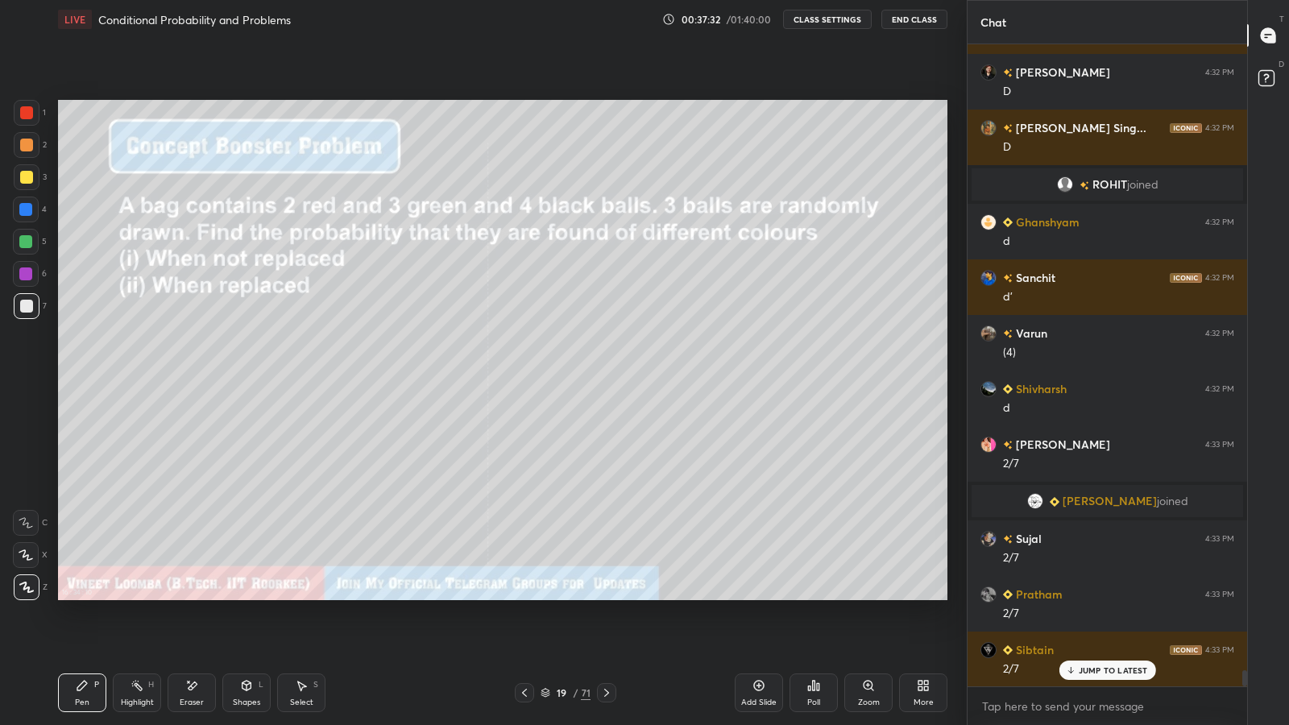
click at [181, 596] on div "Eraser" at bounding box center [192, 693] width 48 height 39
click at [78, 596] on div "Pen" at bounding box center [82, 703] width 15 height 8
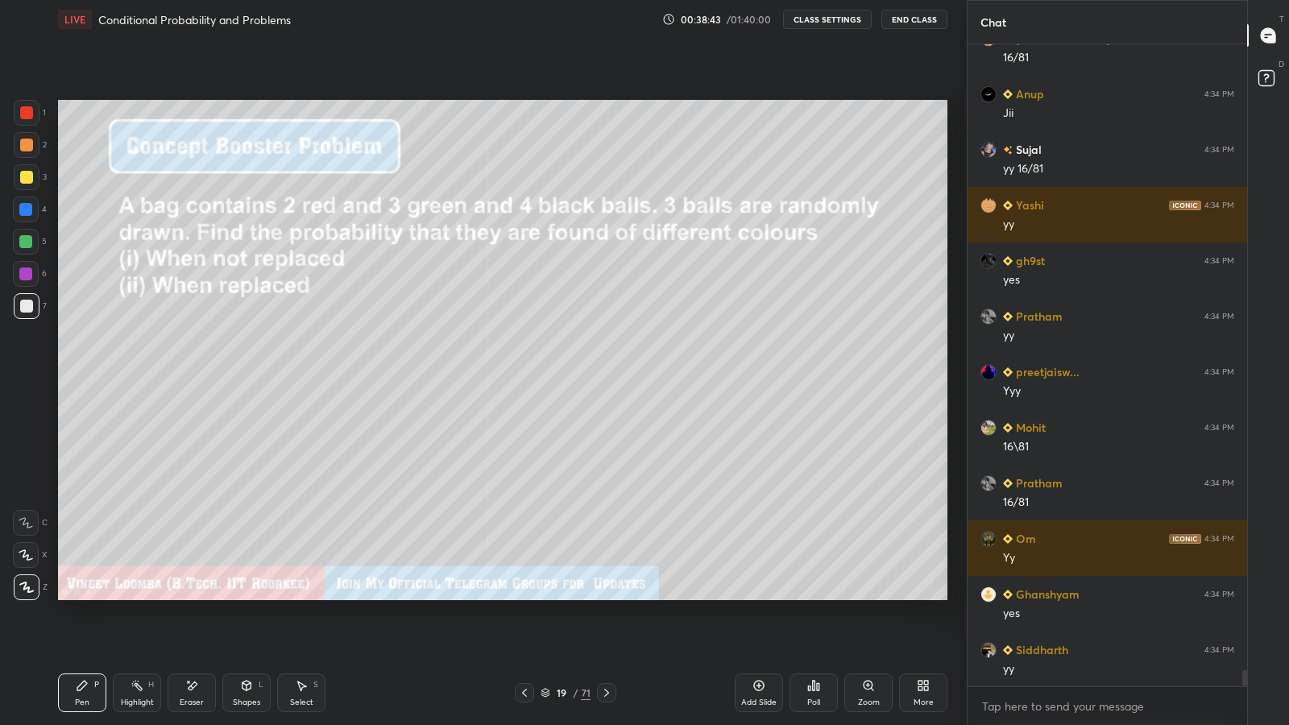
scroll to position [25531, 0]
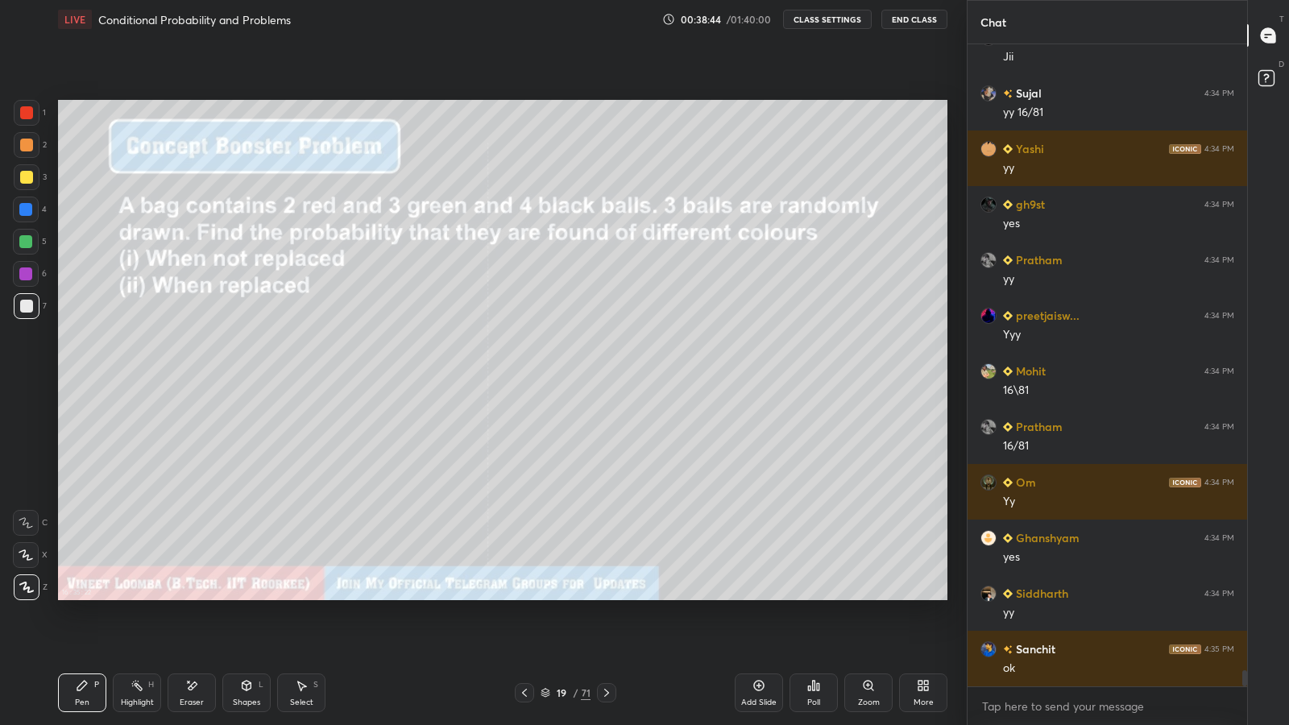
click at [610, 596] on icon at bounding box center [606, 692] width 13 height 13
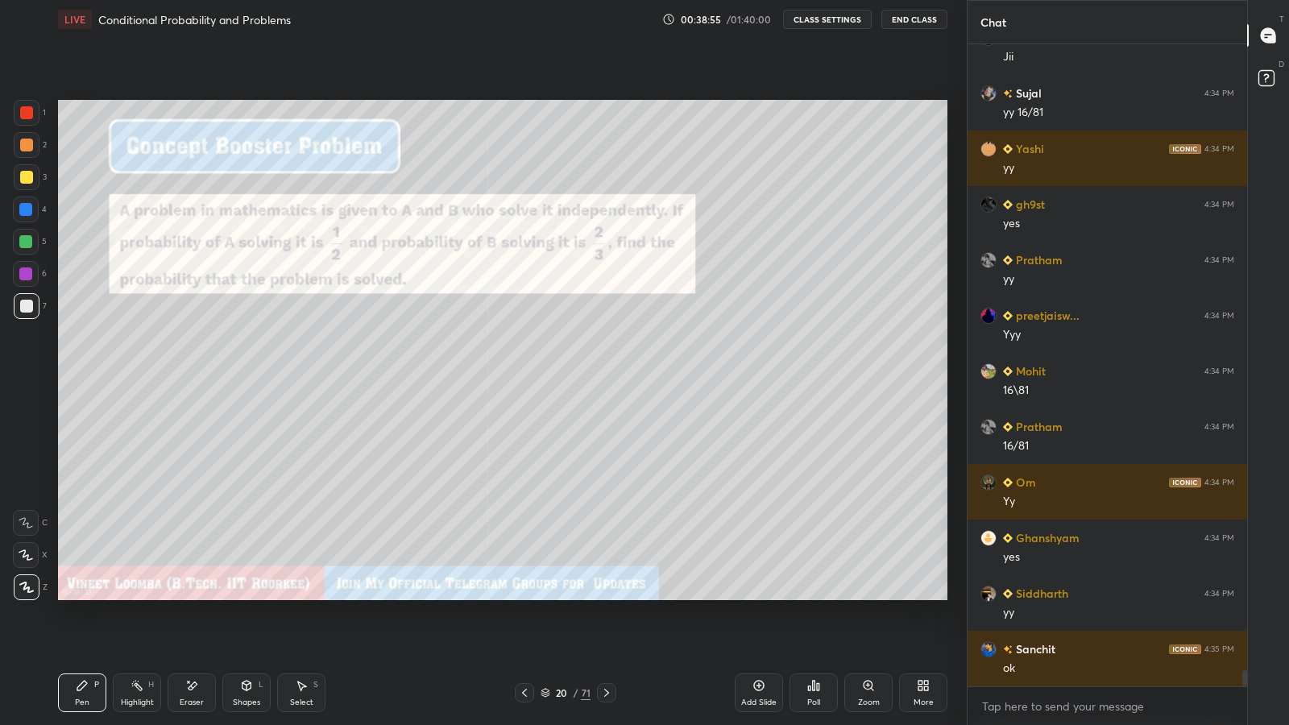
click at [22, 239] on div at bounding box center [25, 241] width 13 height 13
click at [25, 303] on div at bounding box center [26, 306] width 13 height 13
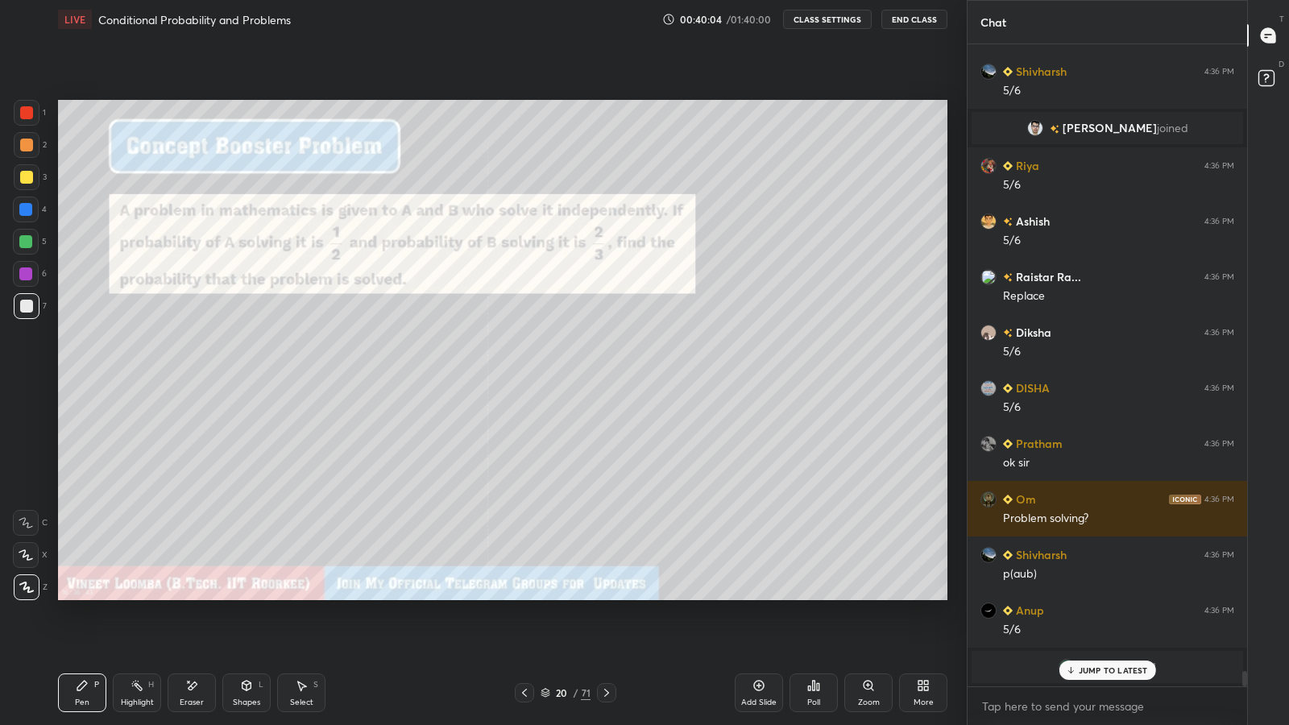
scroll to position [26831, 0]
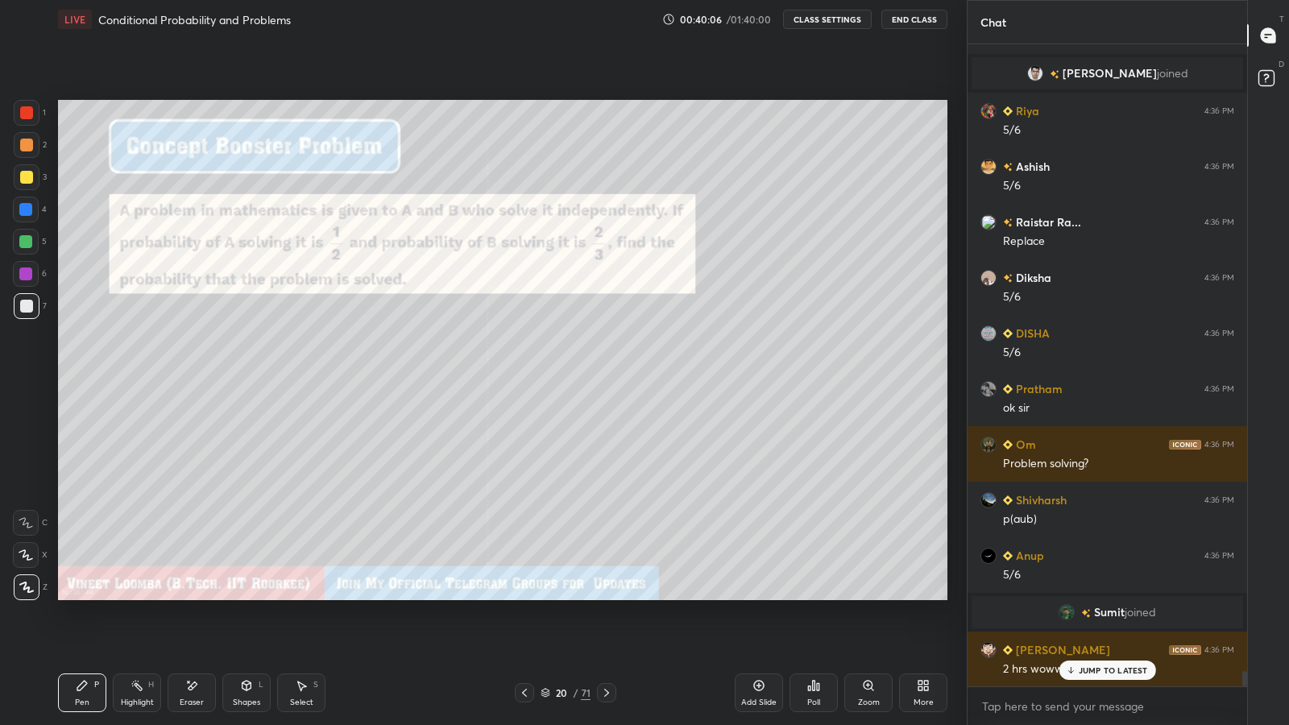
click at [1088, 596] on p "JUMP TO LATEST" at bounding box center [1113, 671] width 69 height 10
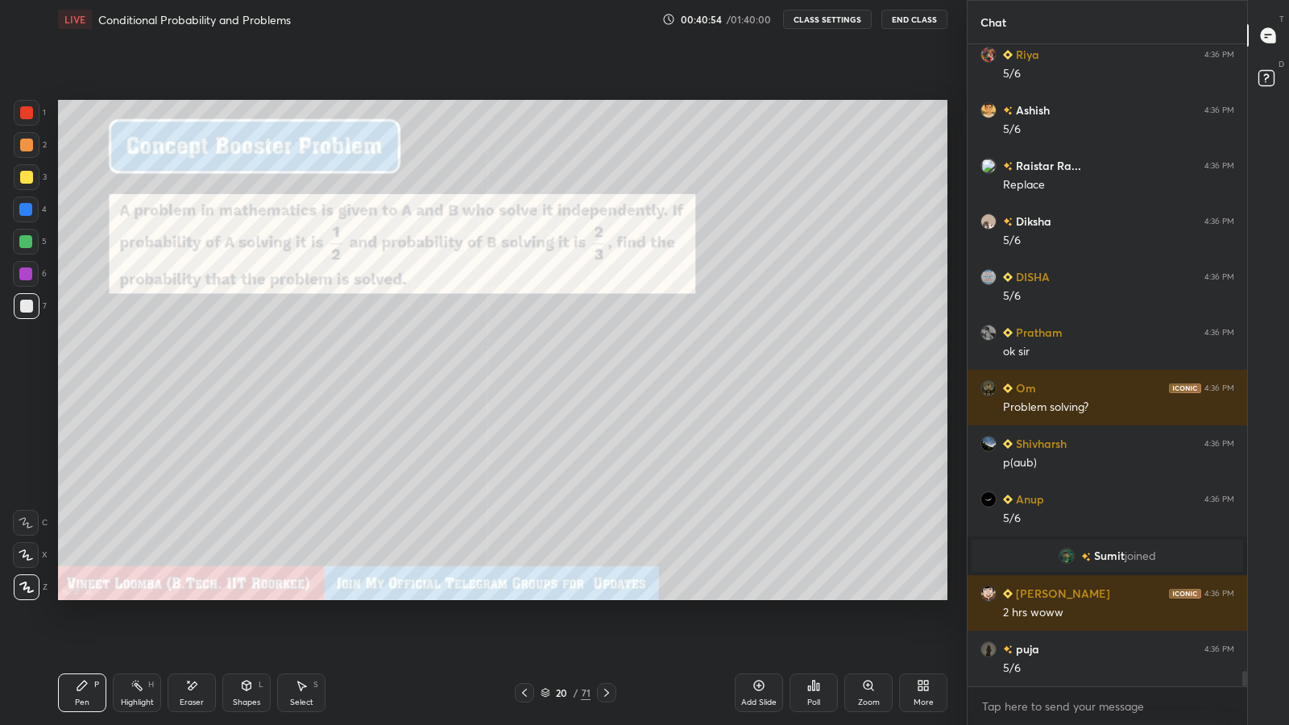
scroll to position [26942, 0]
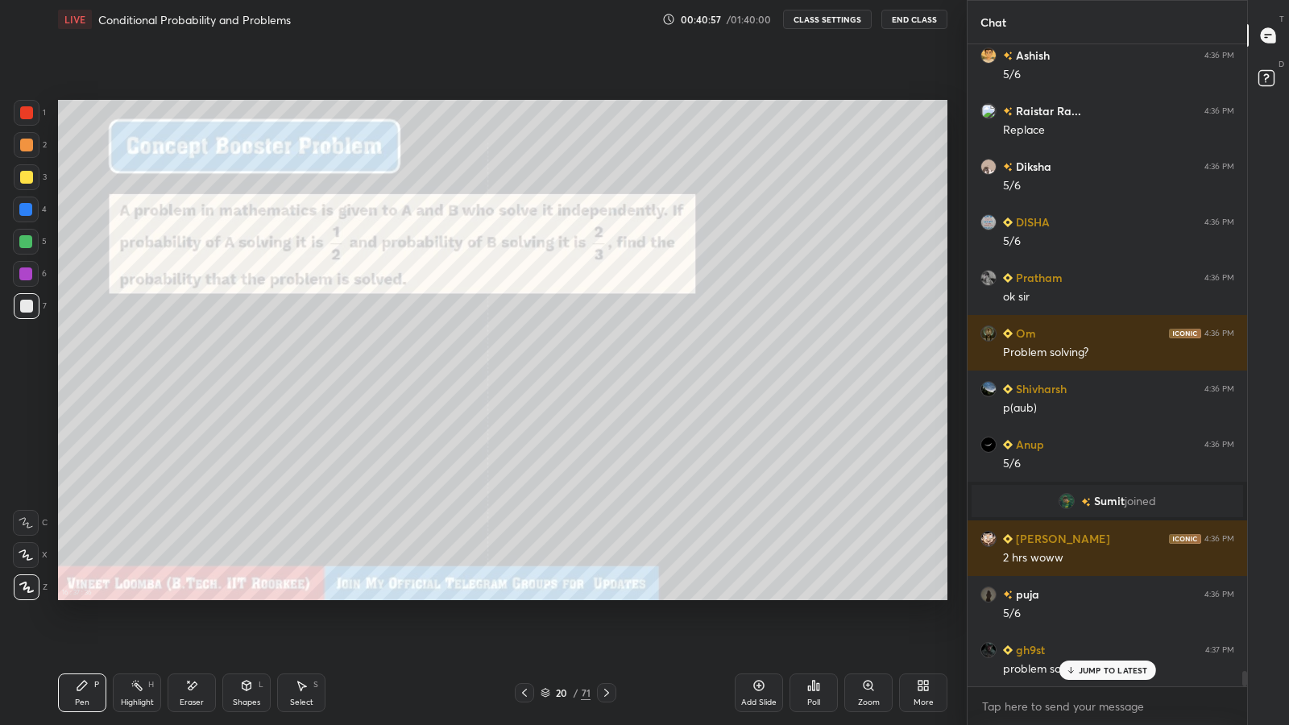
click at [26, 171] on div at bounding box center [26, 177] width 13 height 13
click at [37, 313] on div at bounding box center [27, 306] width 26 height 26
click at [607, 596] on icon at bounding box center [606, 692] width 13 height 13
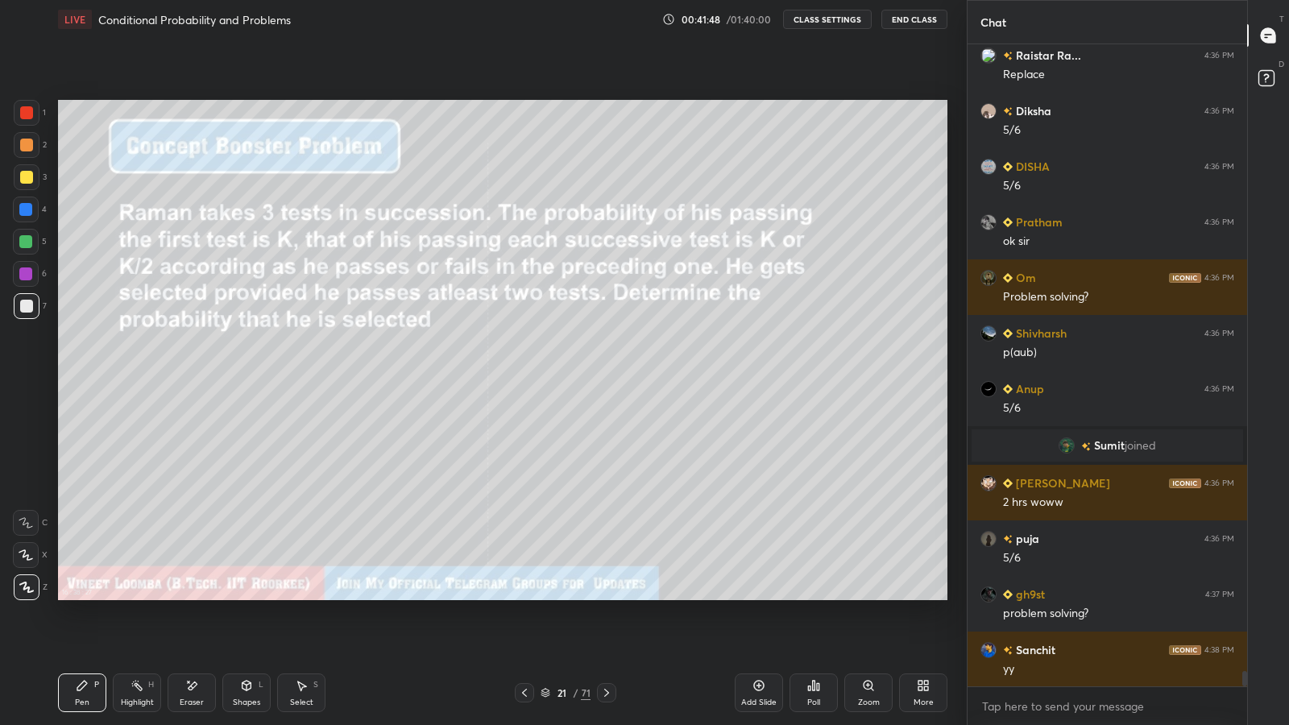
scroll to position [27036, 0]
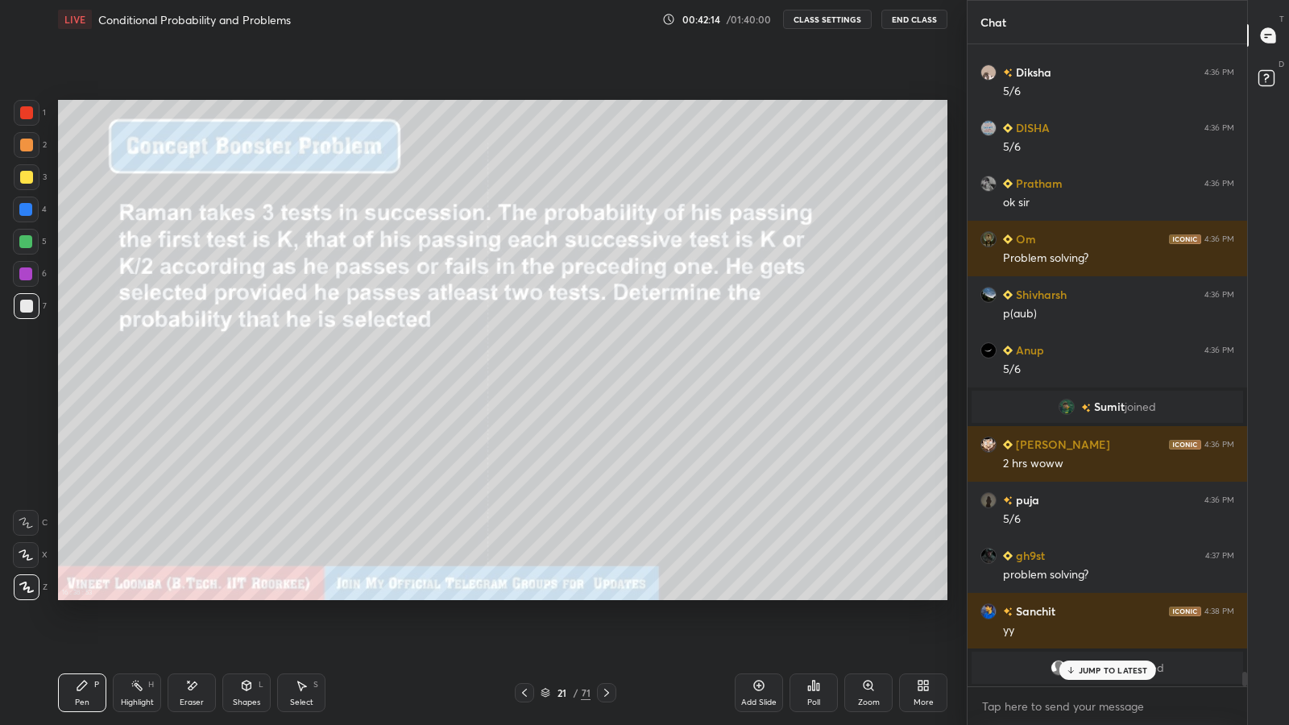
click at [188, 596] on div "Eraser" at bounding box center [192, 693] width 48 height 39
click at [79, 596] on div "Pen" at bounding box center [82, 703] width 15 height 8
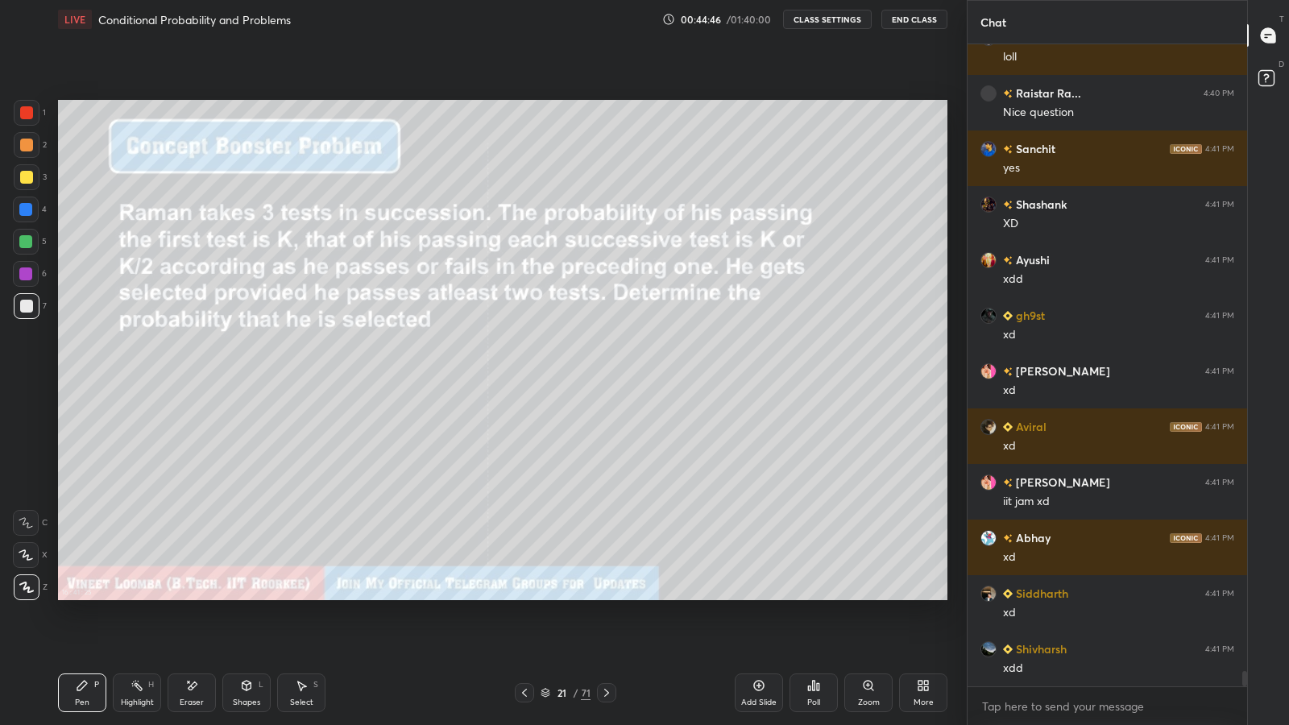
scroll to position [26862, 0]
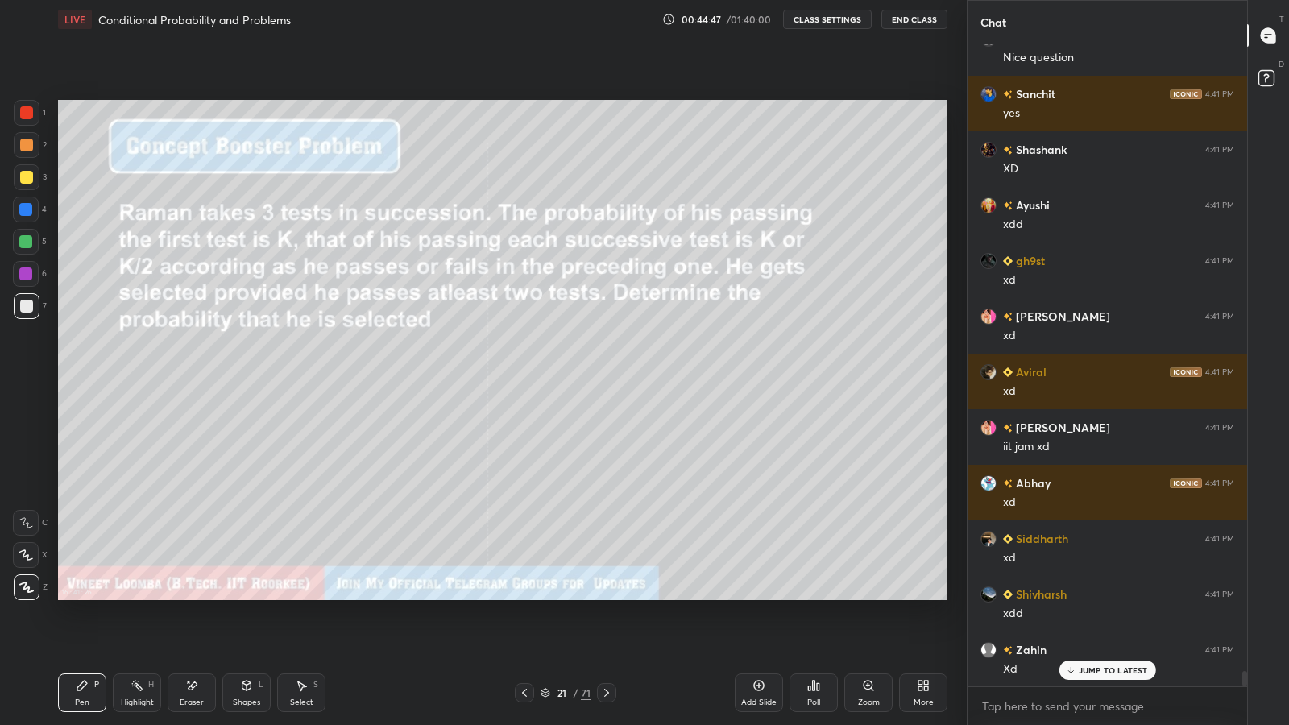
click at [16, 148] on div at bounding box center [27, 145] width 26 height 26
click at [16, 170] on div at bounding box center [27, 177] width 26 height 26
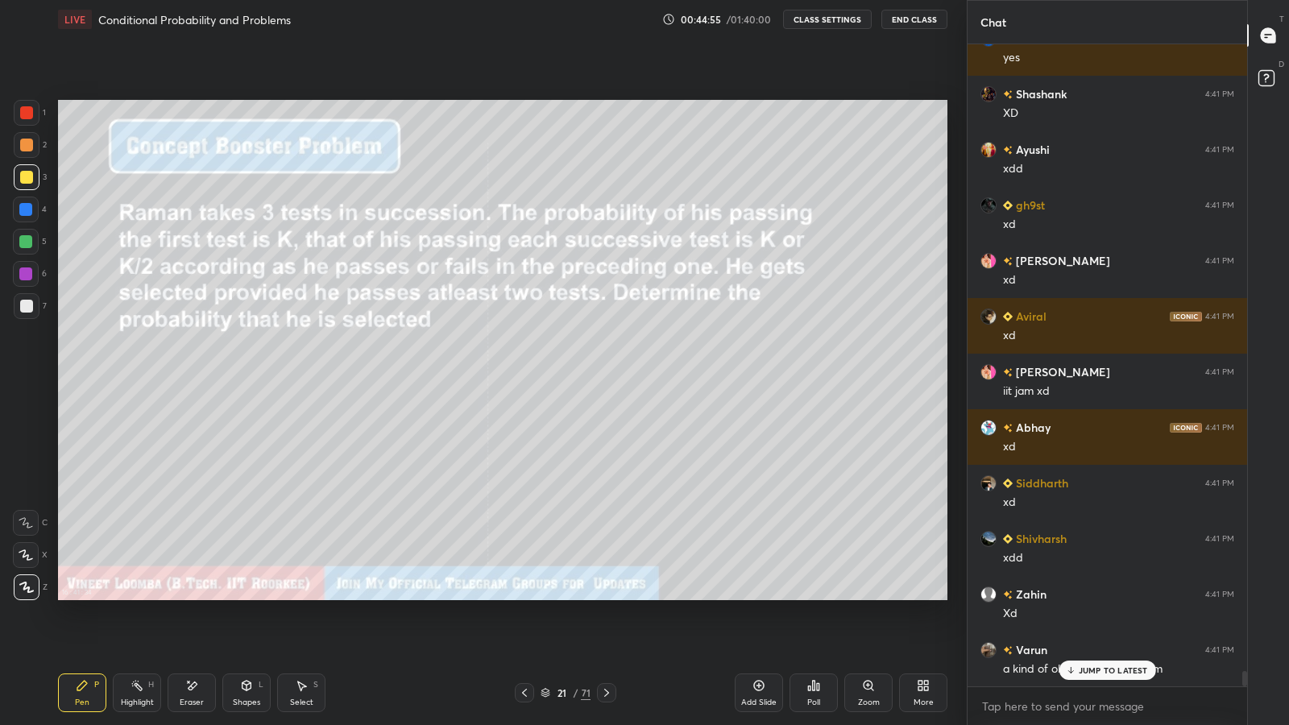
click at [1065, 596] on div "JUMP TO LATEST" at bounding box center [1107, 670] width 97 height 19
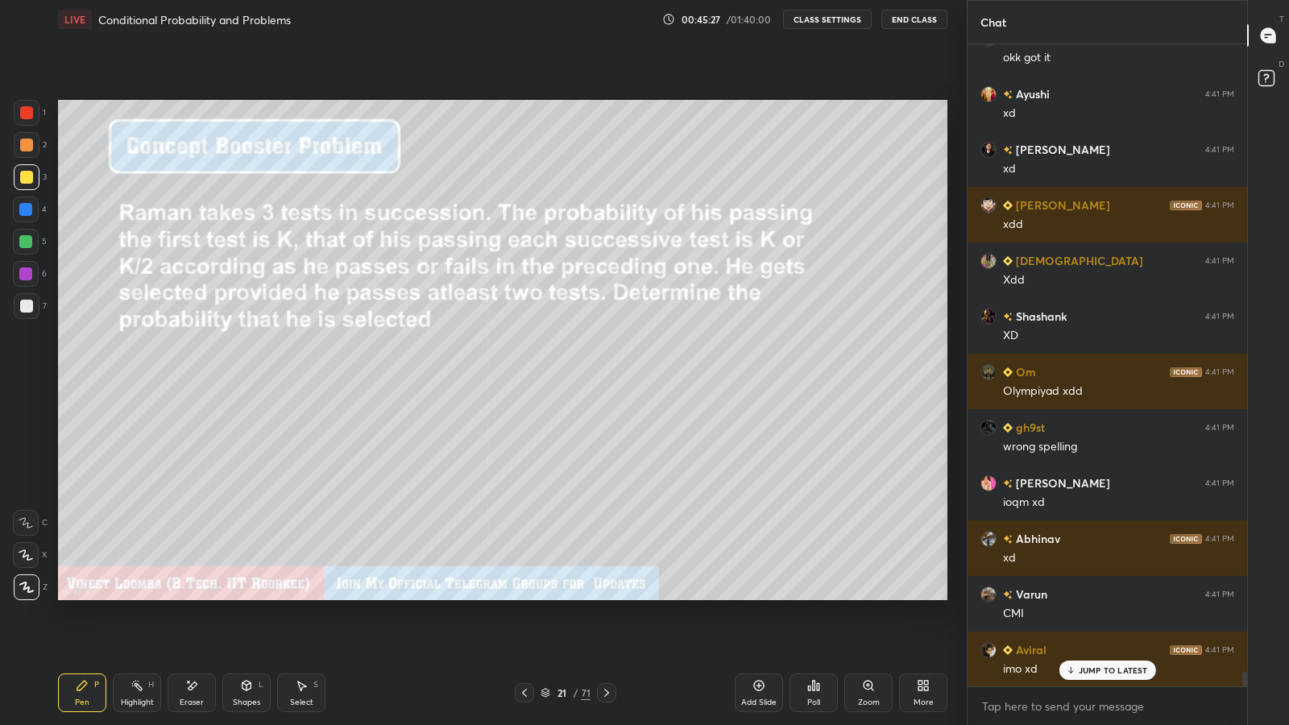
scroll to position [27808, 0]
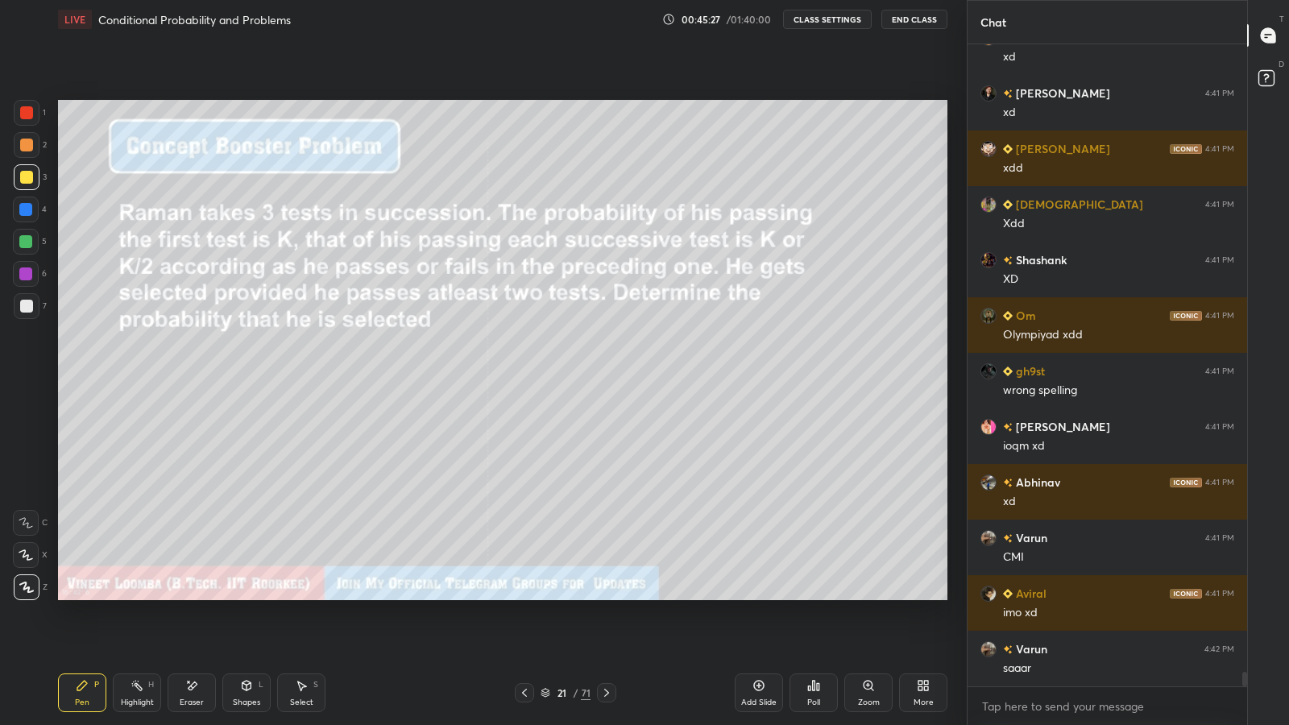
click at [608, 596] on icon at bounding box center [606, 692] width 13 height 13
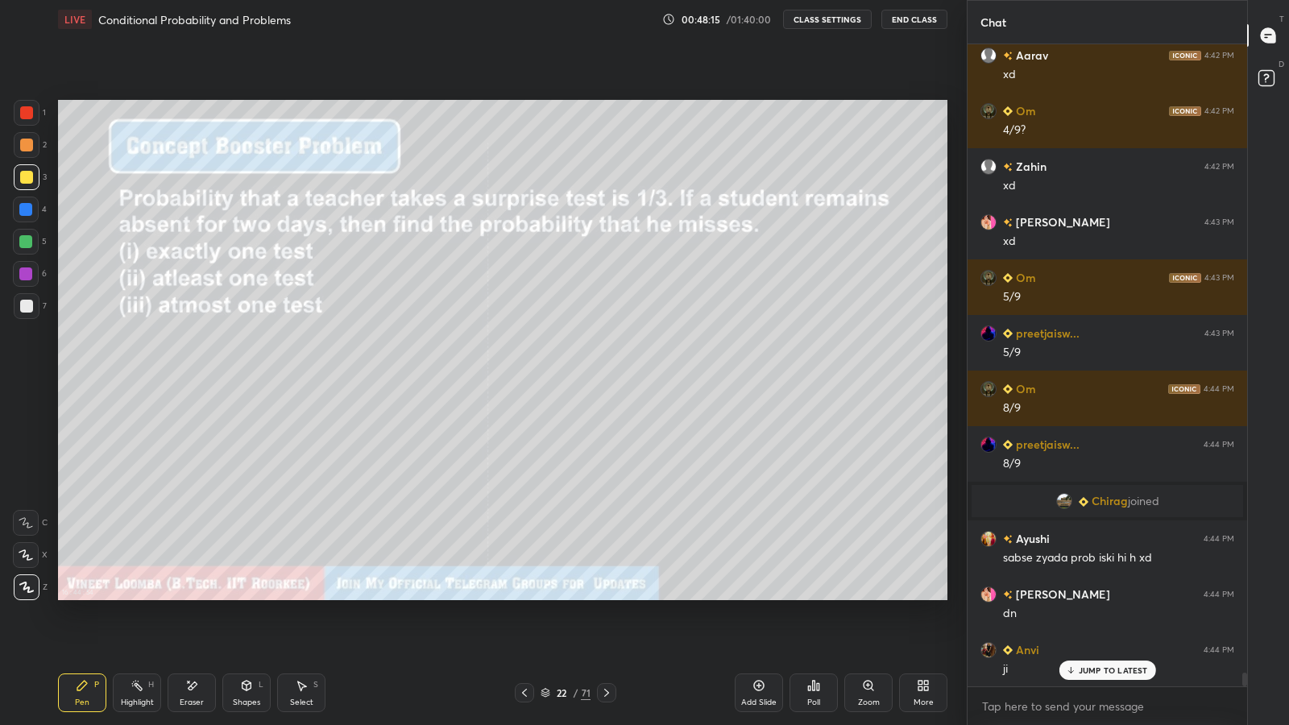
scroll to position [29346, 0]
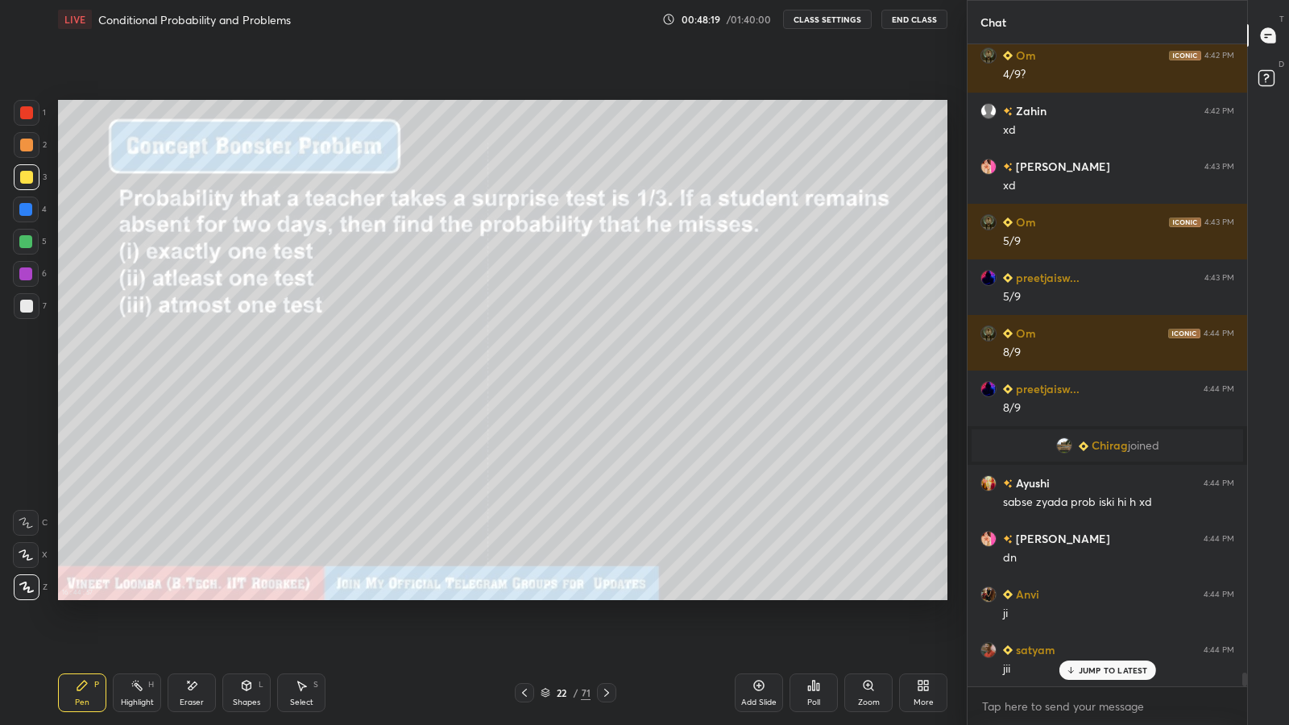
click at [608, 596] on icon at bounding box center [606, 693] width 5 height 8
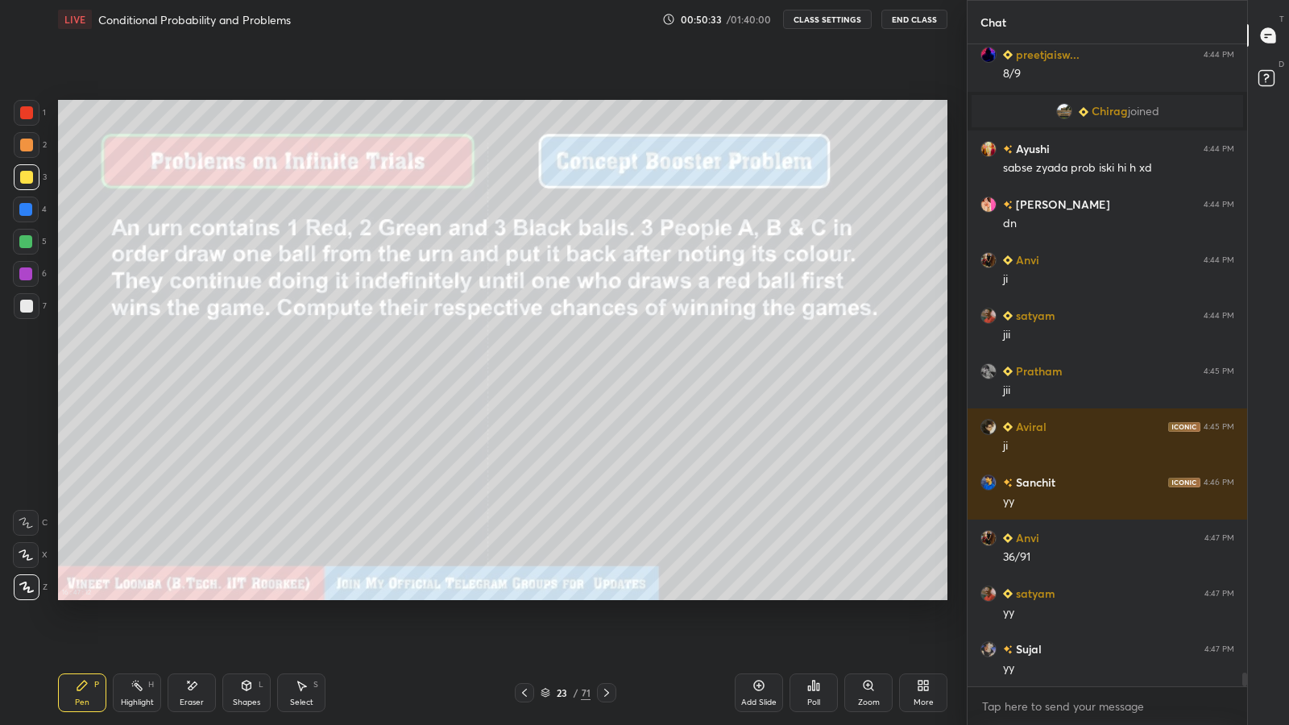
scroll to position [29736, 0]
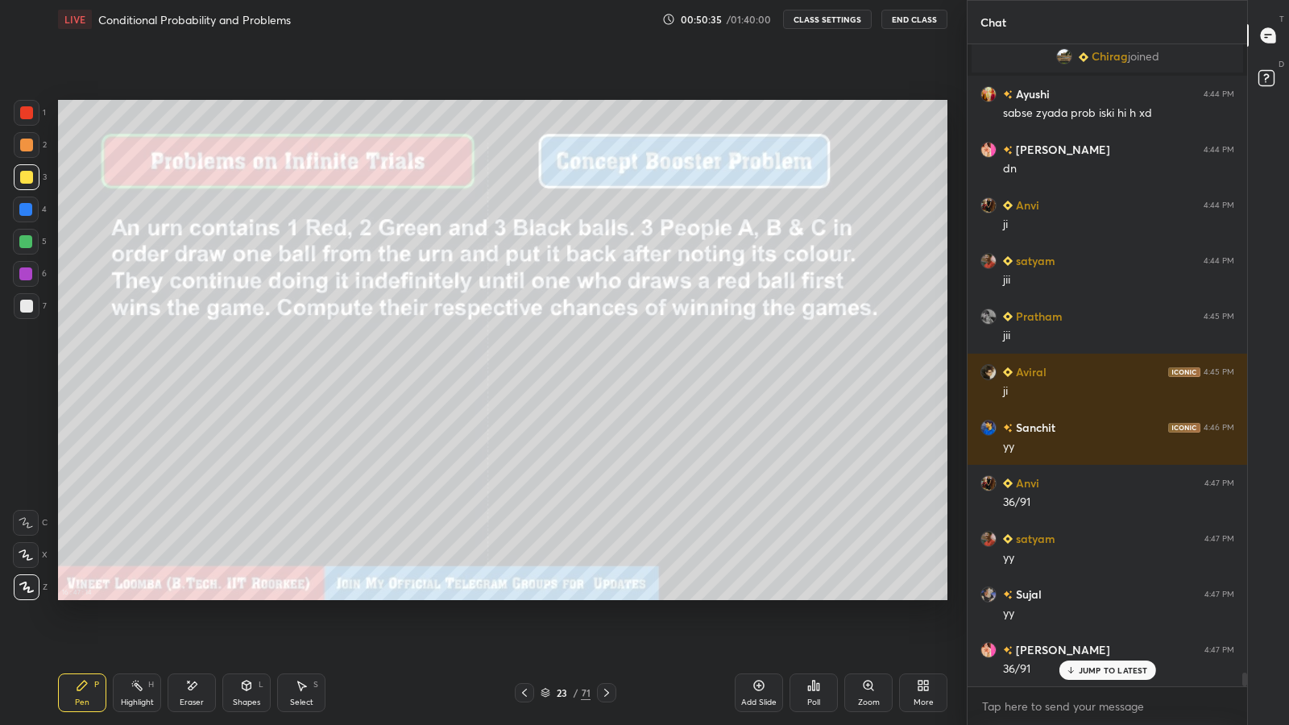
click at [608, 596] on icon at bounding box center [606, 692] width 13 height 13
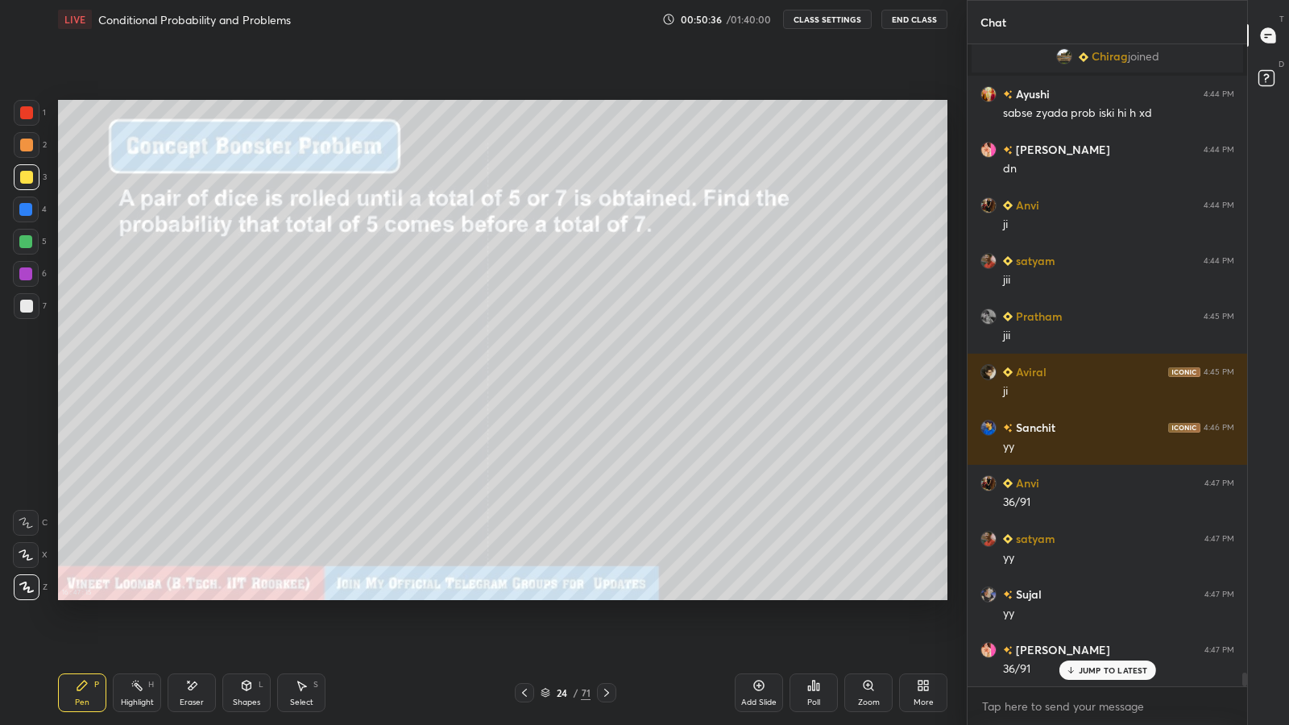
click at [521, 596] on icon at bounding box center [524, 692] width 13 height 13
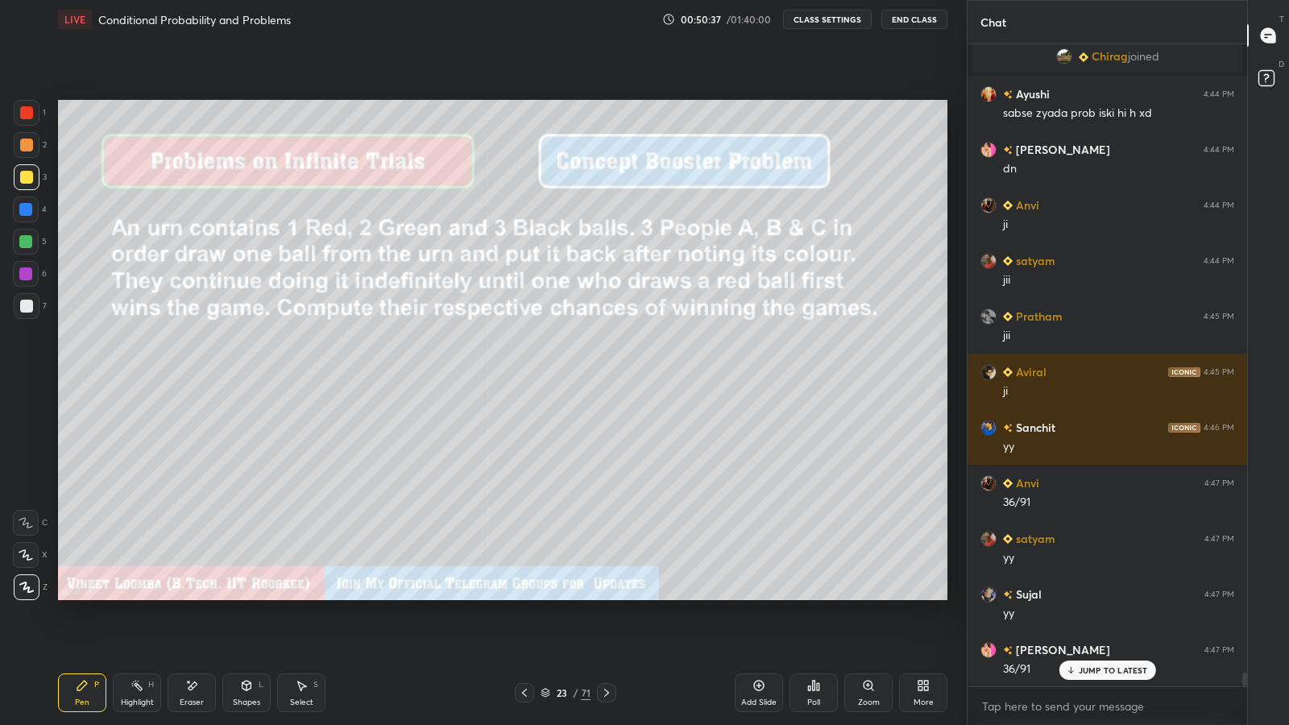
click at [753, 596] on icon at bounding box center [759, 685] width 13 height 13
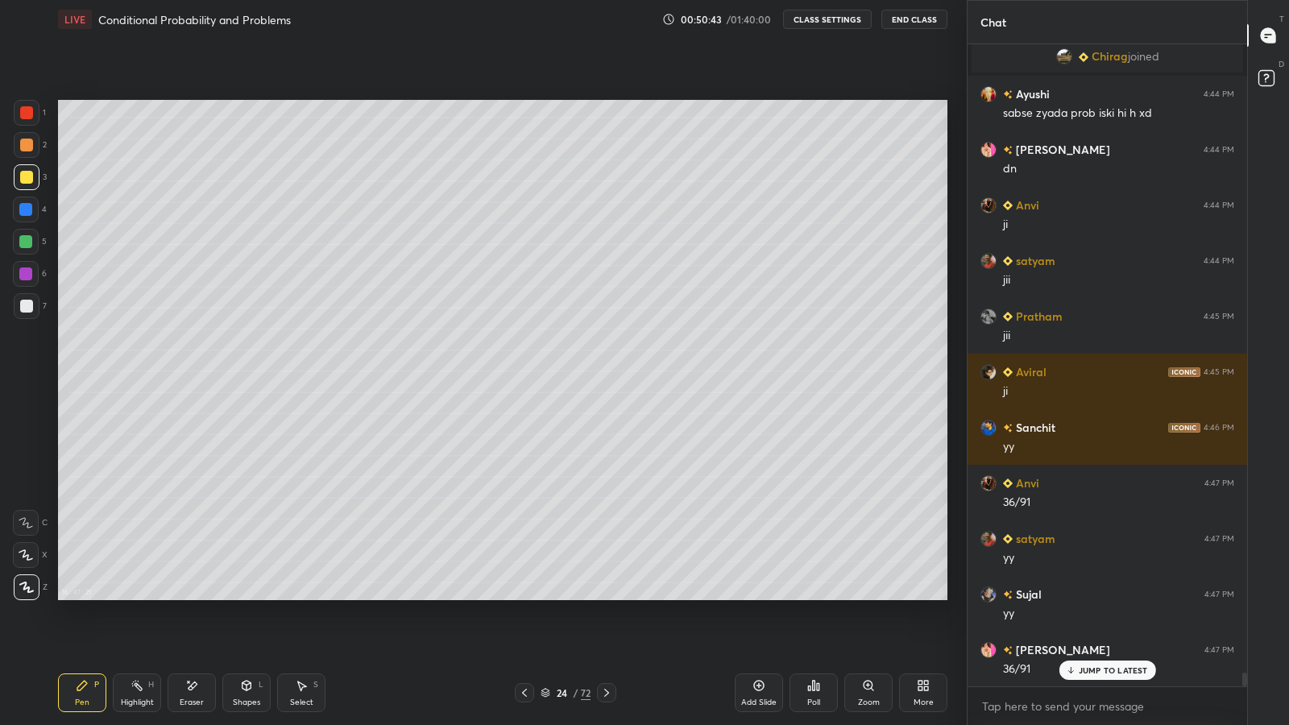
click at [524, 596] on icon at bounding box center [524, 692] width 13 height 13
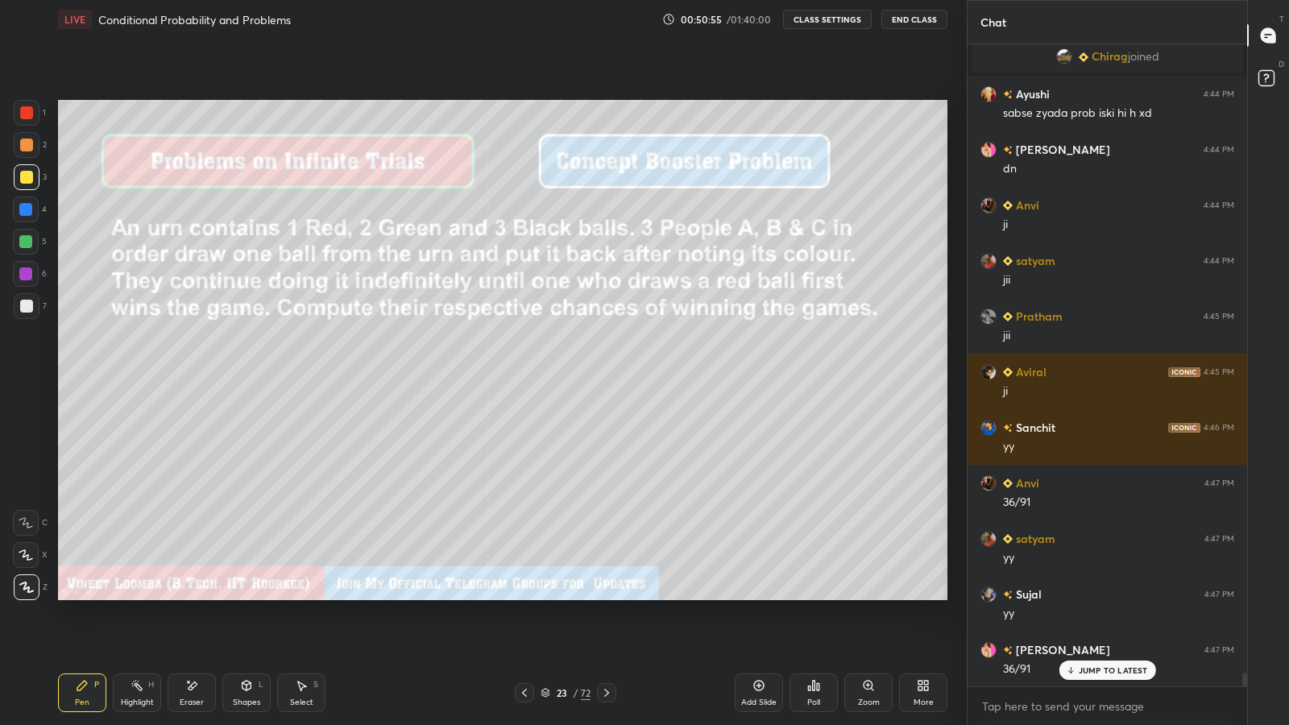
click at [607, 596] on icon at bounding box center [606, 692] width 13 height 13
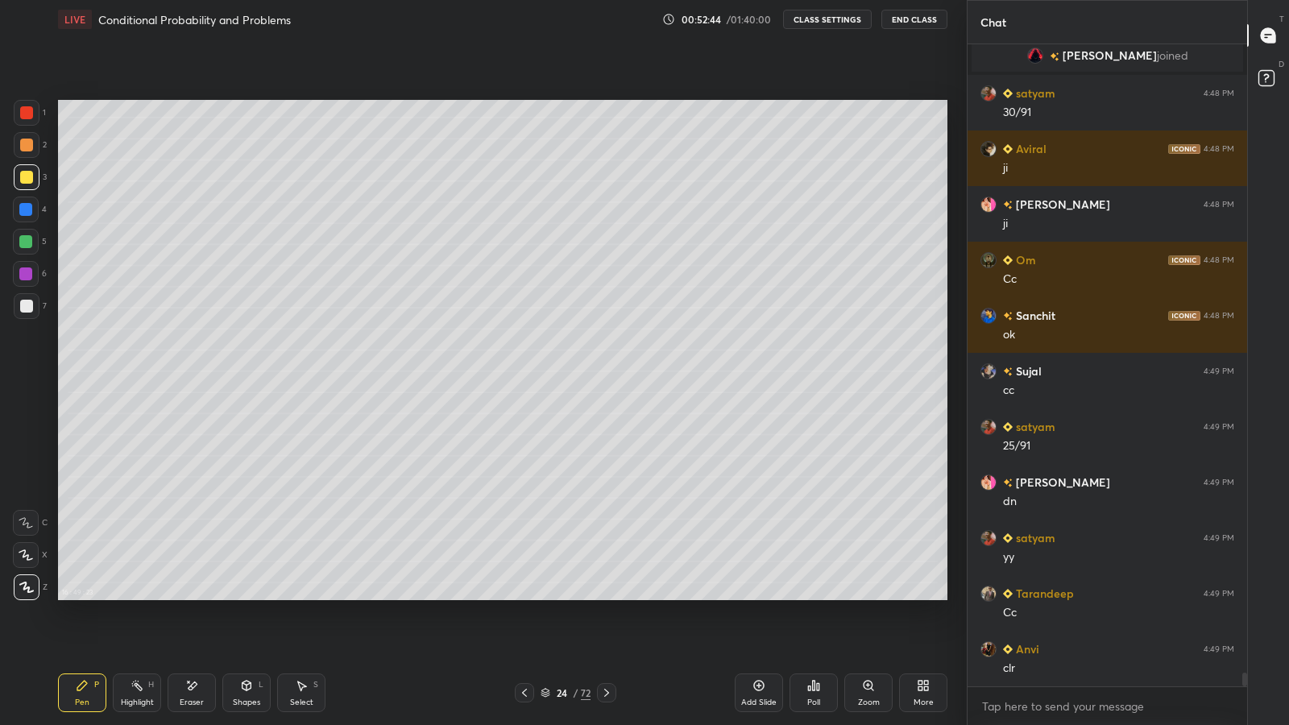
scroll to position [29553, 0]
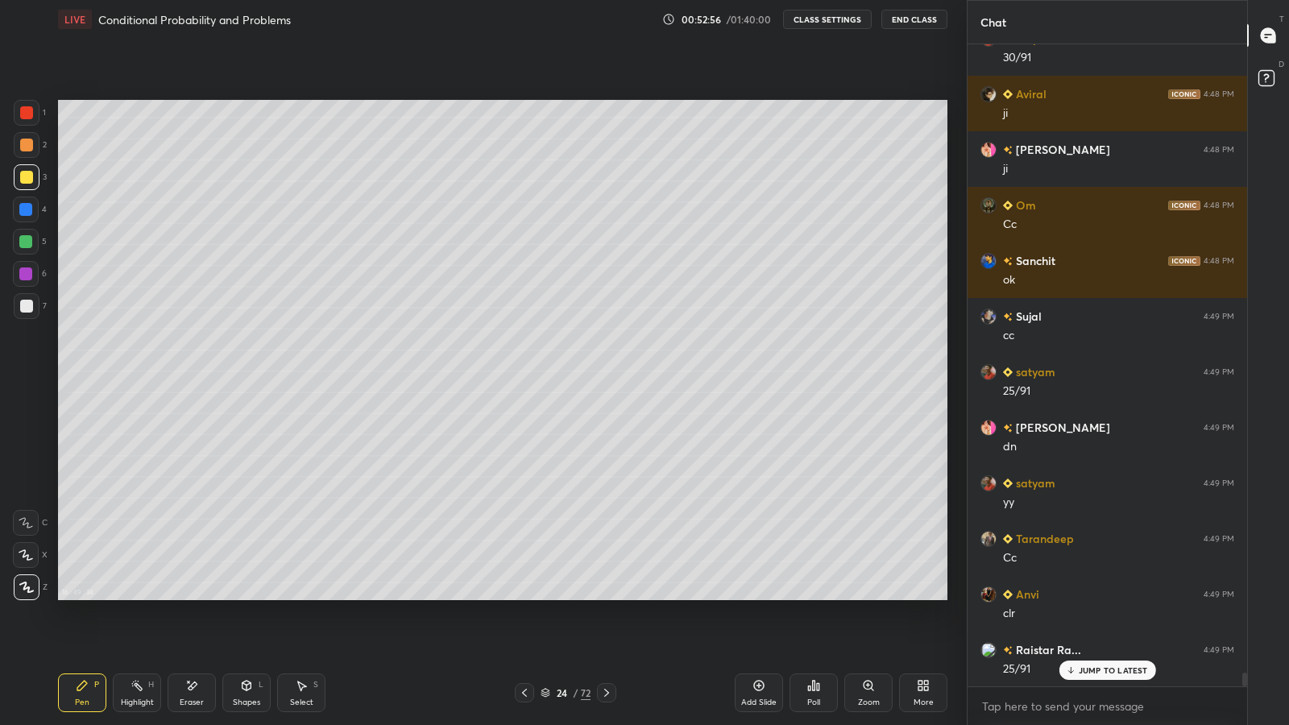
click at [607, 596] on icon at bounding box center [606, 692] width 13 height 13
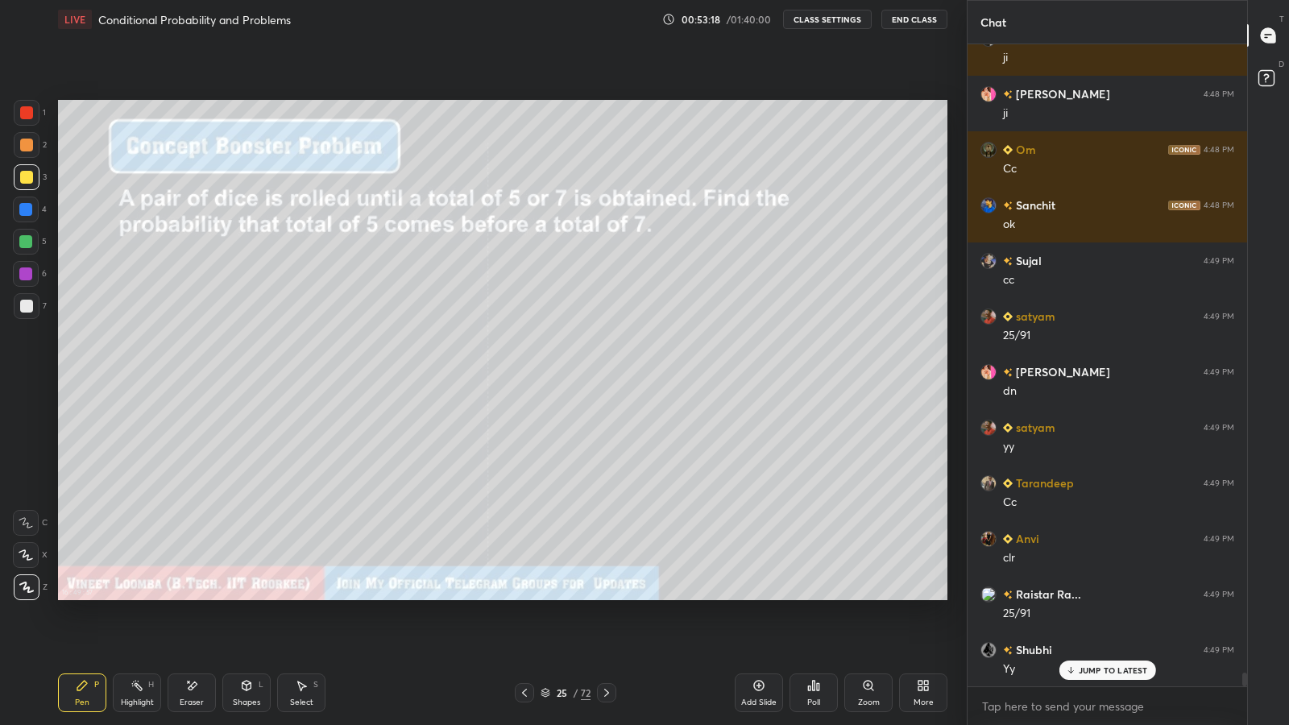
scroll to position [29665, 0]
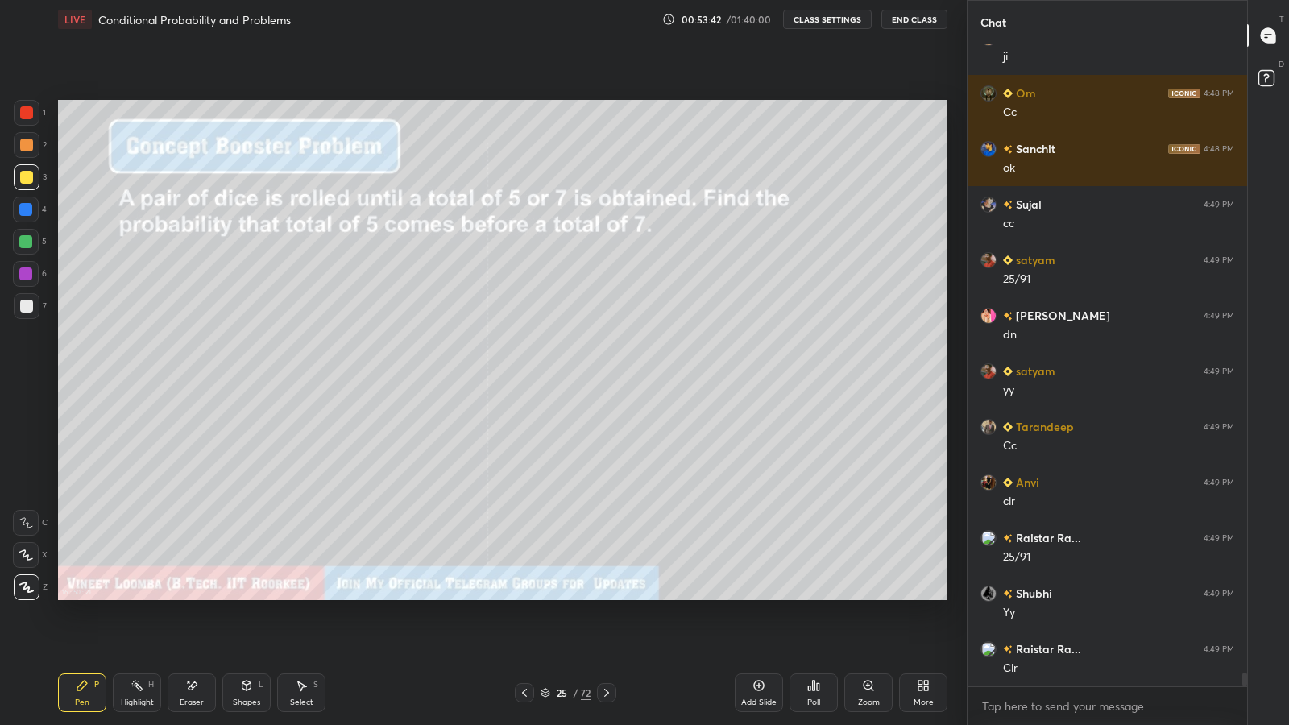
click at [193, 596] on icon at bounding box center [193, 686] width 9 height 8
click at [93, 596] on div "Pen P" at bounding box center [82, 693] width 48 height 39
click at [190, 596] on div "Eraser" at bounding box center [192, 703] width 24 height 8
click at [97, 596] on div "P" at bounding box center [96, 685] width 5 height 8
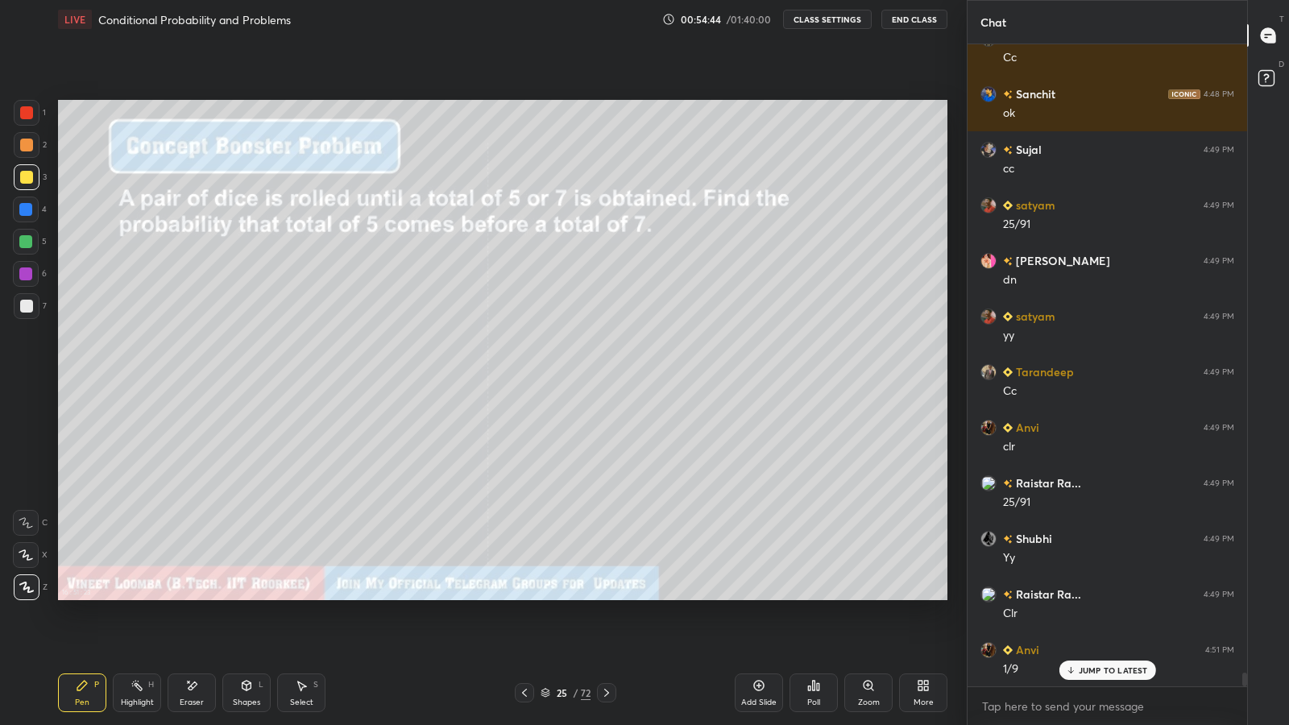
click at [26, 239] on div at bounding box center [25, 241] width 13 height 13
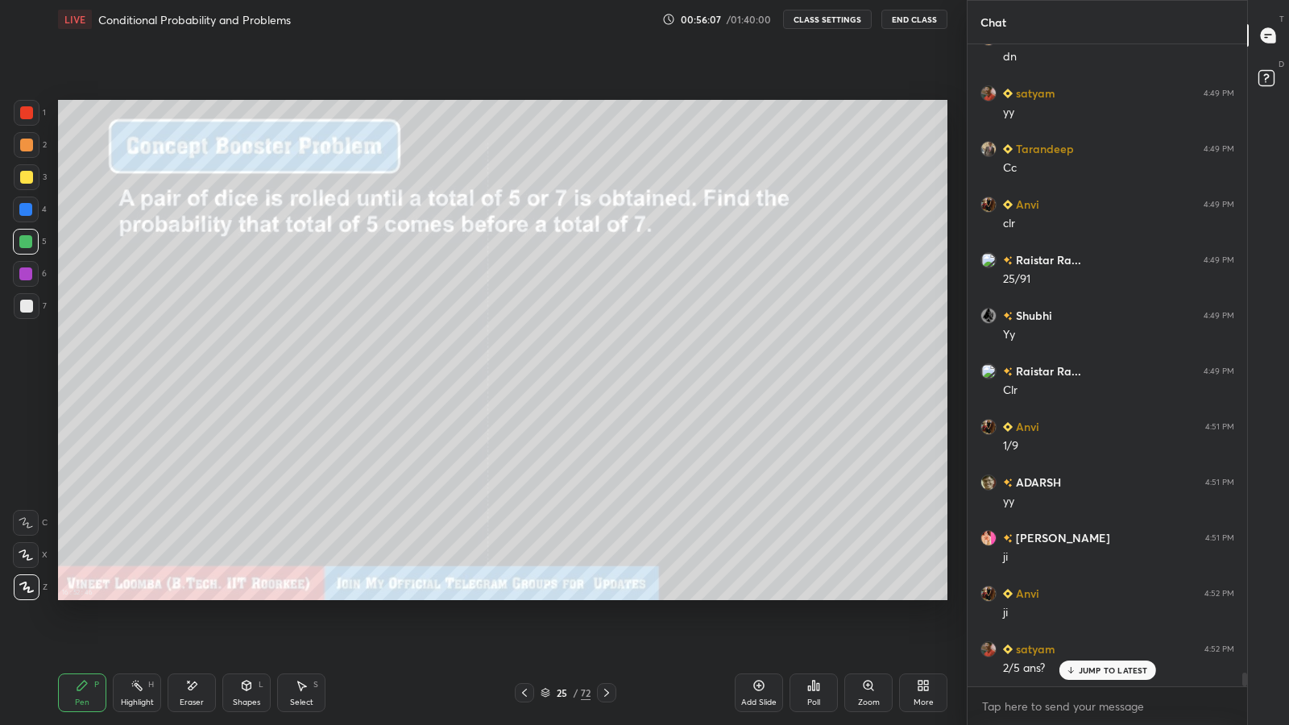
scroll to position [29998, 0]
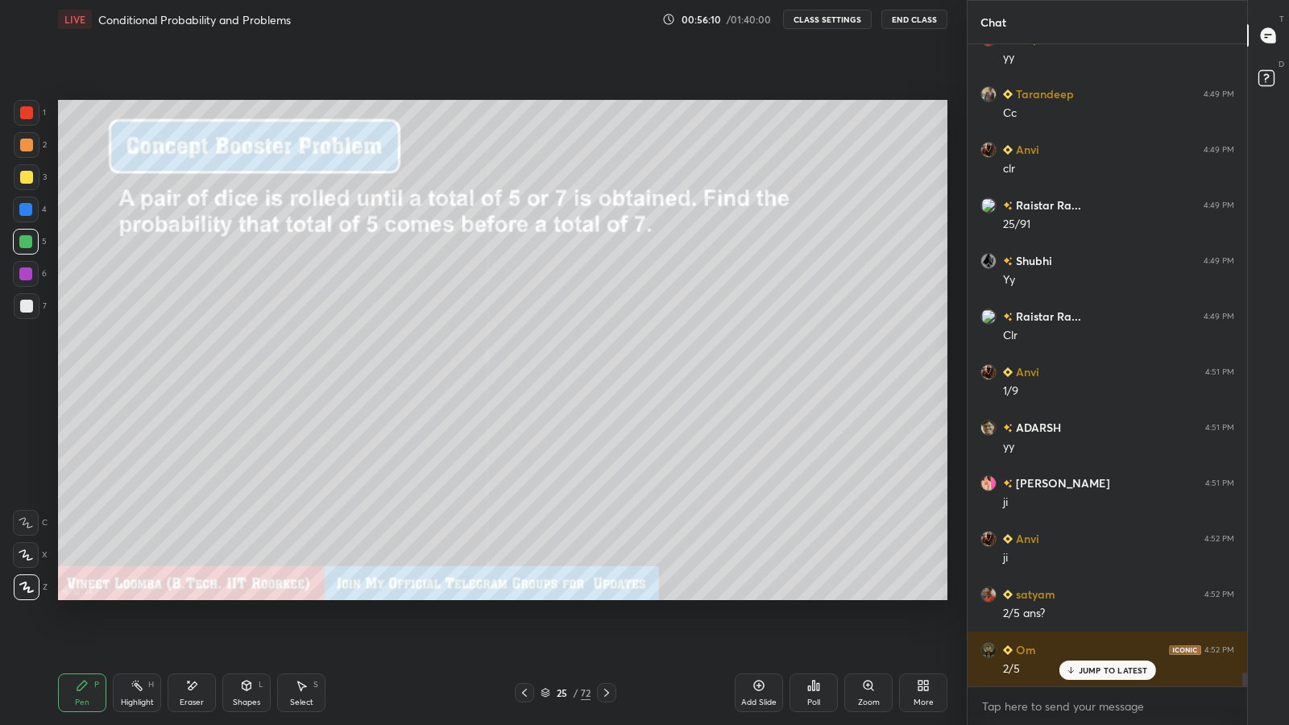
click at [203, 596] on div "Eraser" at bounding box center [192, 693] width 48 height 39
click at [80, 596] on div "Pen" at bounding box center [82, 703] width 15 height 8
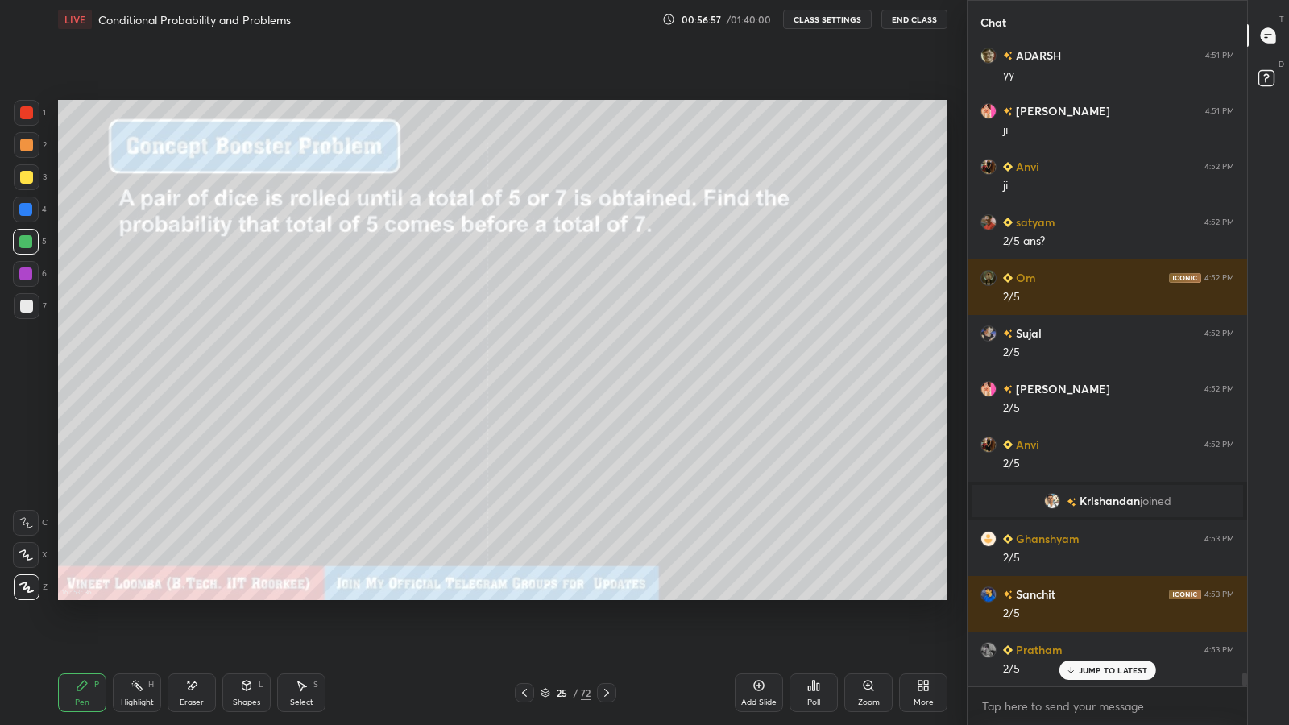
scroll to position [30426, 0]
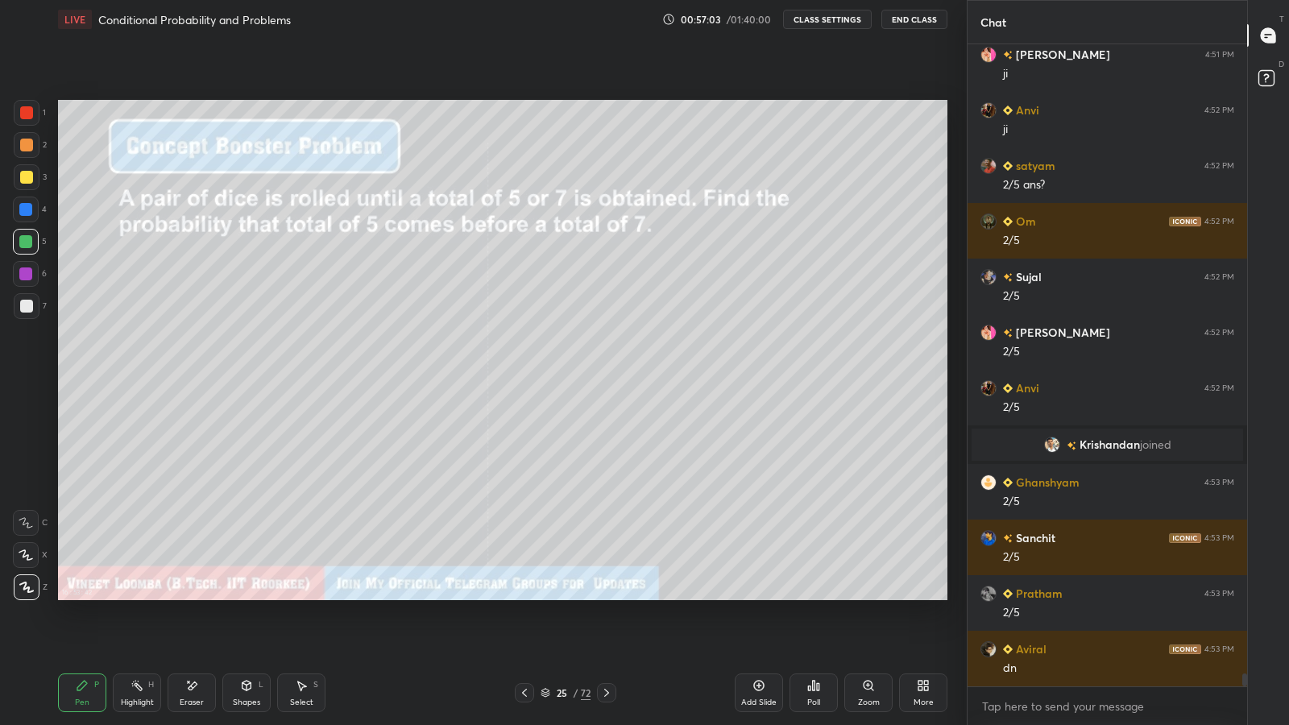
click at [607, 596] on icon at bounding box center [606, 692] width 13 height 13
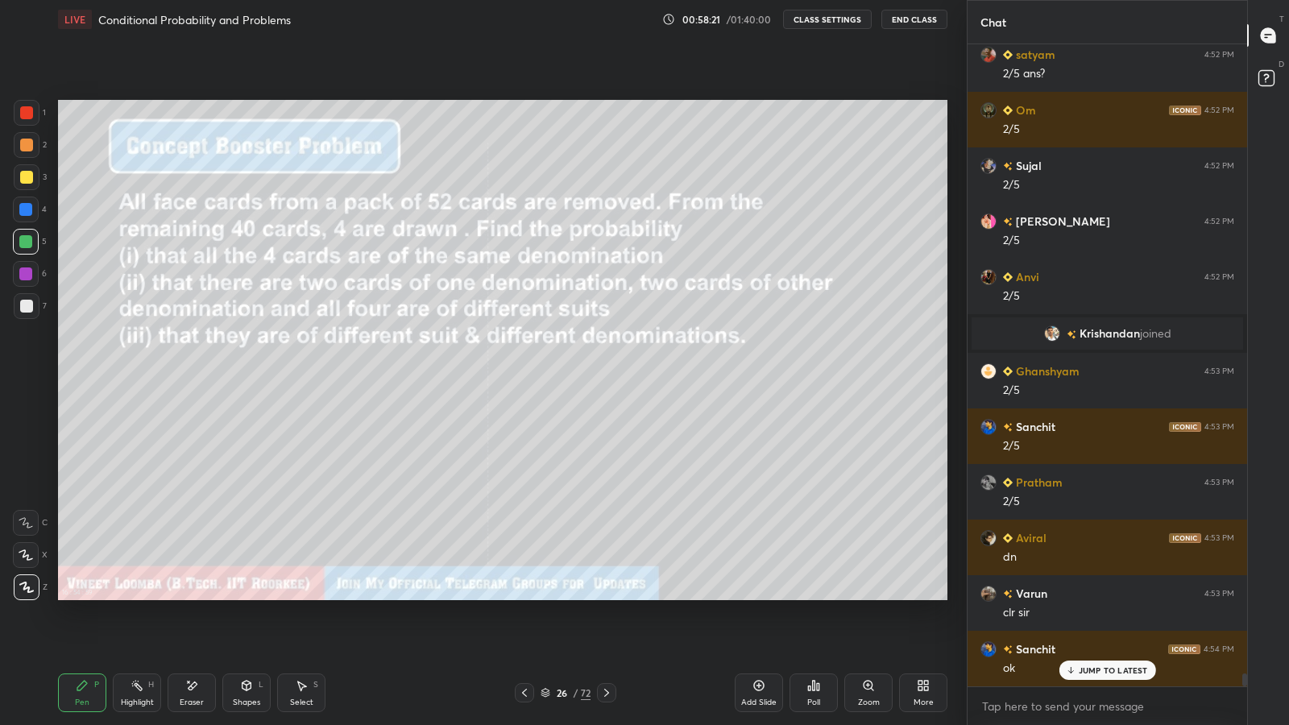
scroll to position [30592, 0]
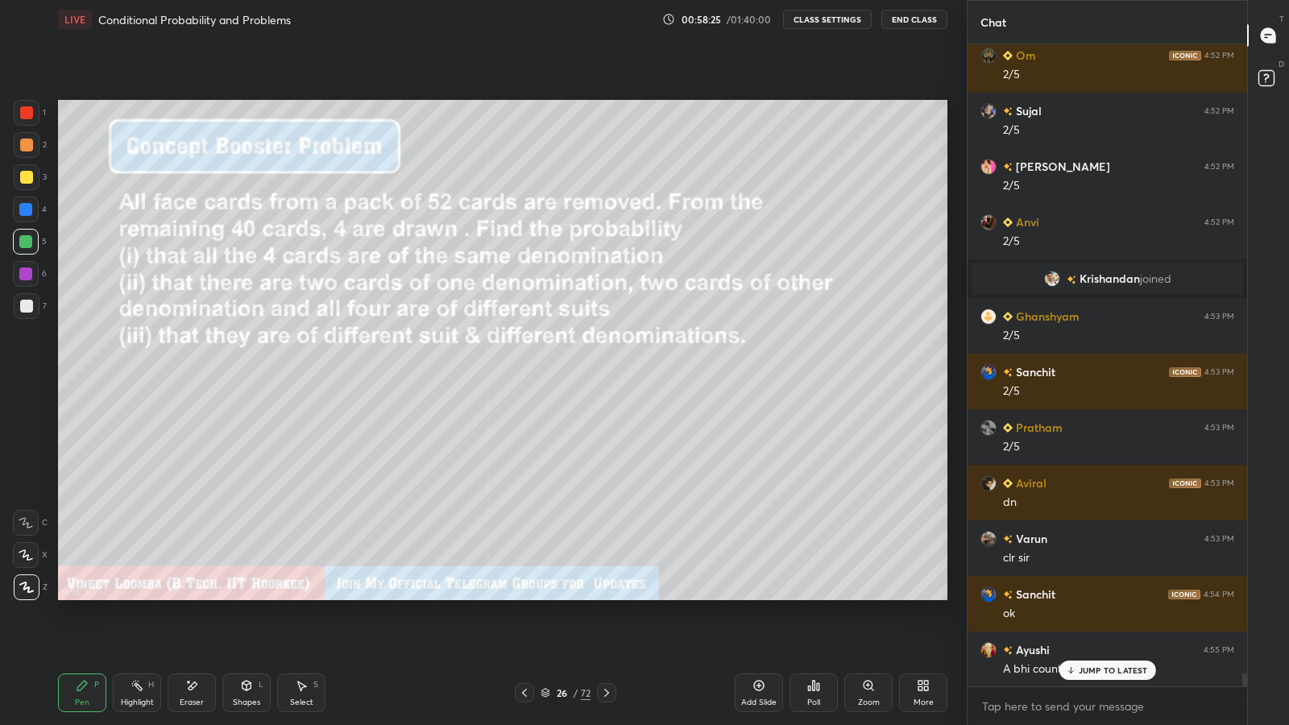
click at [1069, 596] on icon at bounding box center [1070, 671] width 10 height 10
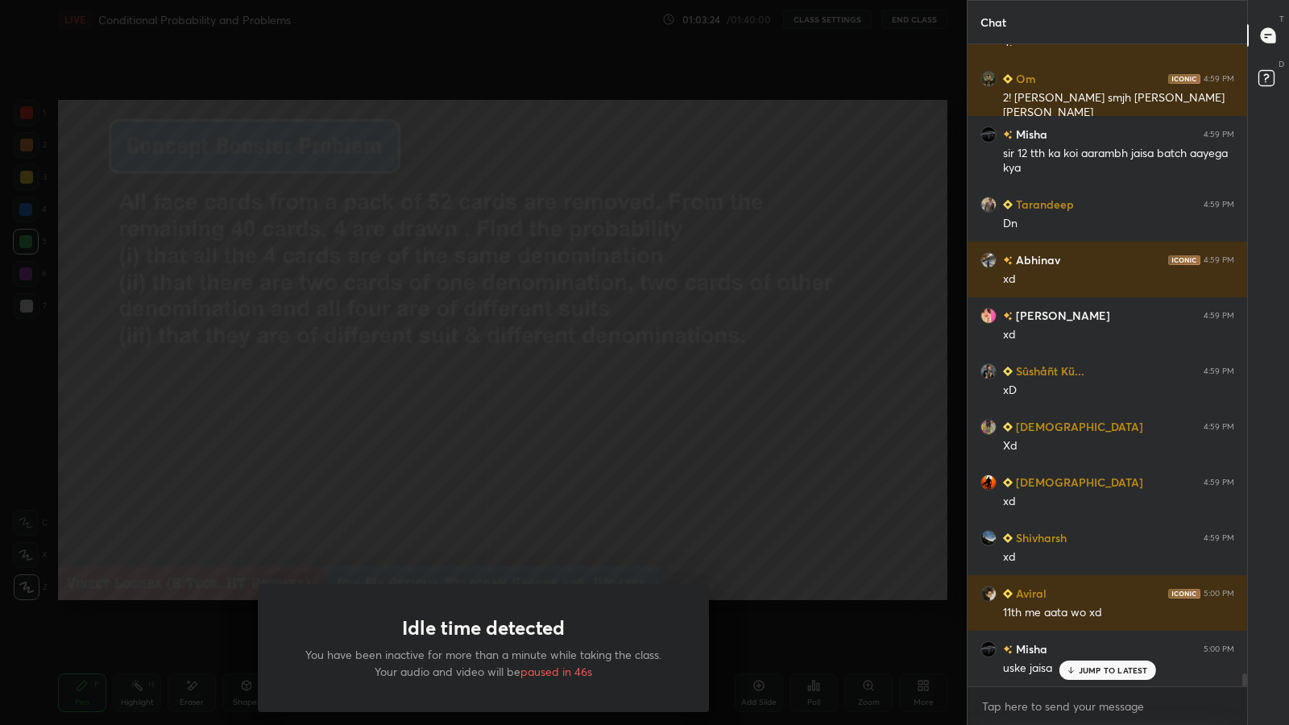
scroll to position [31061, 0]
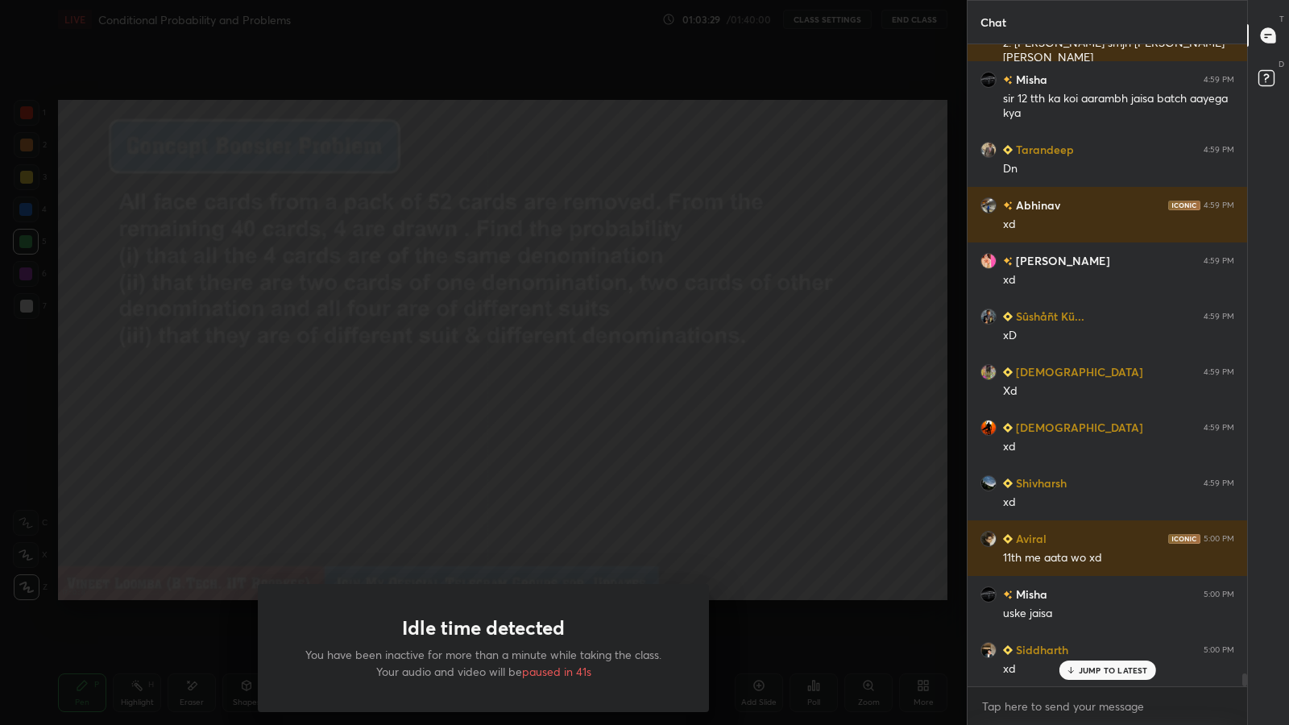
click at [331, 462] on div "Idle time detected You have been inactive for more than a minute while taking t…" at bounding box center [483, 362] width 967 height 725
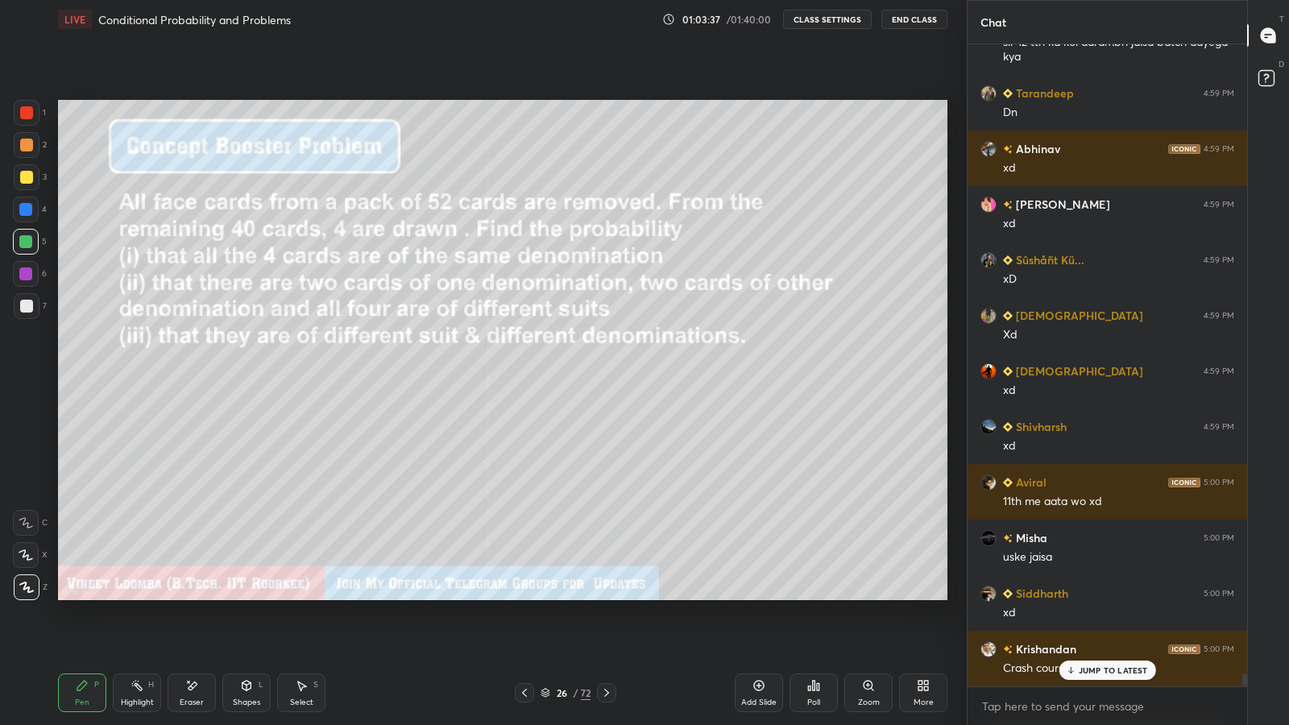
scroll to position [31172, 0]
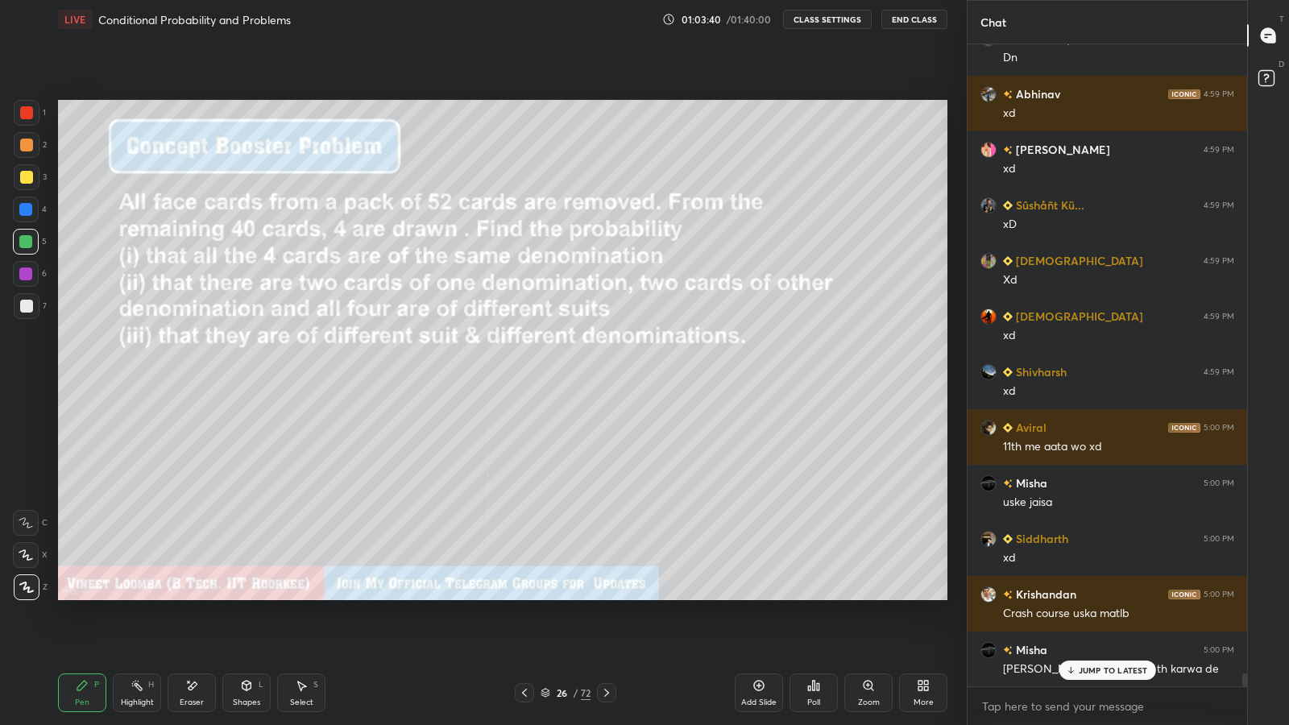
click at [1071, 596] on icon at bounding box center [1071, 670] width 0 height 6
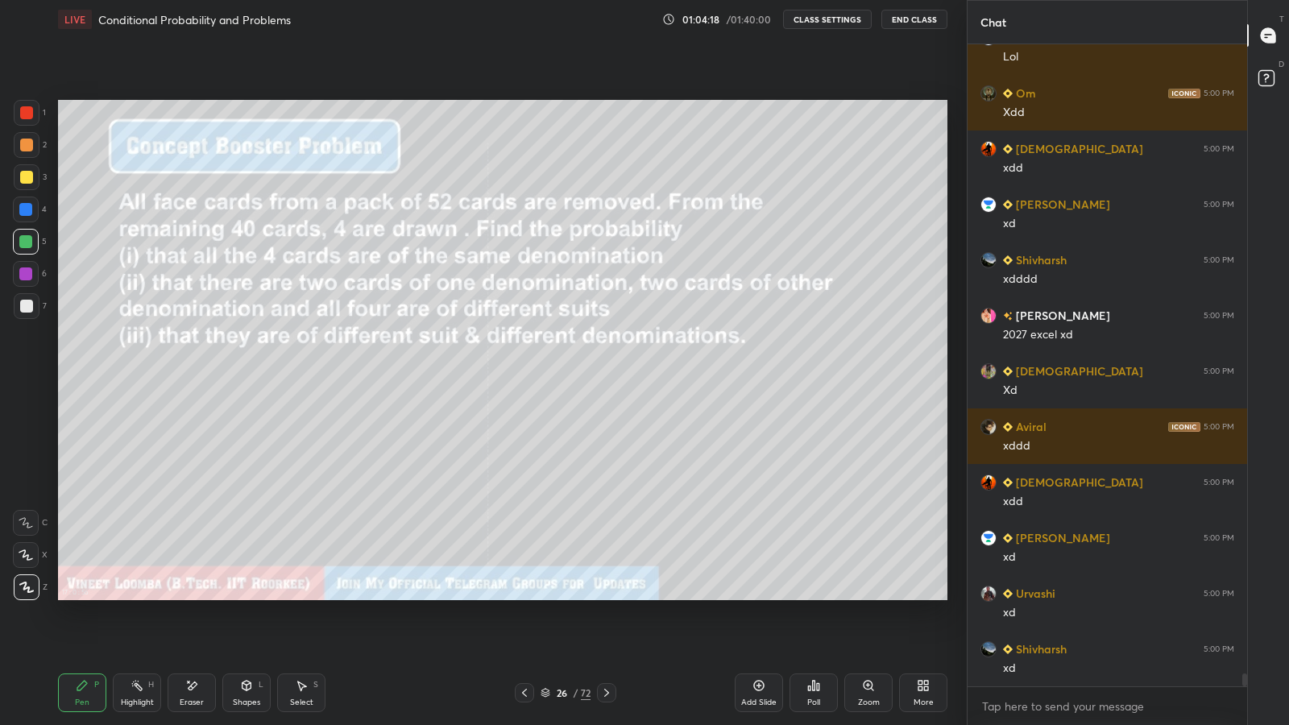
scroll to position [32284, 0]
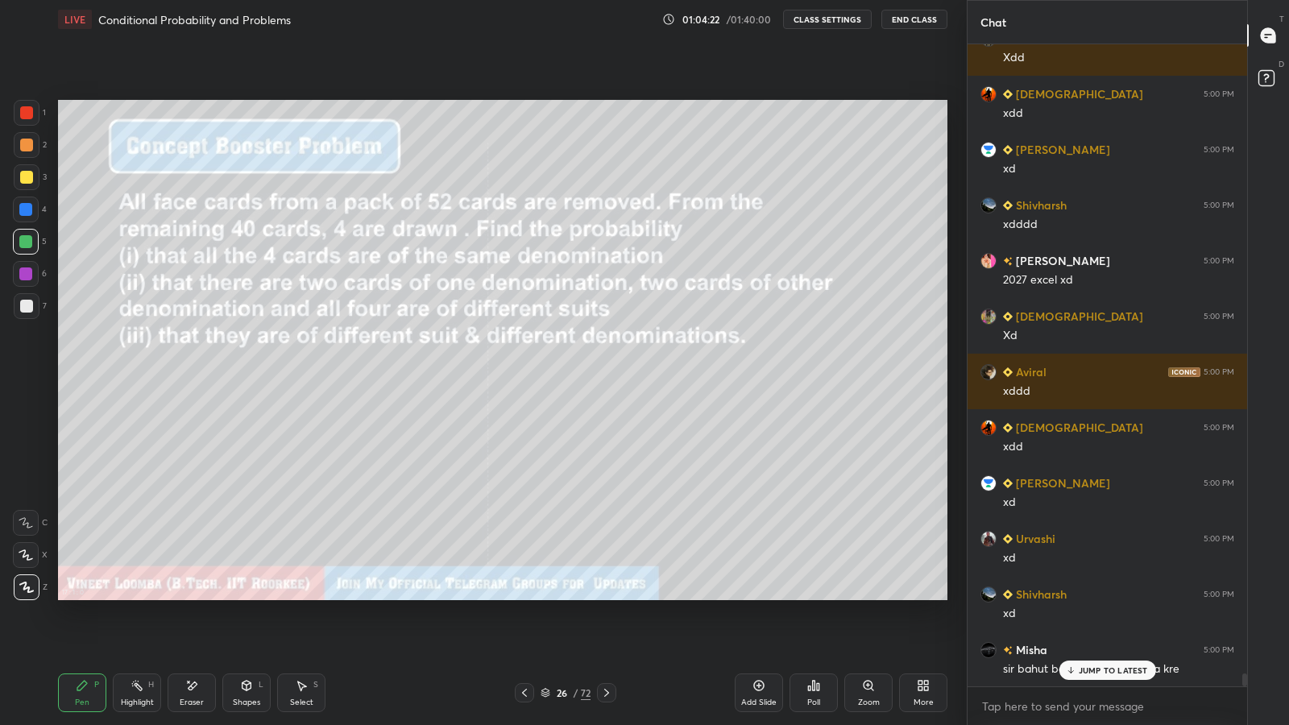
click at [1067, 596] on icon at bounding box center [1070, 671] width 10 height 10
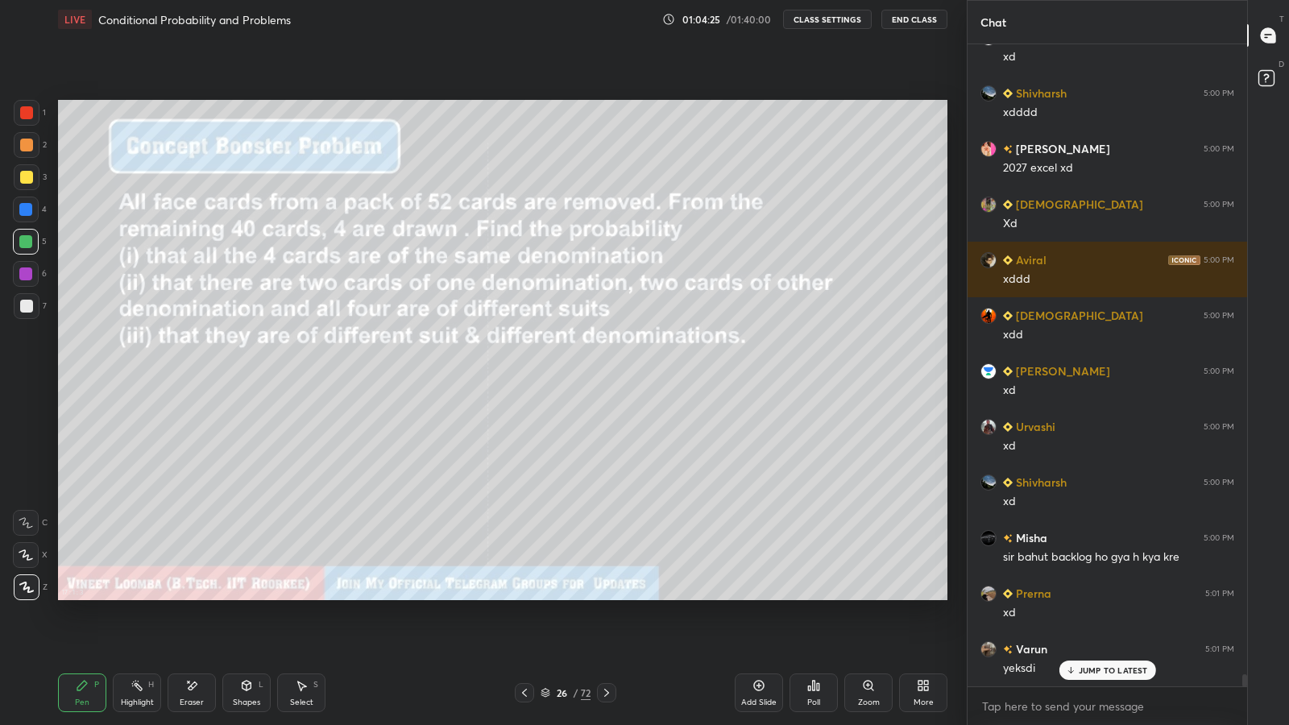
scroll to position [32451, 0]
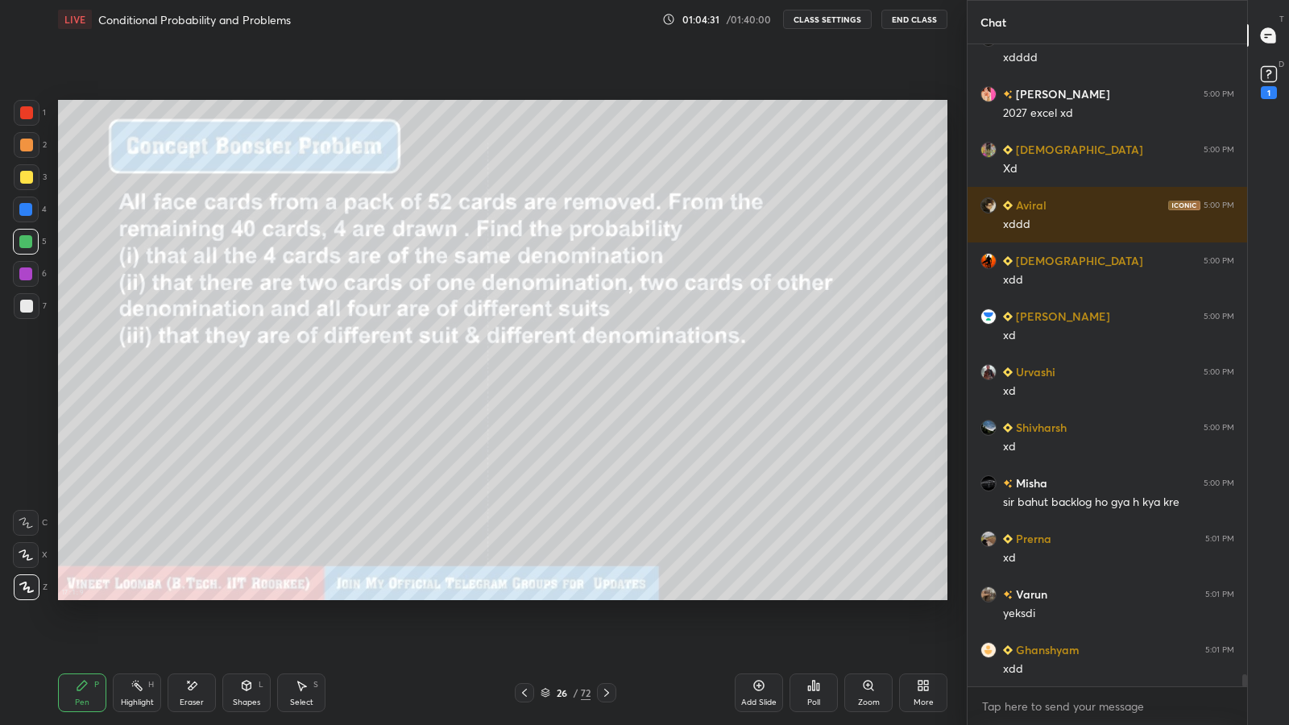
click at [606, 596] on icon at bounding box center [606, 693] width 5 height 8
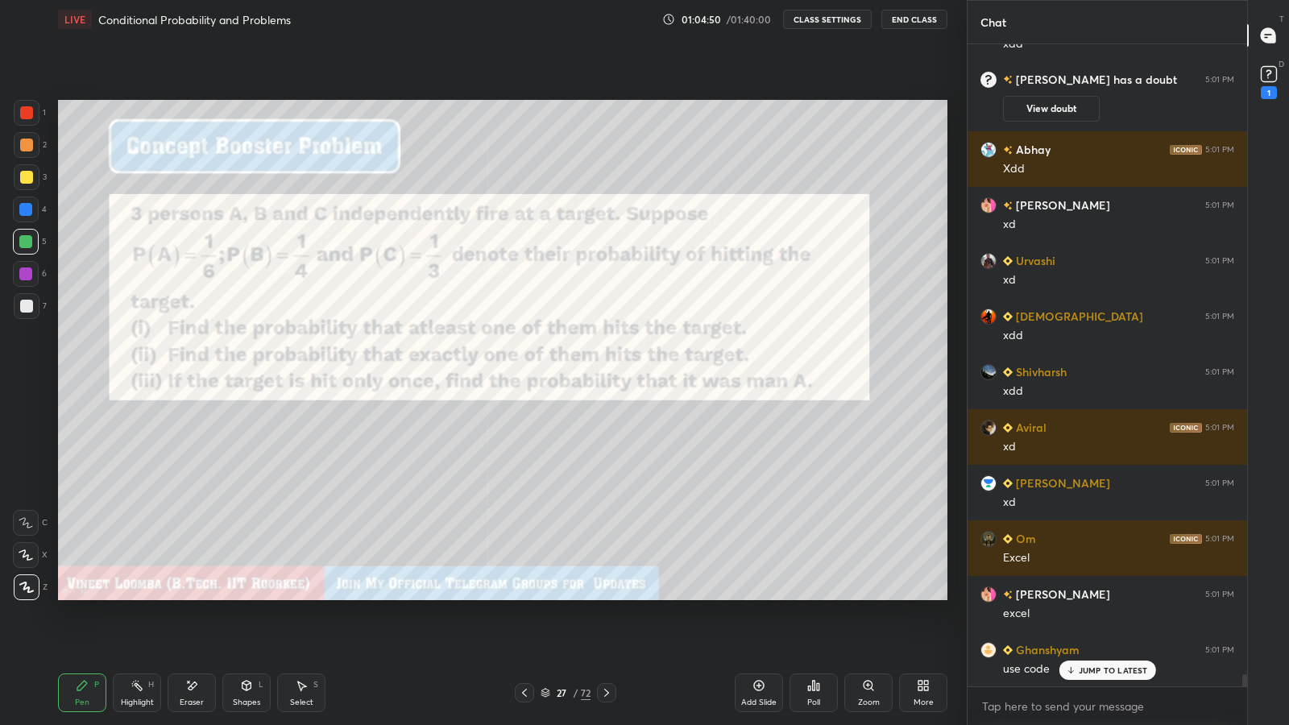
scroll to position [32415, 0]
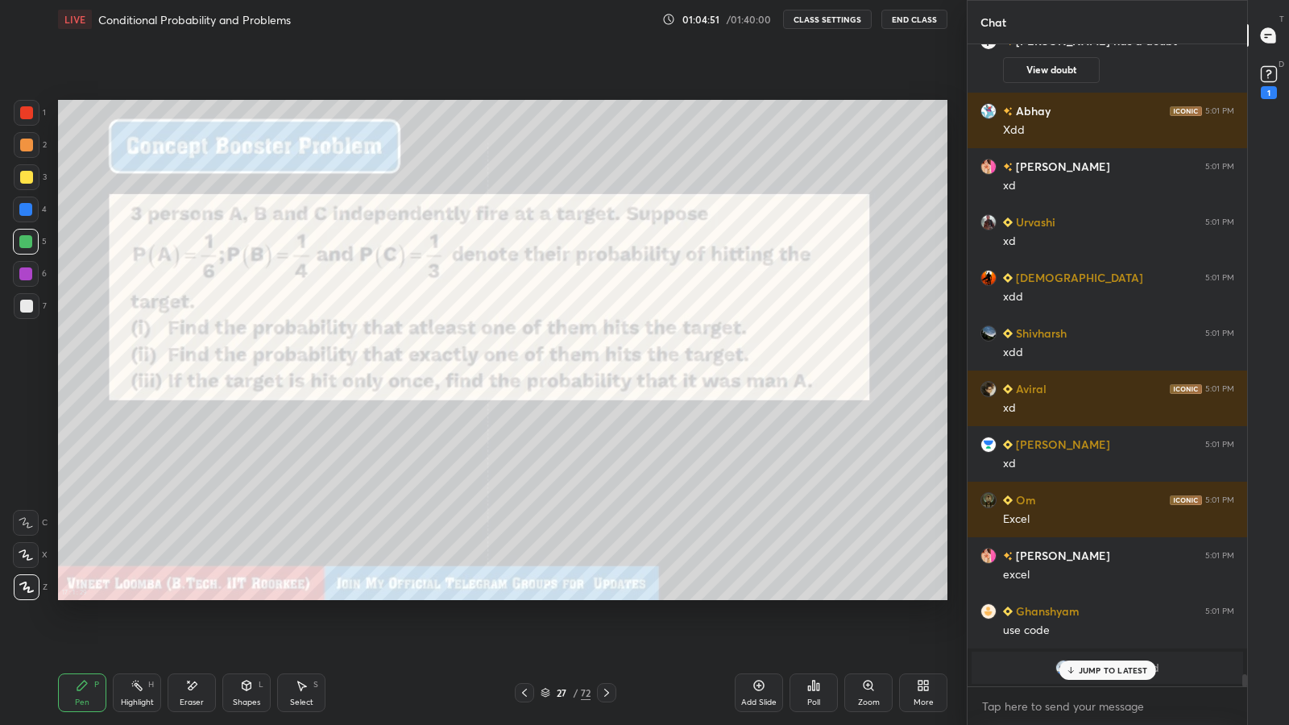
click at [1259, 81] on icon at bounding box center [1269, 74] width 24 height 24
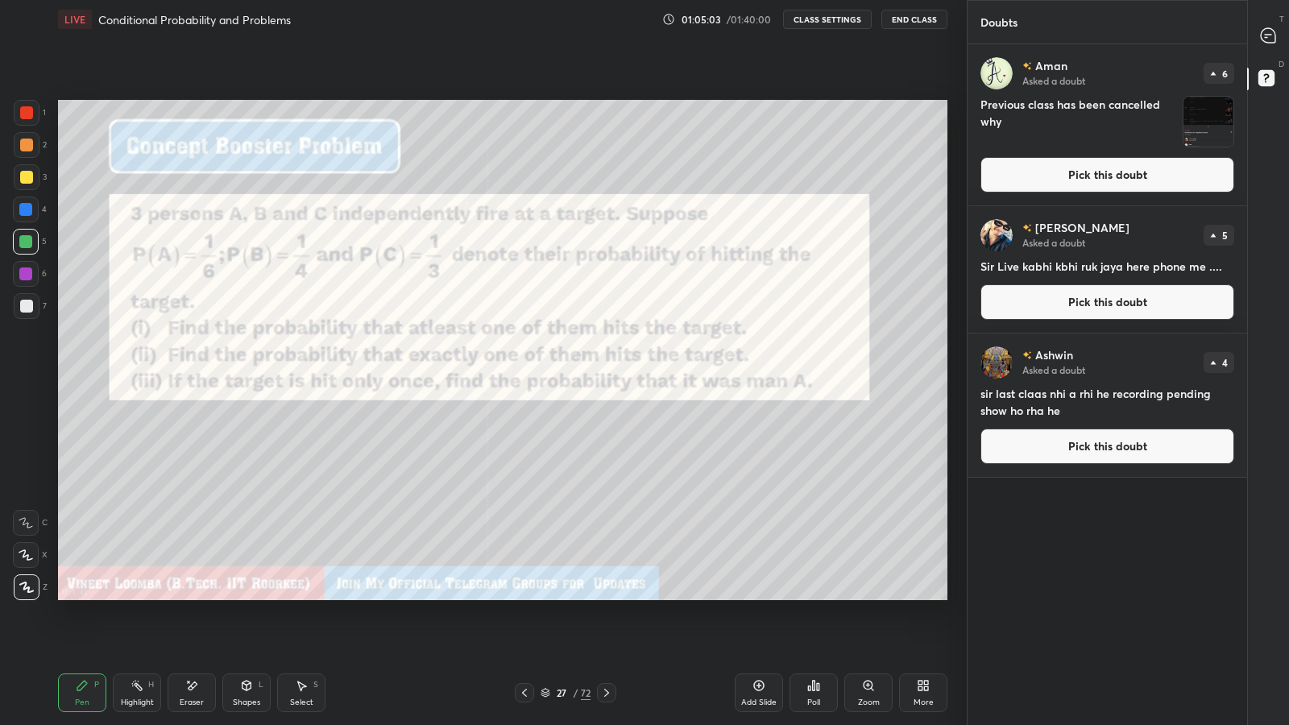
click at [1261, 31] on icon at bounding box center [1268, 35] width 15 height 15
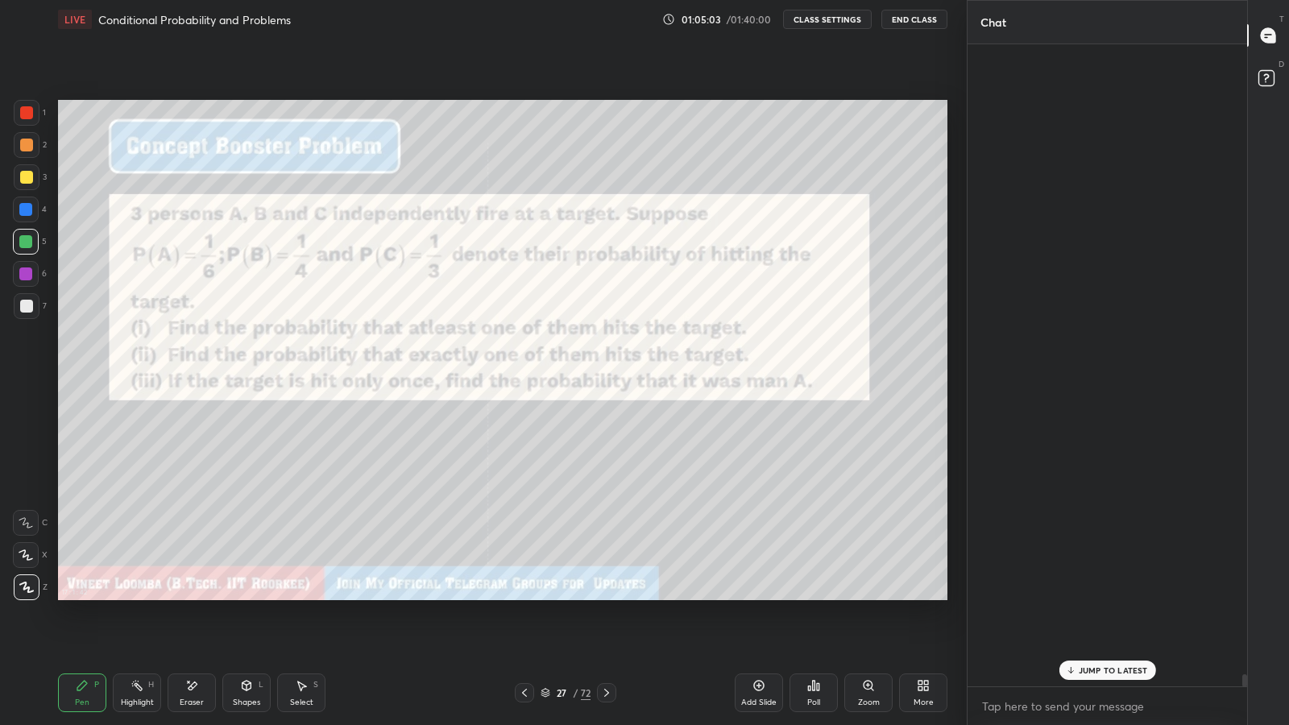
scroll to position [637, 275]
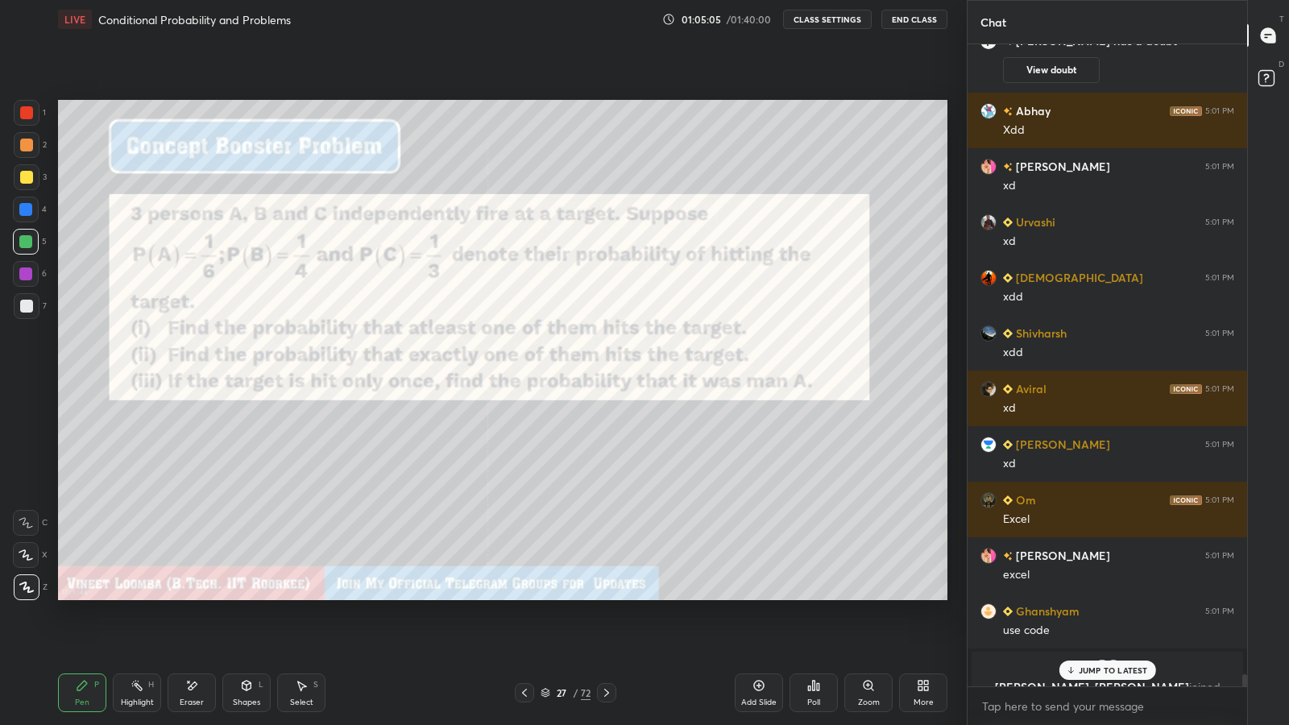
click at [1073, 596] on icon at bounding box center [1070, 671] width 10 height 10
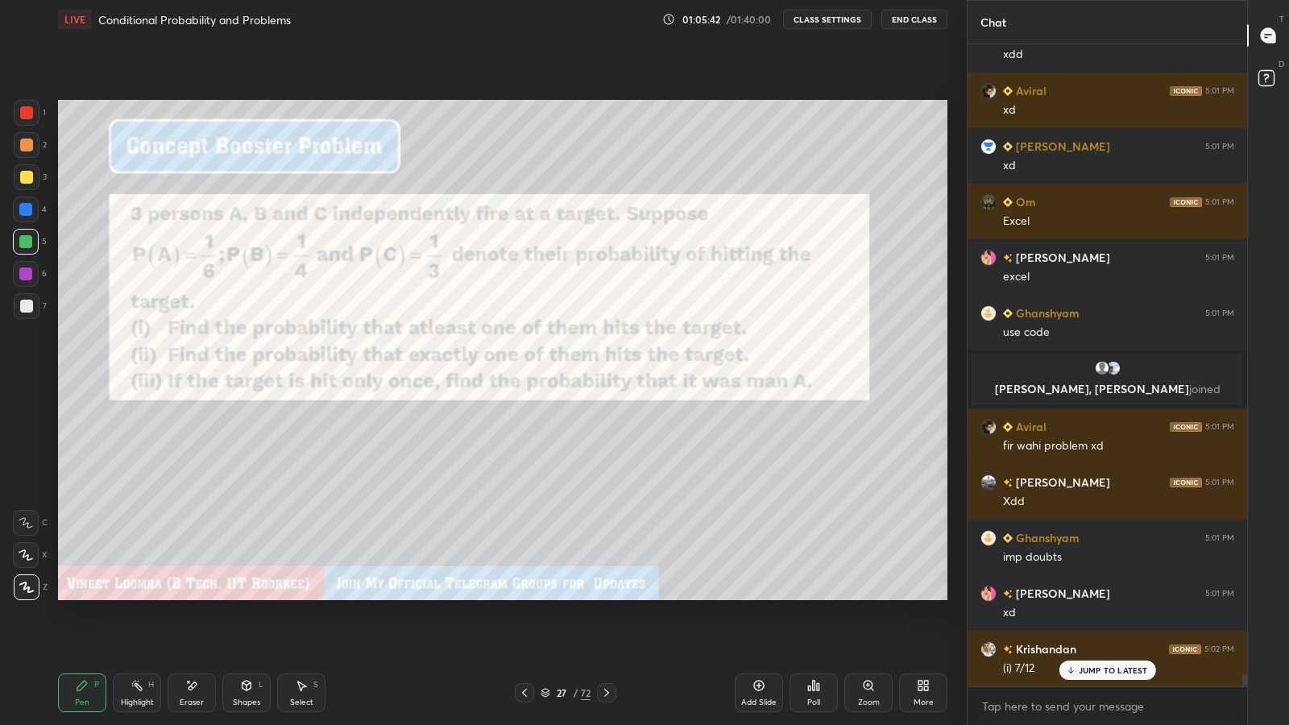
scroll to position [32590, 0]
click at [23, 310] on div at bounding box center [26, 306] width 13 height 13
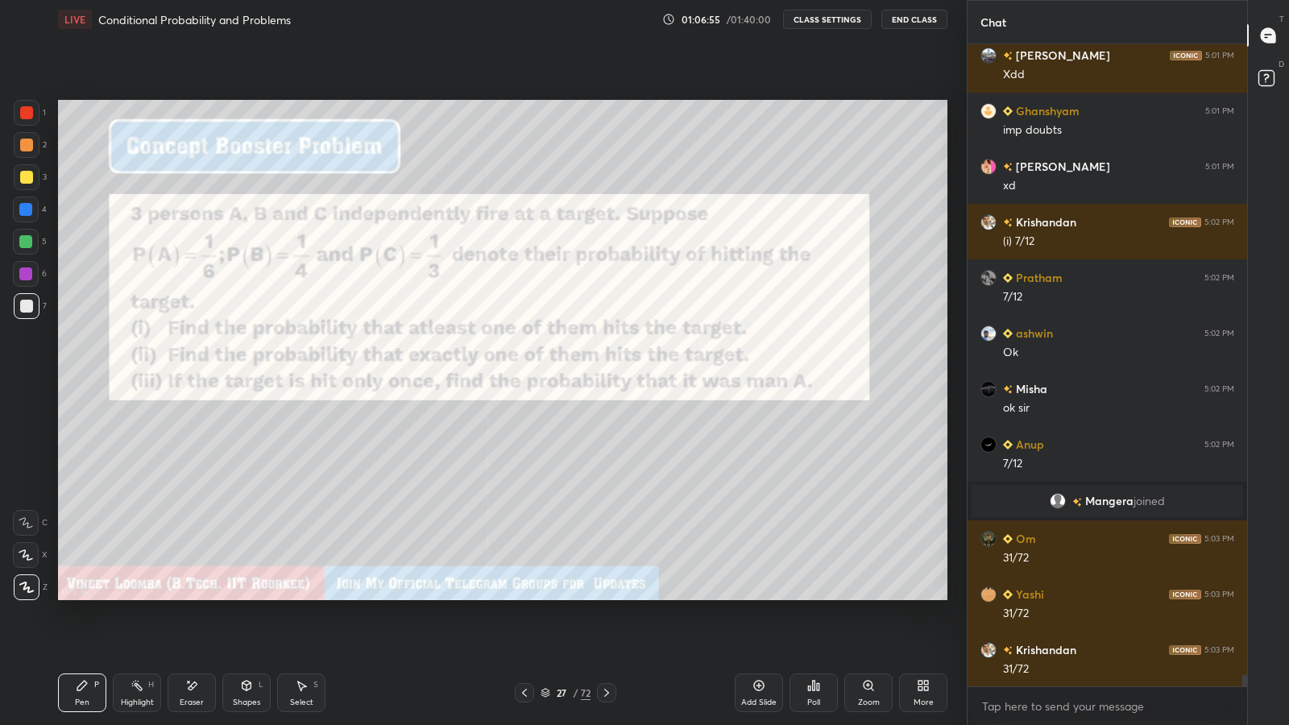
scroll to position [33057, 0]
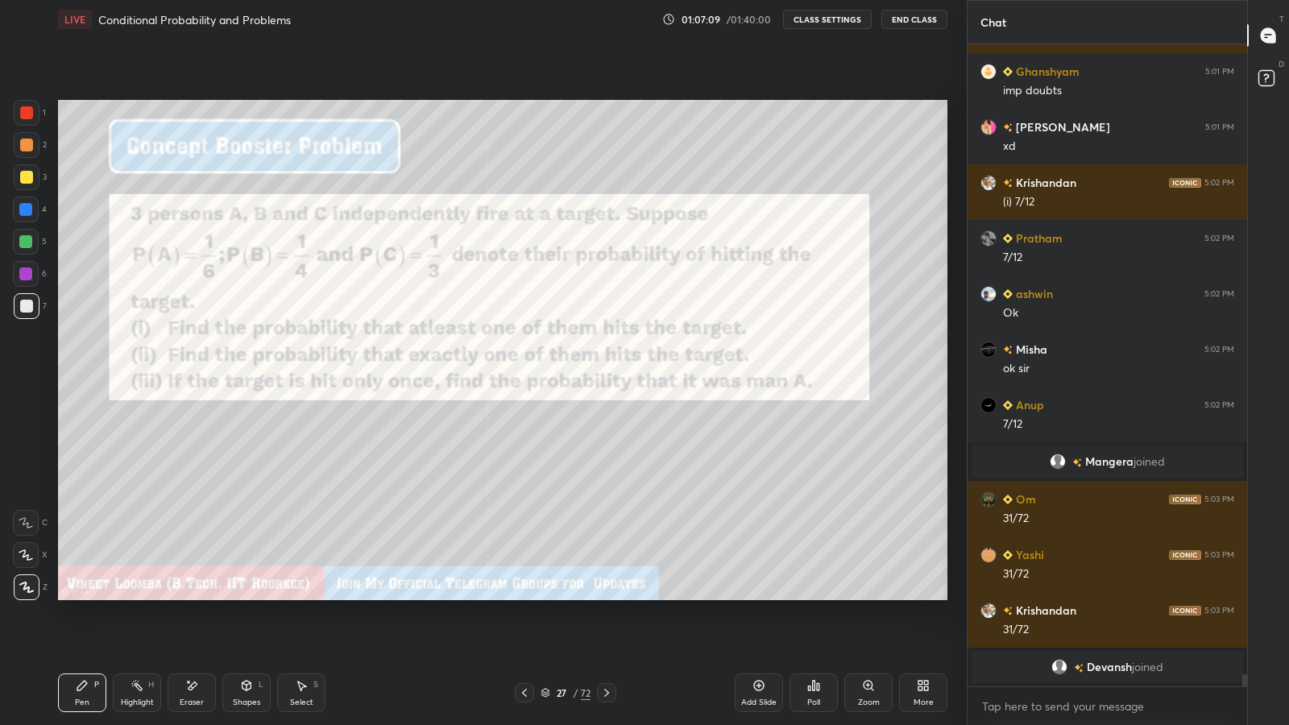
click at [197, 596] on icon at bounding box center [191, 686] width 13 height 14
click at [83, 596] on div "Pen" at bounding box center [82, 703] width 15 height 8
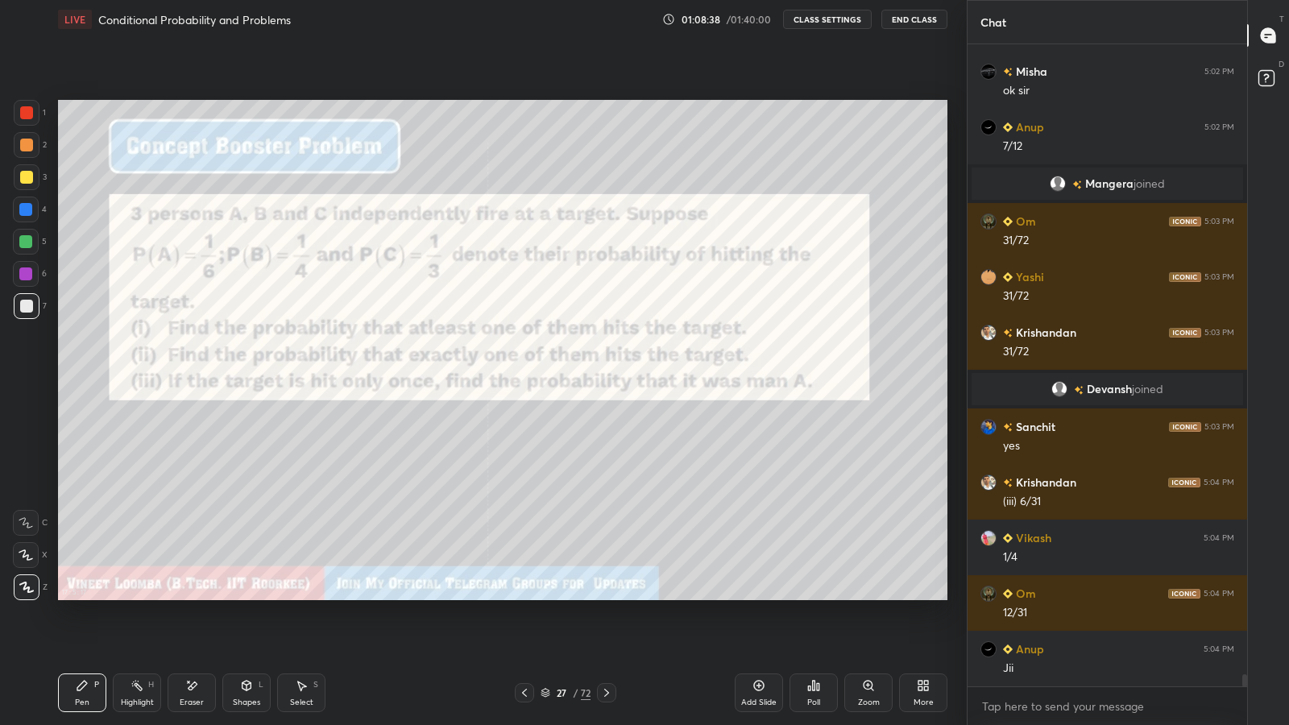
scroll to position [33390, 0]
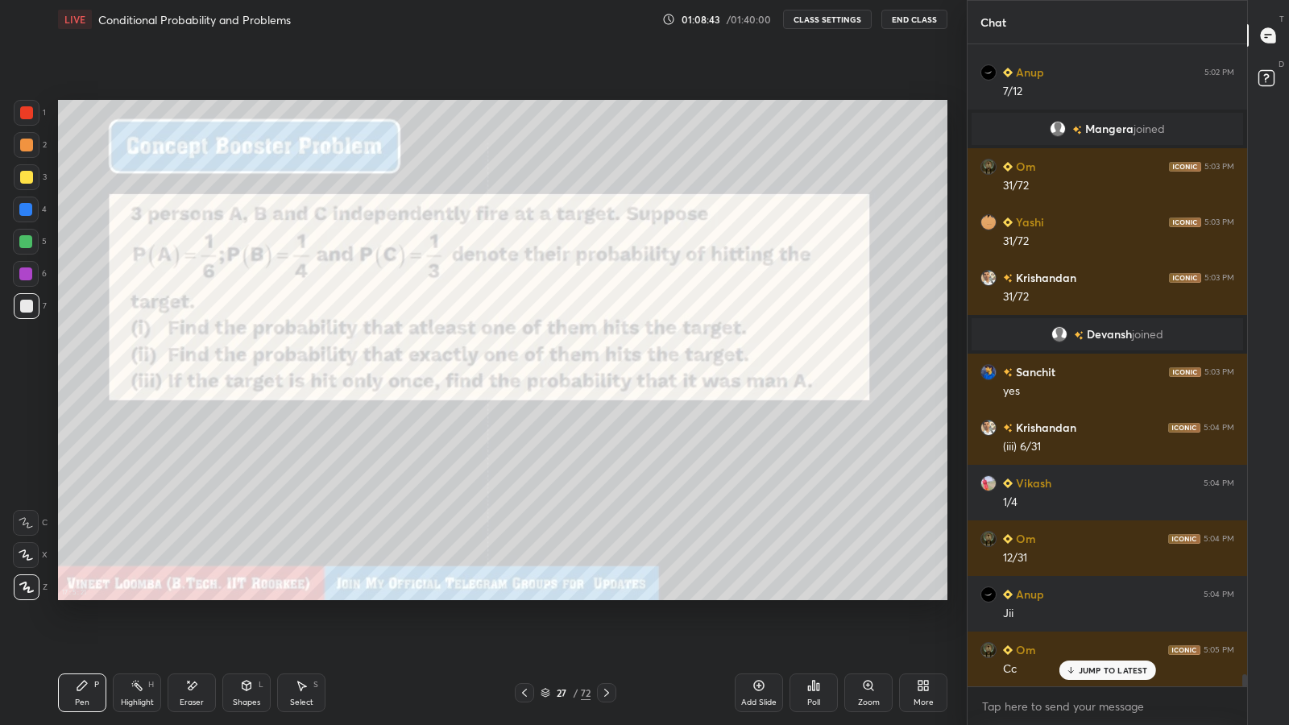
click at [606, 596] on icon at bounding box center [606, 692] width 13 height 13
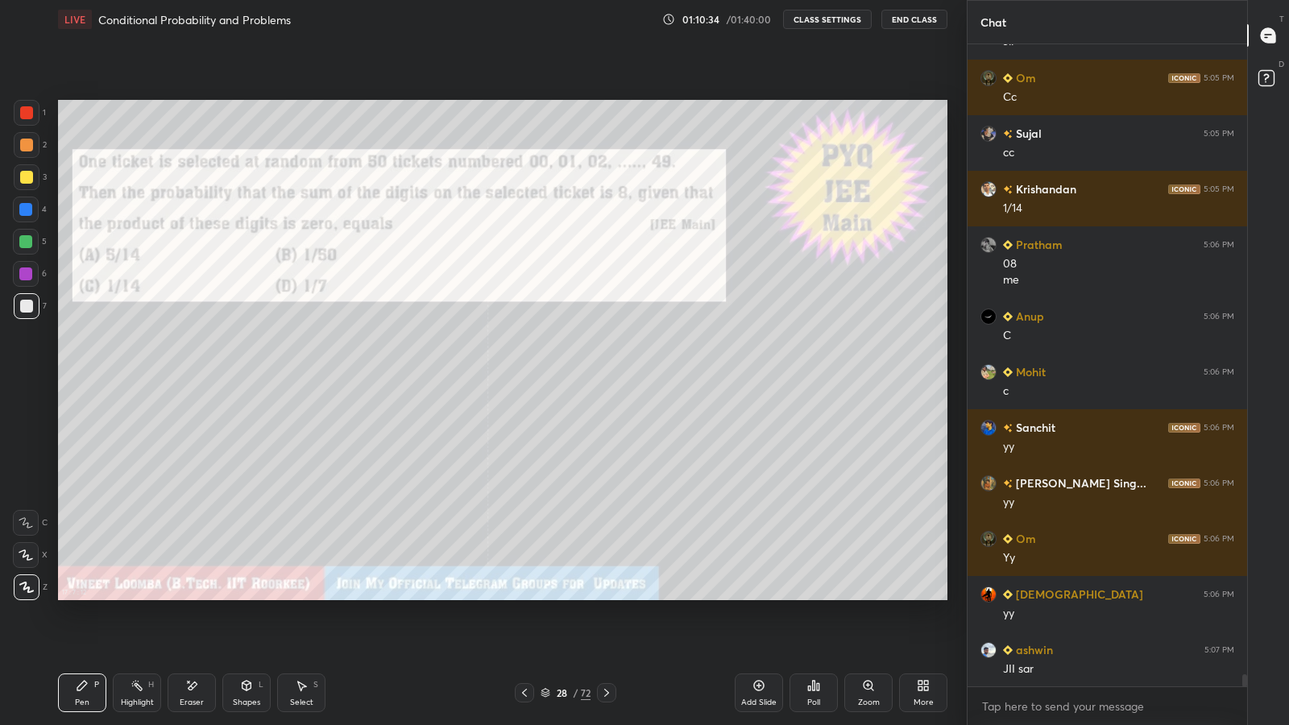
scroll to position [34000, 0]
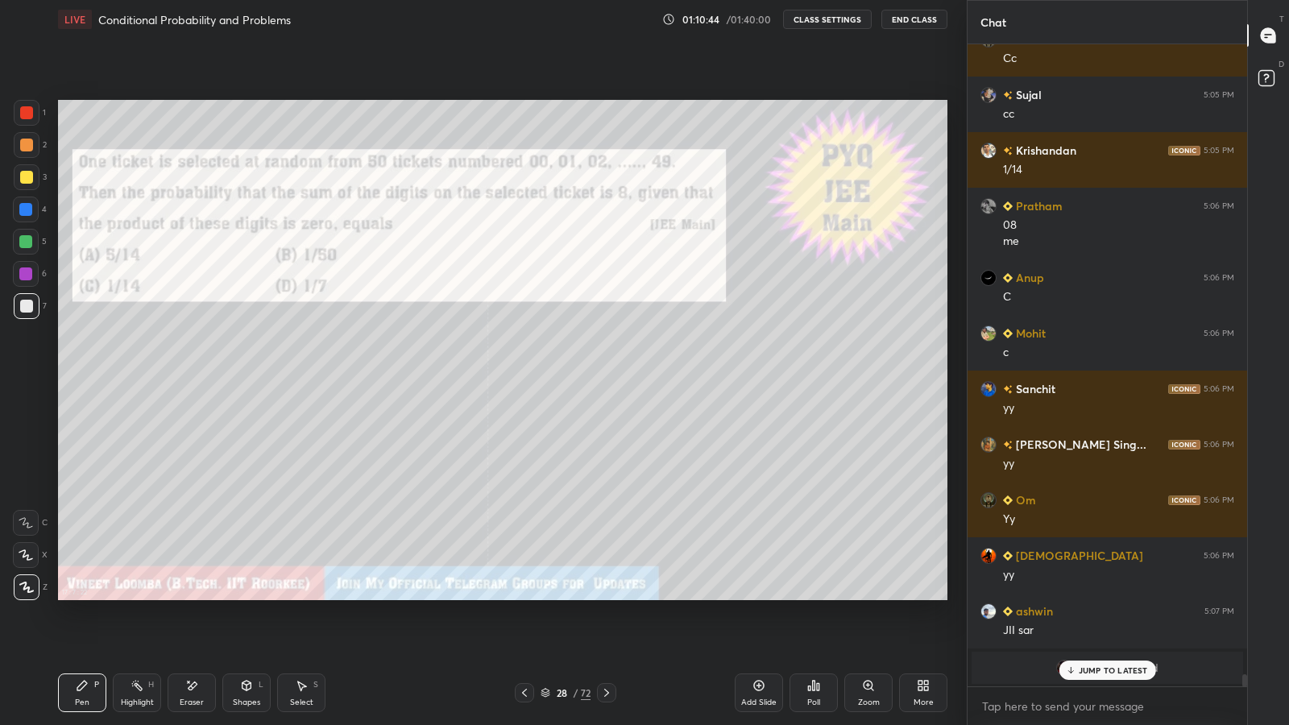
click at [606, 596] on icon at bounding box center [606, 692] width 13 height 13
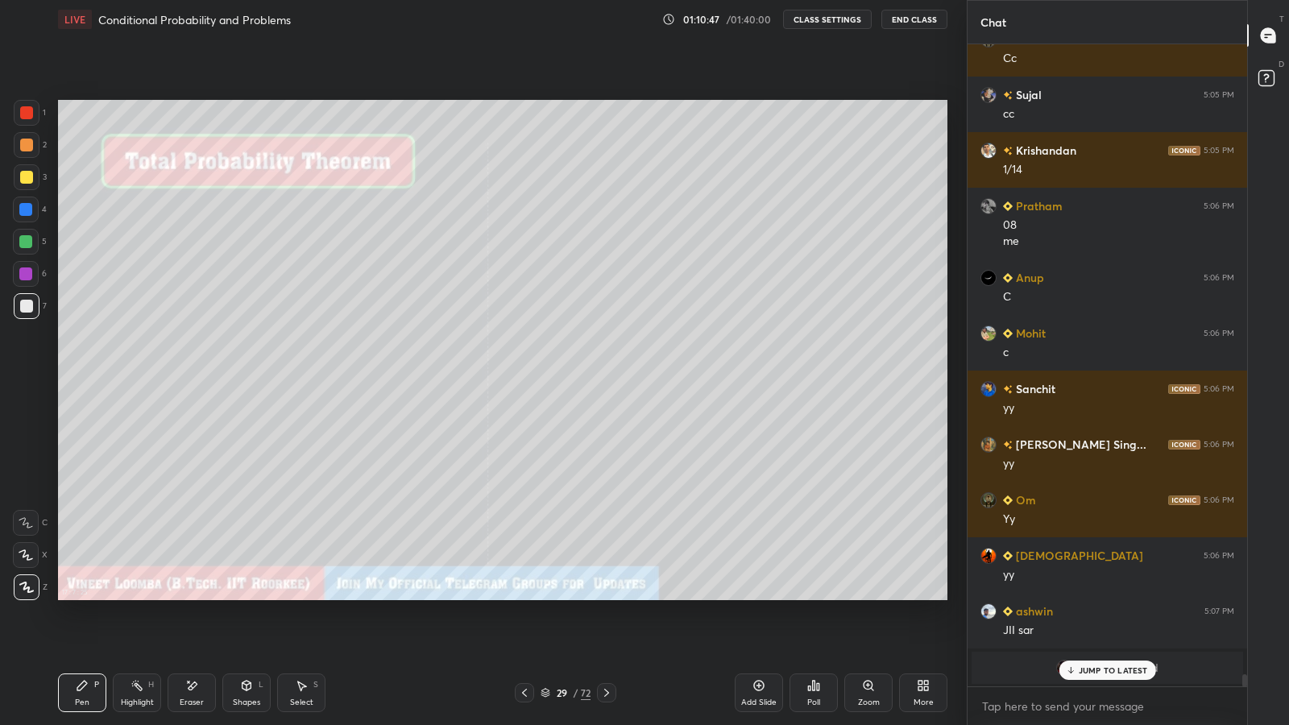
click at [606, 596] on icon at bounding box center [606, 692] width 13 height 13
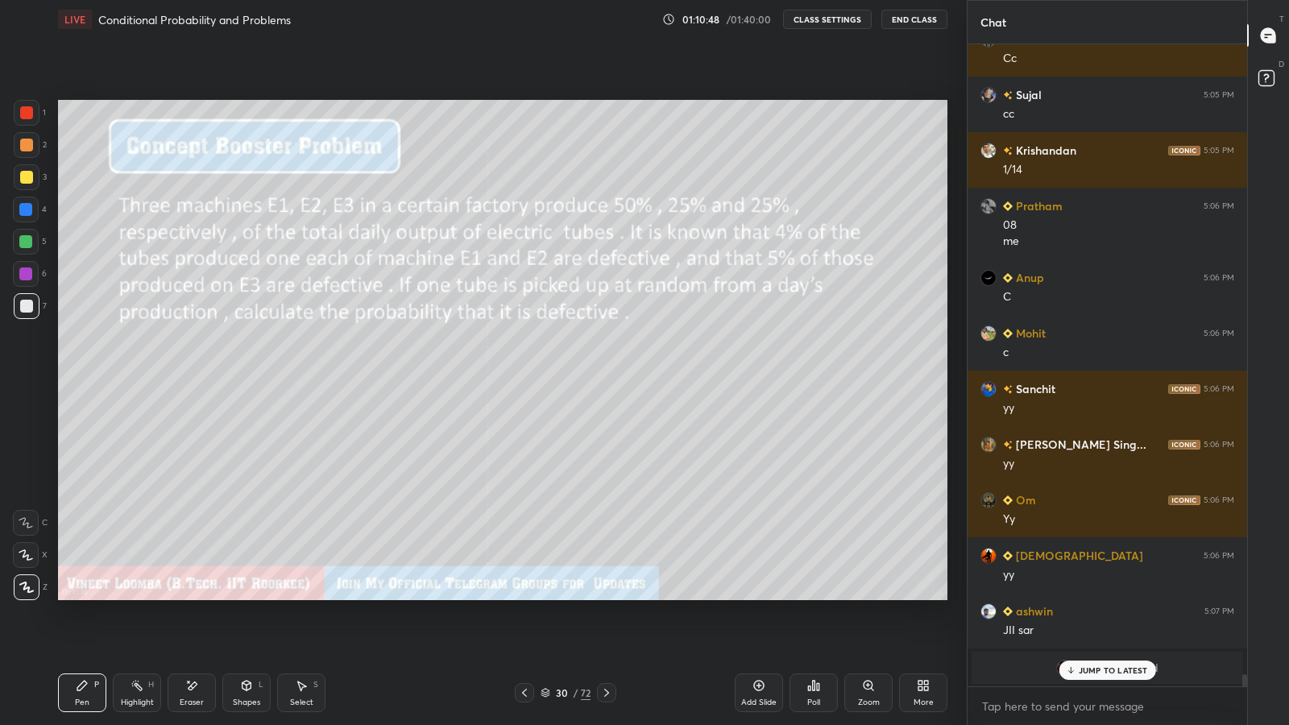
click at [606, 596] on icon at bounding box center [606, 692] width 13 height 13
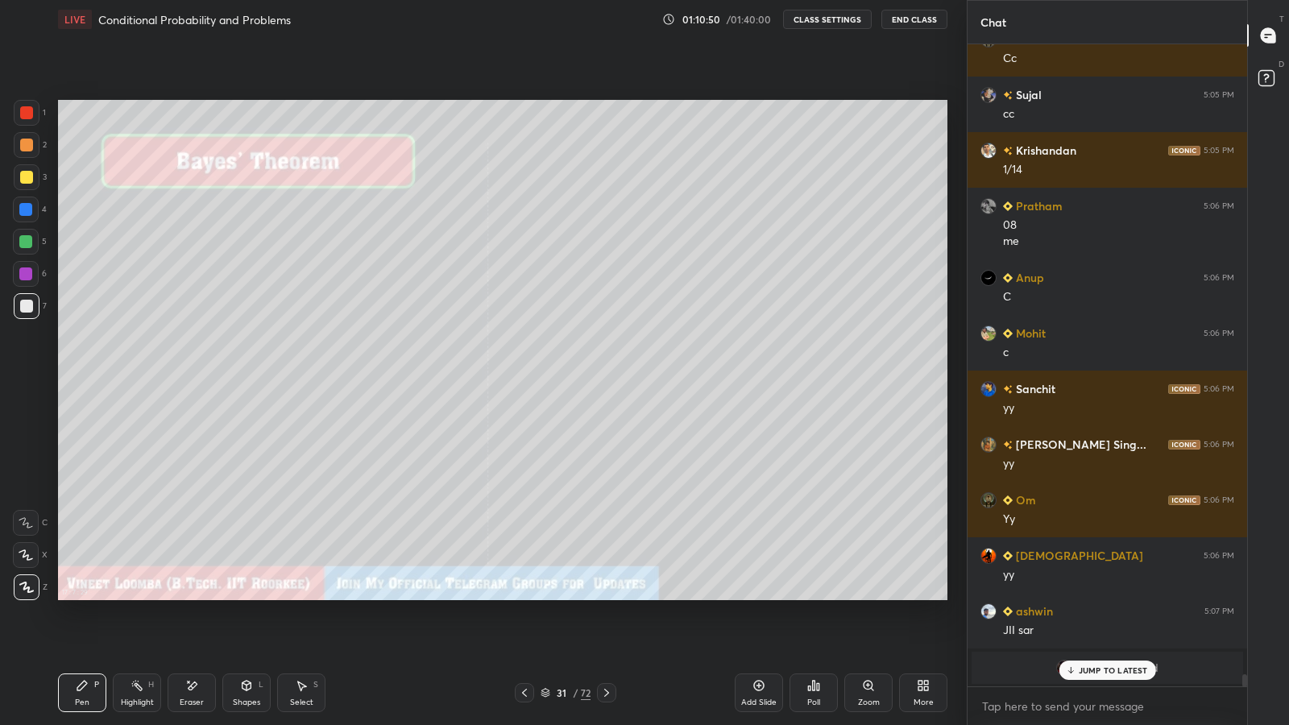
click at [524, 596] on icon at bounding box center [524, 692] width 13 height 13
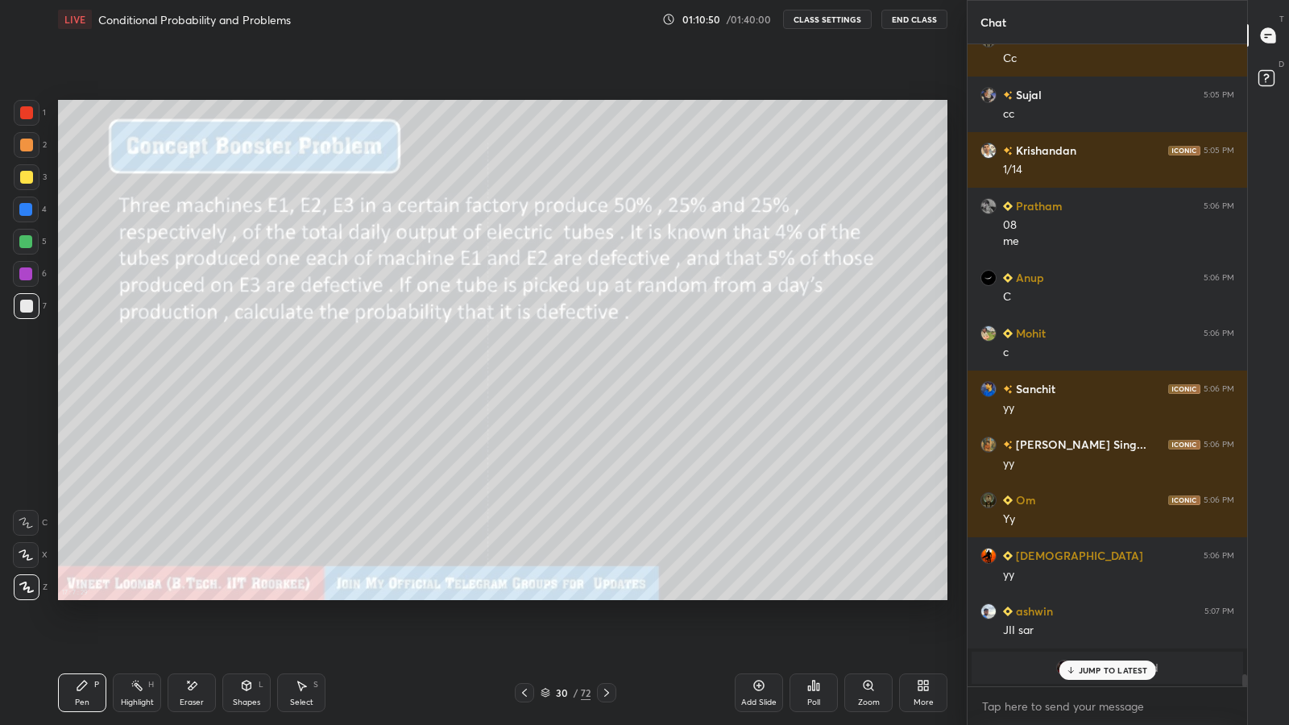
click at [521, 596] on icon at bounding box center [524, 692] width 13 height 13
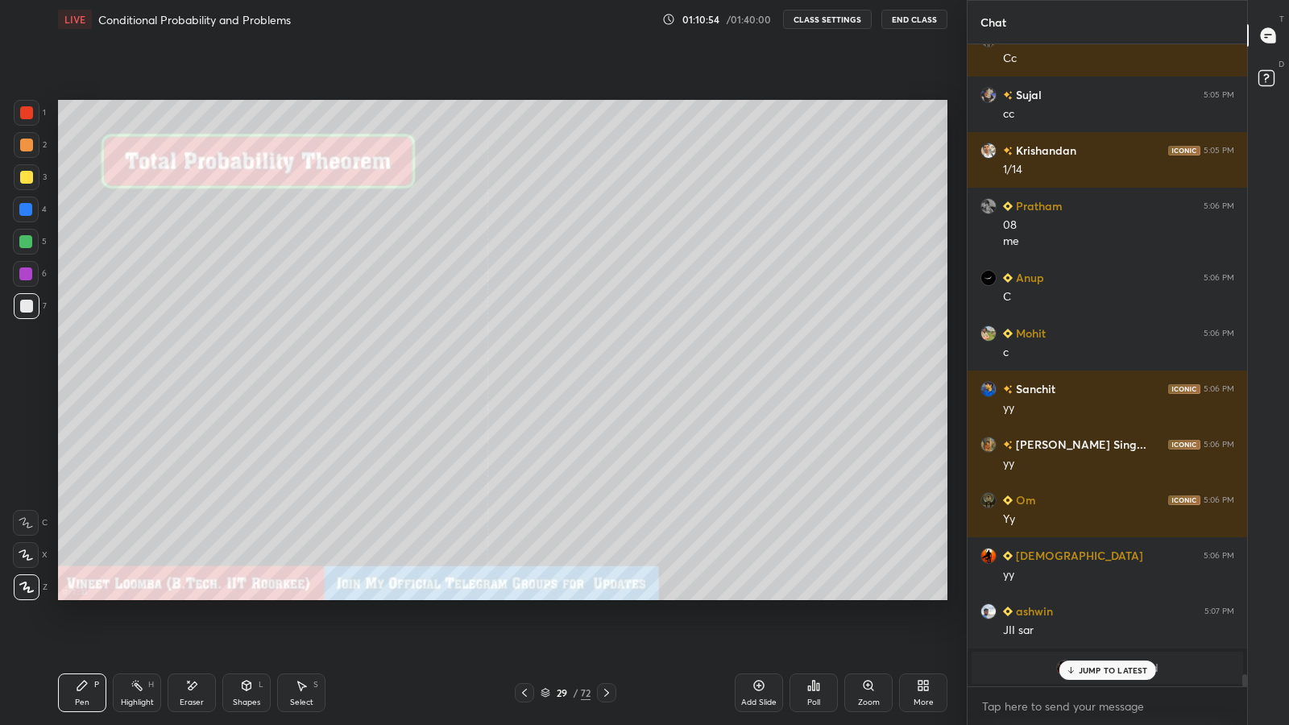
click at [606, 596] on icon at bounding box center [606, 692] width 13 height 13
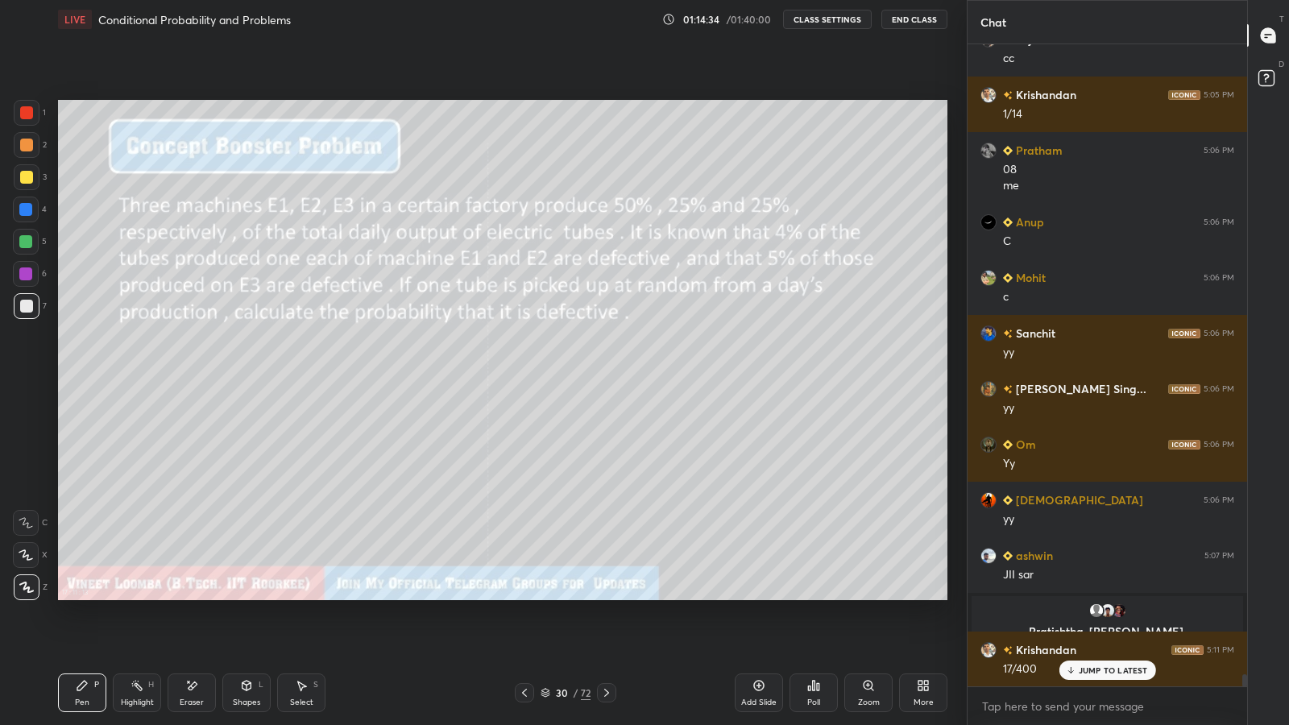
scroll to position [34112, 0]
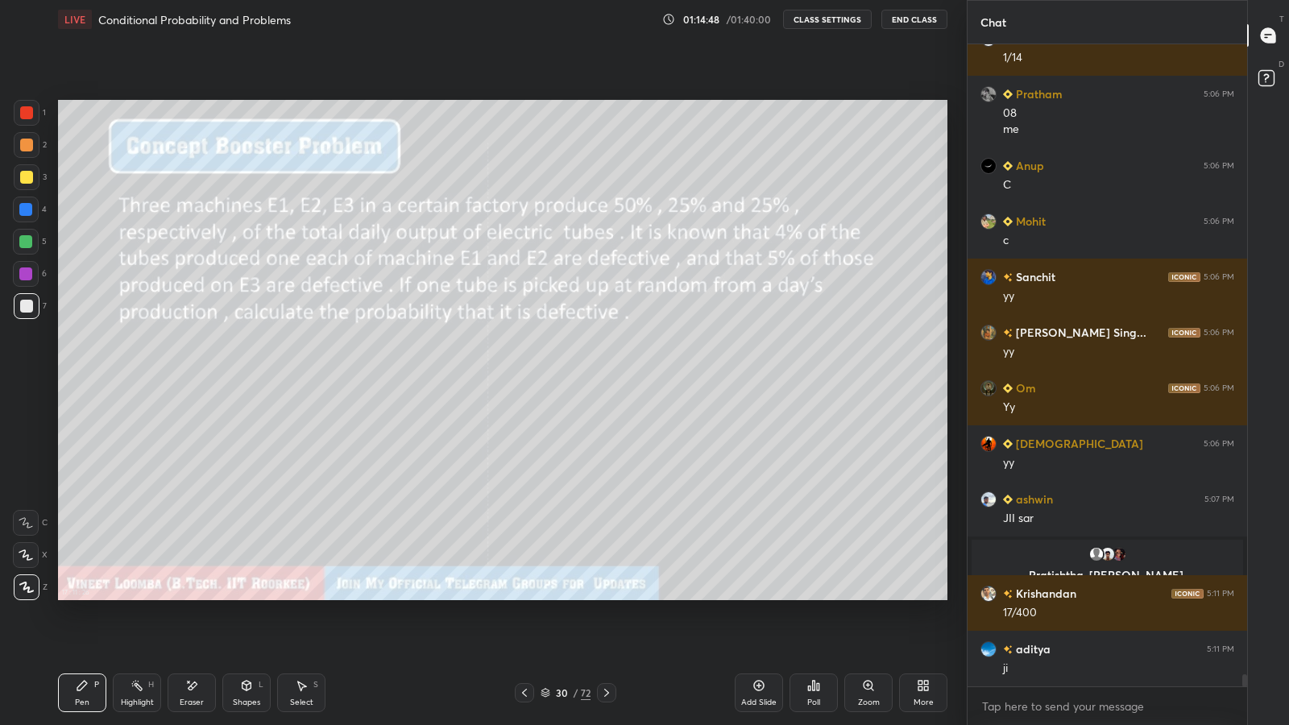
click at [608, 596] on icon at bounding box center [606, 692] width 13 height 13
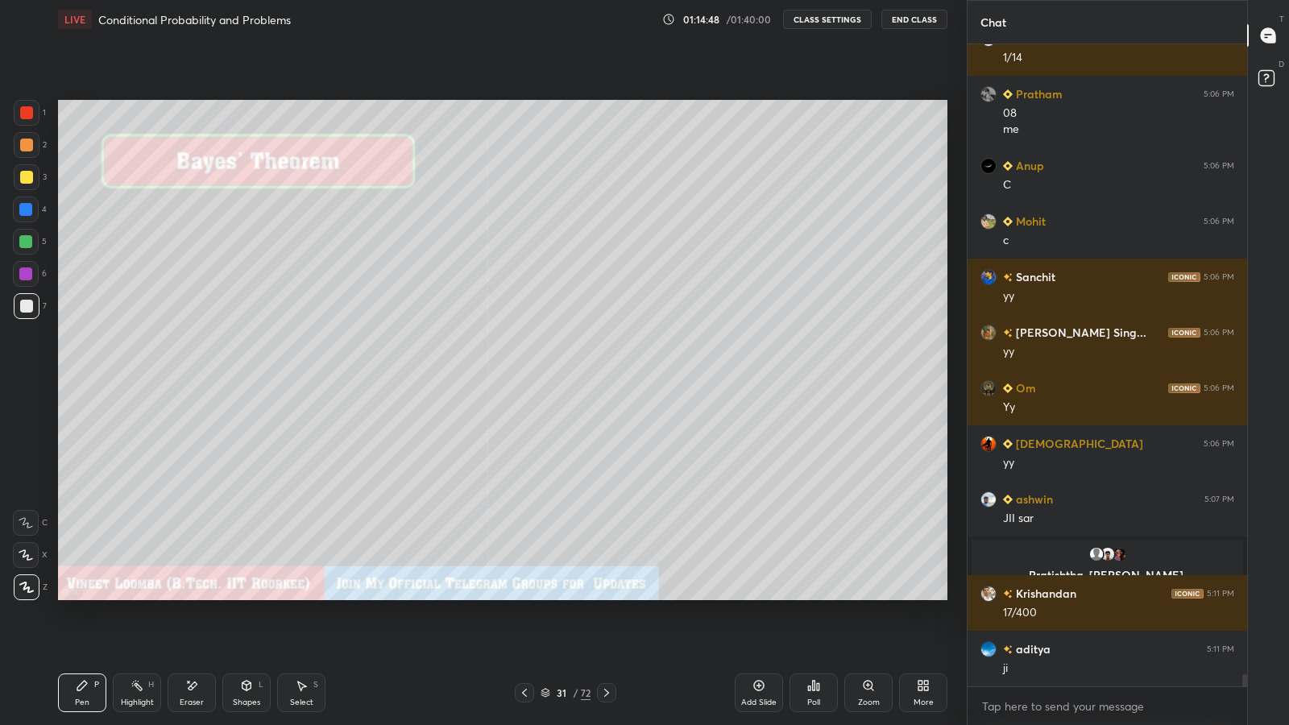
scroll to position [34167, 0]
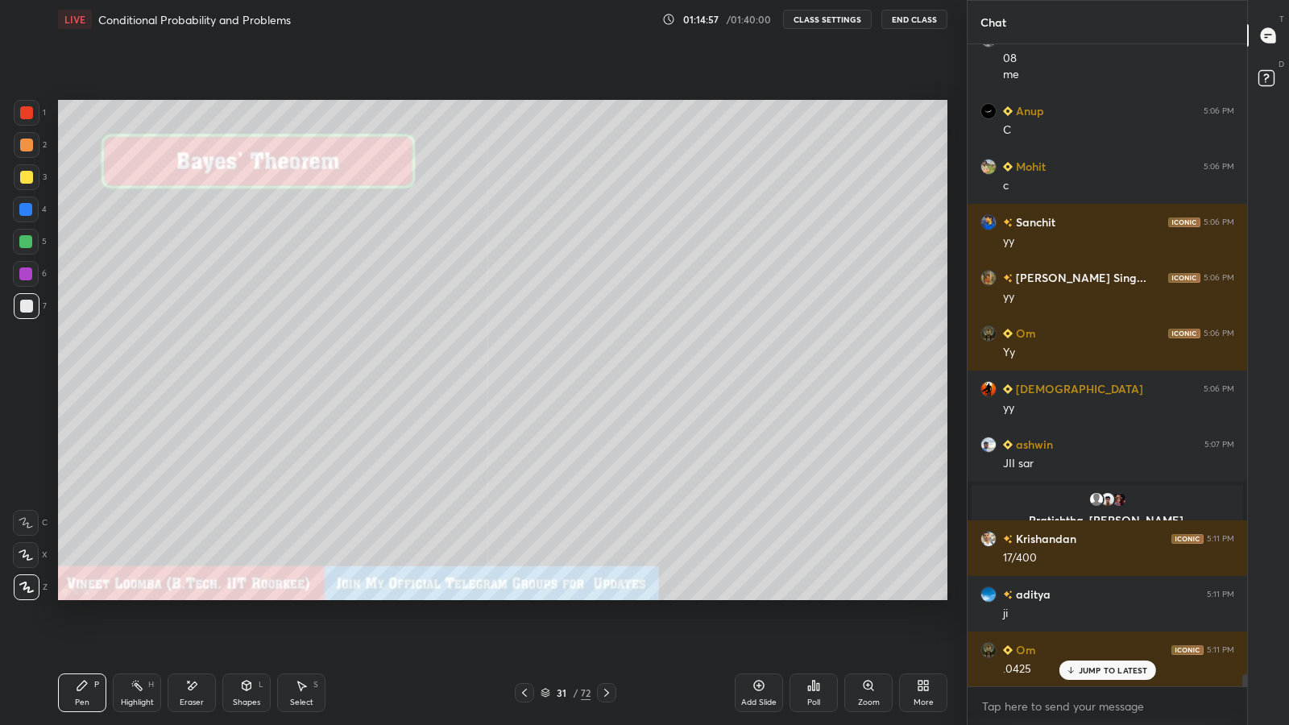
click at [199, 596] on div "Eraser" at bounding box center [192, 693] width 48 height 39
click at [86, 596] on div "Pen" at bounding box center [82, 703] width 15 height 8
click at [524, 596] on icon at bounding box center [524, 692] width 13 height 13
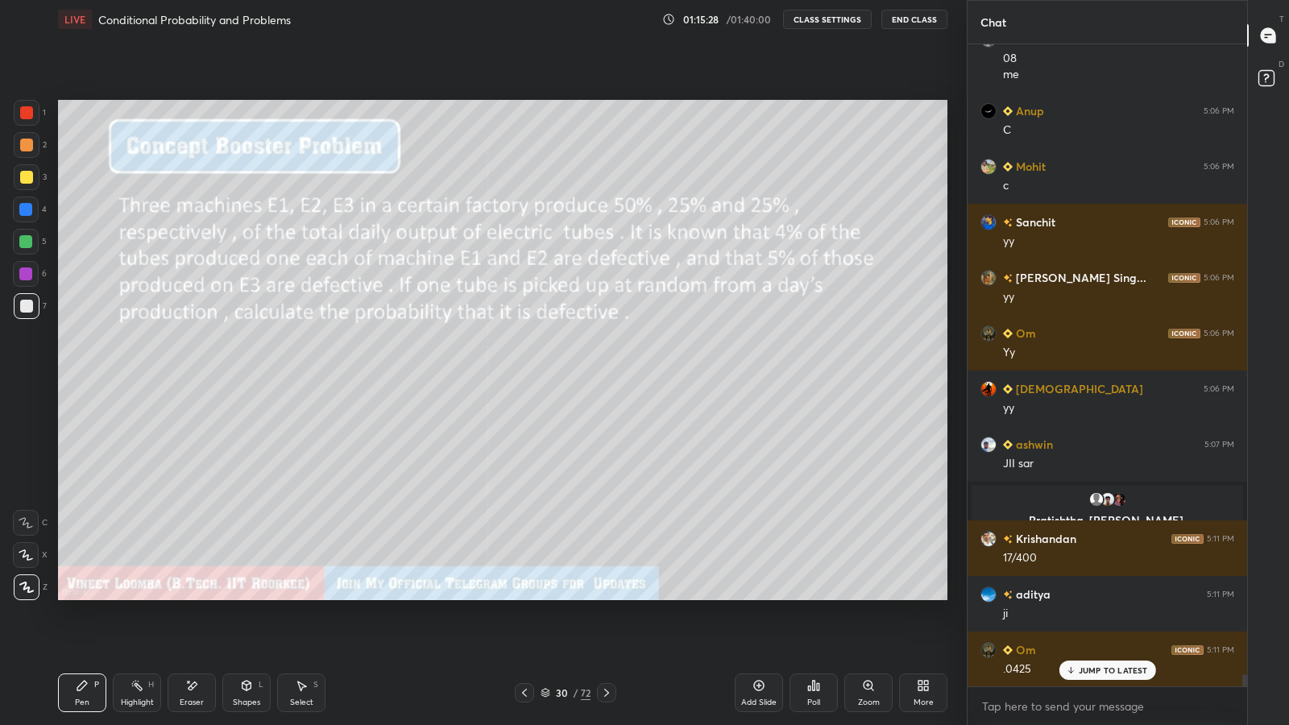
click at [603, 596] on icon at bounding box center [606, 692] width 13 height 13
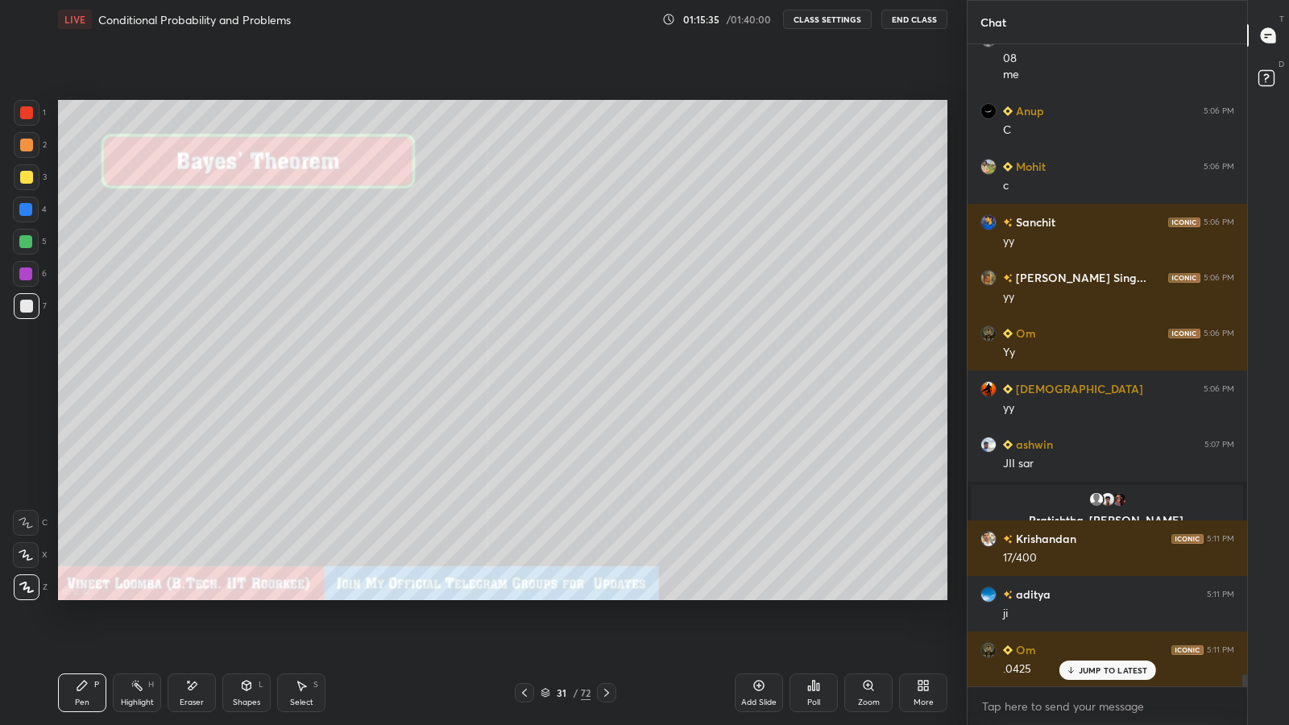
click at [524, 596] on icon at bounding box center [524, 692] width 13 height 13
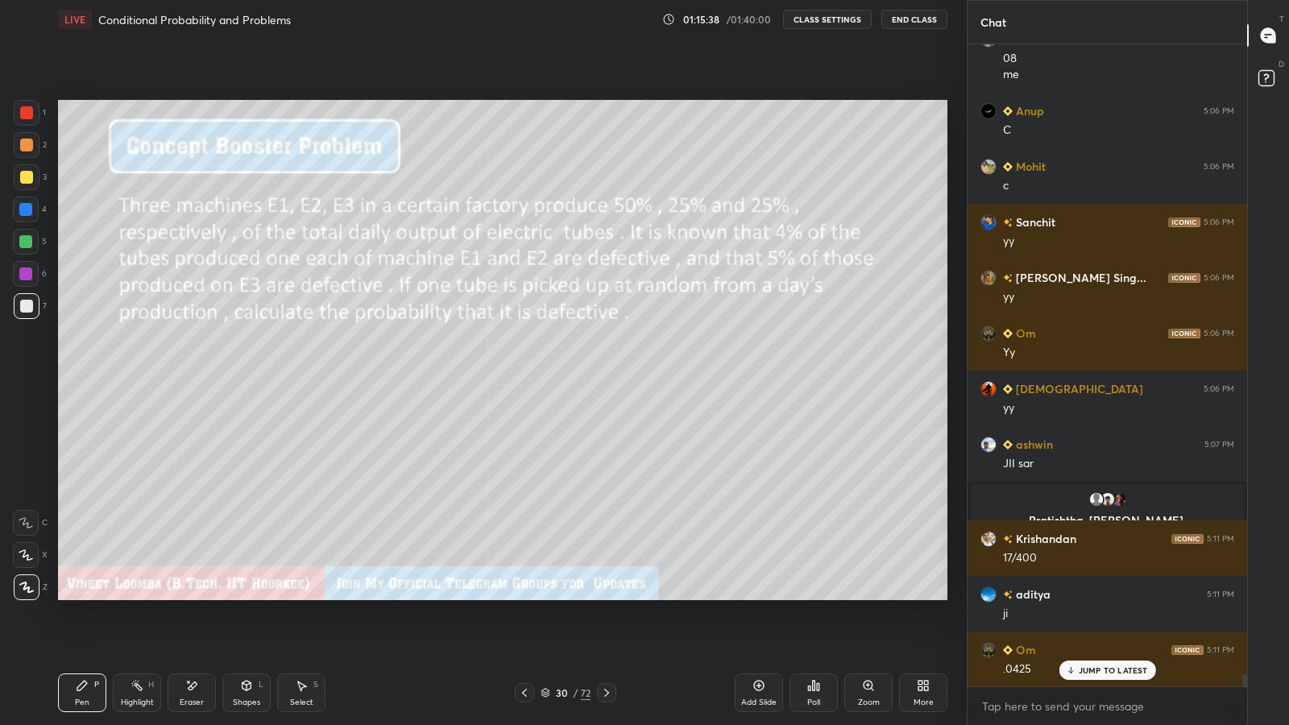
click at [606, 596] on icon at bounding box center [606, 693] width 5 height 8
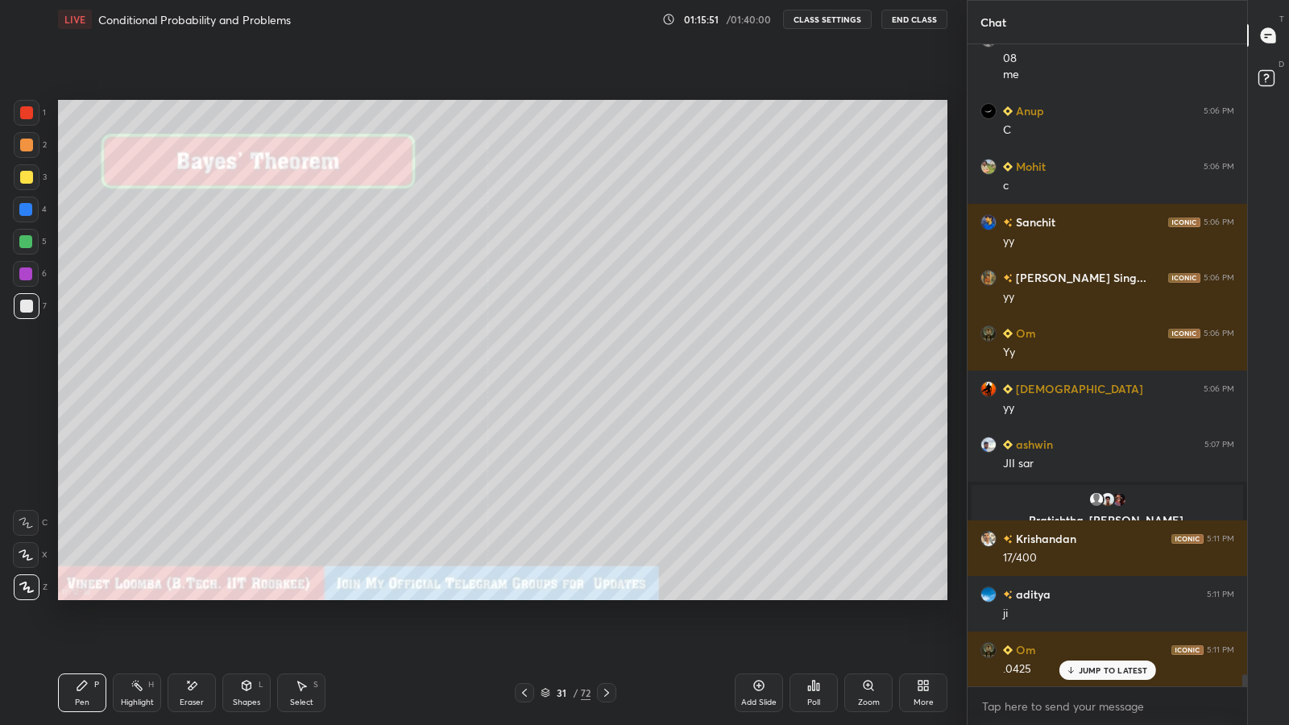
click at [1130, 596] on p "JUMP TO LATEST" at bounding box center [1113, 671] width 69 height 10
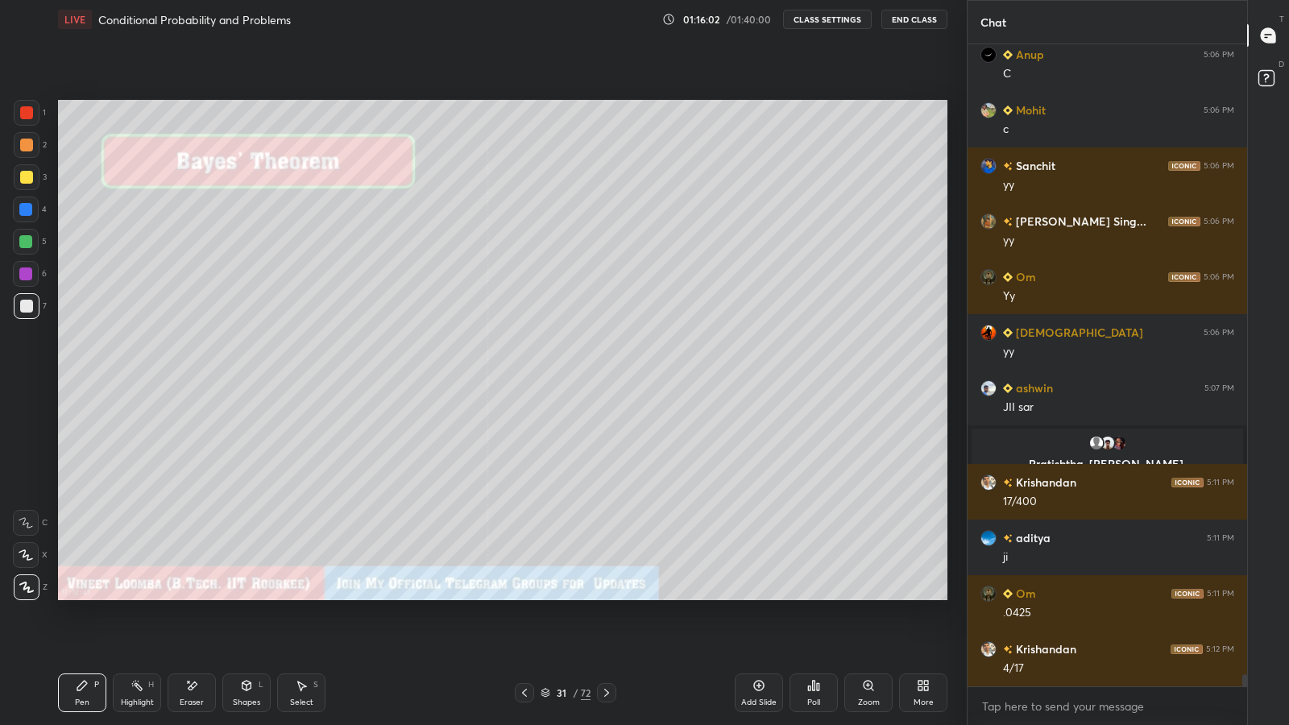
click at [544, 596] on icon at bounding box center [546, 693] width 10 height 10
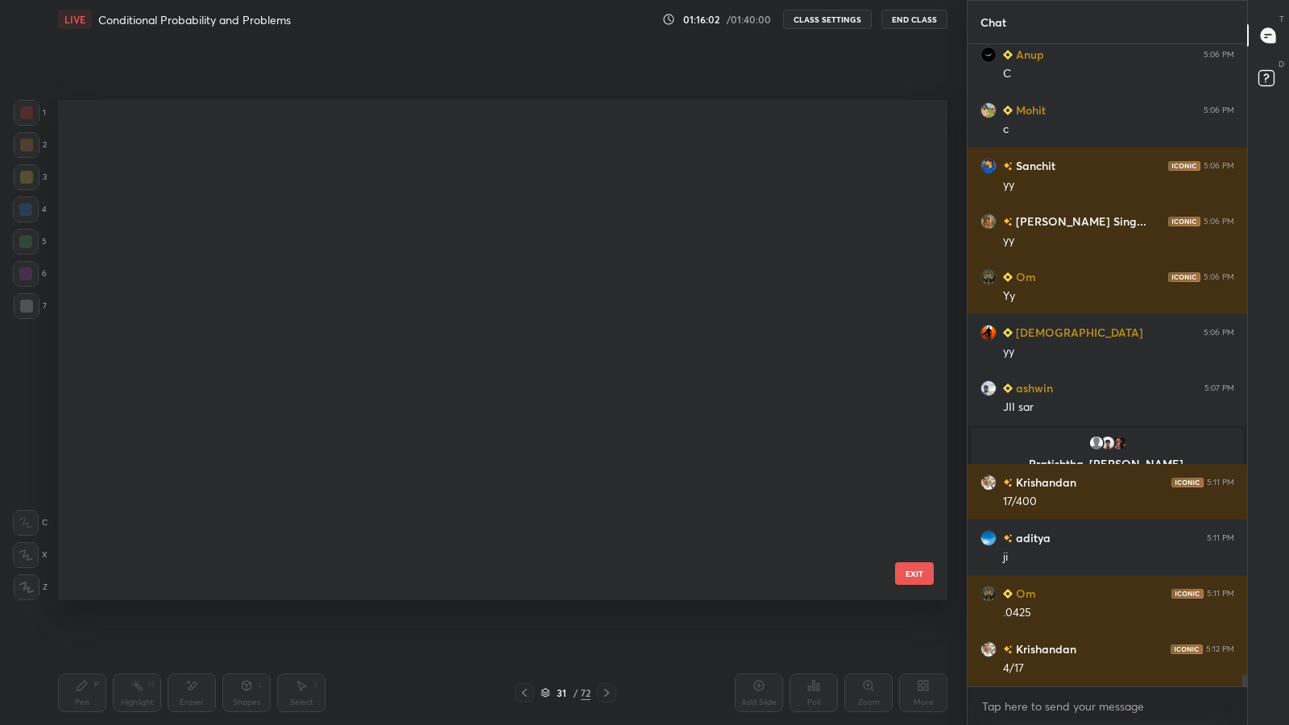
scroll to position [496, 881]
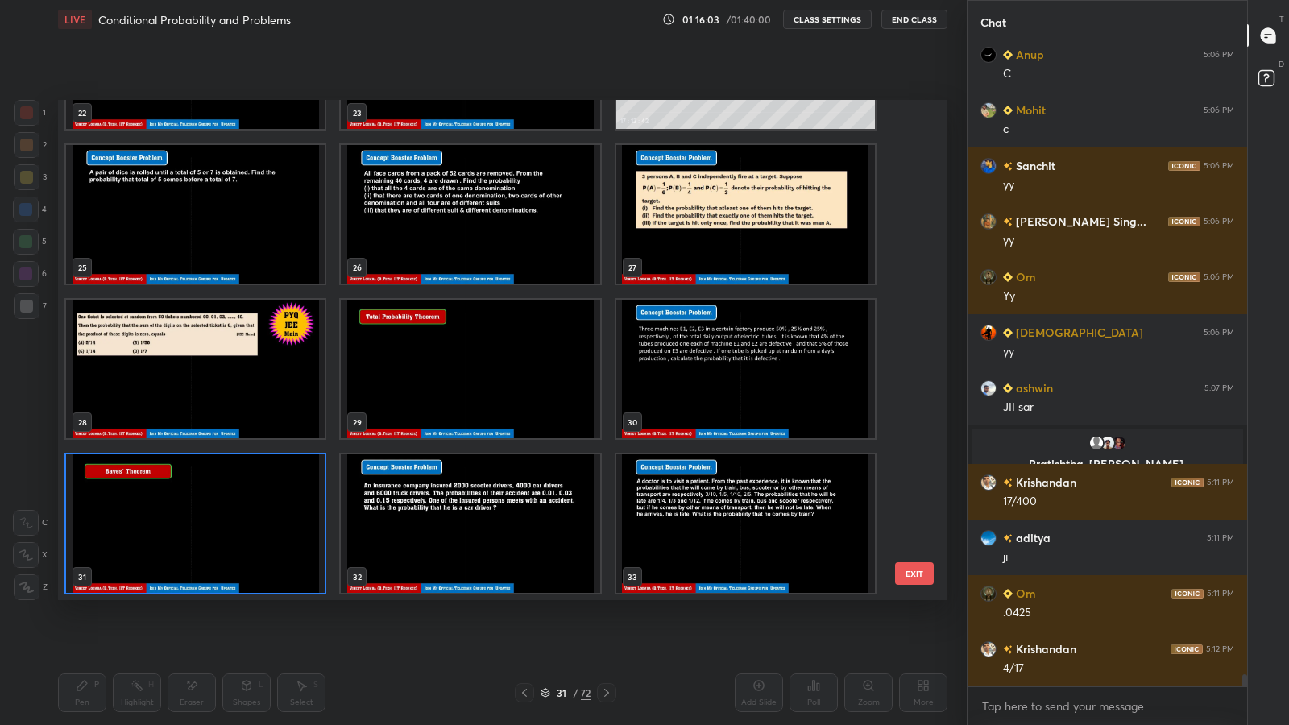
click at [545, 596] on icon at bounding box center [546, 693] width 10 height 10
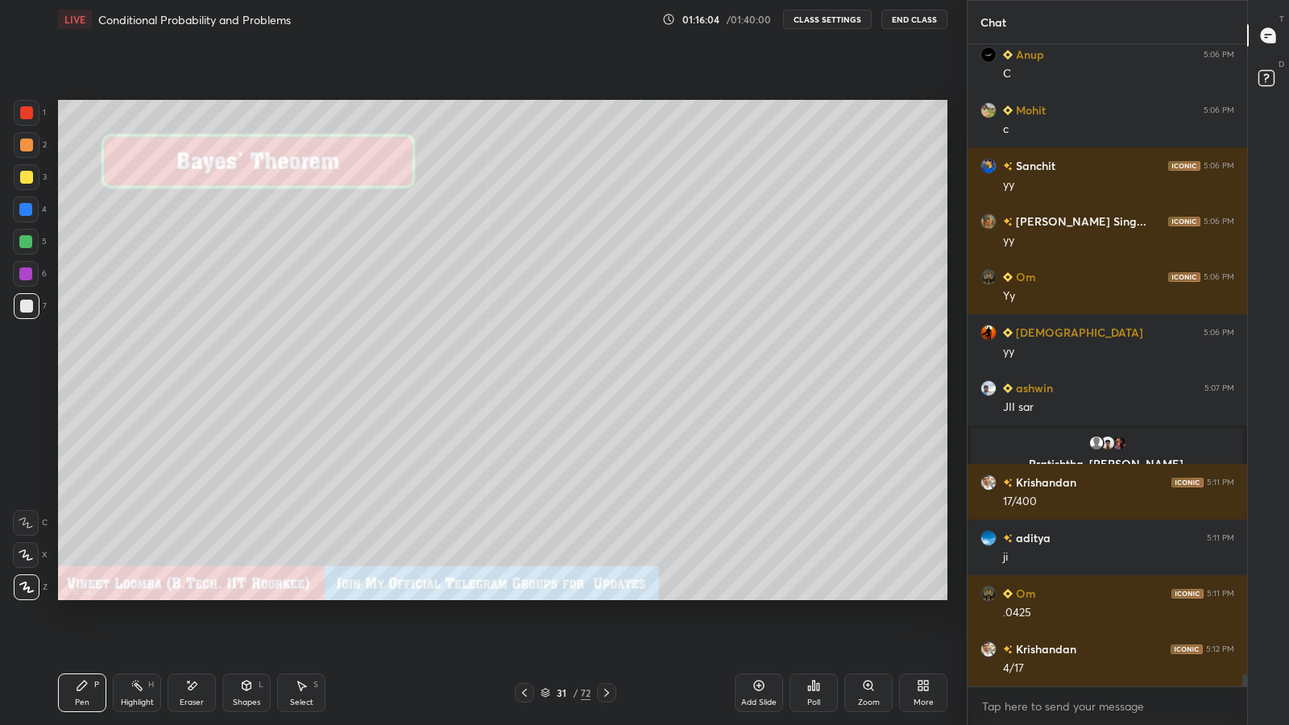
click at [524, 596] on icon at bounding box center [524, 692] width 13 height 13
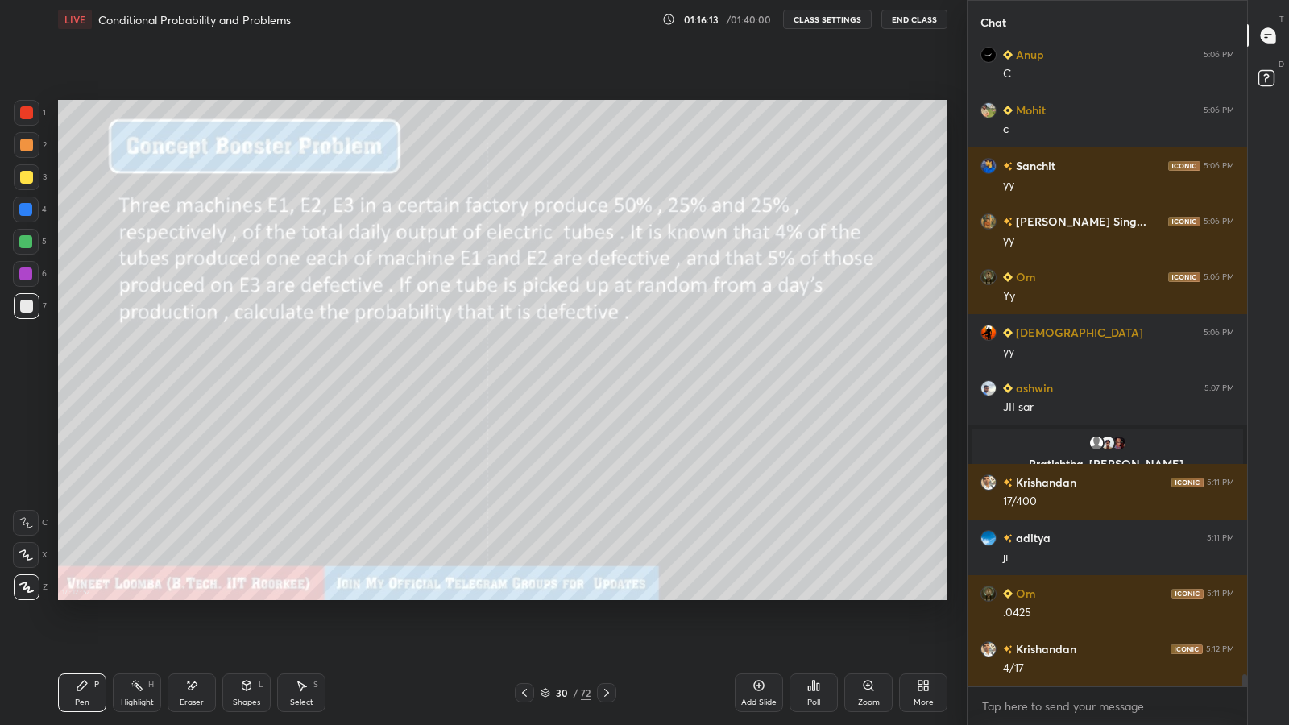
click at [606, 596] on div at bounding box center [606, 692] width 19 height 19
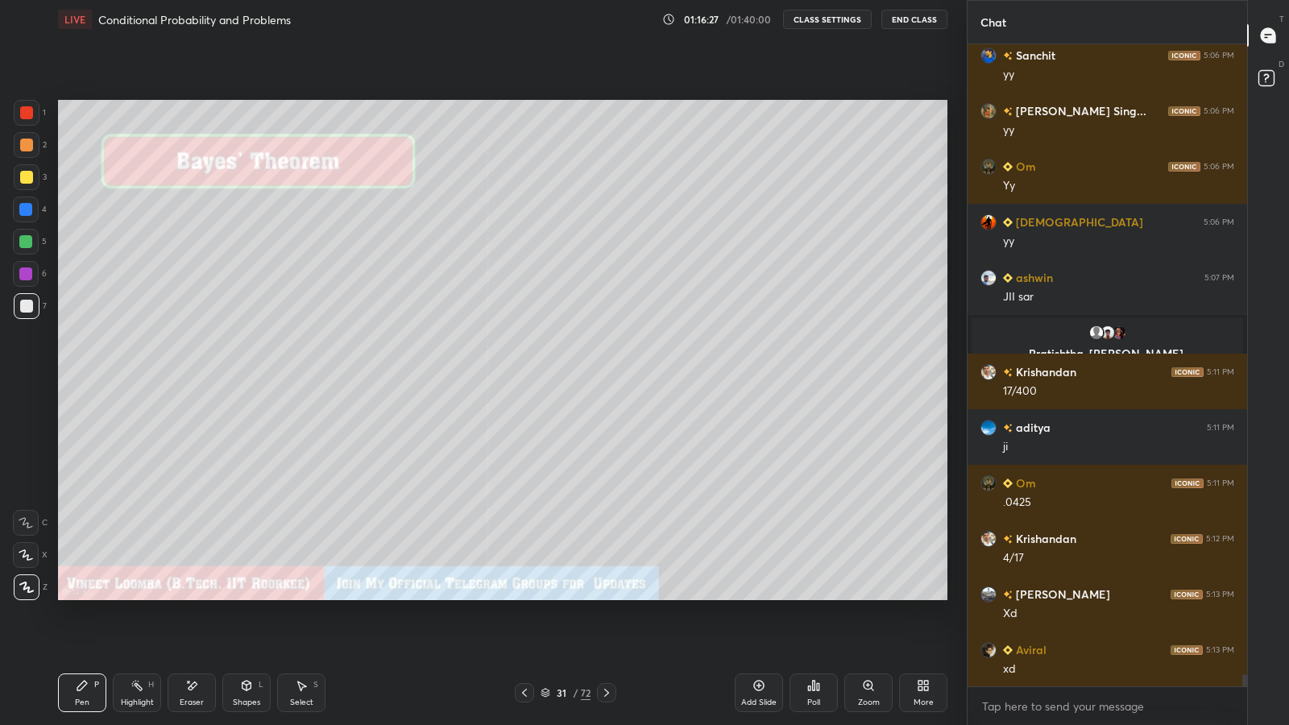
scroll to position [34390, 0]
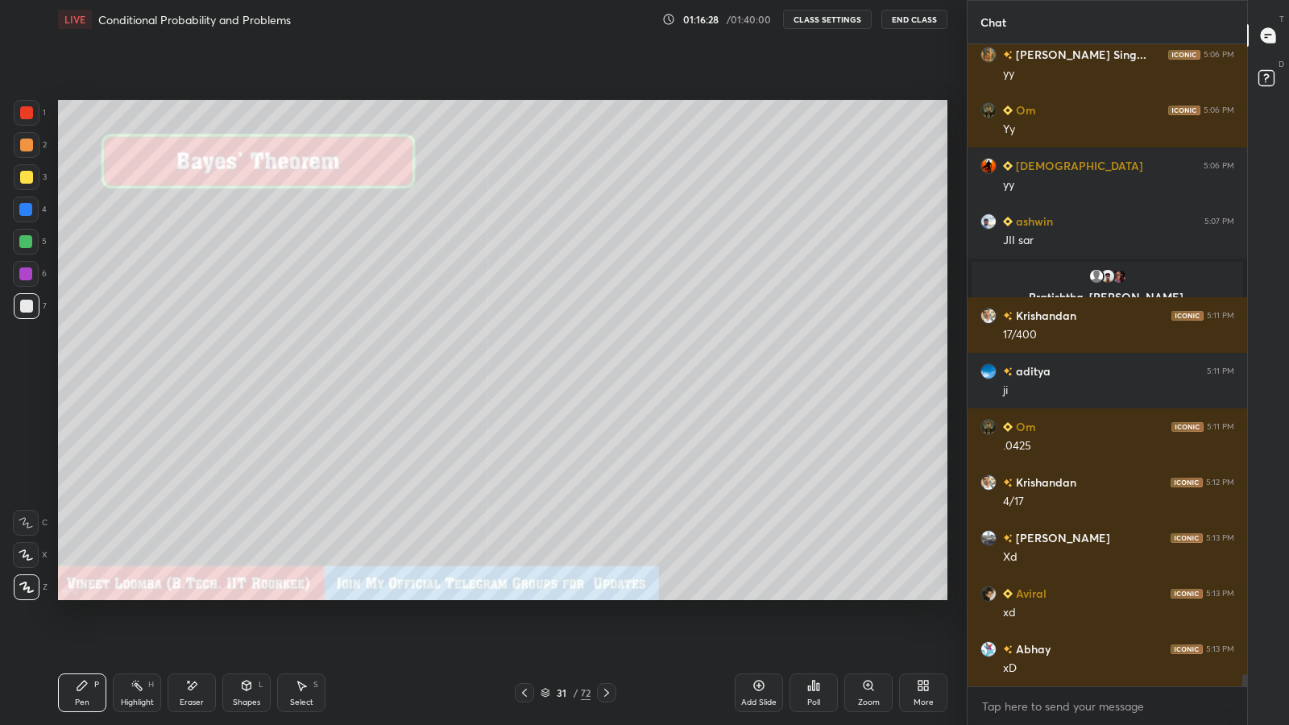
click at [518, 596] on icon at bounding box center [524, 692] width 13 height 13
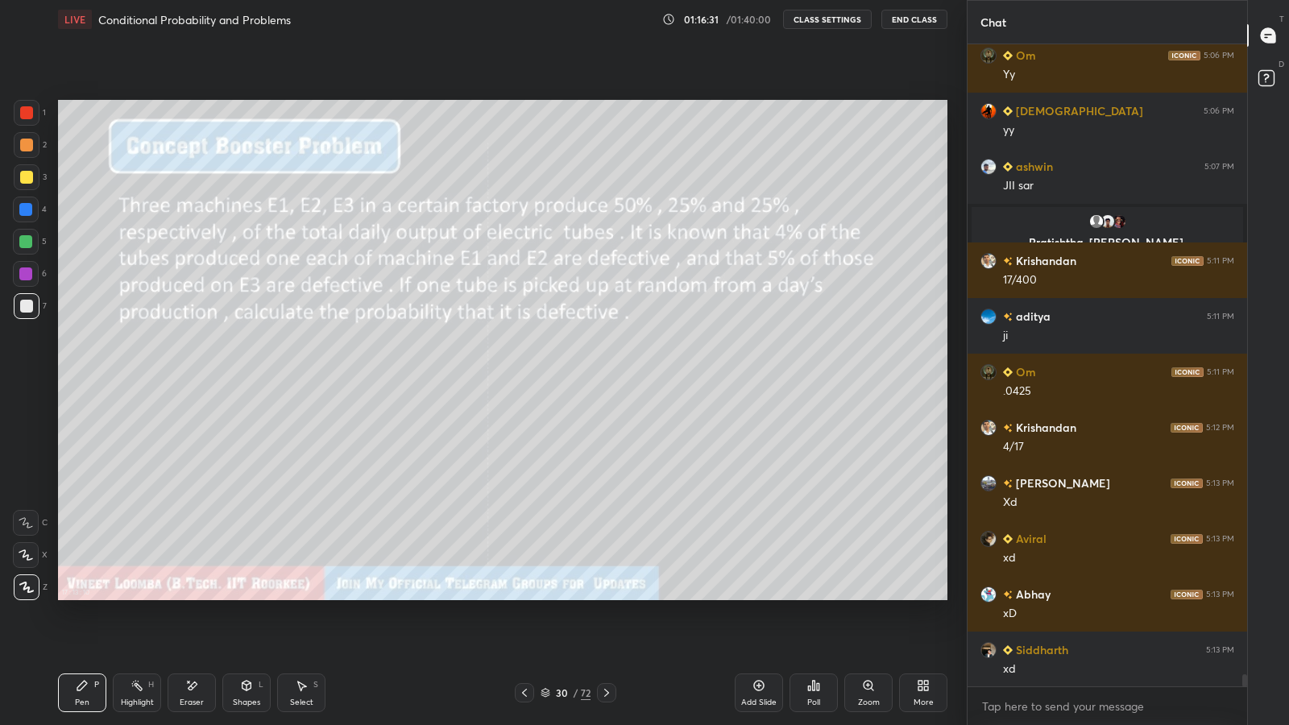
scroll to position [34502, 0]
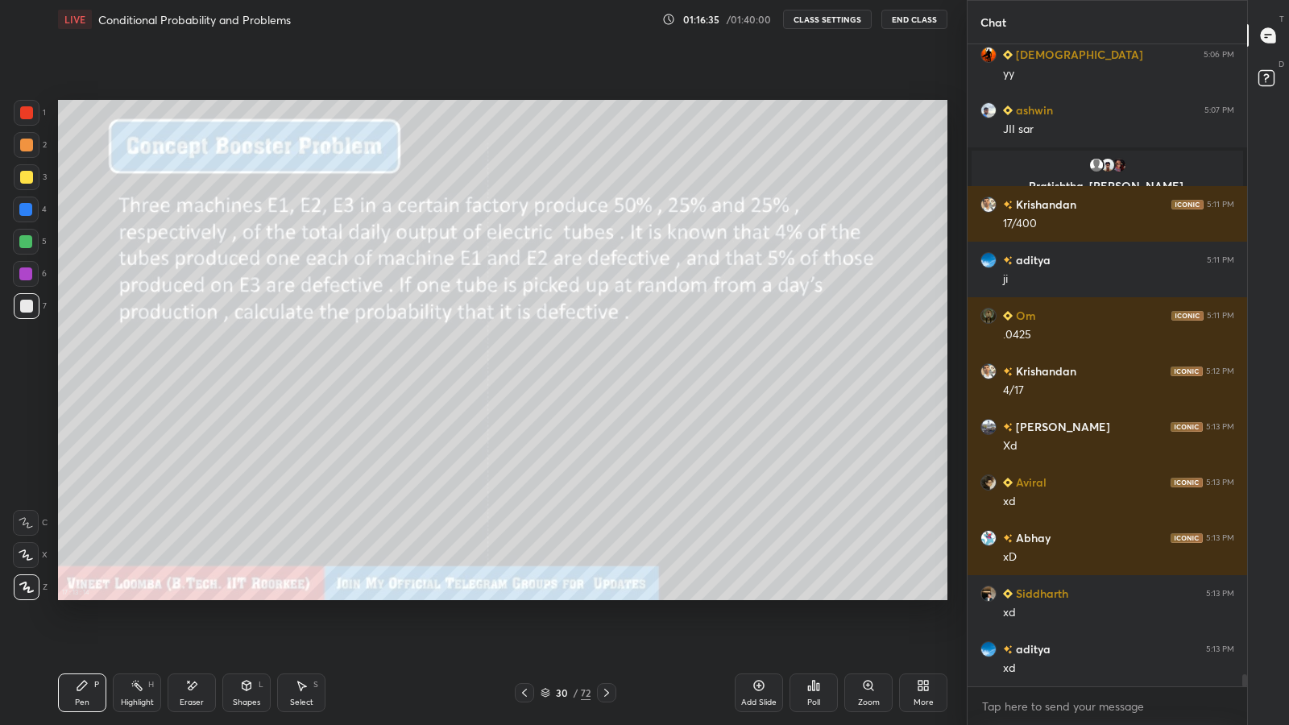
click at [603, 596] on icon at bounding box center [606, 692] width 13 height 13
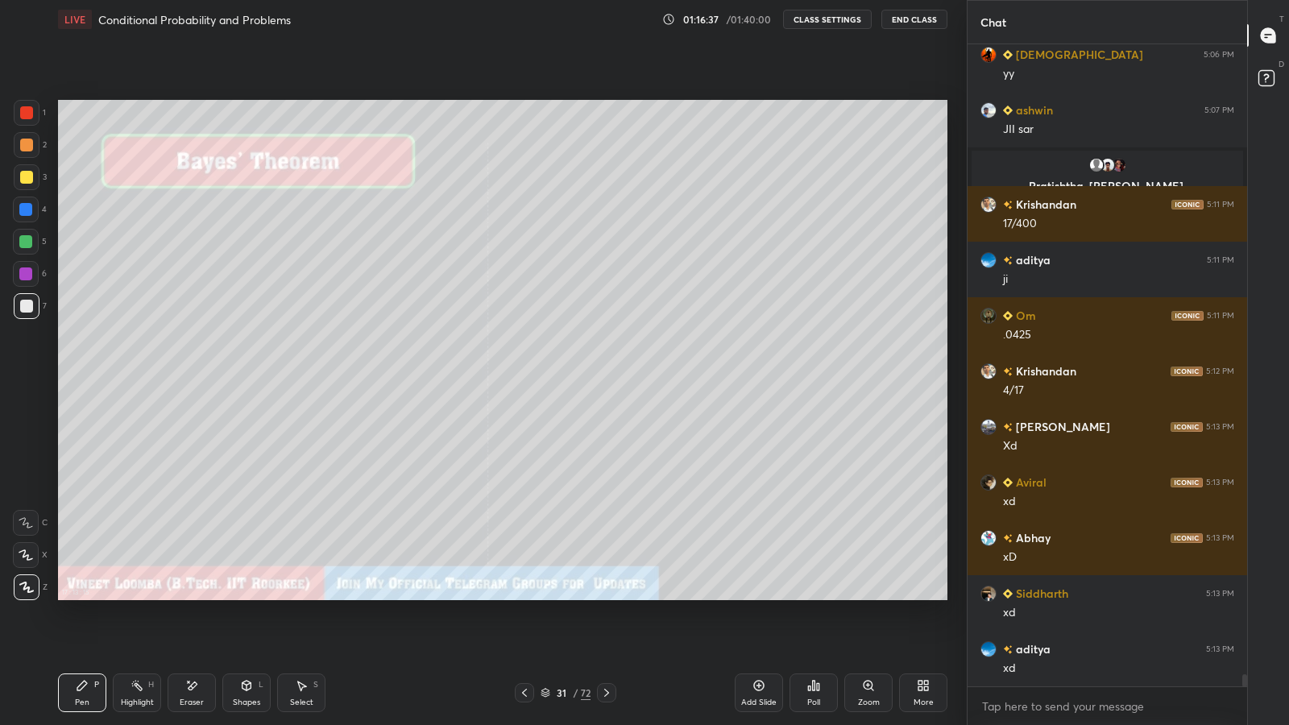
scroll to position [34556, 0]
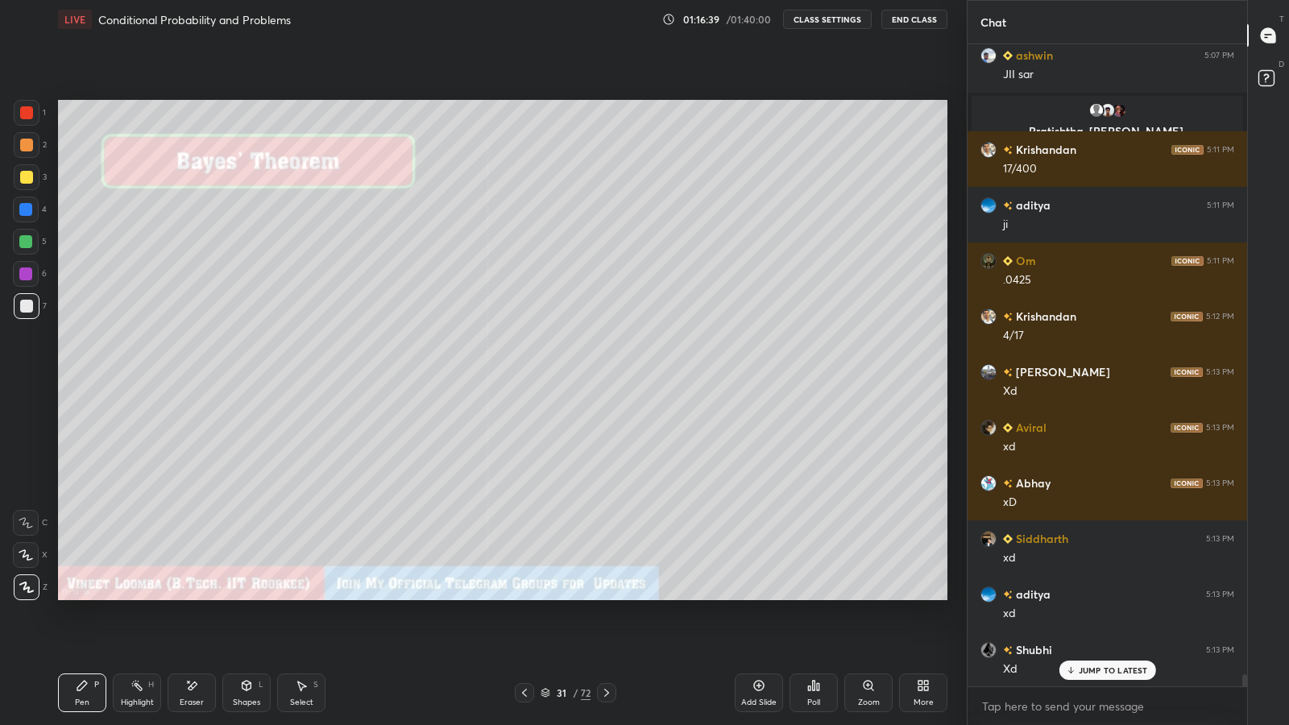
click at [607, 596] on icon at bounding box center [606, 692] width 13 height 13
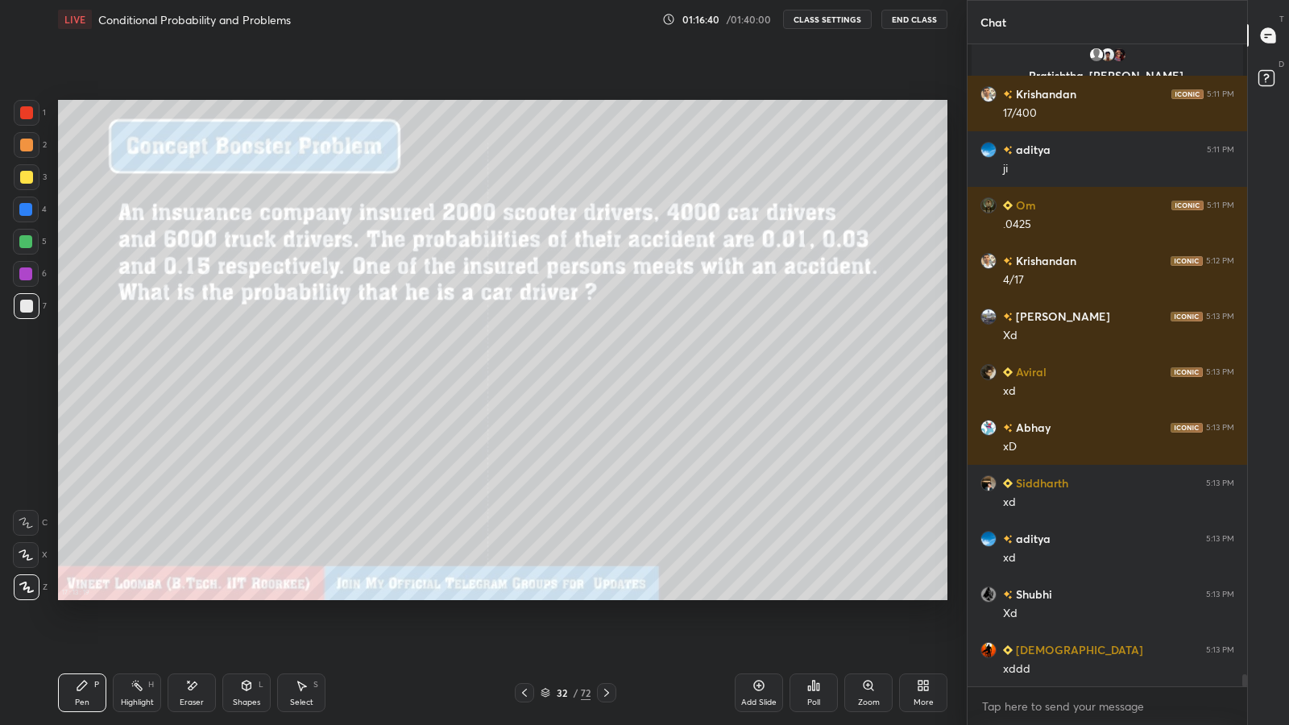
scroll to position [34668, 0]
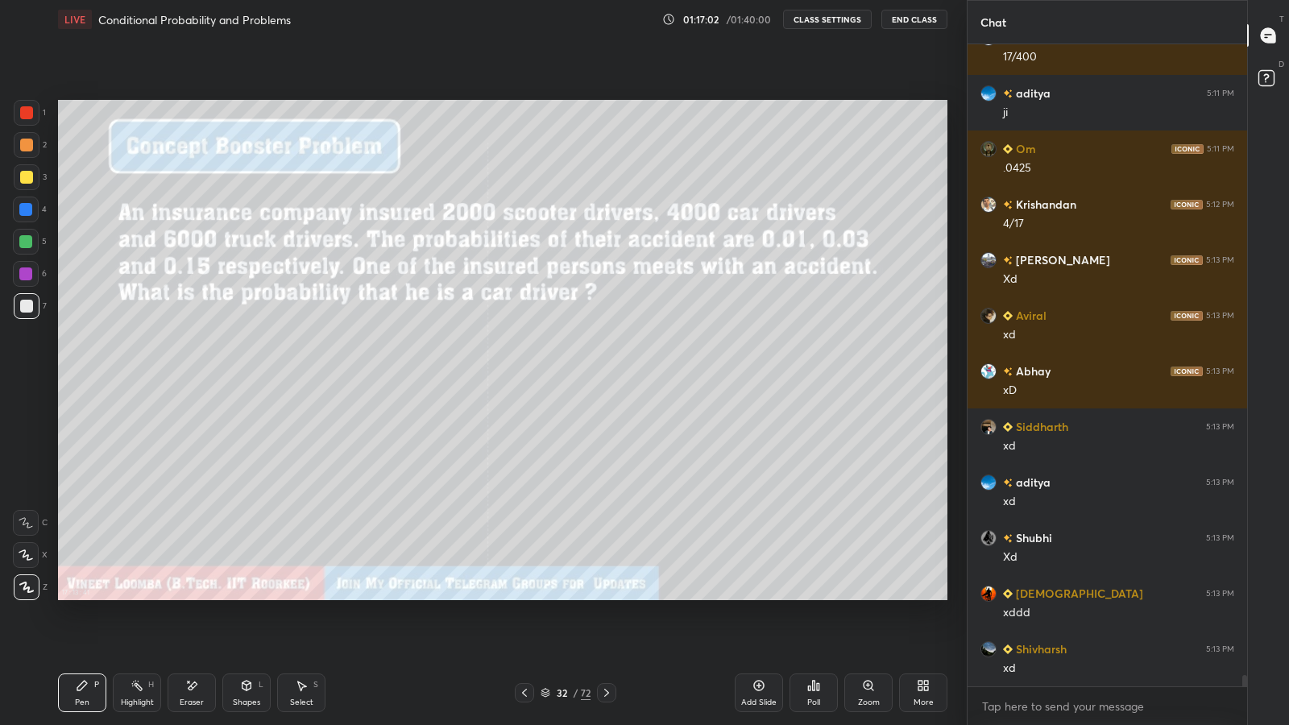
click at [193, 596] on div "Eraser" at bounding box center [192, 703] width 24 height 8
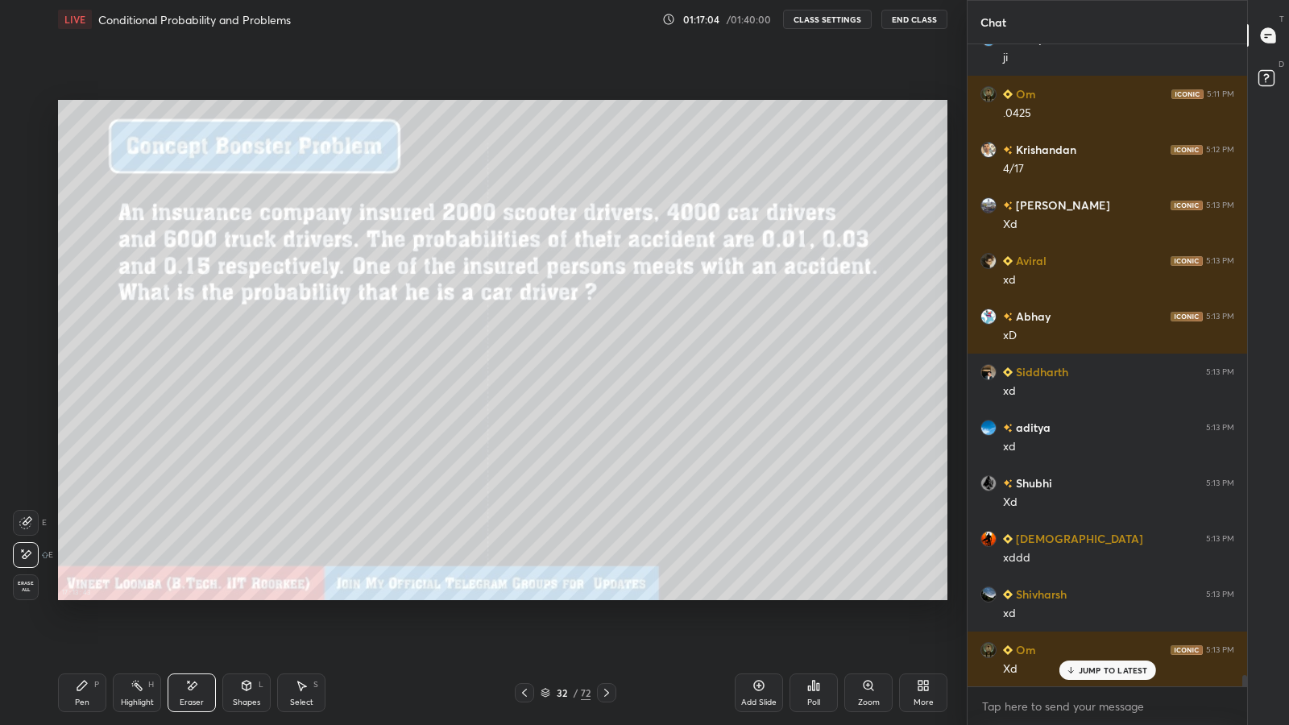
click at [87, 596] on div "Pen" at bounding box center [82, 703] width 15 height 8
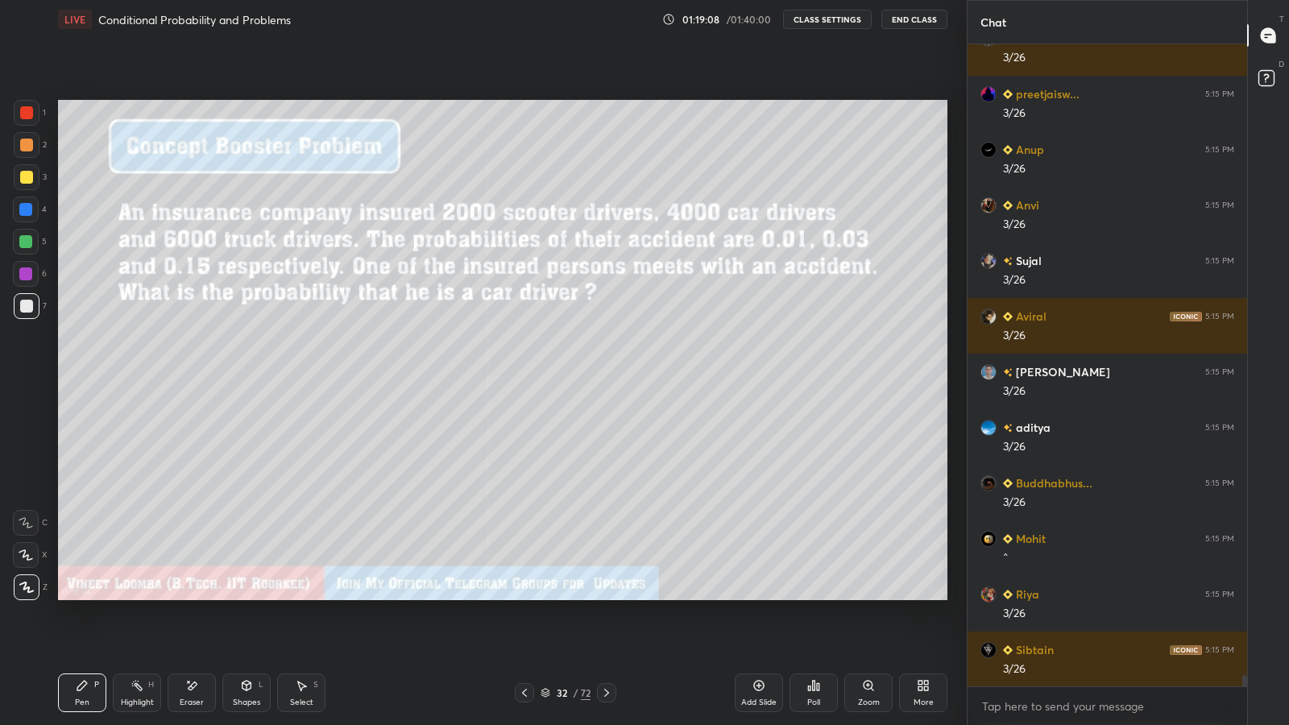
scroll to position [34805, 0]
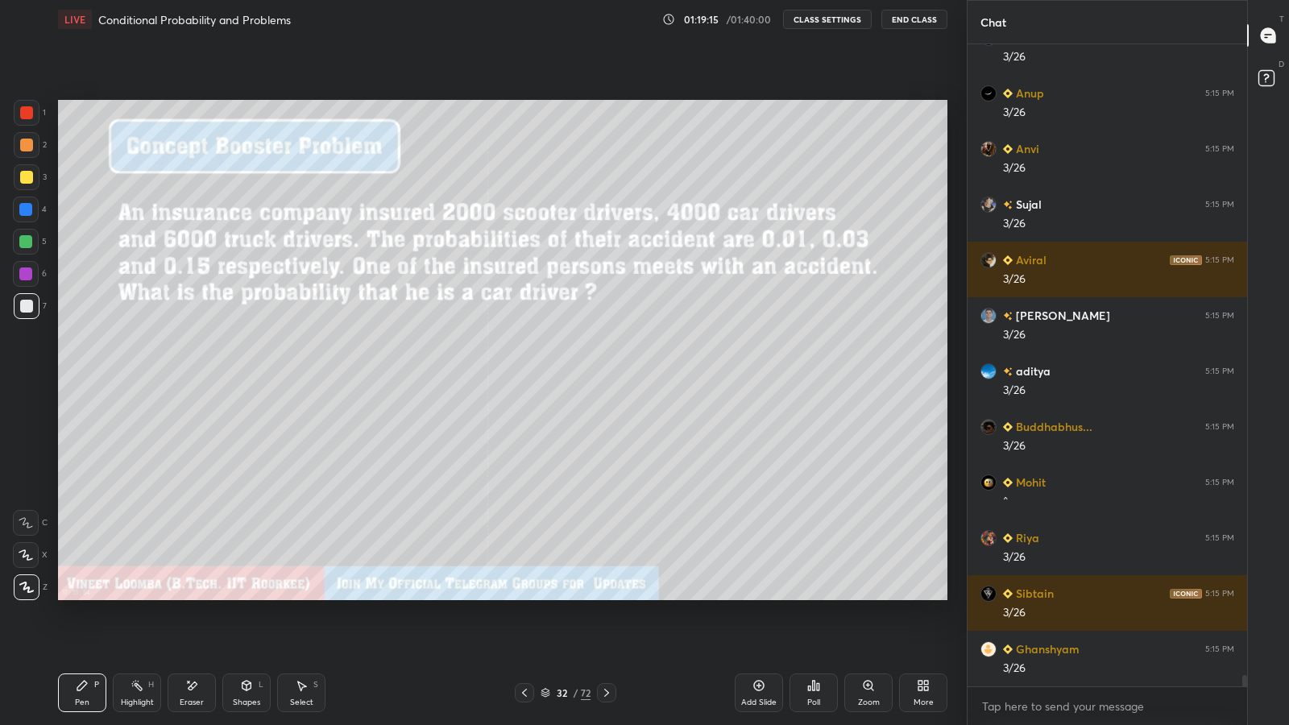
click at [587, 596] on div "72" at bounding box center [586, 693] width 10 height 15
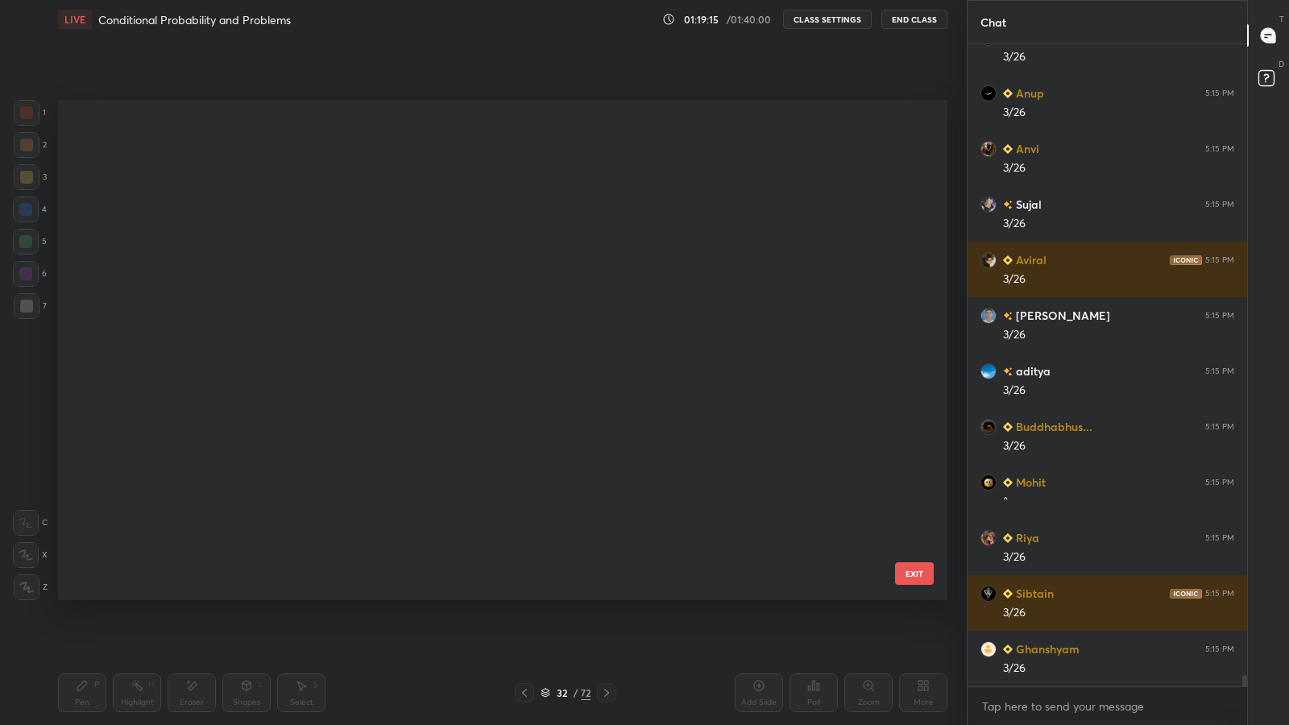
scroll to position [496, 881]
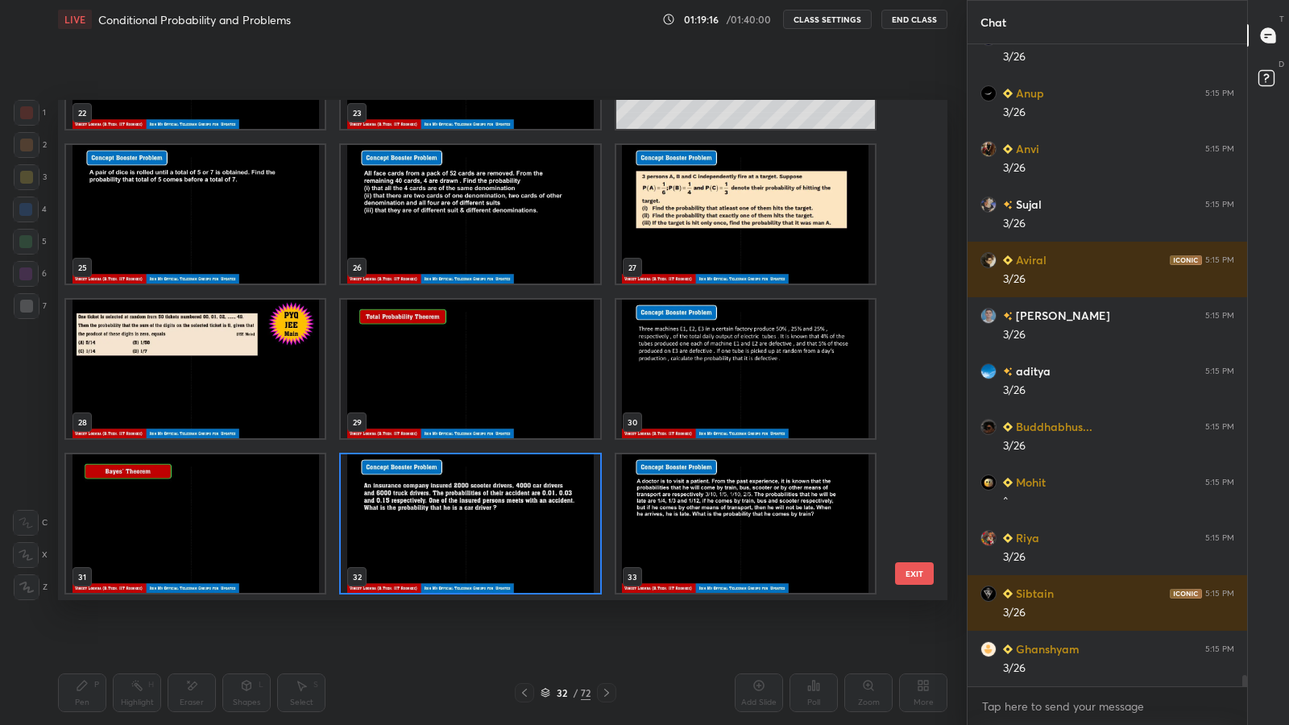
click at [602, 596] on div at bounding box center [606, 692] width 19 height 19
click at [566, 596] on div "32" at bounding box center [562, 693] width 16 height 10
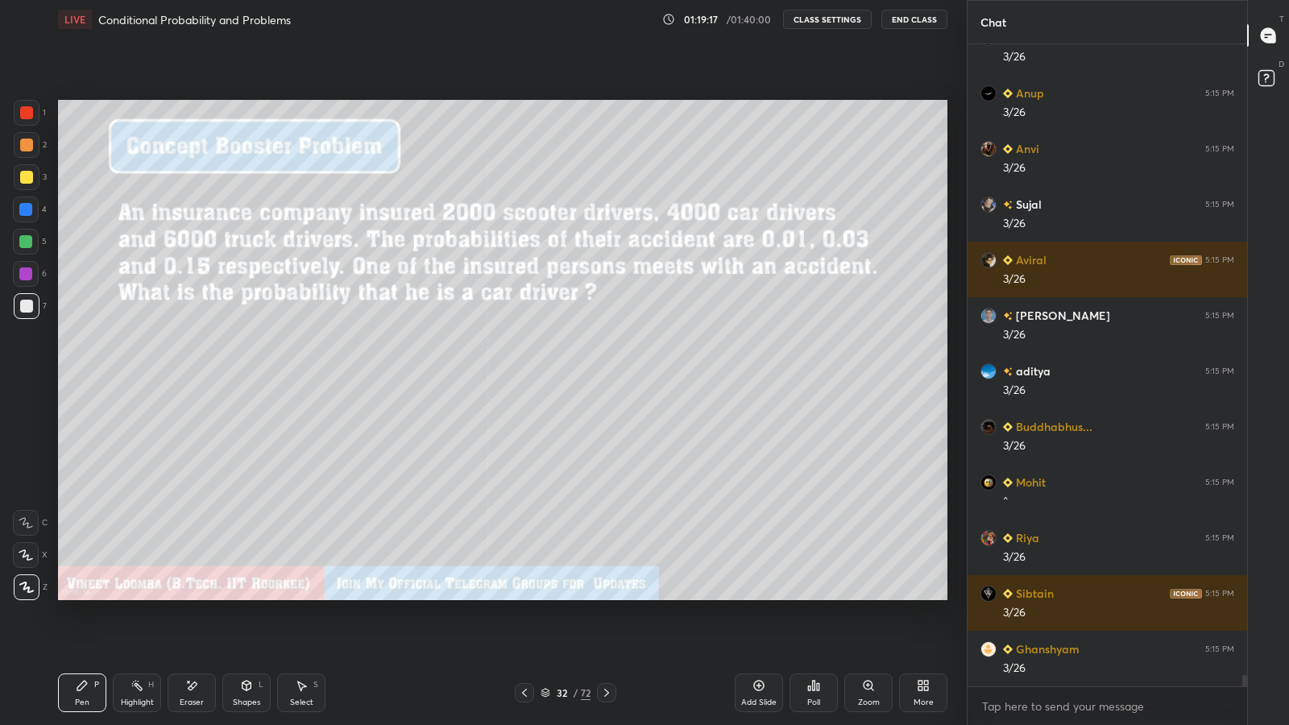
click at [607, 596] on icon at bounding box center [606, 692] width 13 height 13
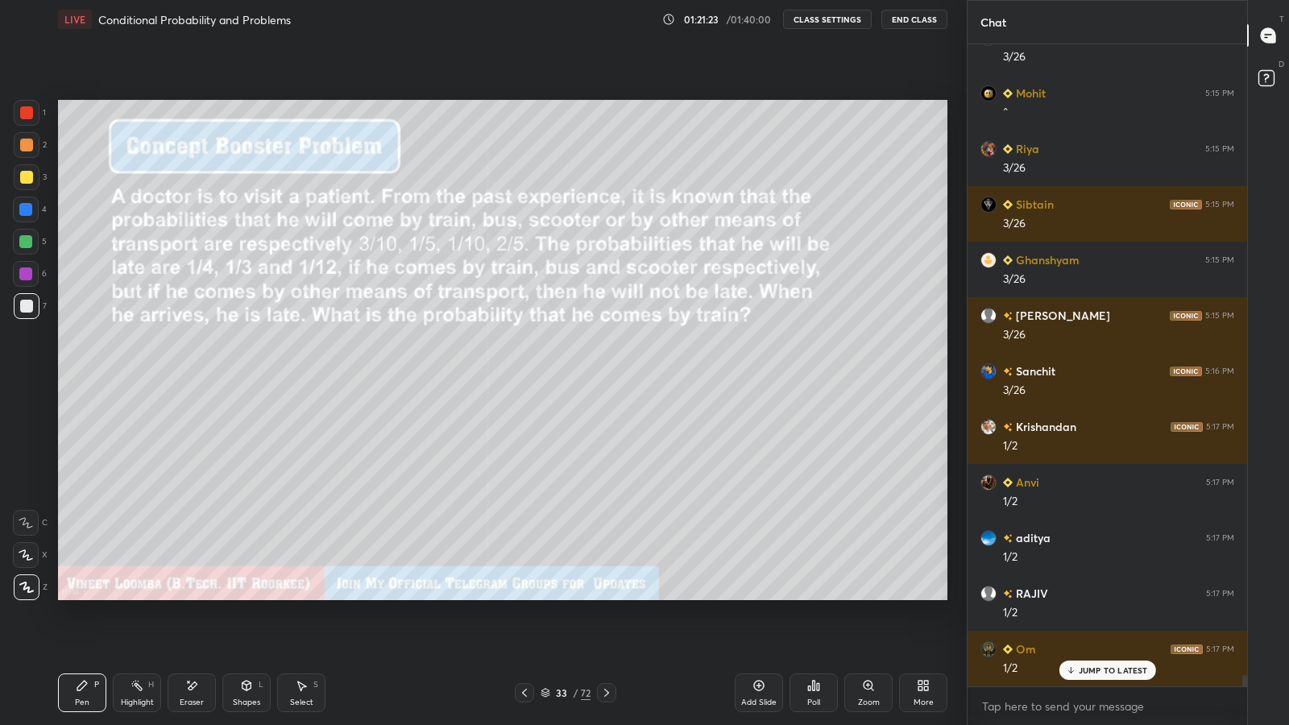
scroll to position [35219, 0]
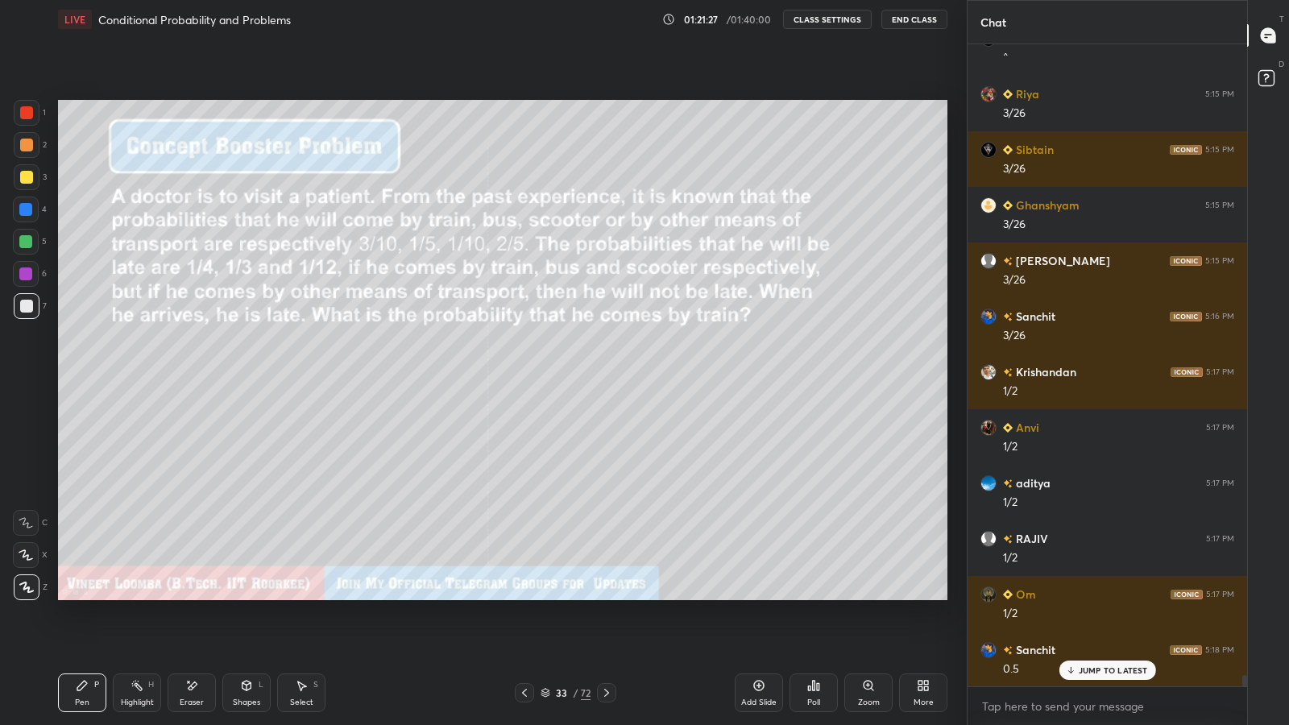
click at [606, 596] on icon at bounding box center [606, 692] width 13 height 13
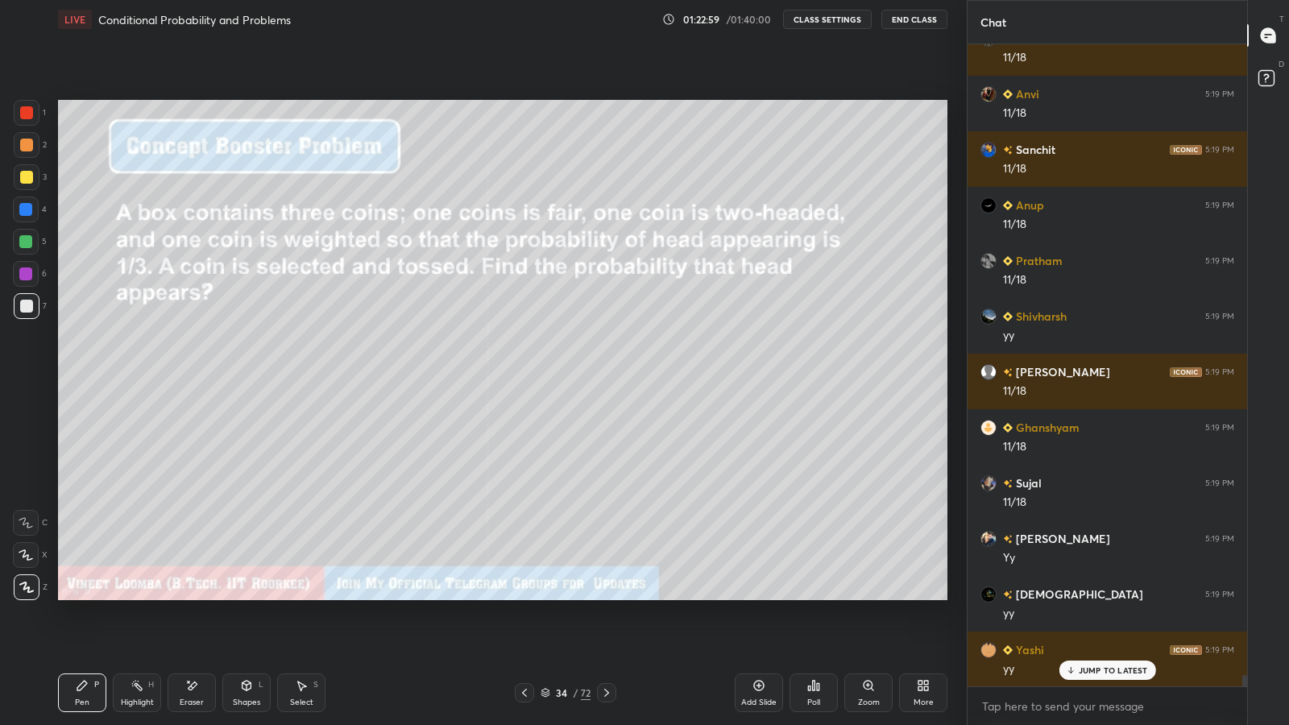
scroll to position [36276, 0]
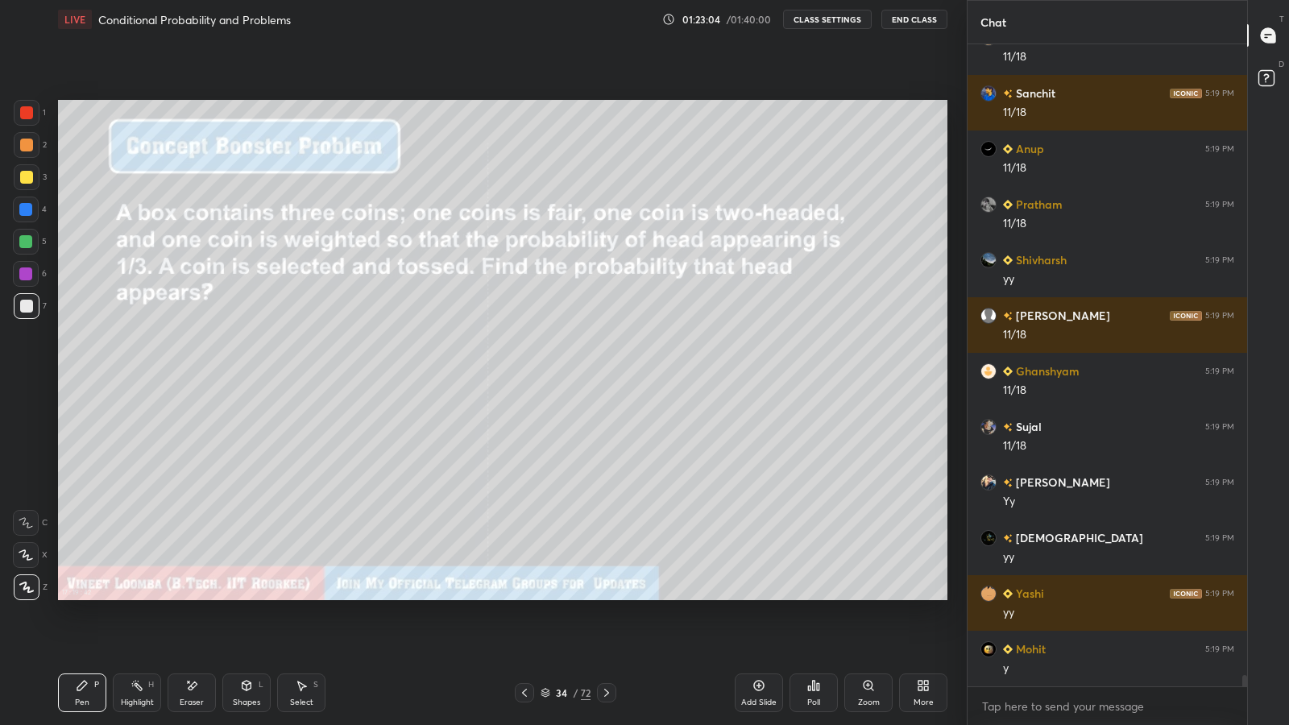
click at [608, 596] on icon at bounding box center [606, 692] width 13 height 13
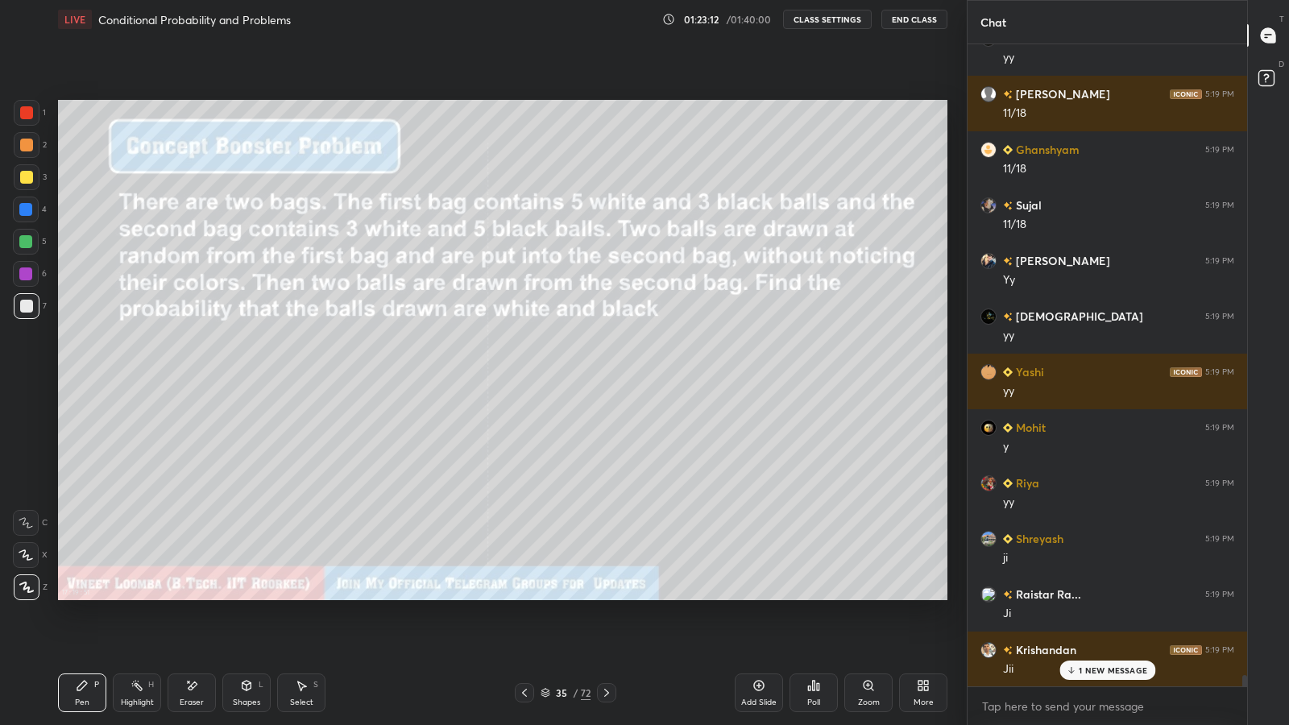
scroll to position [36554, 0]
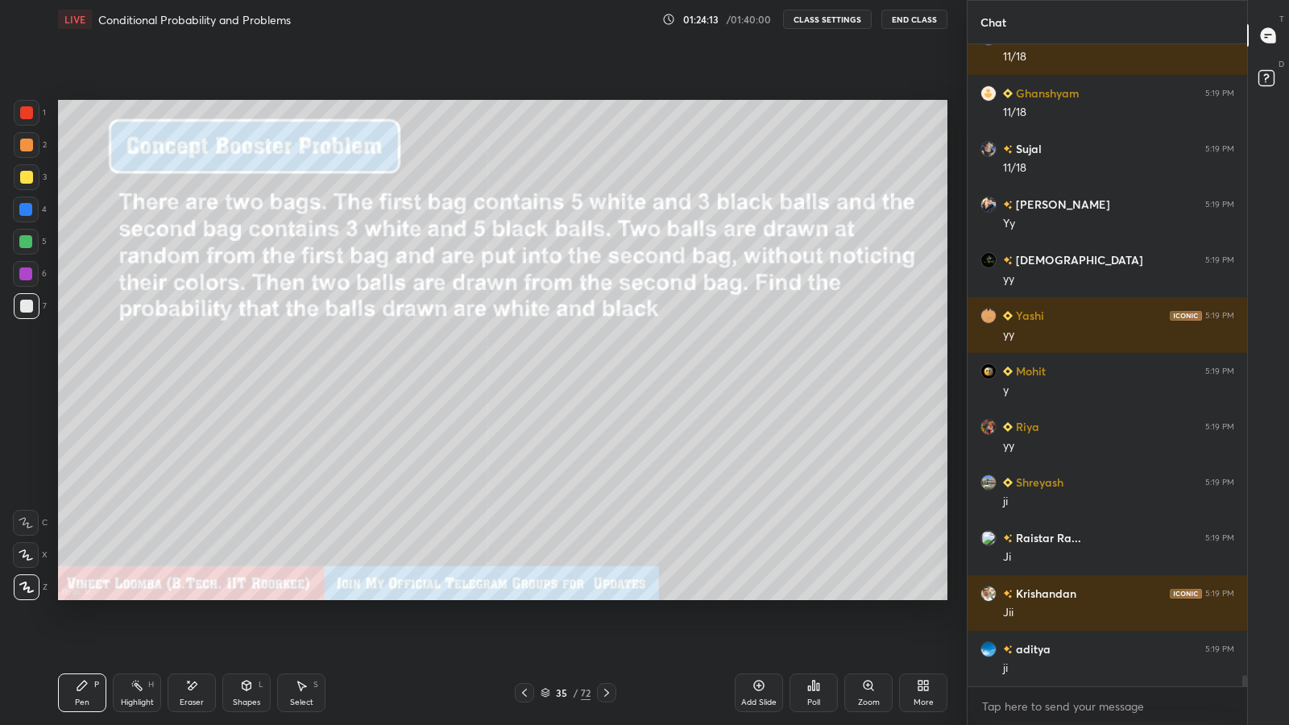
click at [23, 272] on div at bounding box center [25, 274] width 13 height 13
click at [27, 239] on div at bounding box center [25, 241] width 13 height 13
click at [21, 307] on div at bounding box center [26, 306] width 13 height 13
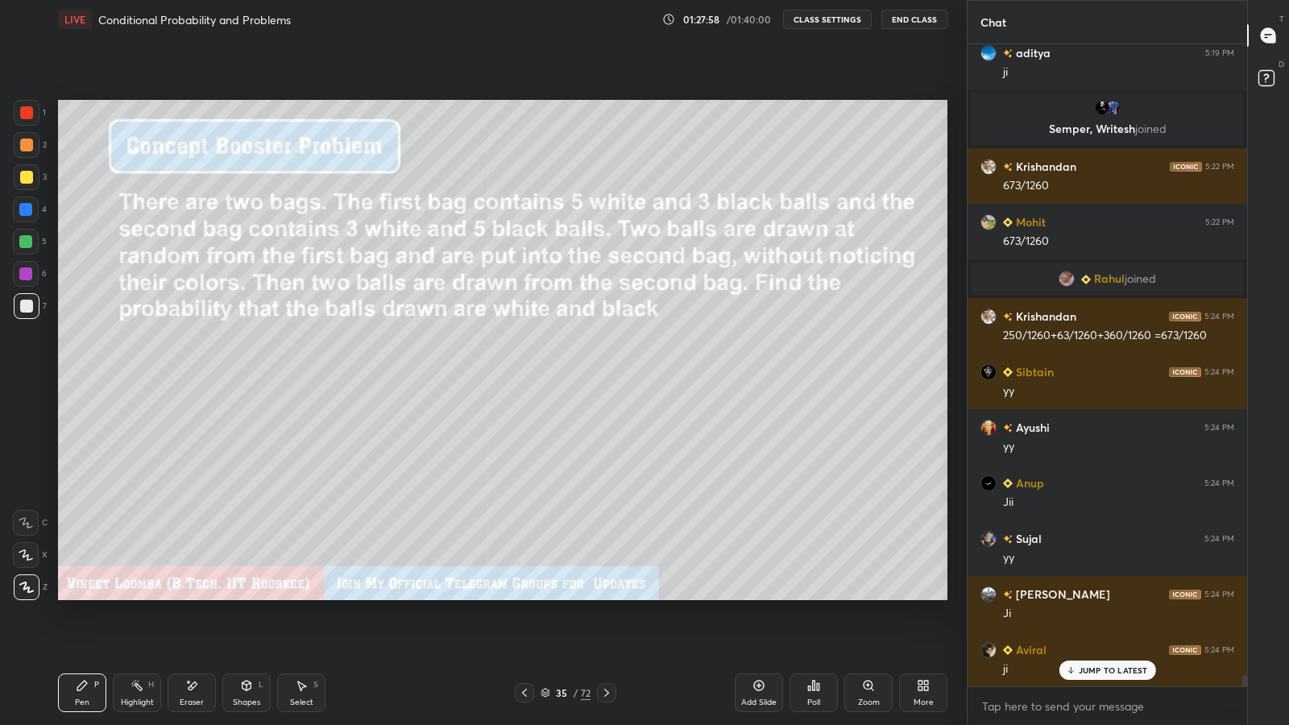
scroll to position [36654, 0]
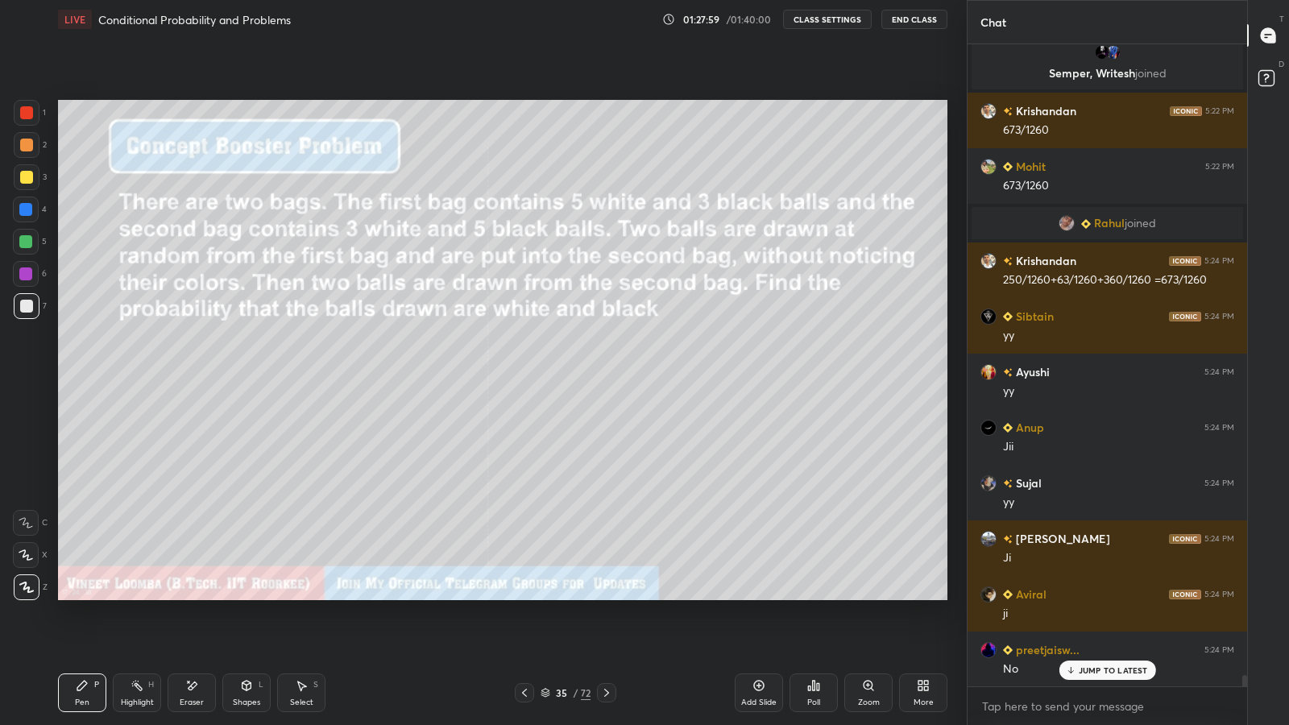
click at [1086, 596] on div "[PERSON_NAME] 5:19 PM [DATE] [PERSON_NAME] 5:19 PM [PERSON_NAME][DEMOGRAPHIC_DA…" at bounding box center [1108, 365] width 280 height 642
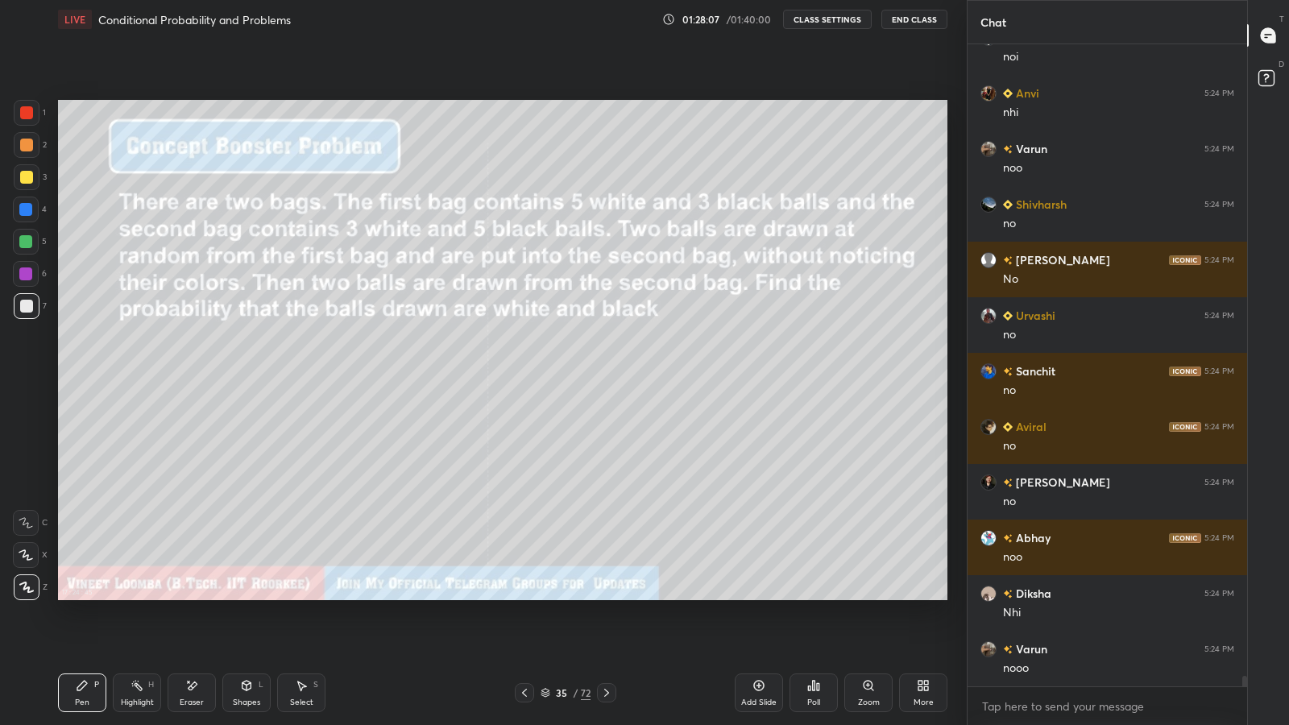
scroll to position [37433, 0]
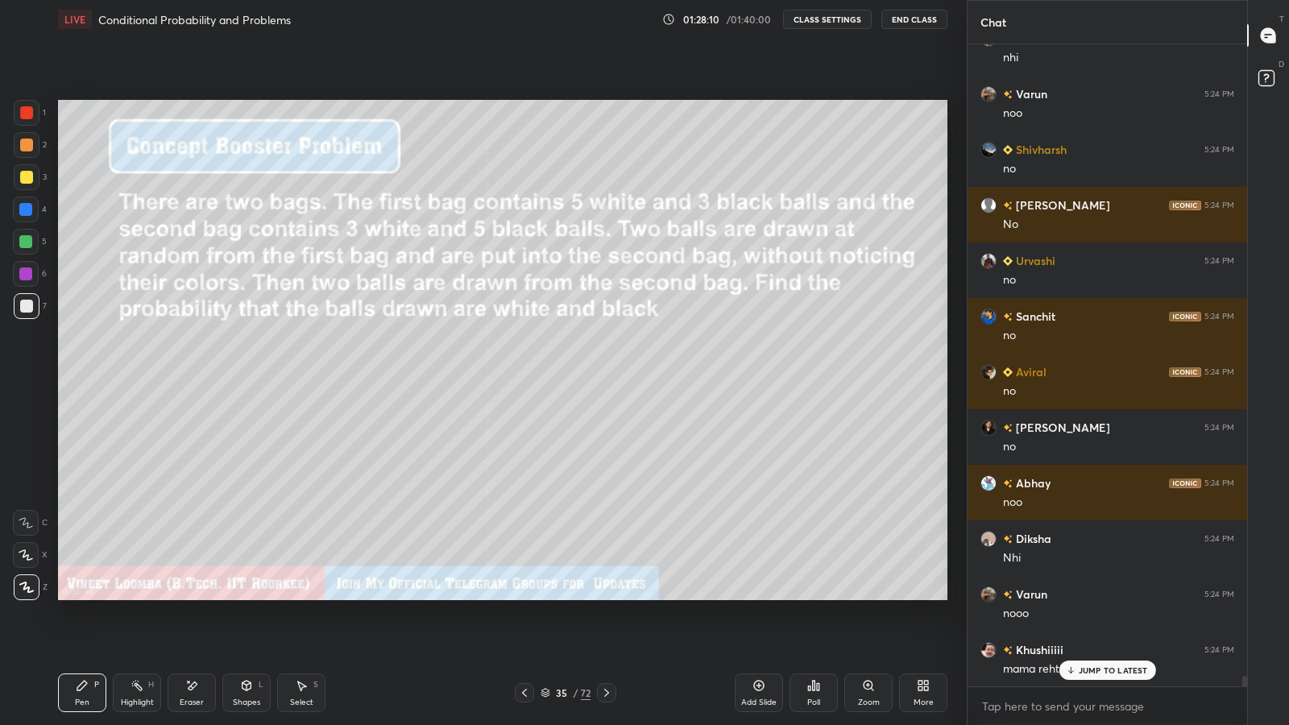
click at [606, 596] on icon at bounding box center [606, 692] width 13 height 13
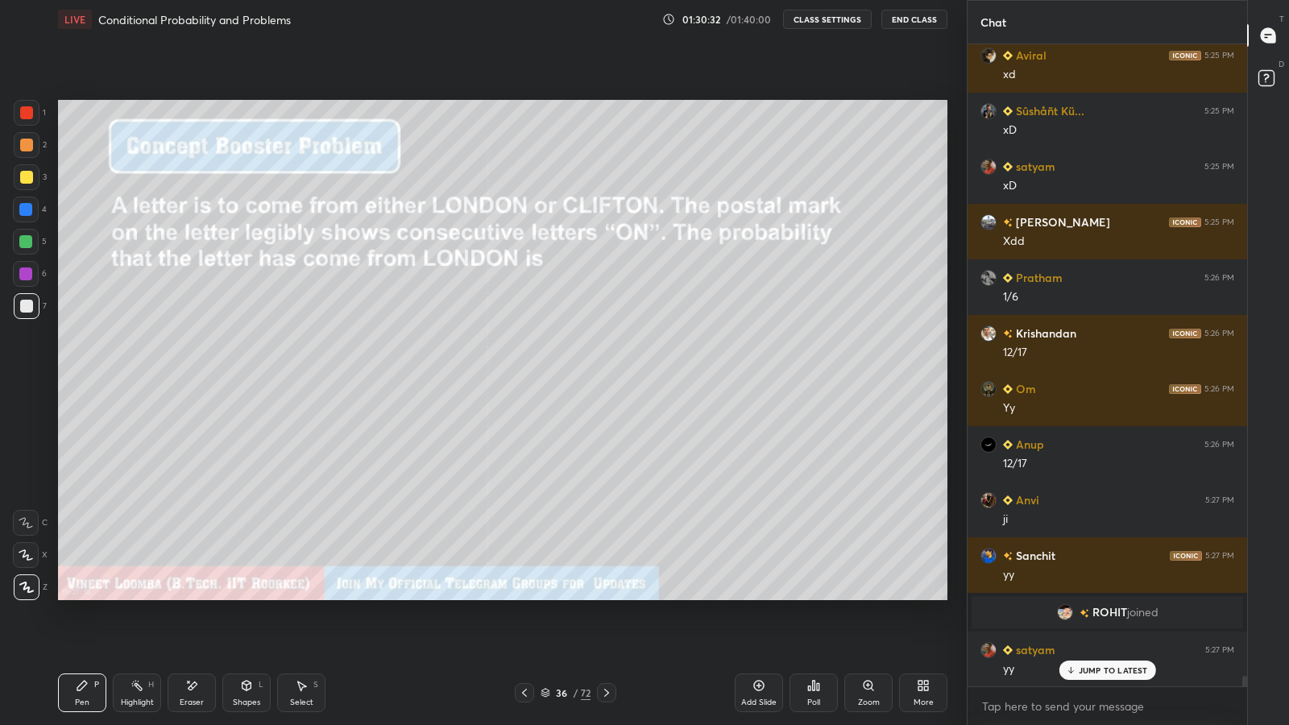
scroll to position [37795, 0]
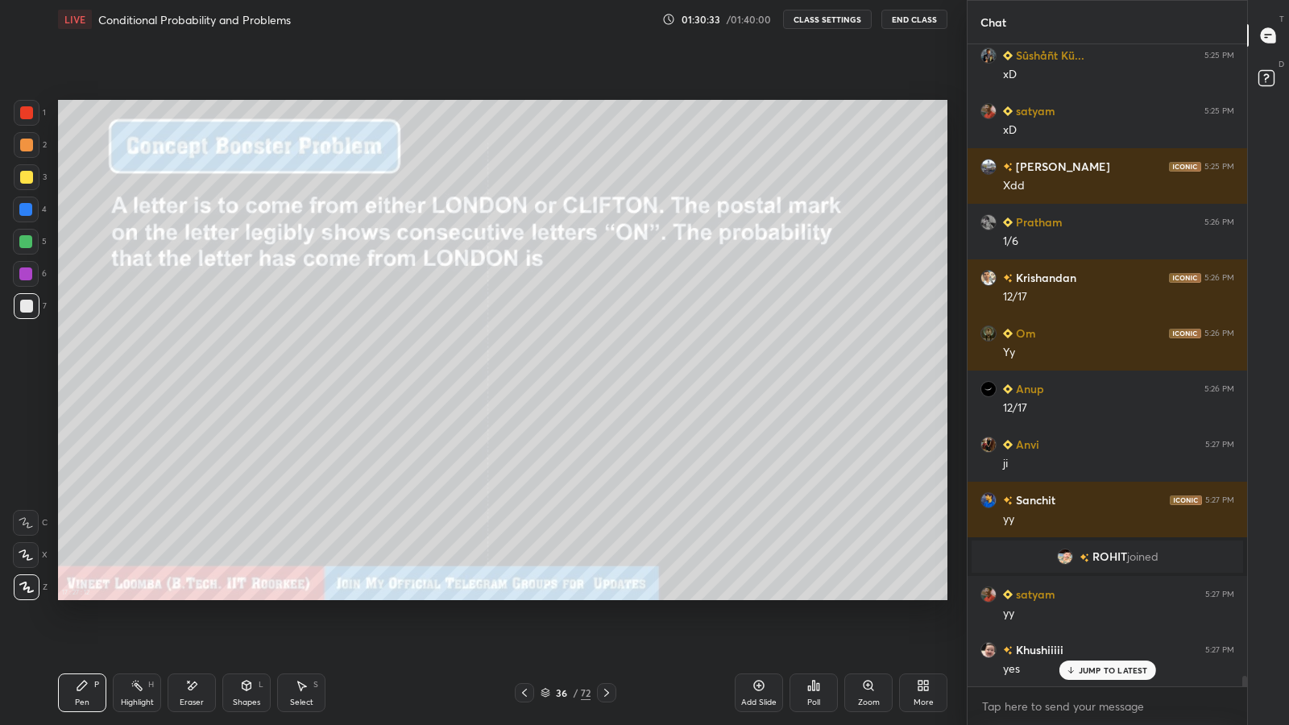
click at [1116, 596] on p "JUMP TO LATEST" at bounding box center [1113, 671] width 69 height 10
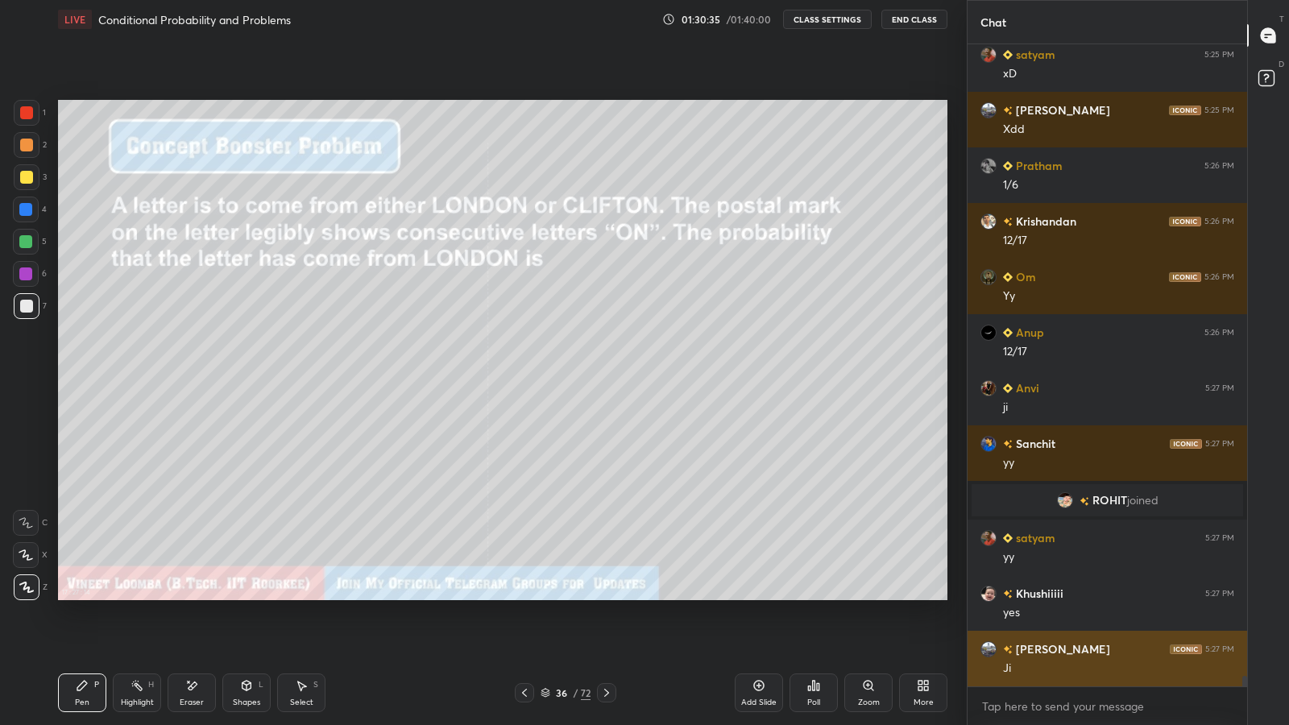
click at [1037, 596] on h6 "[PERSON_NAME]" at bounding box center [1061, 649] width 97 height 17
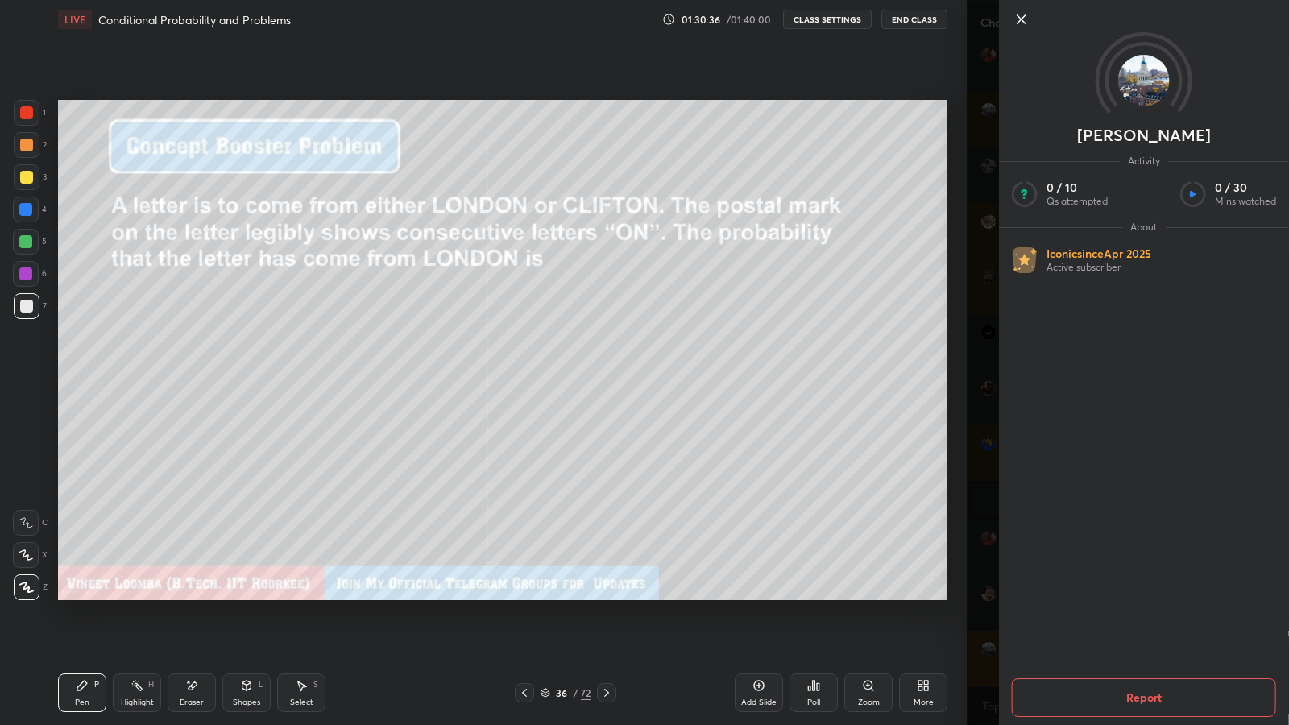
scroll to position [37906, 0]
click at [981, 583] on div "[PERSON_NAME] Activity 0 / 10 Qs attempted 0 / 30 Mins watched About Iconic sin…" at bounding box center [1128, 362] width 322 height 725
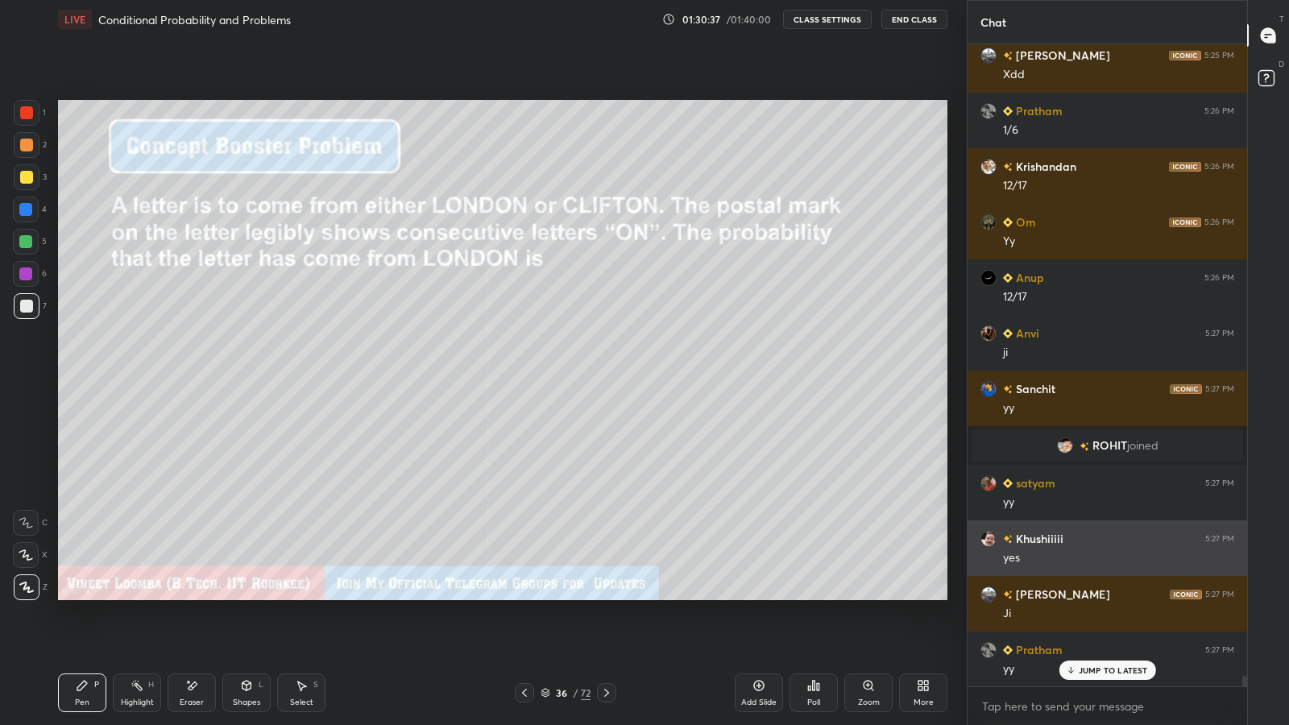
click at [1040, 541] on h6 "Khushiiiii" at bounding box center [1038, 538] width 51 height 17
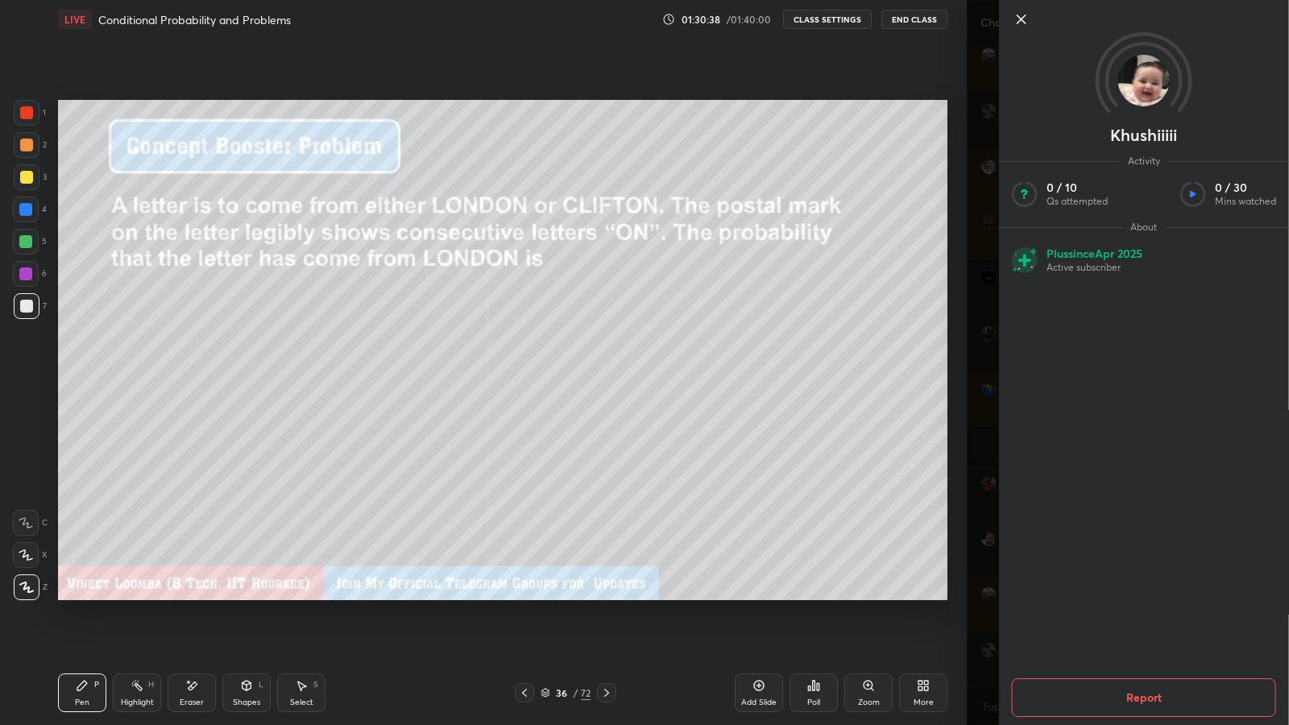
click at [974, 512] on div "Khushiiiii Activity 0 / 10 Qs attempted 0 / 30 Mins watched About Plus since [D…" at bounding box center [1128, 362] width 322 height 725
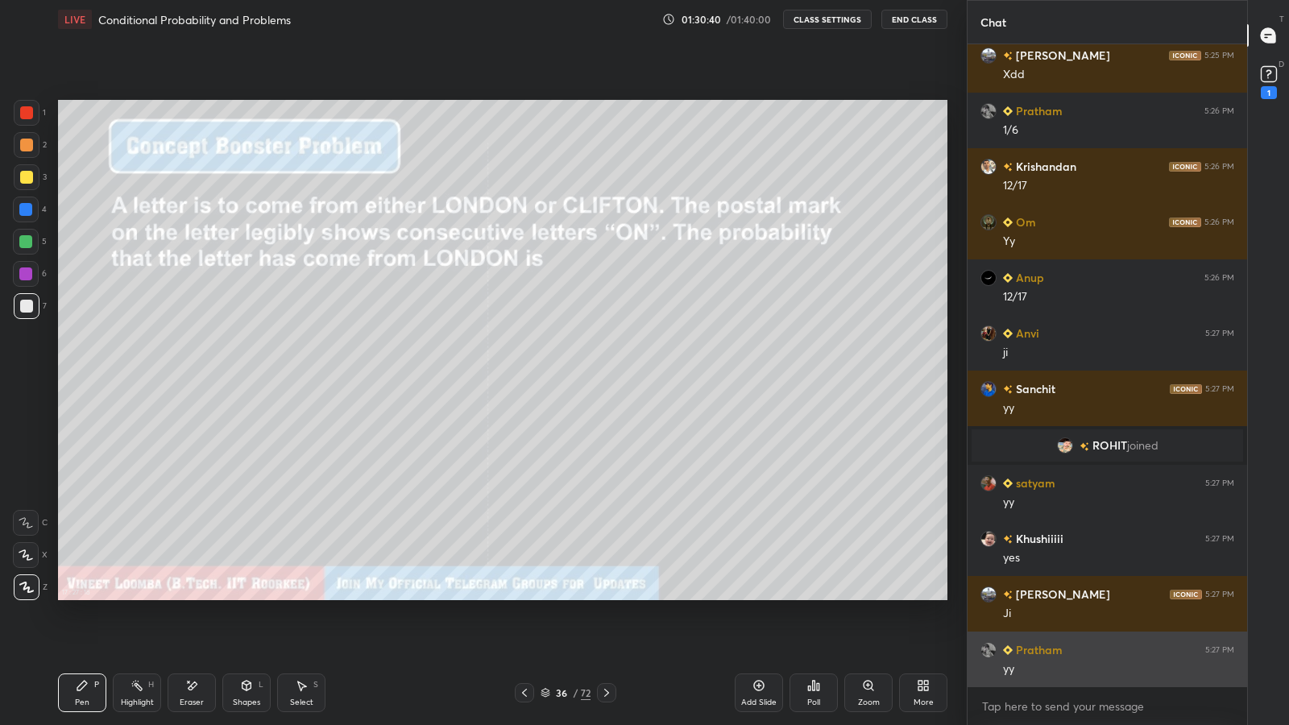
click at [1092, 596] on div "Pratham 5:27 PM" at bounding box center [1108, 649] width 254 height 17
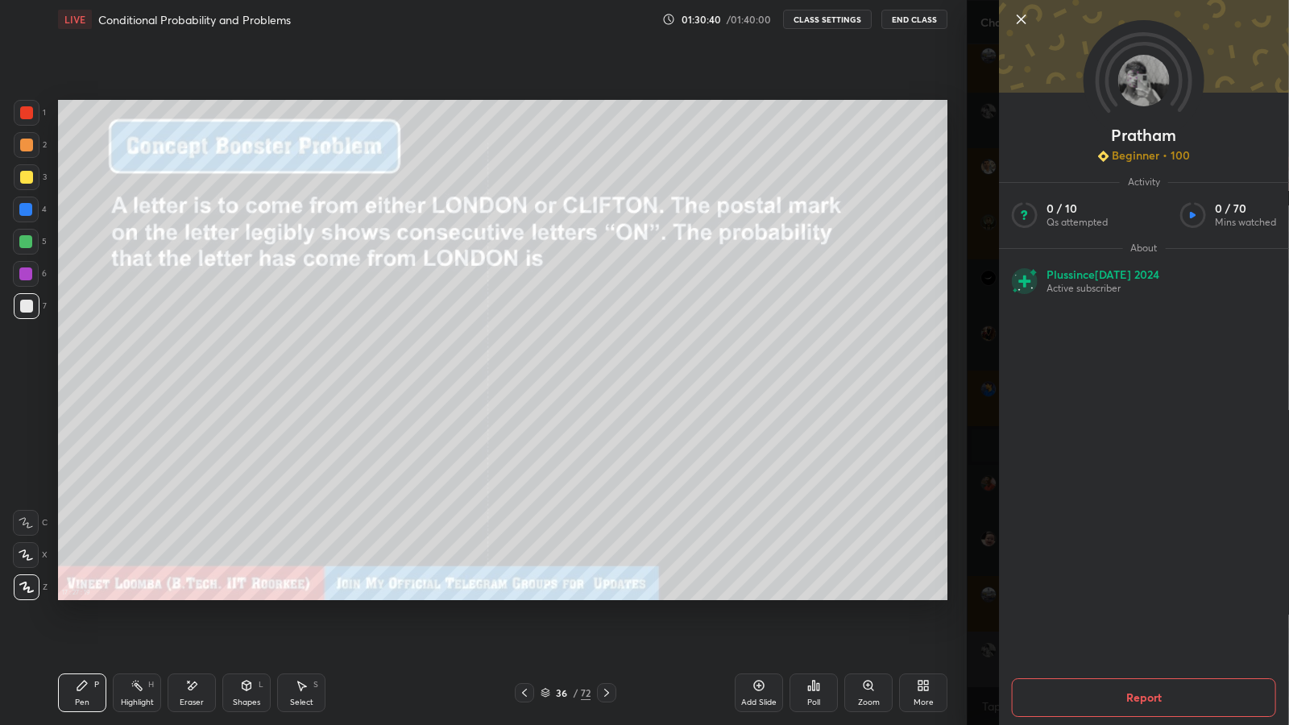
scroll to position [37962, 0]
click at [978, 560] on div "Pratham Beginner • 100 Activity 0 / 10 Qs attempted 0 / 70 Mins watched About P…" at bounding box center [1128, 362] width 322 height 725
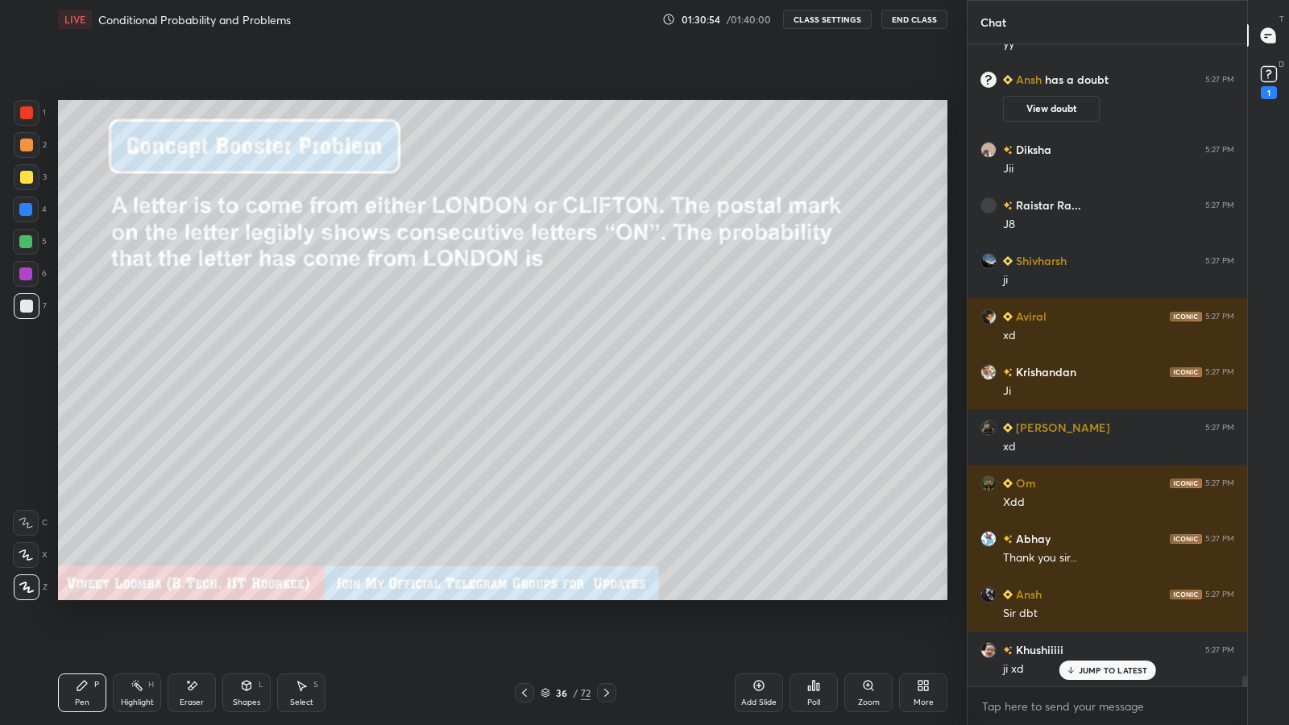
scroll to position [38479, 0]
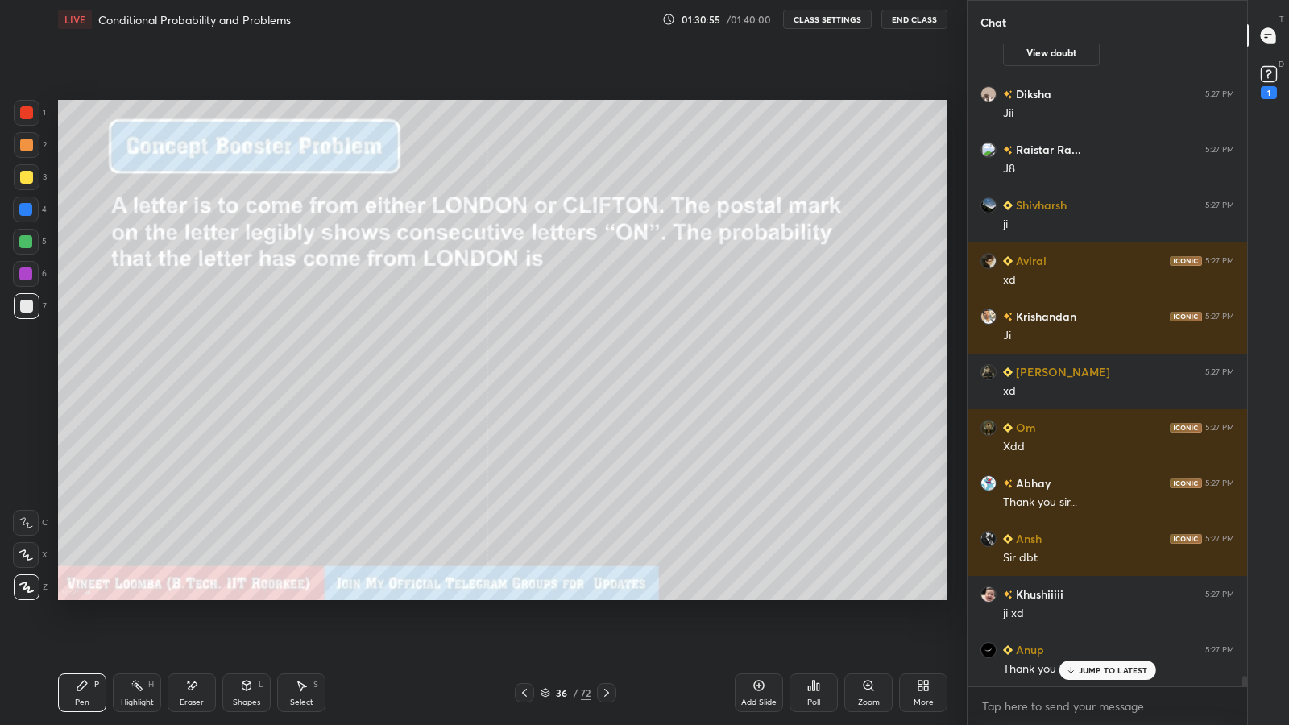
click at [1273, 85] on icon at bounding box center [1269, 74] width 24 height 24
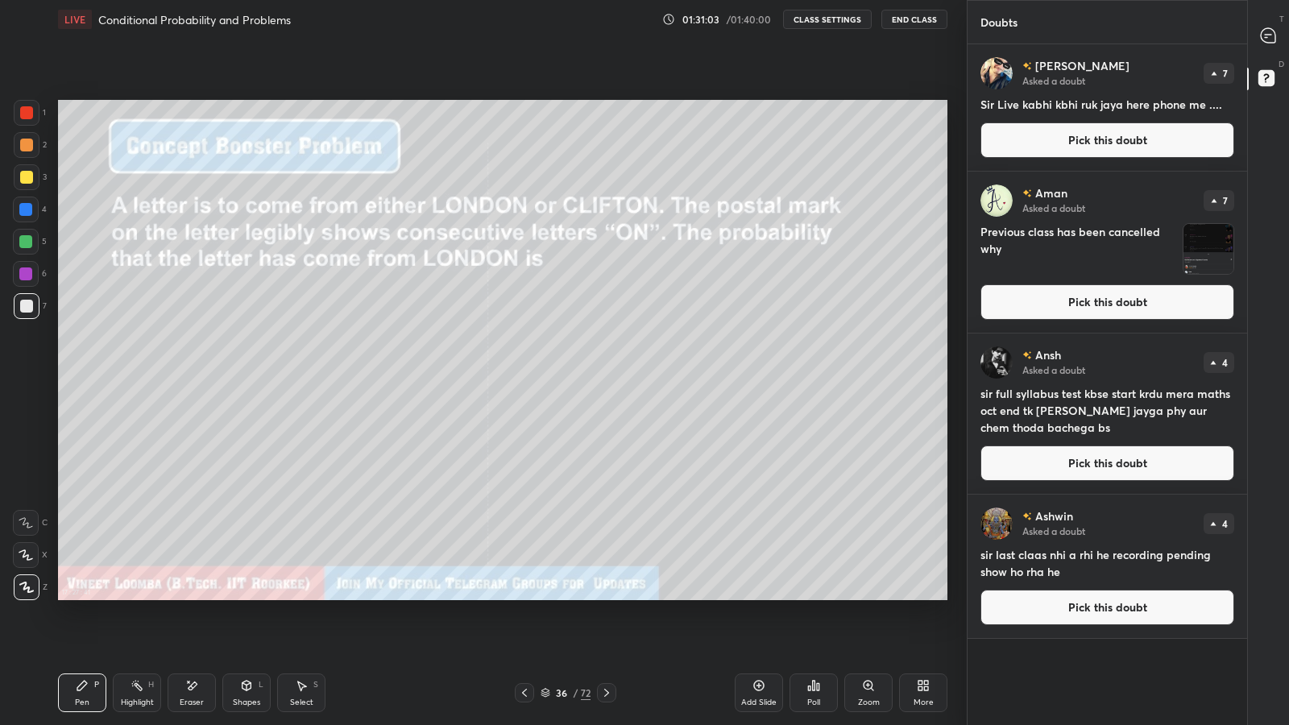
click at [1055, 459] on button "Pick this doubt" at bounding box center [1108, 463] width 254 height 35
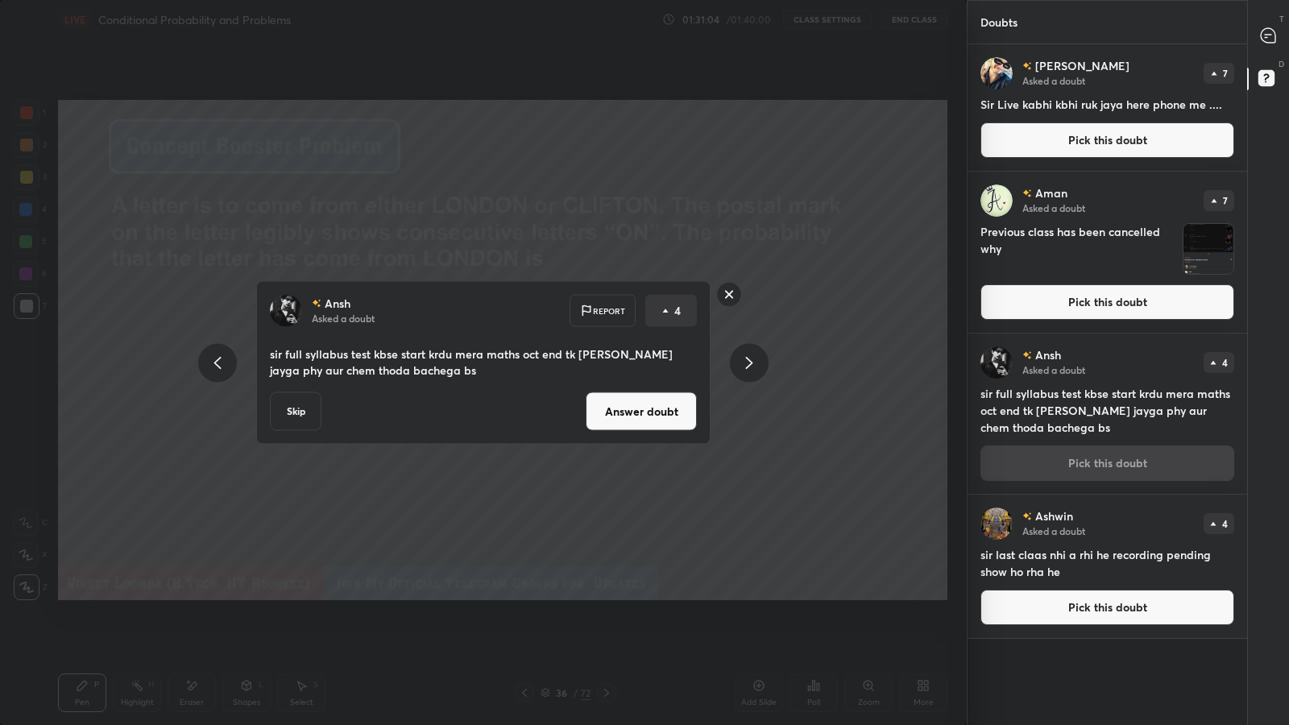
click at [670, 411] on button "Answer doubt" at bounding box center [641, 411] width 111 height 39
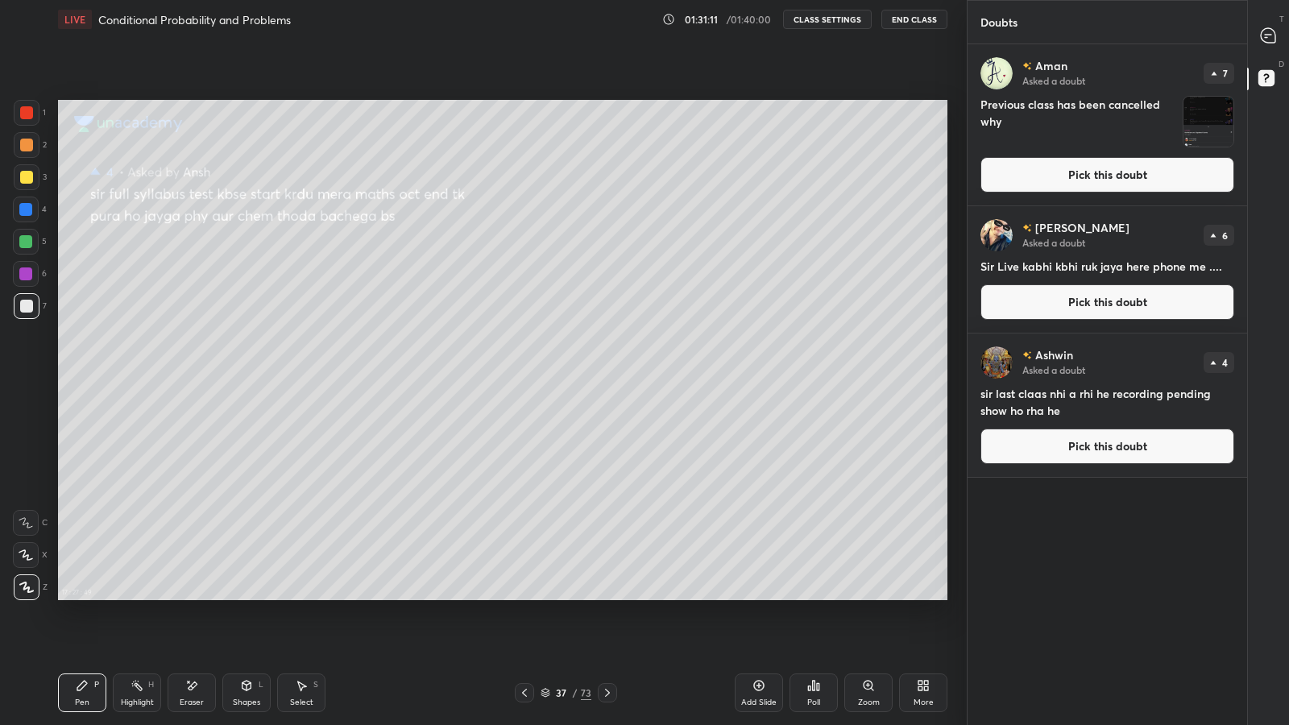
click at [1266, 37] on icon at bounding box center [1266, 37] width 2 height 0
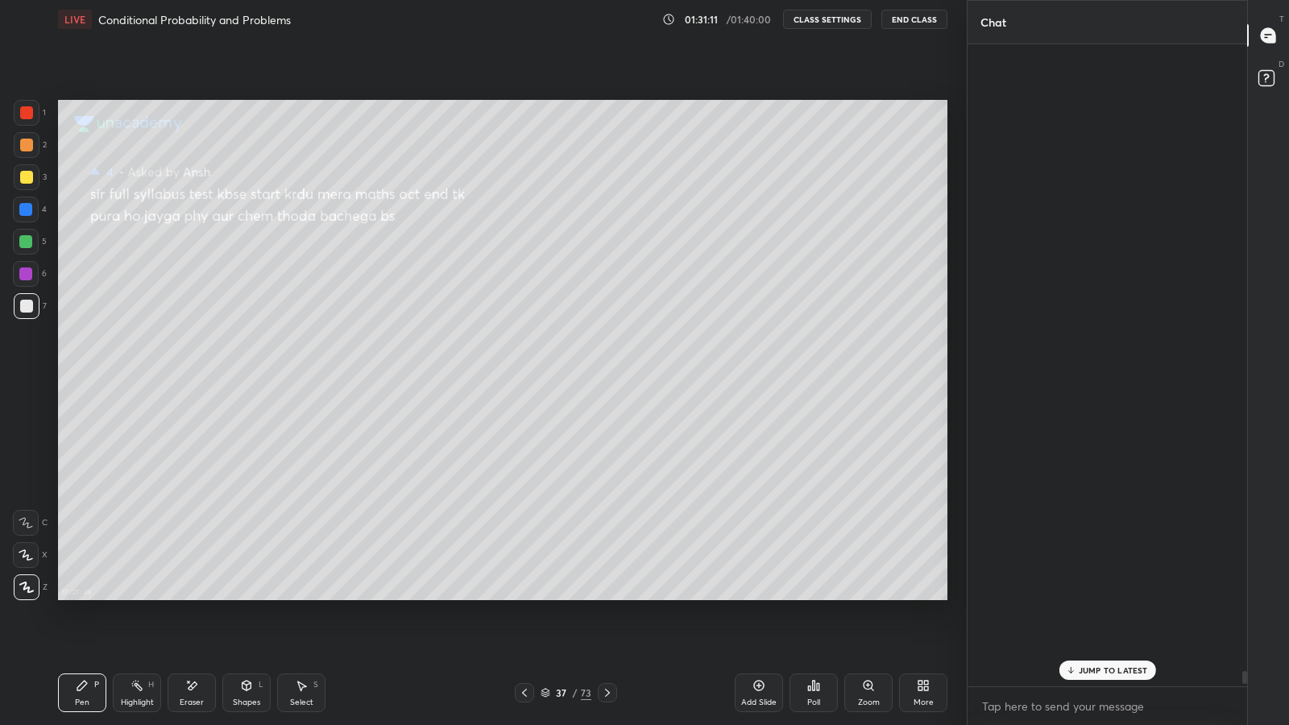
scroll to position [637, 275]
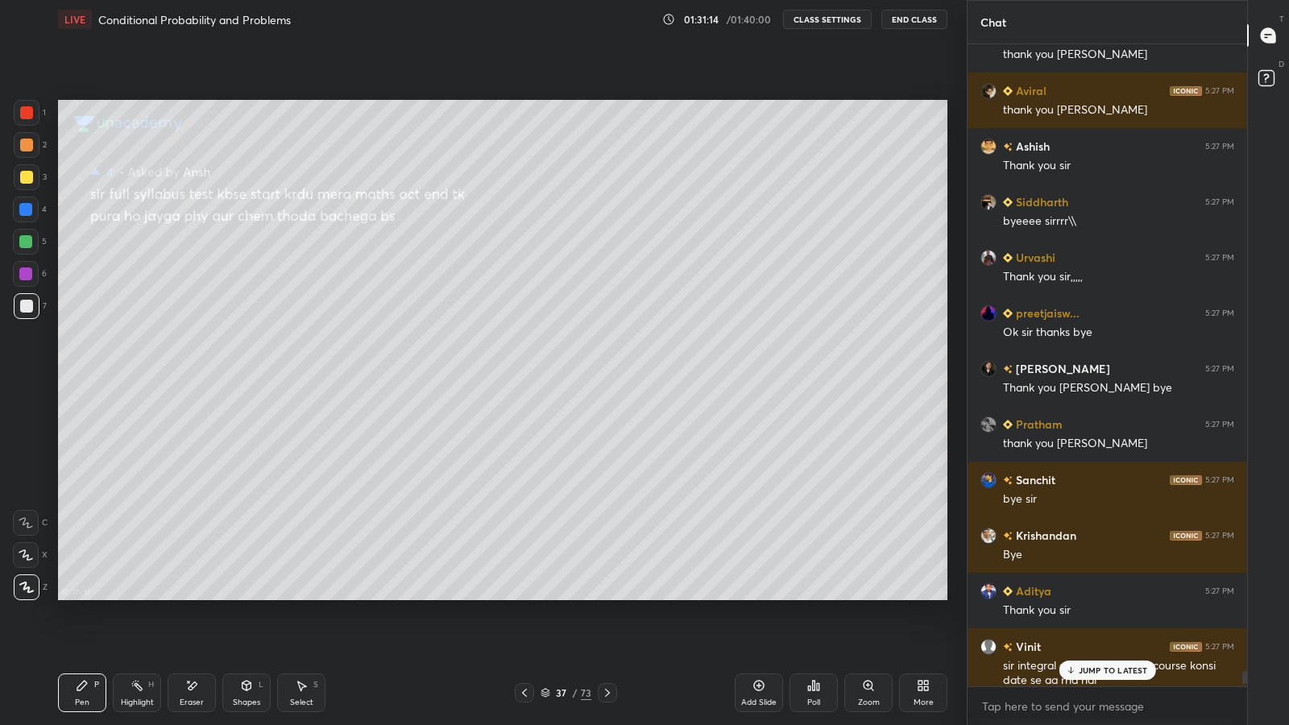
click at [524, 596] on icon at bounding box center [524, 692] width 13 height 13
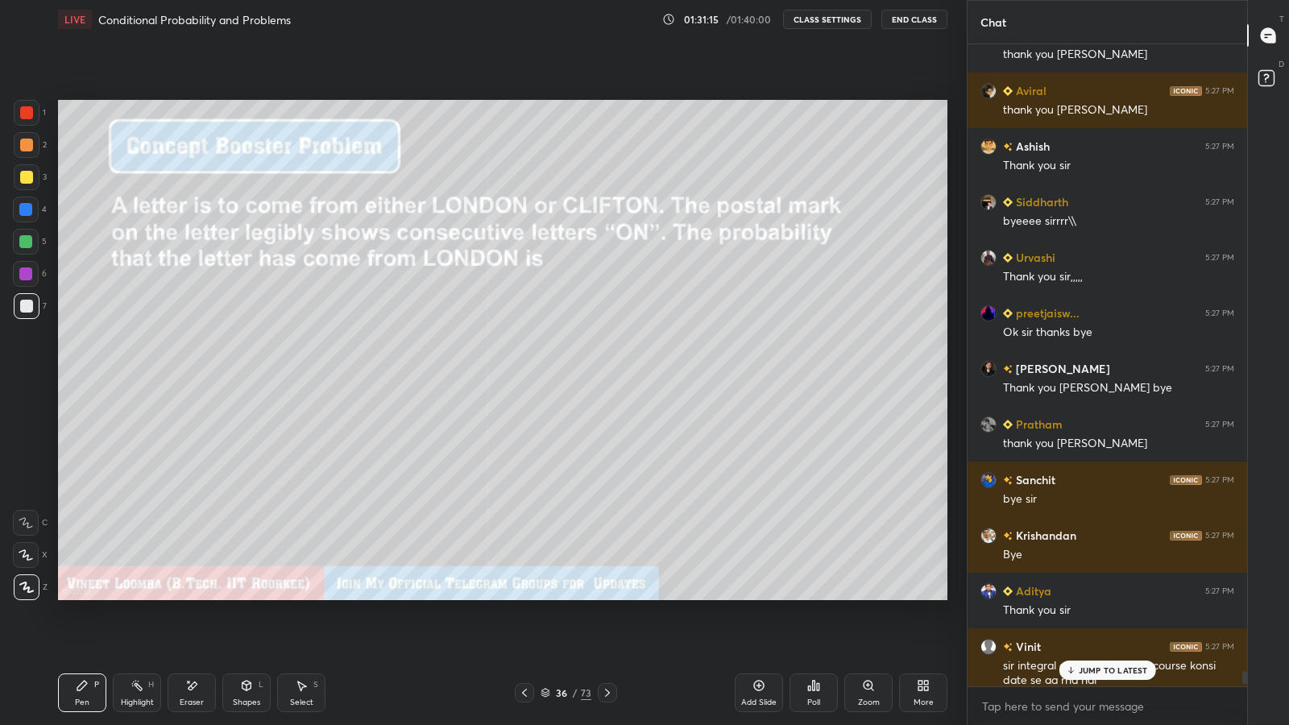
click at [1080, 596] on p "JUMP TO LATEST" at bounding box center [1113, 671] width 69 height 10
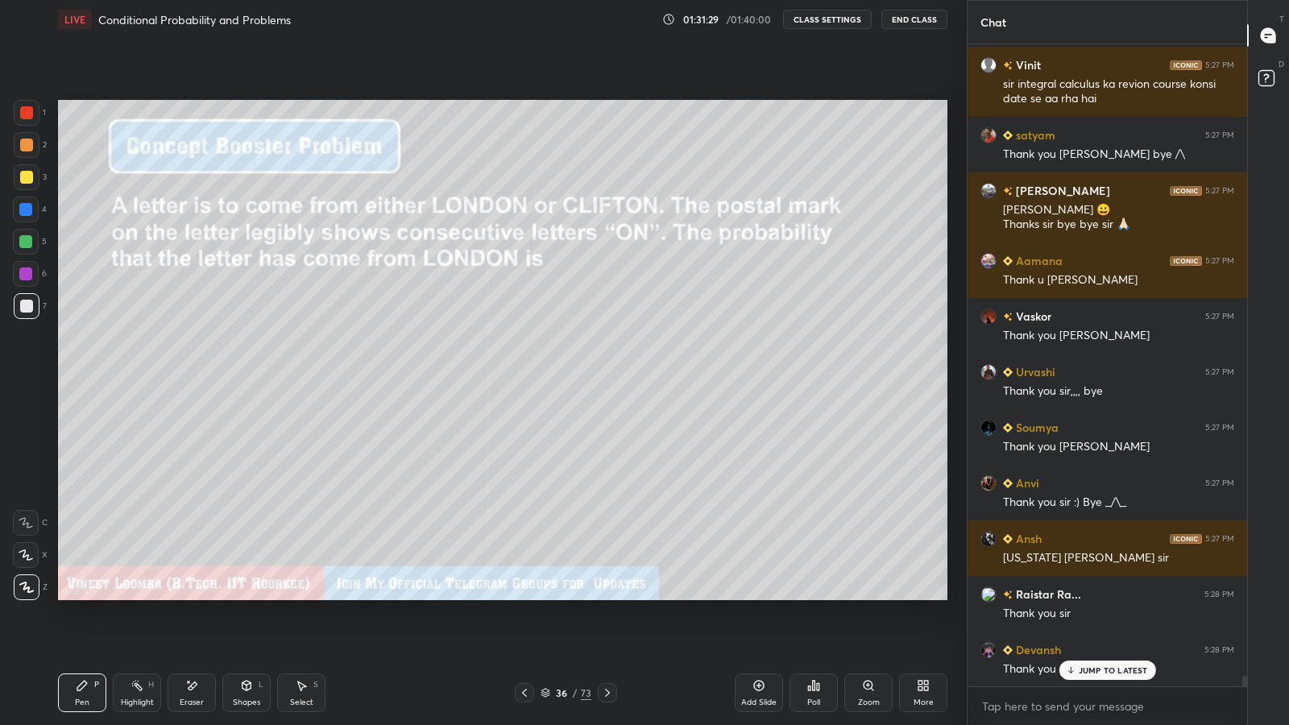
scroll to position [39386, 0]
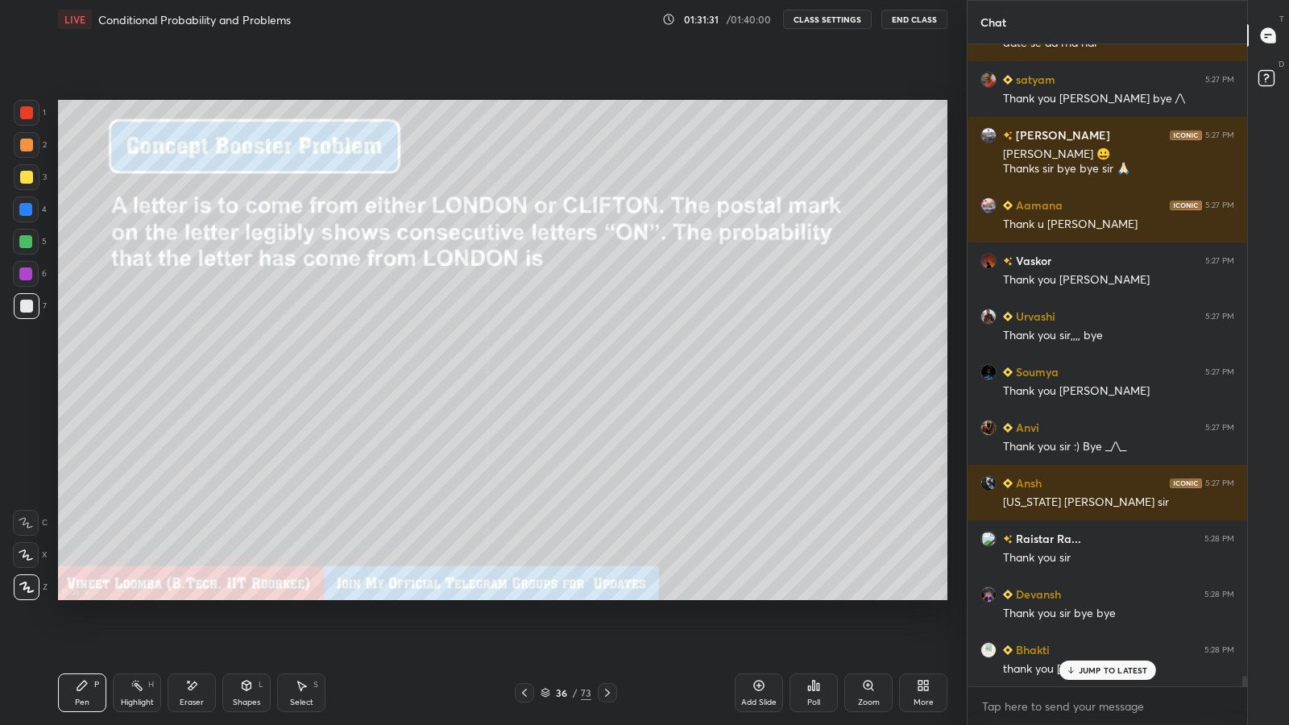
click at [608, 596] on div "Pen P Highlight H Eraser Shapes L Select S 36 / 73 Add Slide Poll Zoom More" at bounding box center [503, 693] width 890 height 64
click at [604, 596] on icon at bounding box center [607, 692] width 13 height 13
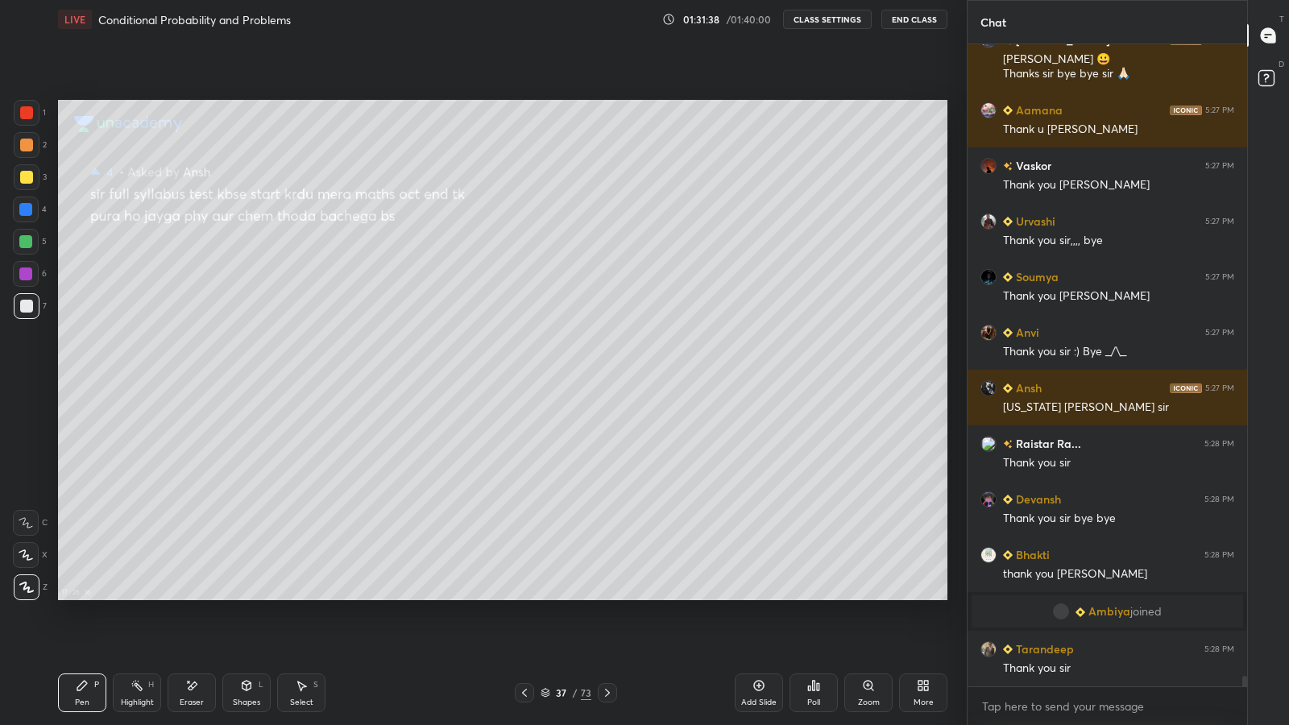
scroll to position [39536, 0]
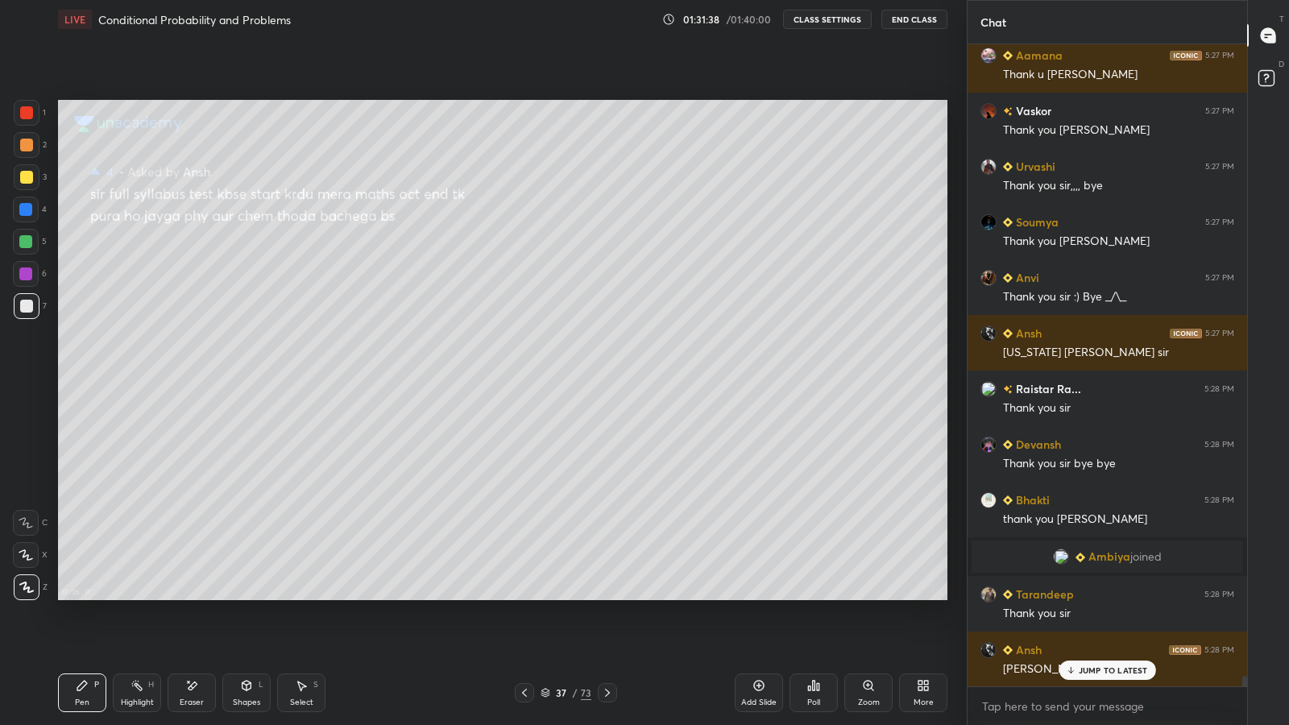
click at [521, 596] on icon at bounding box center [524, 692] width 13 height 13
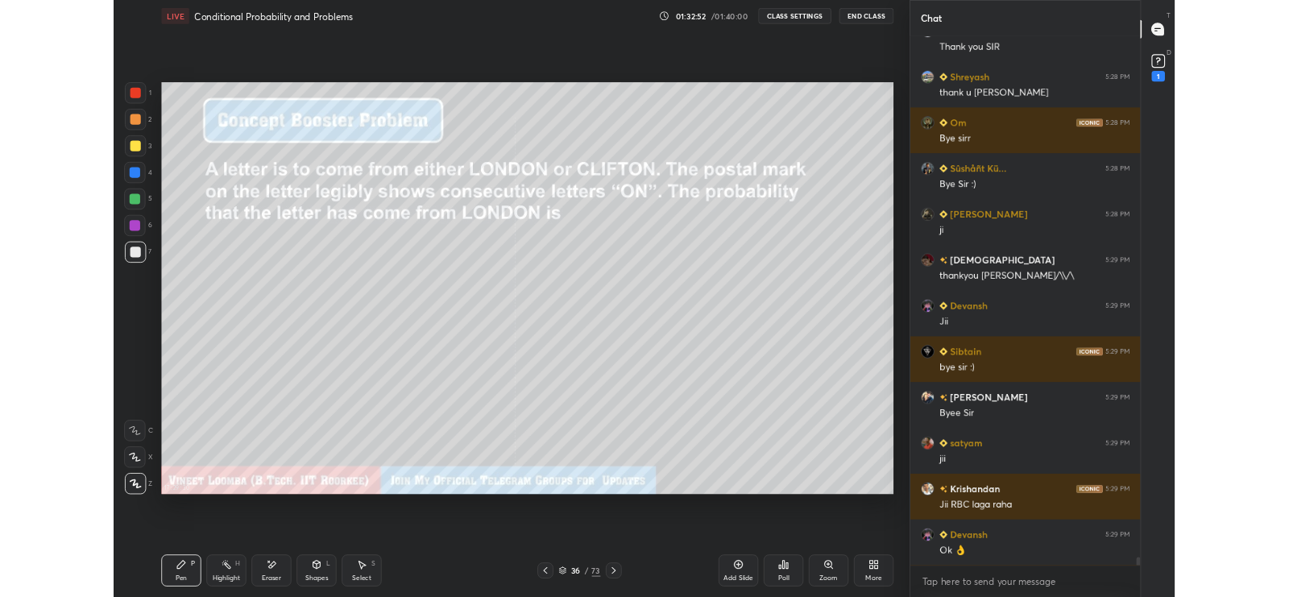
scroll to position [40790, 0]
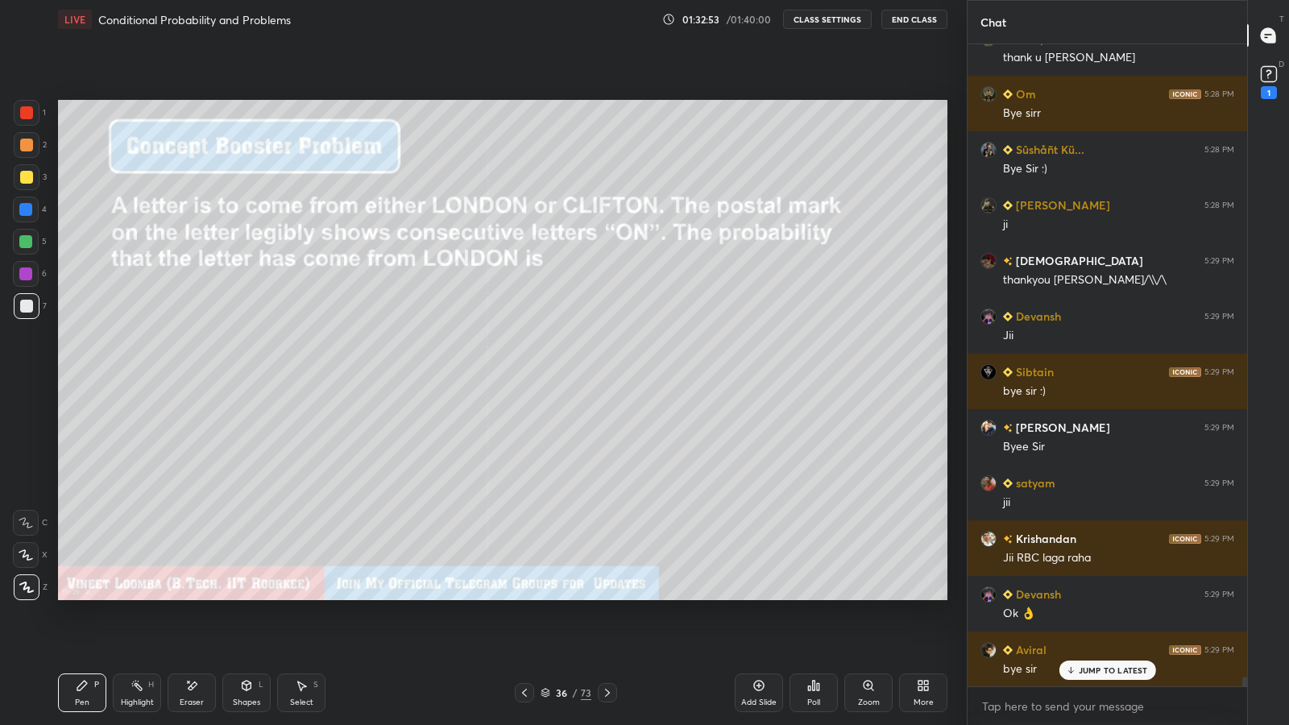
click at [923, 596] on div "More" at bounding box center [923, 693] width 48 height 39
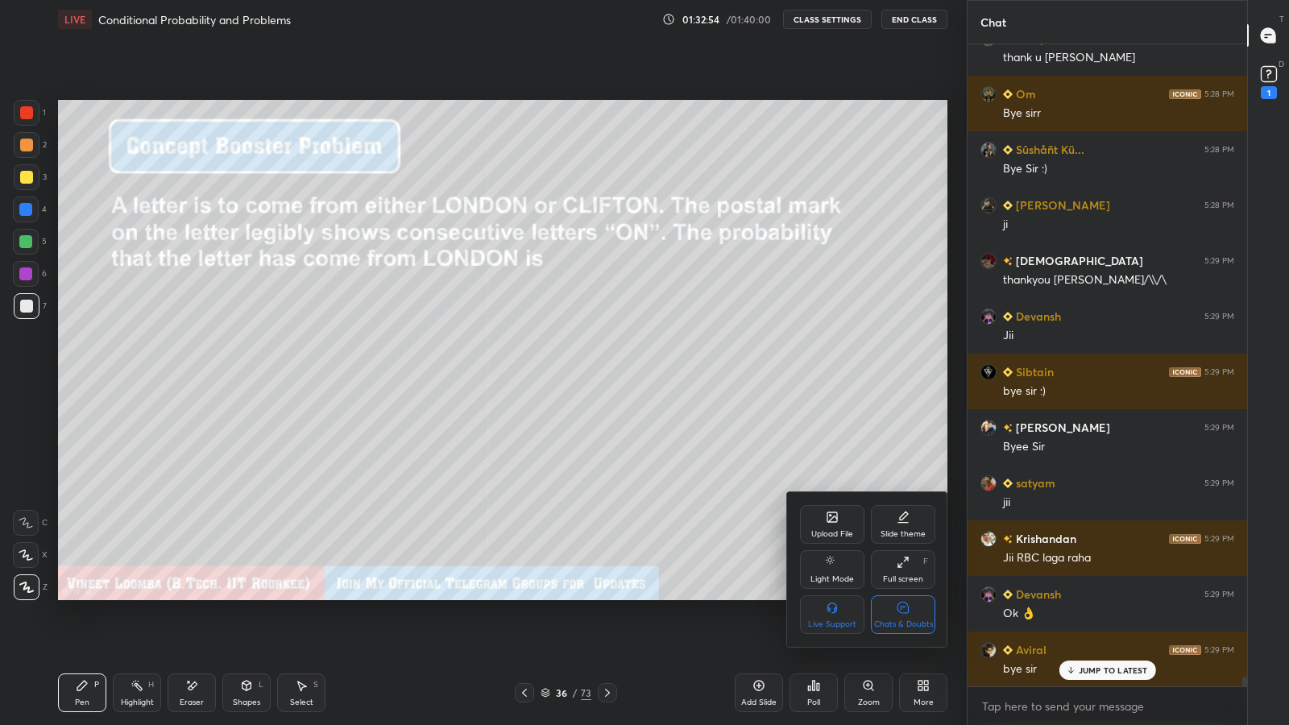
click at [899, 570] on div "Full screen F" at bounding box center [903, 569] width 64 height 39
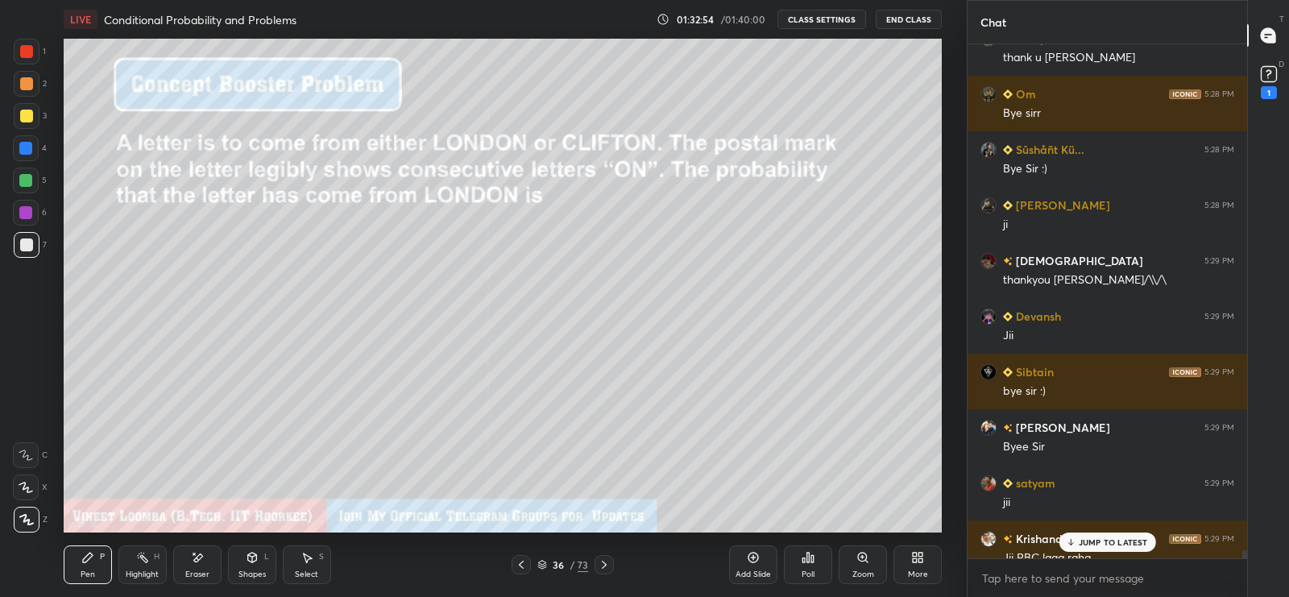
scroll to position [80079, 79670]
click at [824, 20] on button "CLASS SETTINGS" at bounding box center [822, 19] width 89 height 19
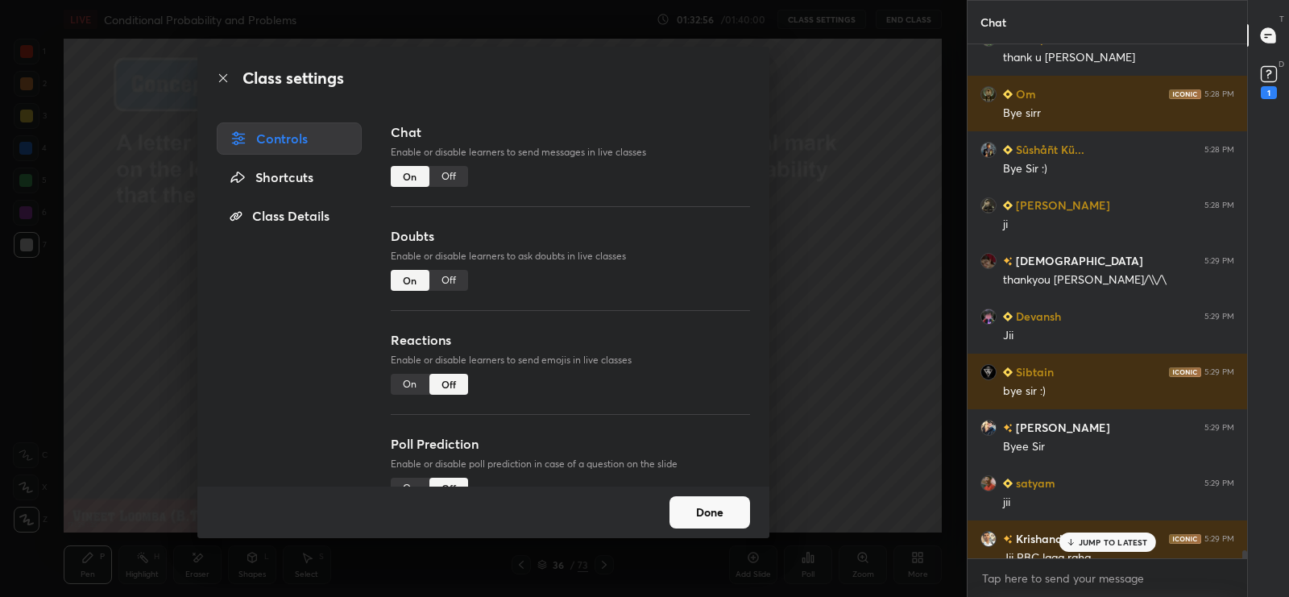
click at [442, 279] on div "Off" at bounding box center [448, 280] width 39 height 21
type textarea "x"
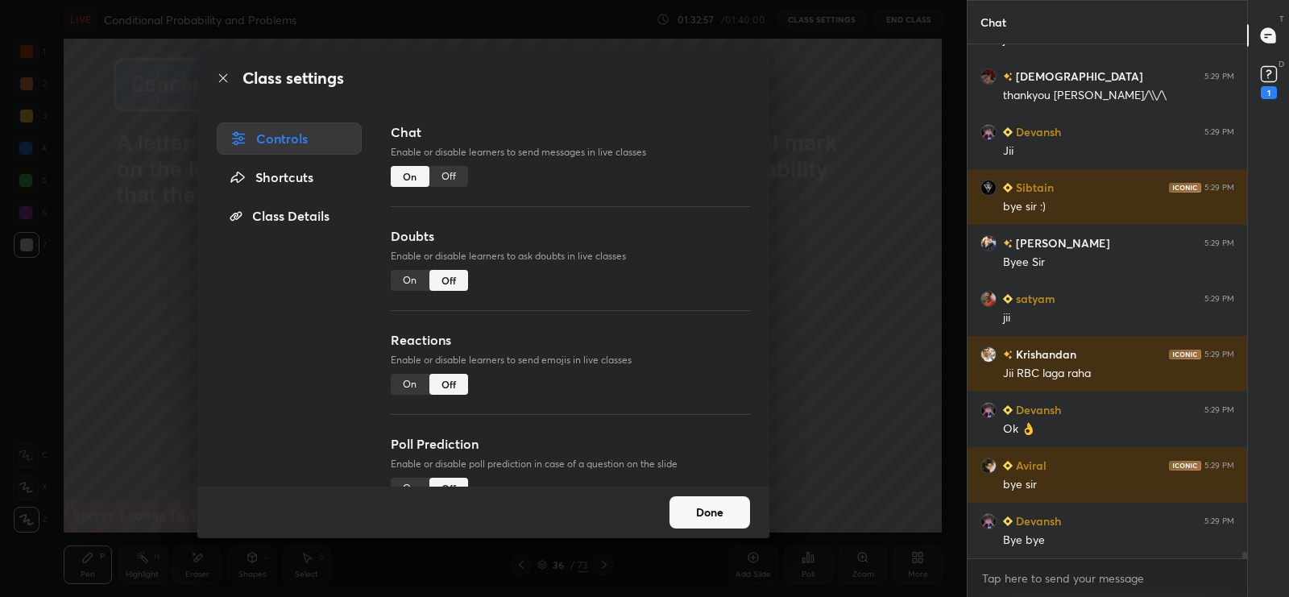
click at [448, 177] on div "Off" at bounding box center [448, 176] width 39 height 21
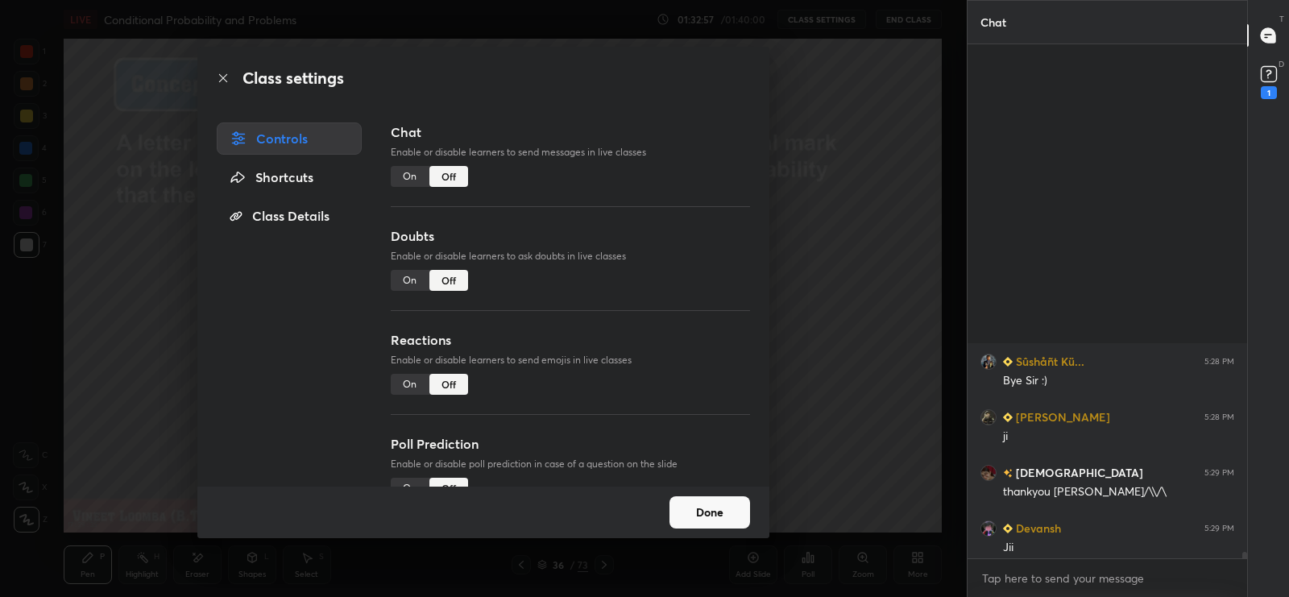
scroll to position [5, 5]
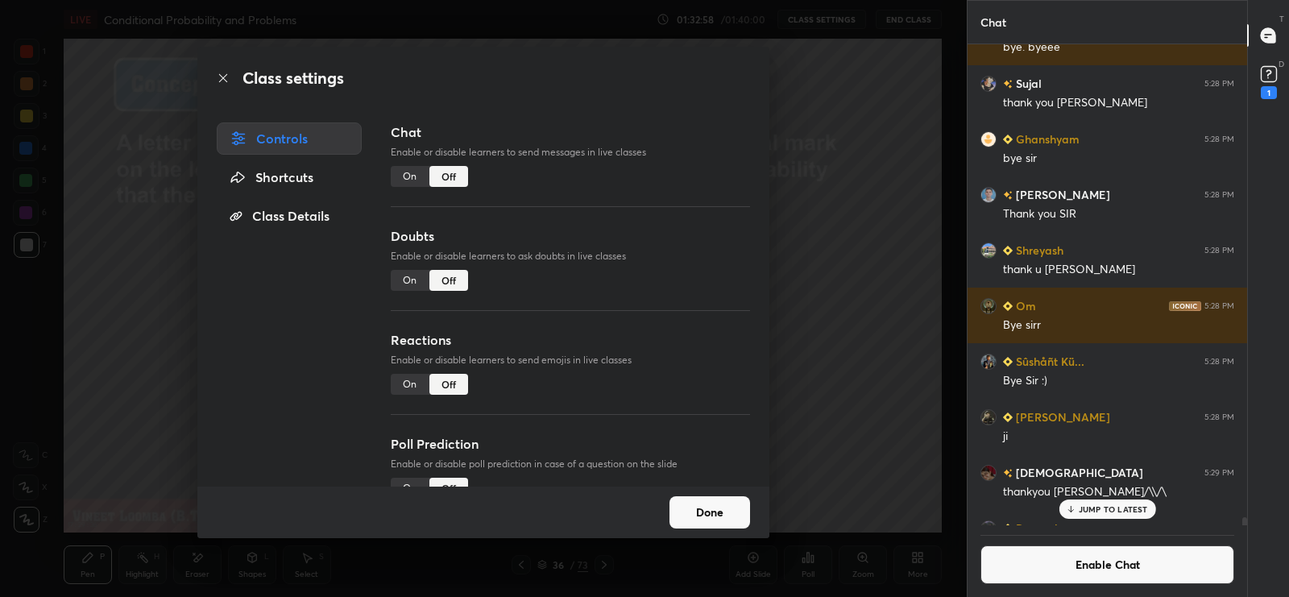
click at [703, 512] on button "Done" at bounding box center [710, 512] width 81 height 32
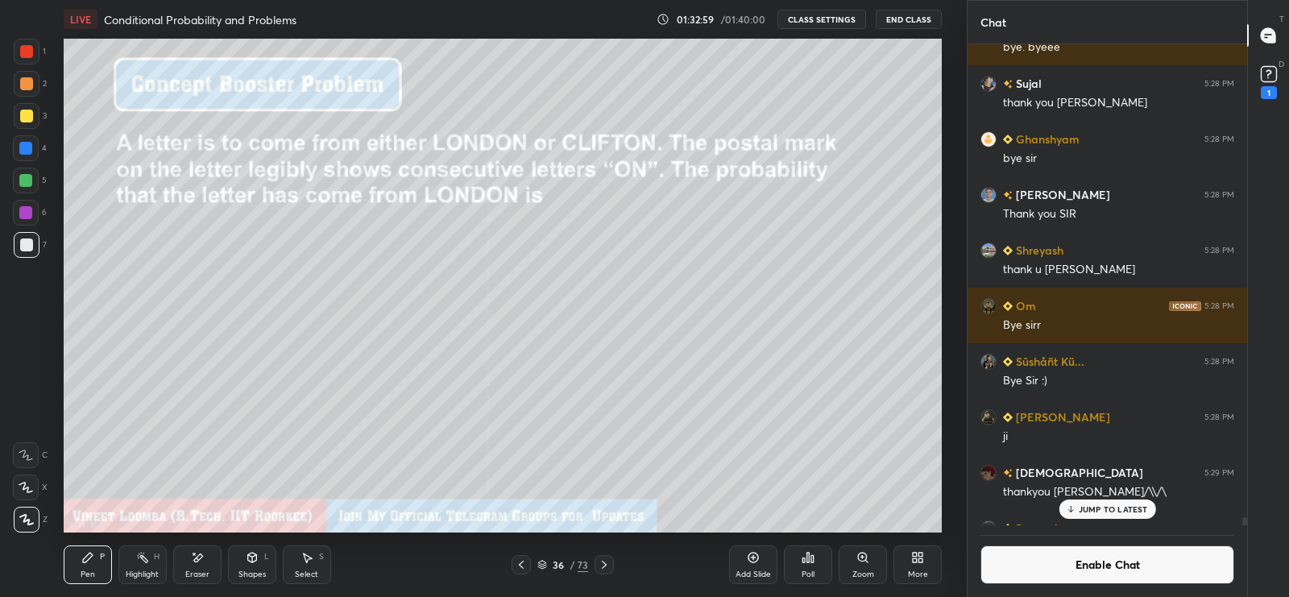
click at [910, 19] on button "End Class" at bounding box center [909, 19] width 66 height 19
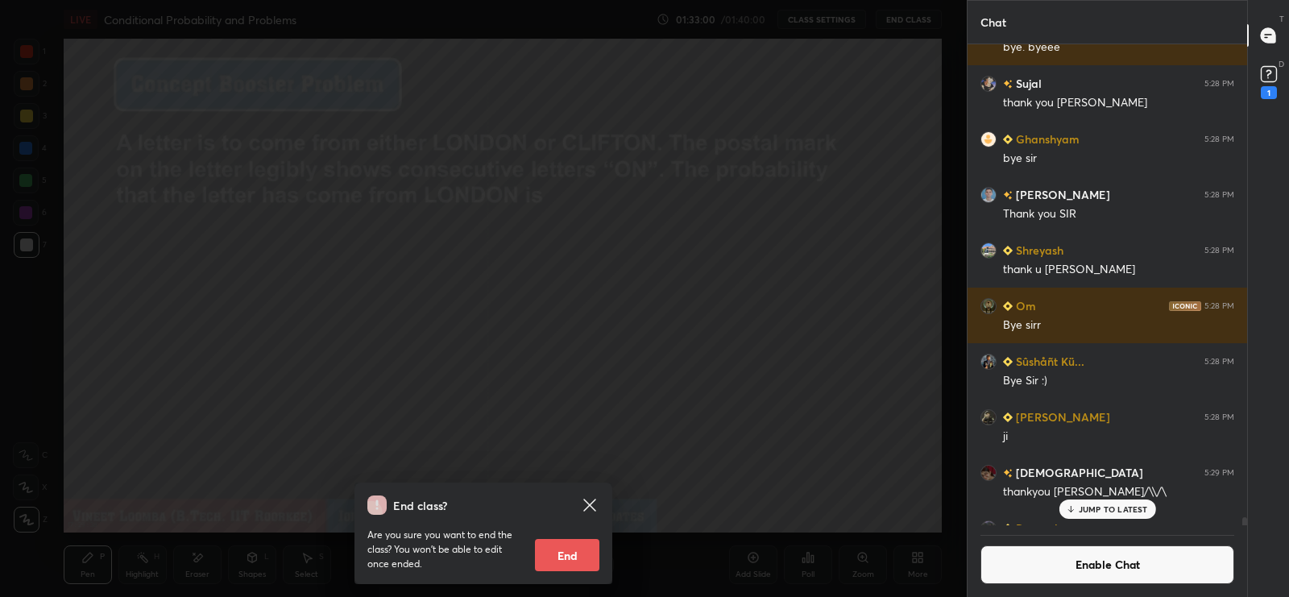
click at [579, 554] on button "End" at bounding box center [567, 555] width 64 height 32
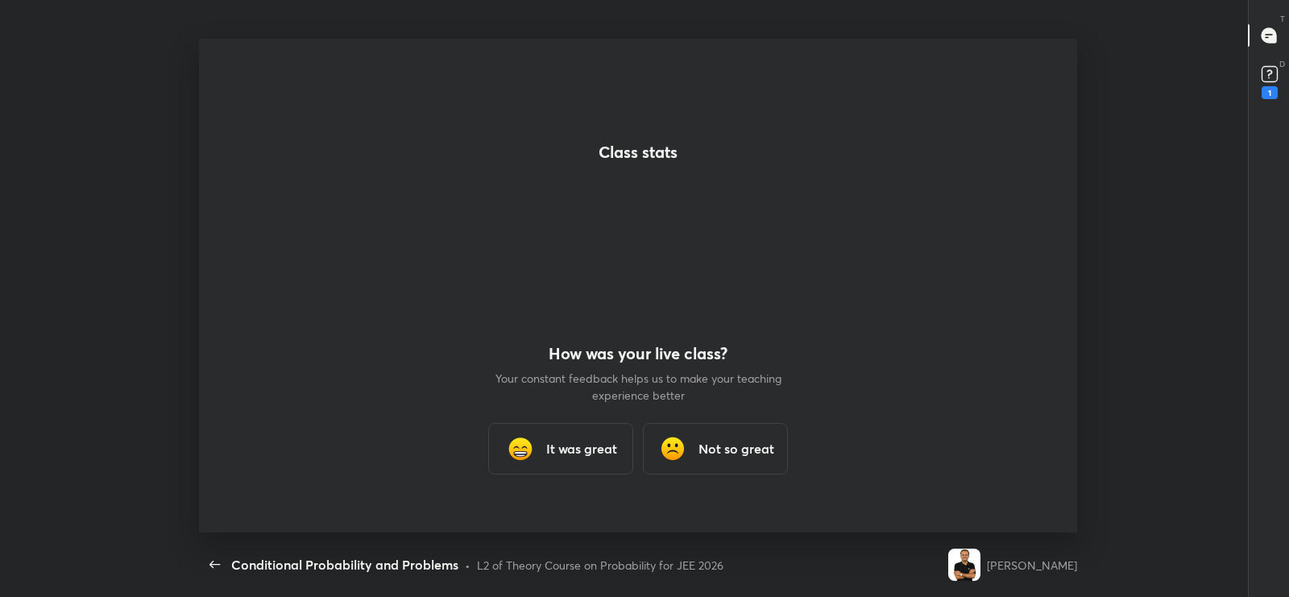
scroll to position [494, 960]
